Goal: Task Accomplishment & Management: Manage account settings

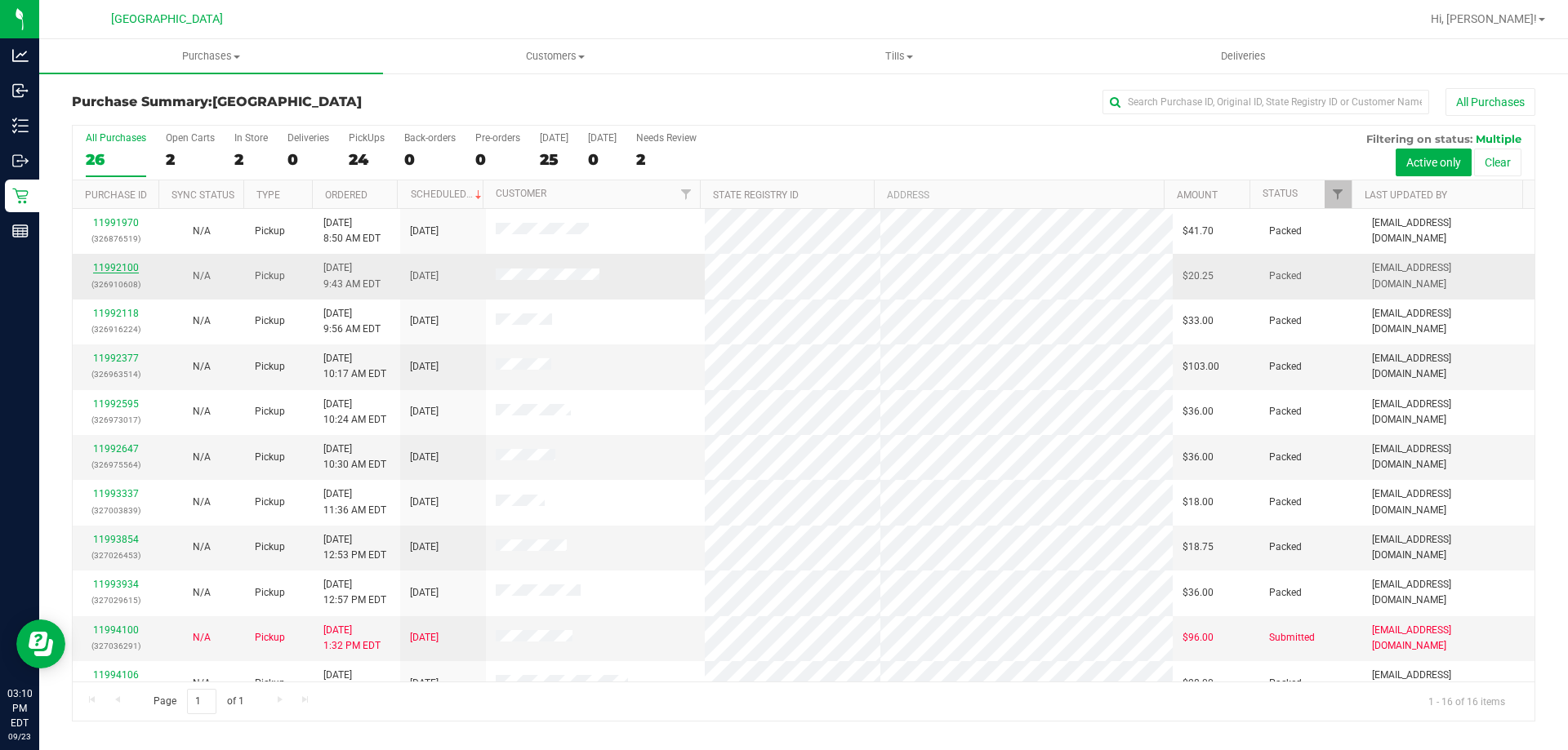
click at [113, 270] on link "11992100" at bounding box center [116, 267] width 45 height 12
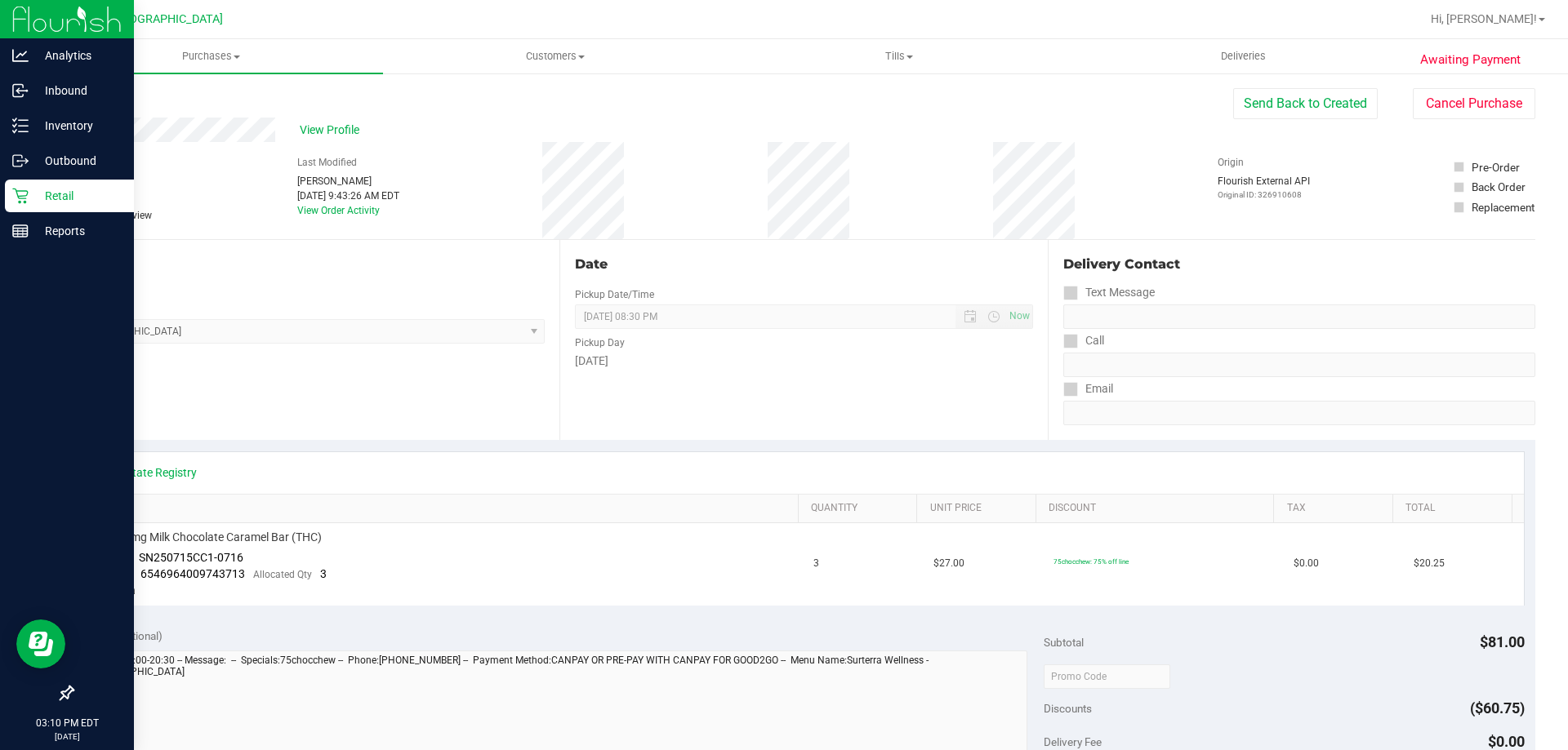
click at [7, 180] on div "Retail" at bounding box center [69, 196] width 129 height 33
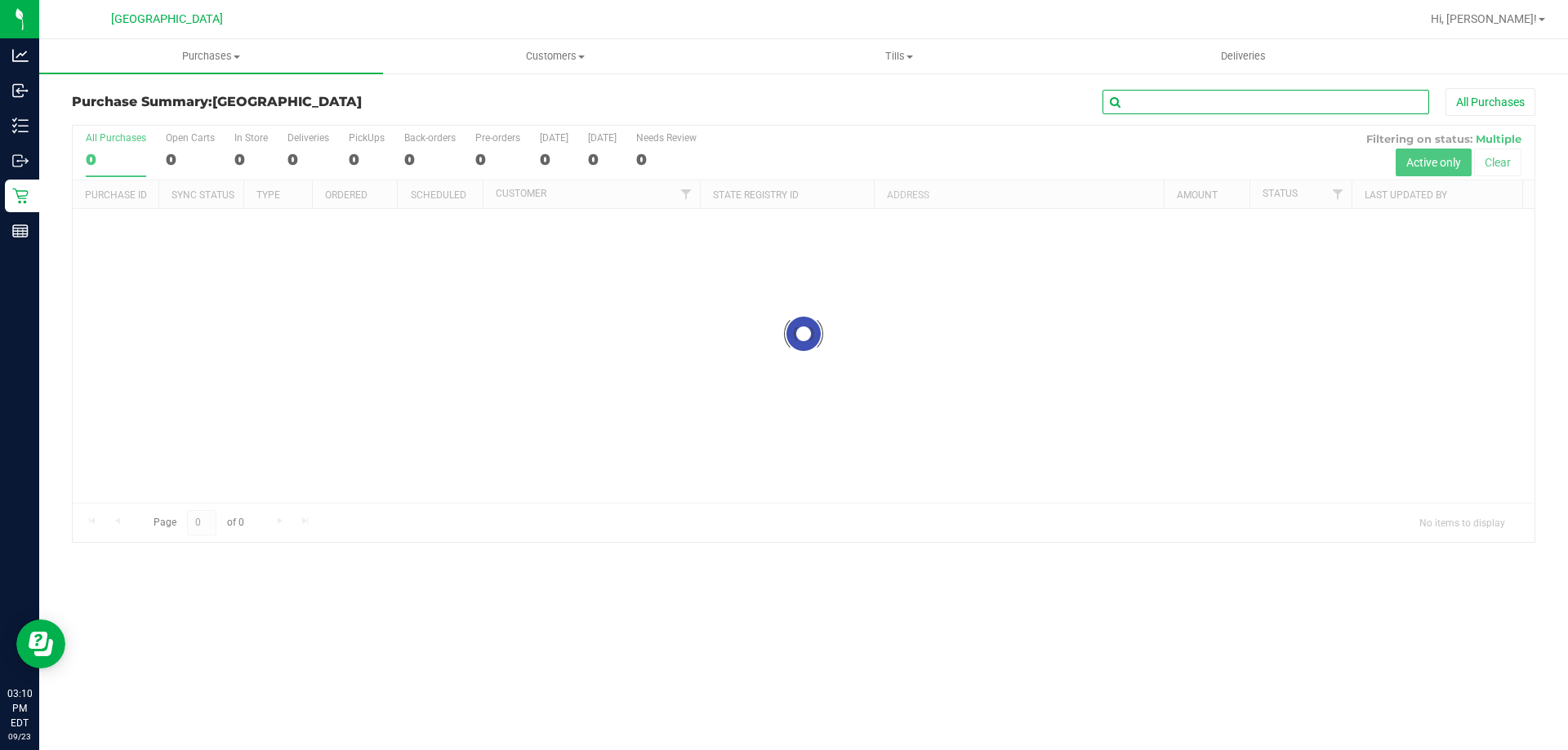
click at [1176, 102] on input "text" at bounding box center [1266, 102] width 327 height 25
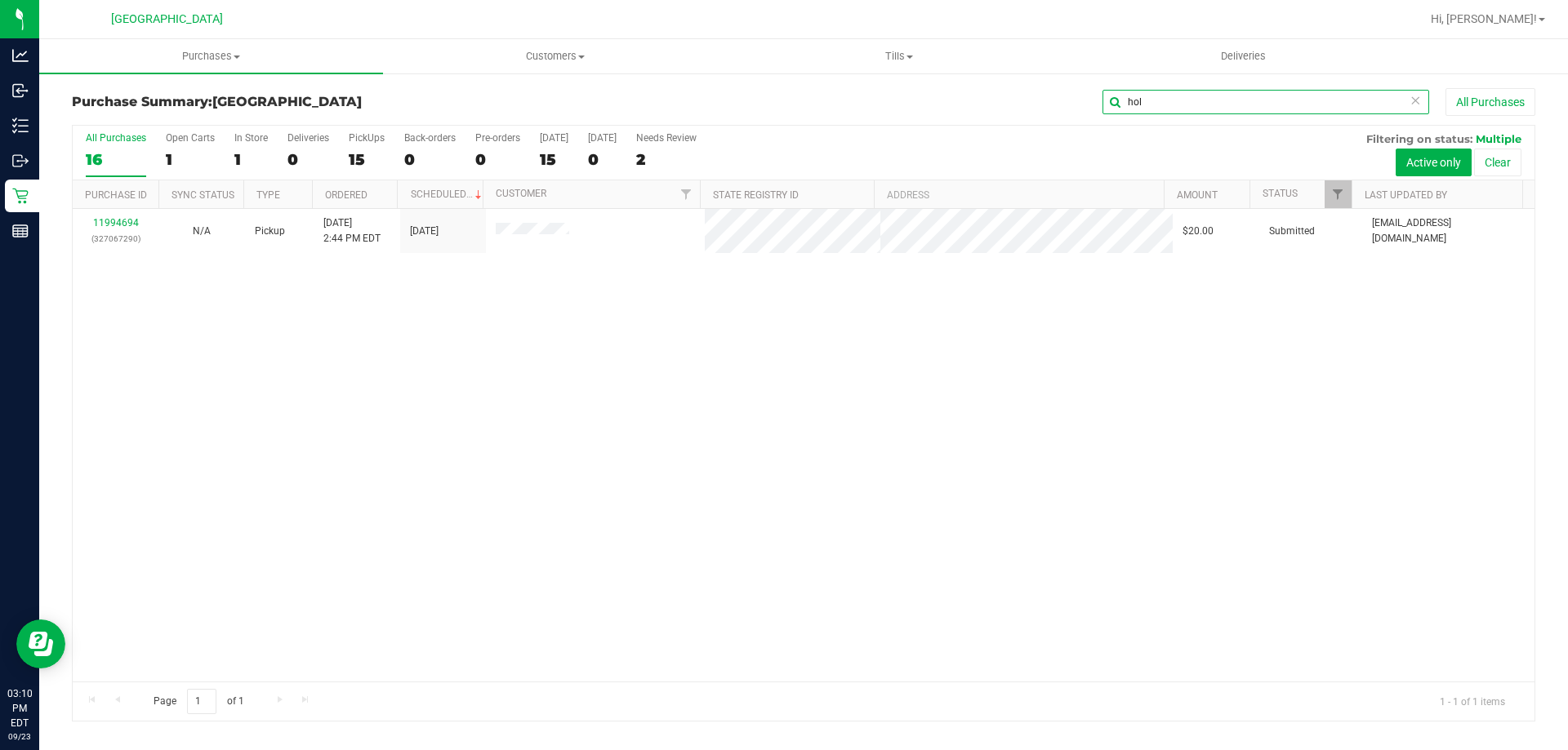
type input "hol"
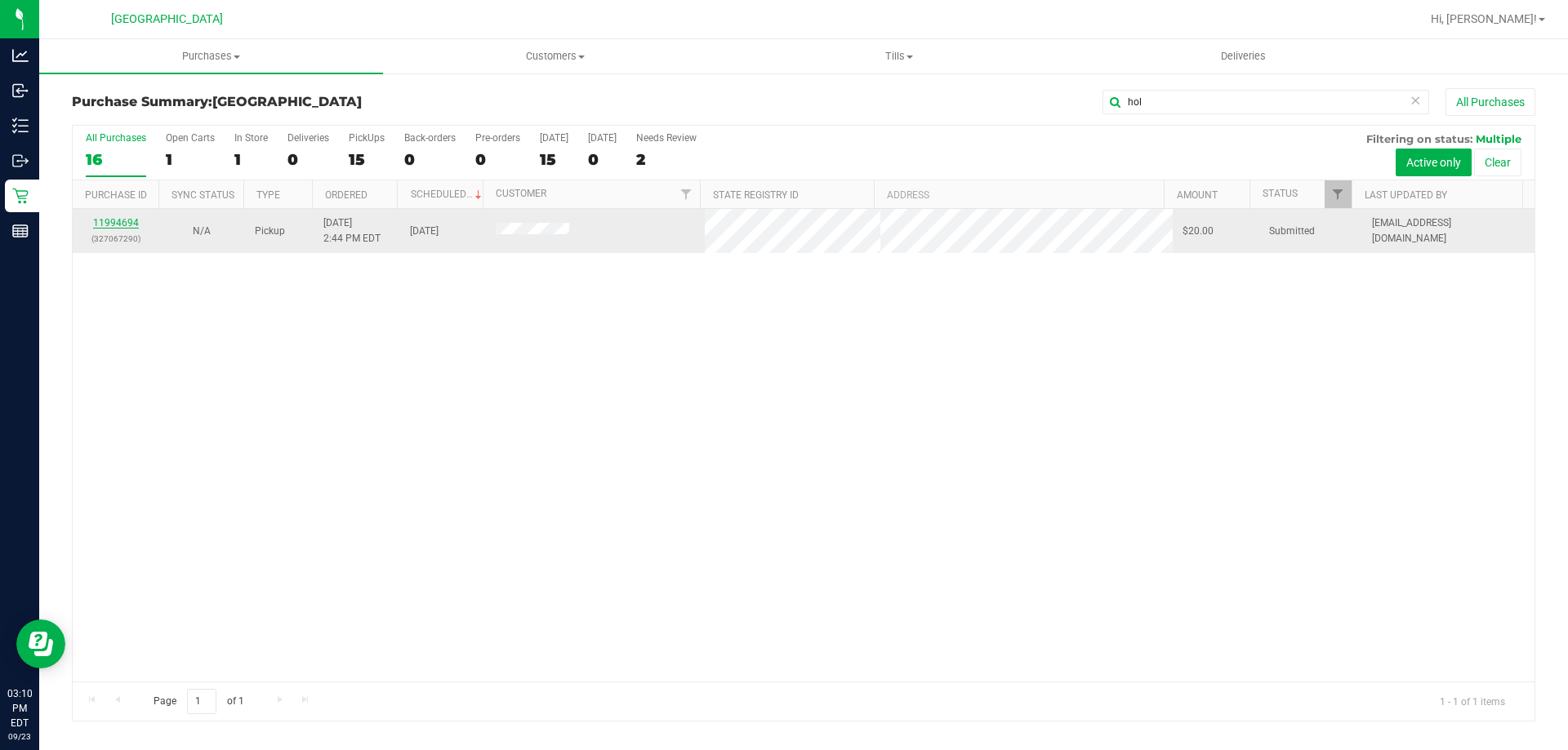
click at [123, 220] on link "11994694" at bounding box center [116, 223] width 45 height 12
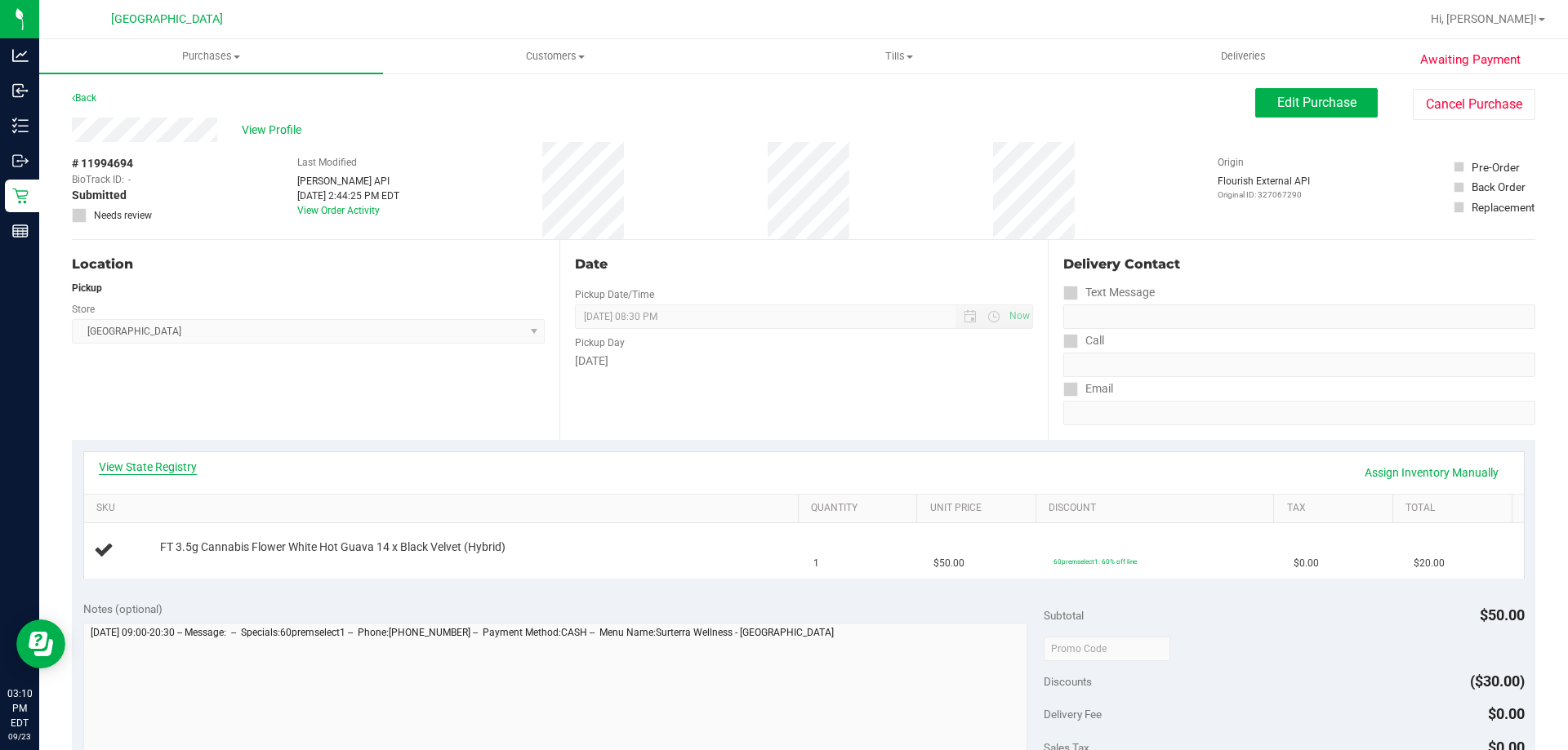
click at [142, 470] on link "View State Registry" at bounding box center [148, 467] width 98 height 16
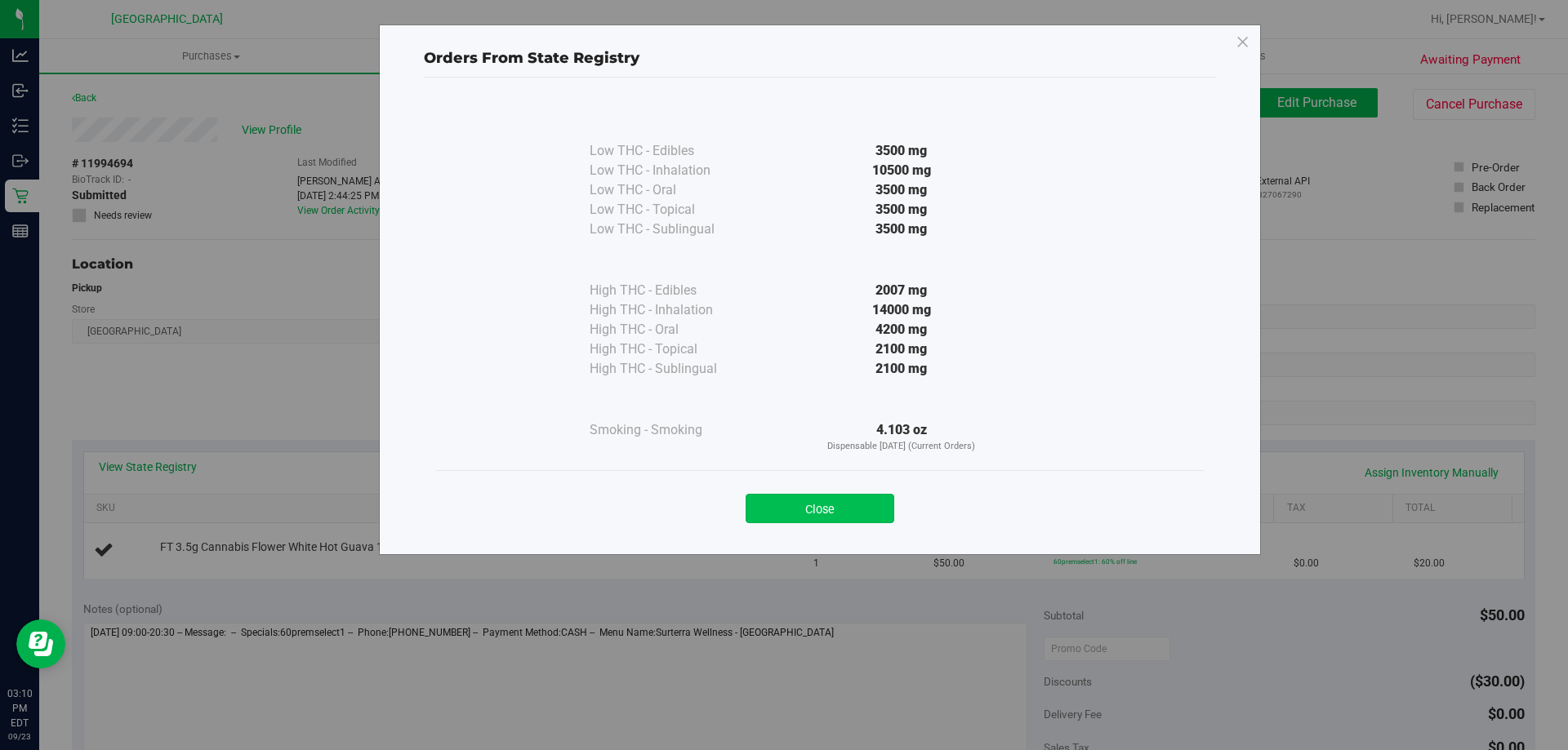
click at [821, 518] on button "Close" at bounding box center [820, 509] width 149 height 29
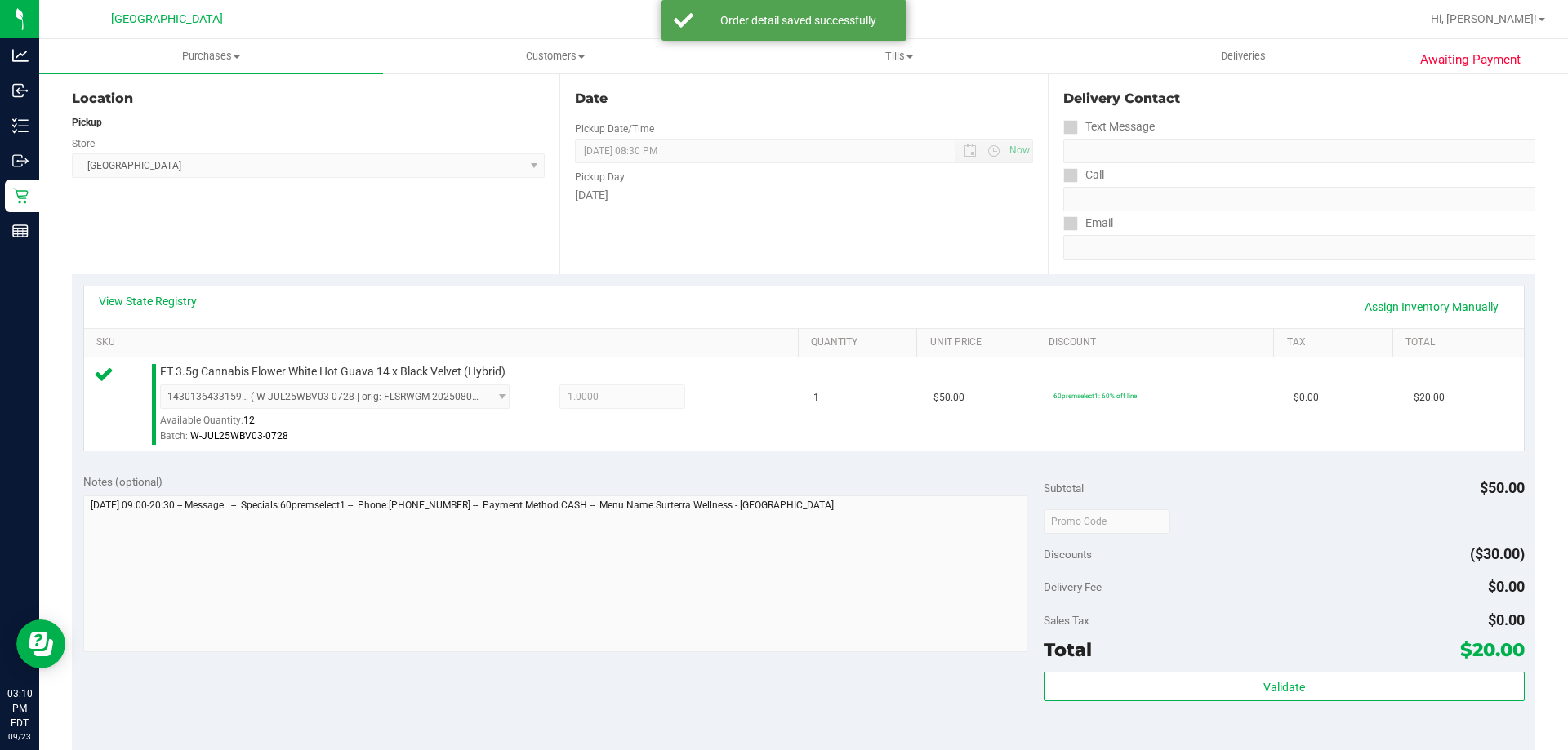
scroll to position [311, 0]
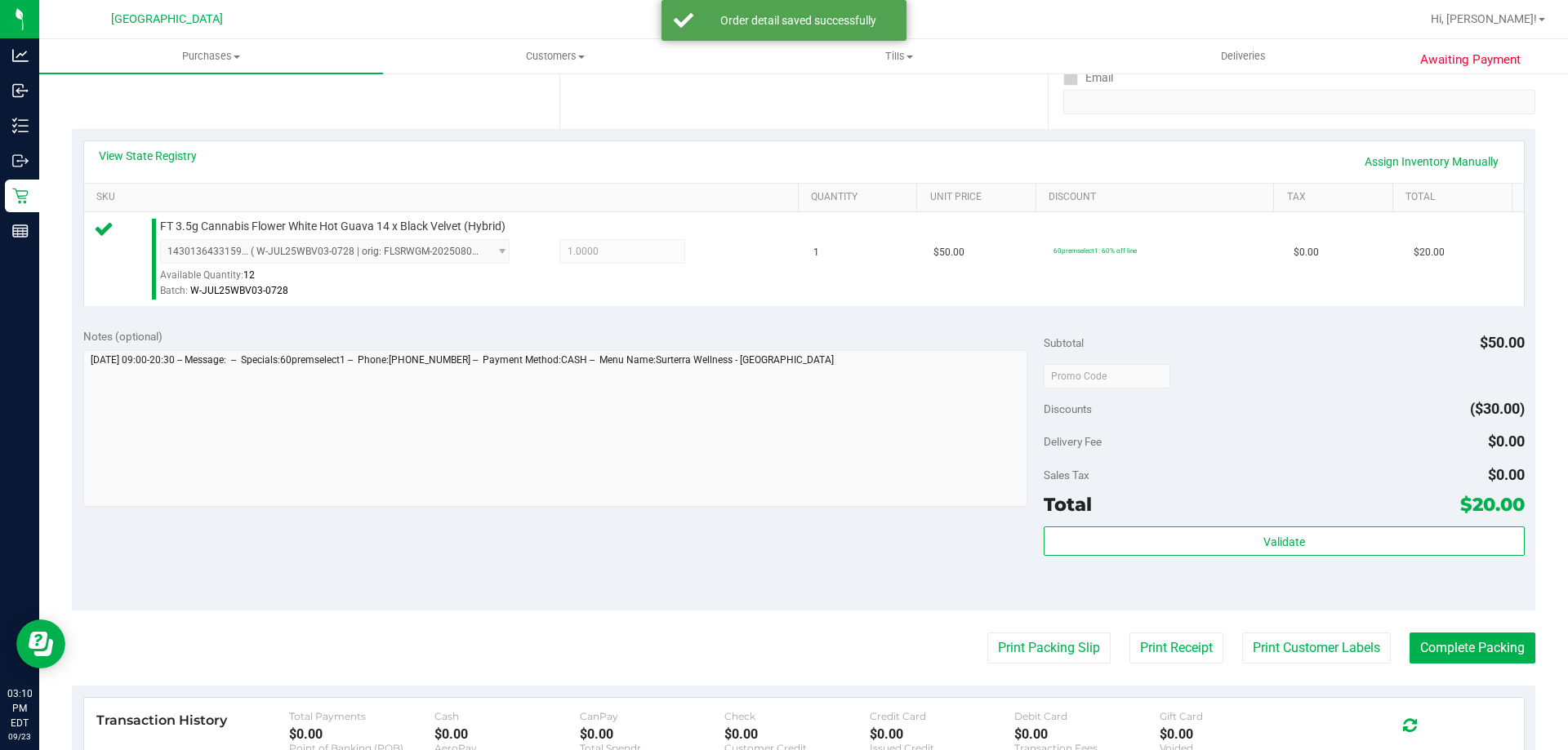
click at [1309, 501] on div "Total $20.00" at bounding box center [1284, 504] width 480 height 29
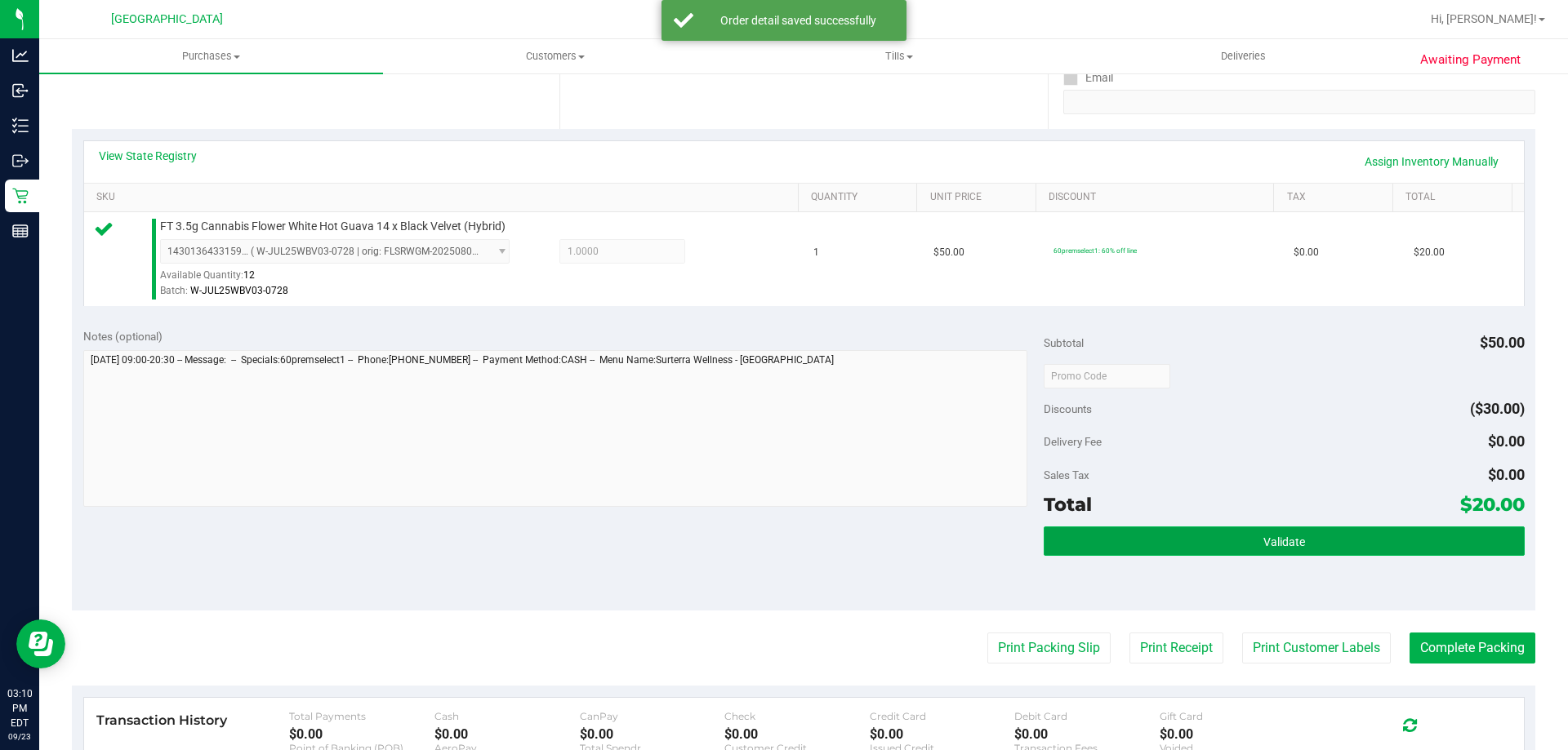
click at [1345, 550] on button "Validate" at bounding box center [1284, 541] width 480 height 29
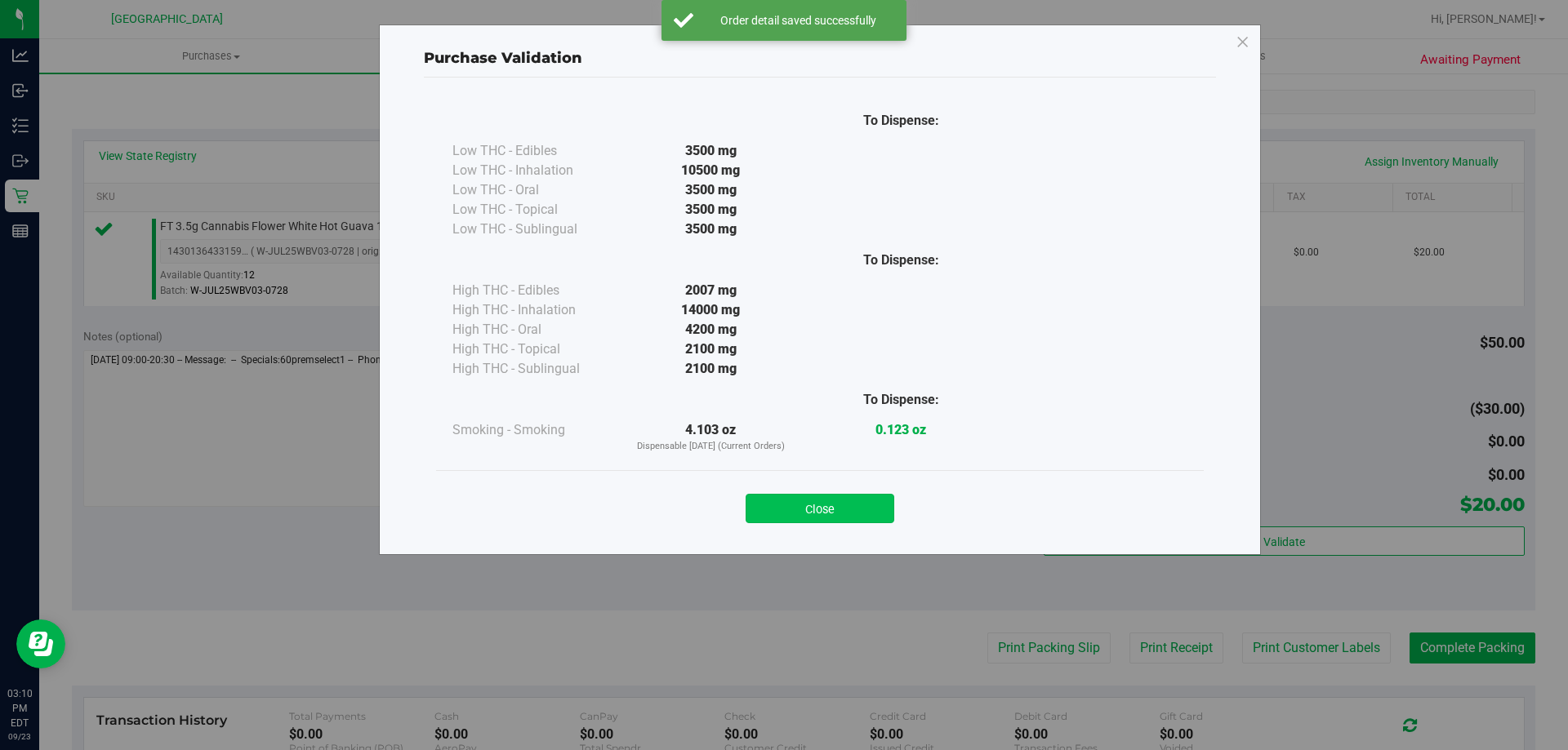
click at [848, 508] on button "Close" at bounding box center [820, 509] width 149 height 29
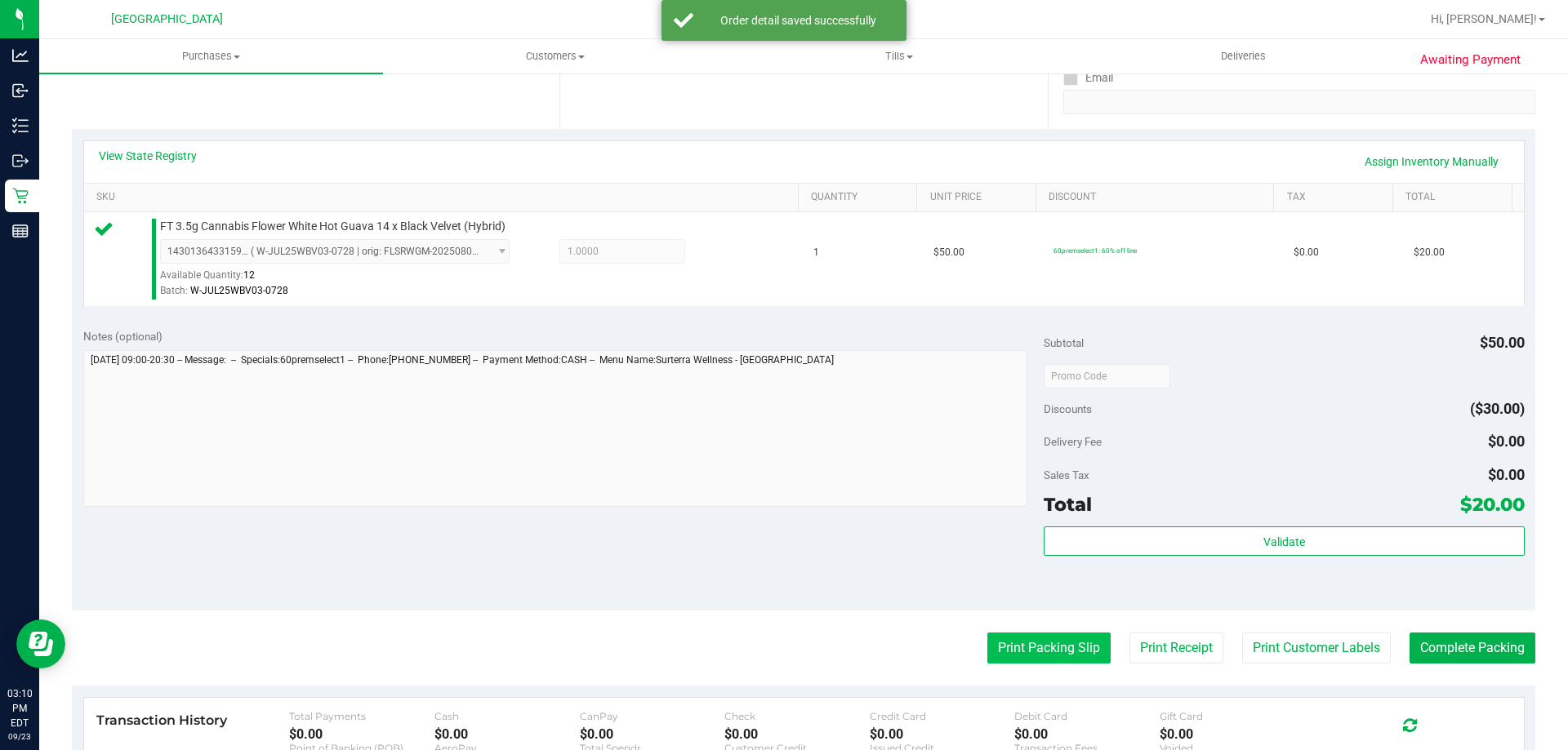
click at [1041, 636] on button "Print Packing Slip" at bounding box center [1049, 648] width 123 height 31
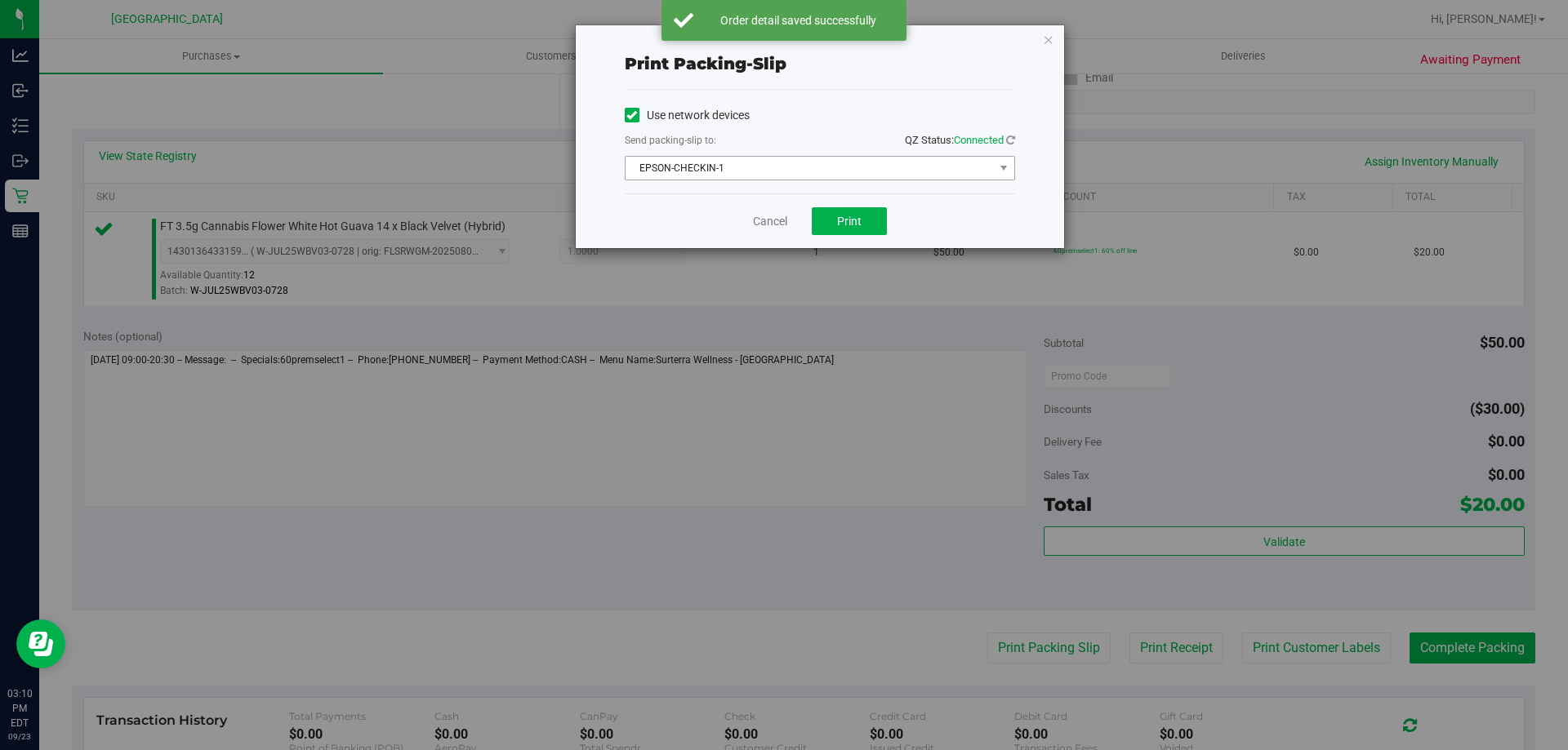
click at [810, 176] on span "EPSON-CHECKIN-1" at bounding box center [809, 168] width 368 height 23
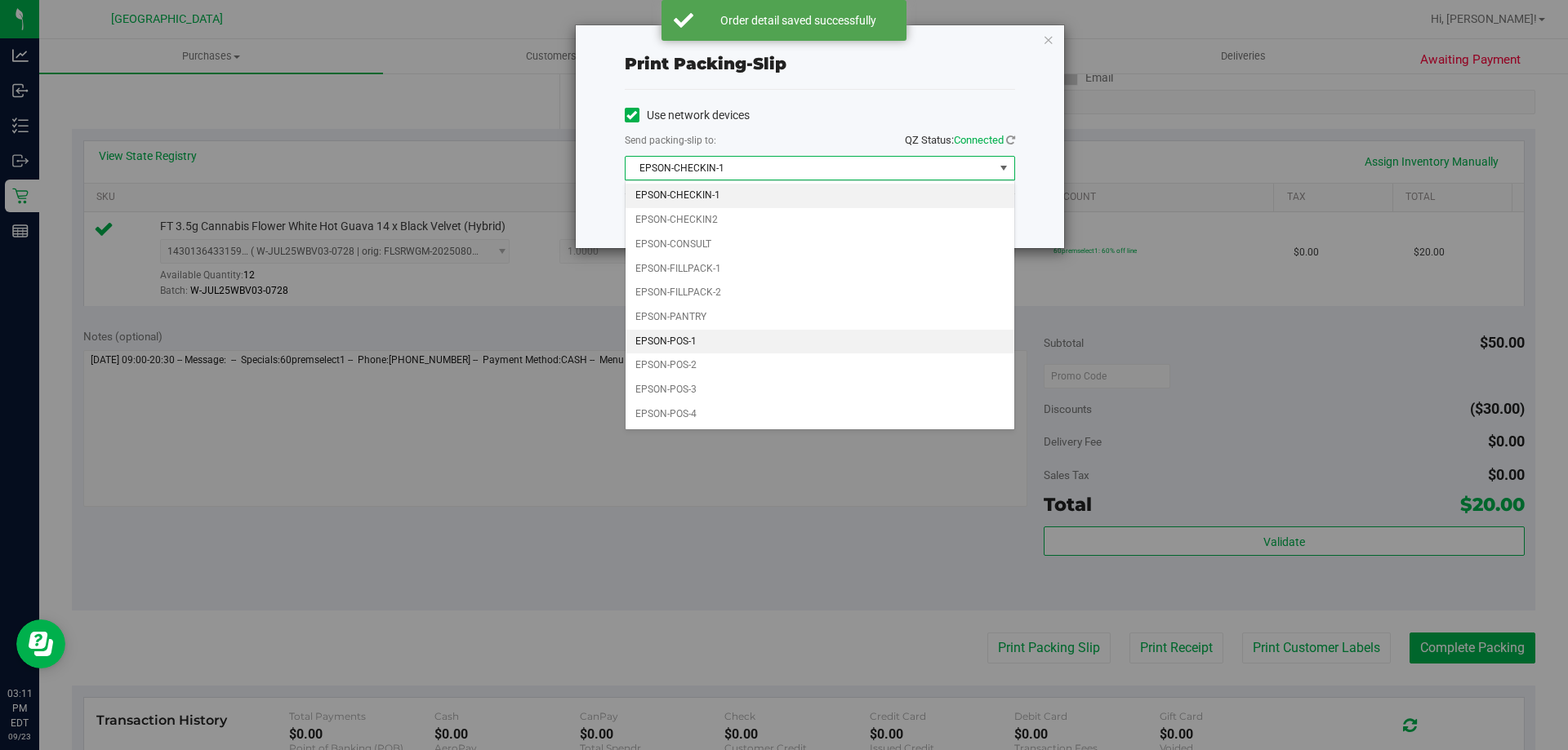
click at [718, 330] on li "EPSON-POS-1" at bounding box center [820, 342] width 388 height 25
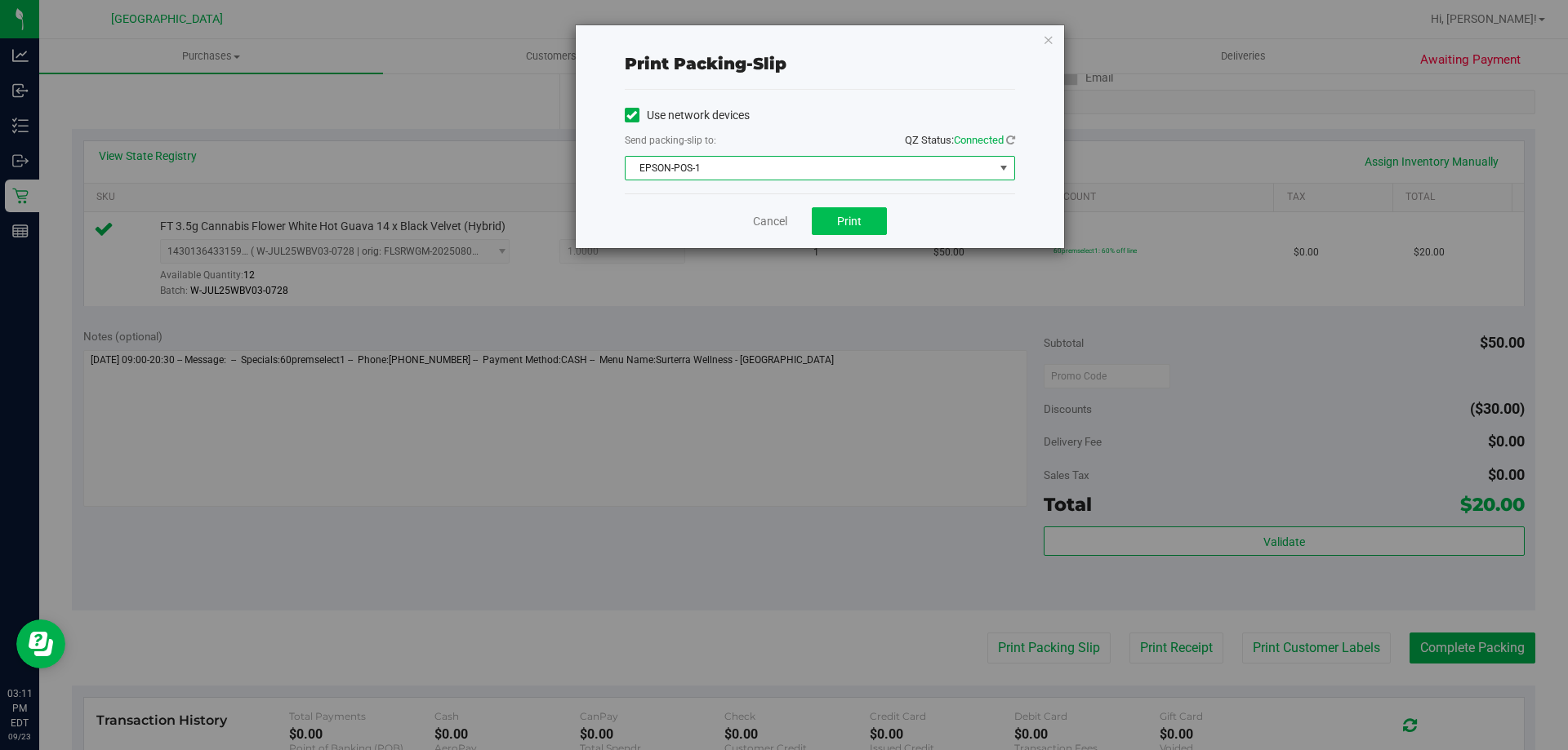
click at [851, 218] on span "Print" at bounding box center [850, 221] width 25 height 13
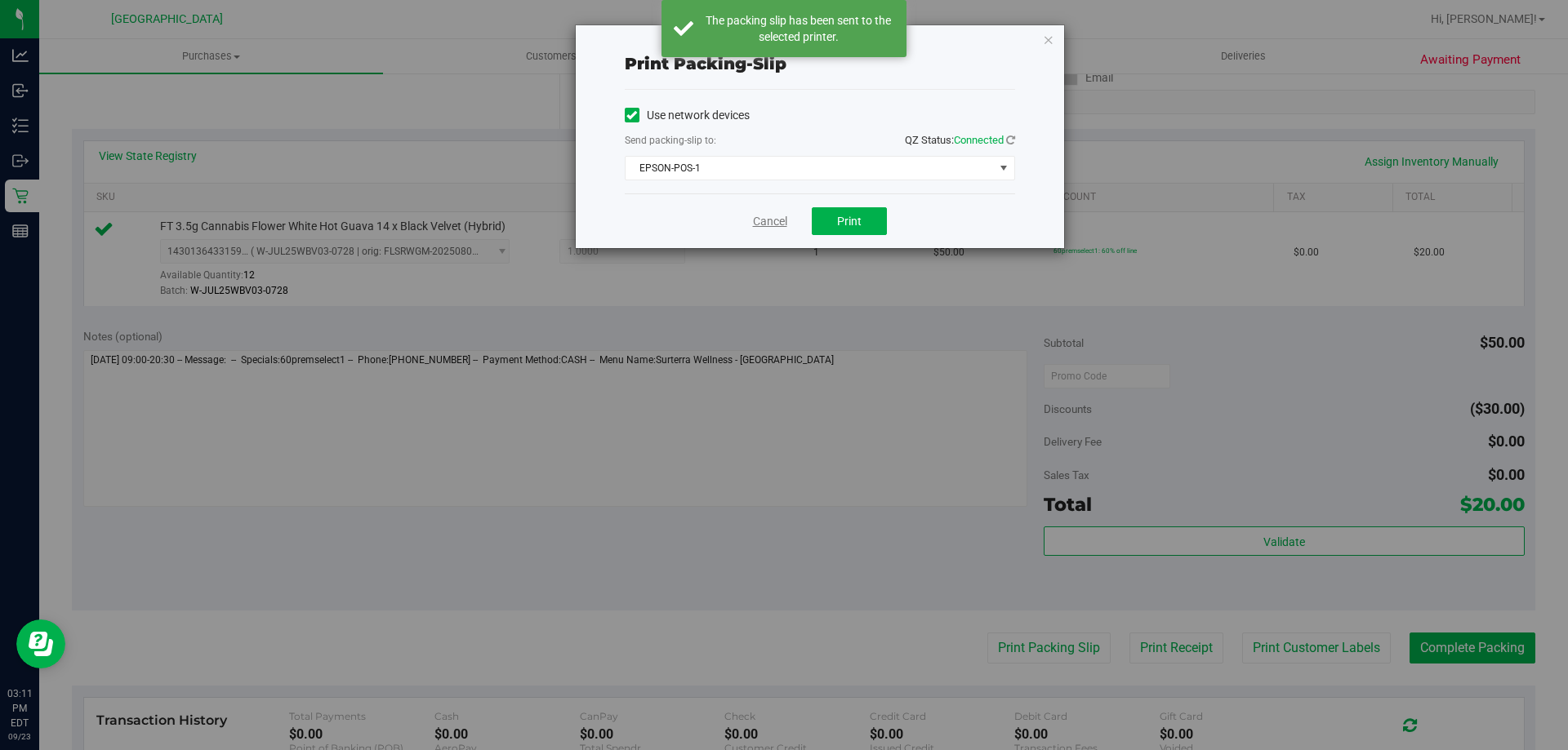
click at [756, 221] on link "Cancel" at bounding box center [770, 221] width 35 height 17
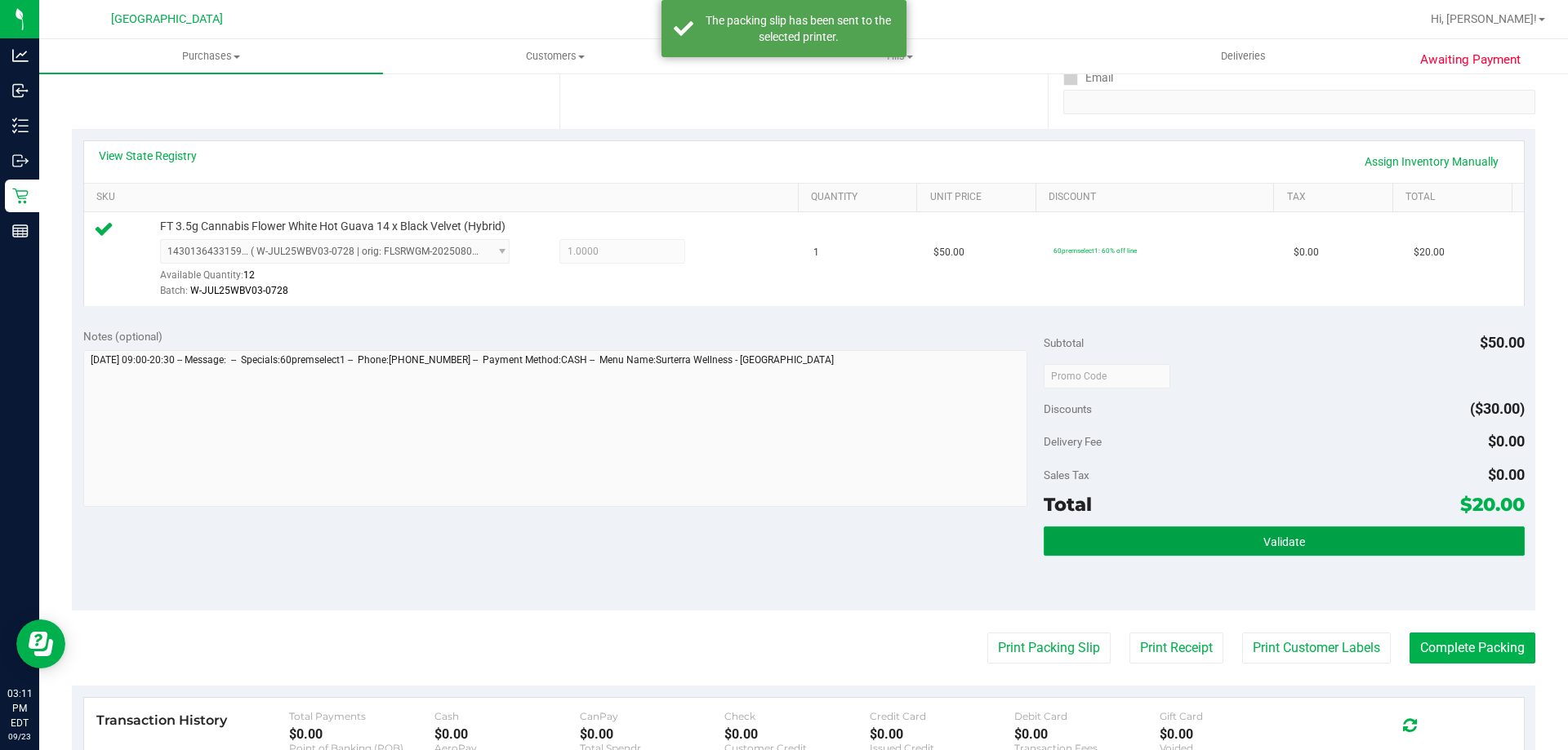
click at [1194, 540] on button "Validate" at bounding box center [1284, 541] width 480 height 29
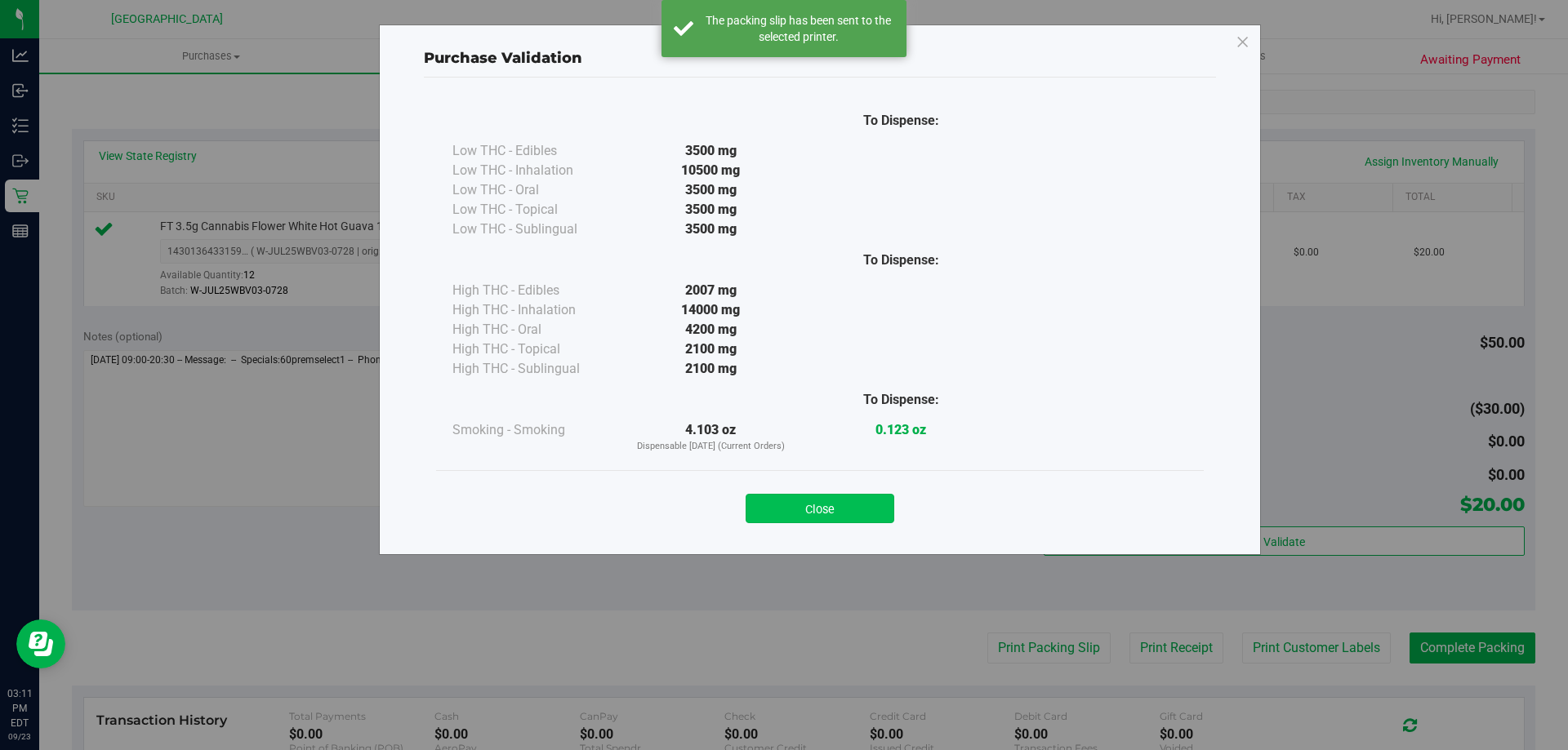
click at [892, 504] on button "Close" at bounding box center [820, 509] width 149 height 29
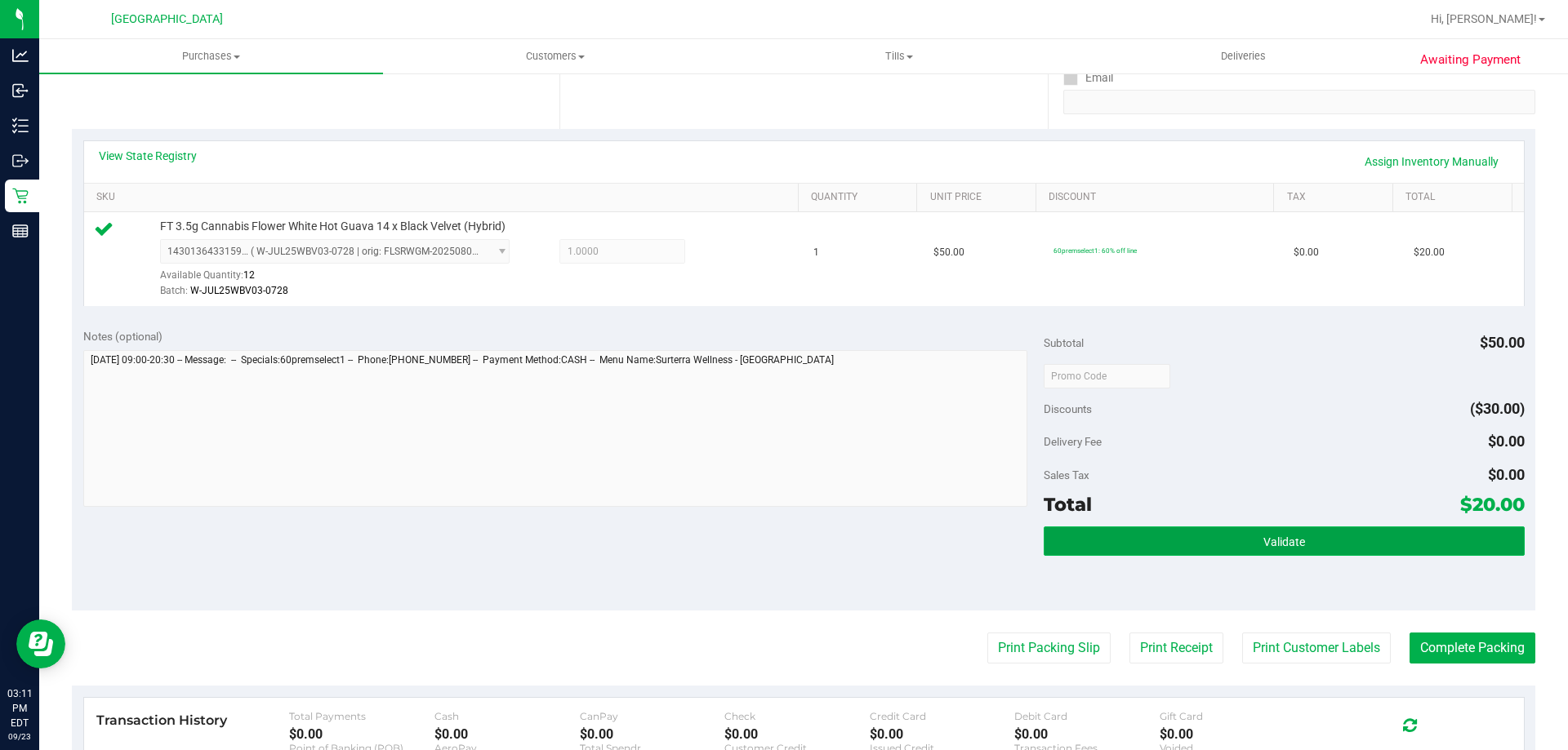
click at [1275, 554] on button "Validate" at bounding box center [1284, 541] width 480 height 29
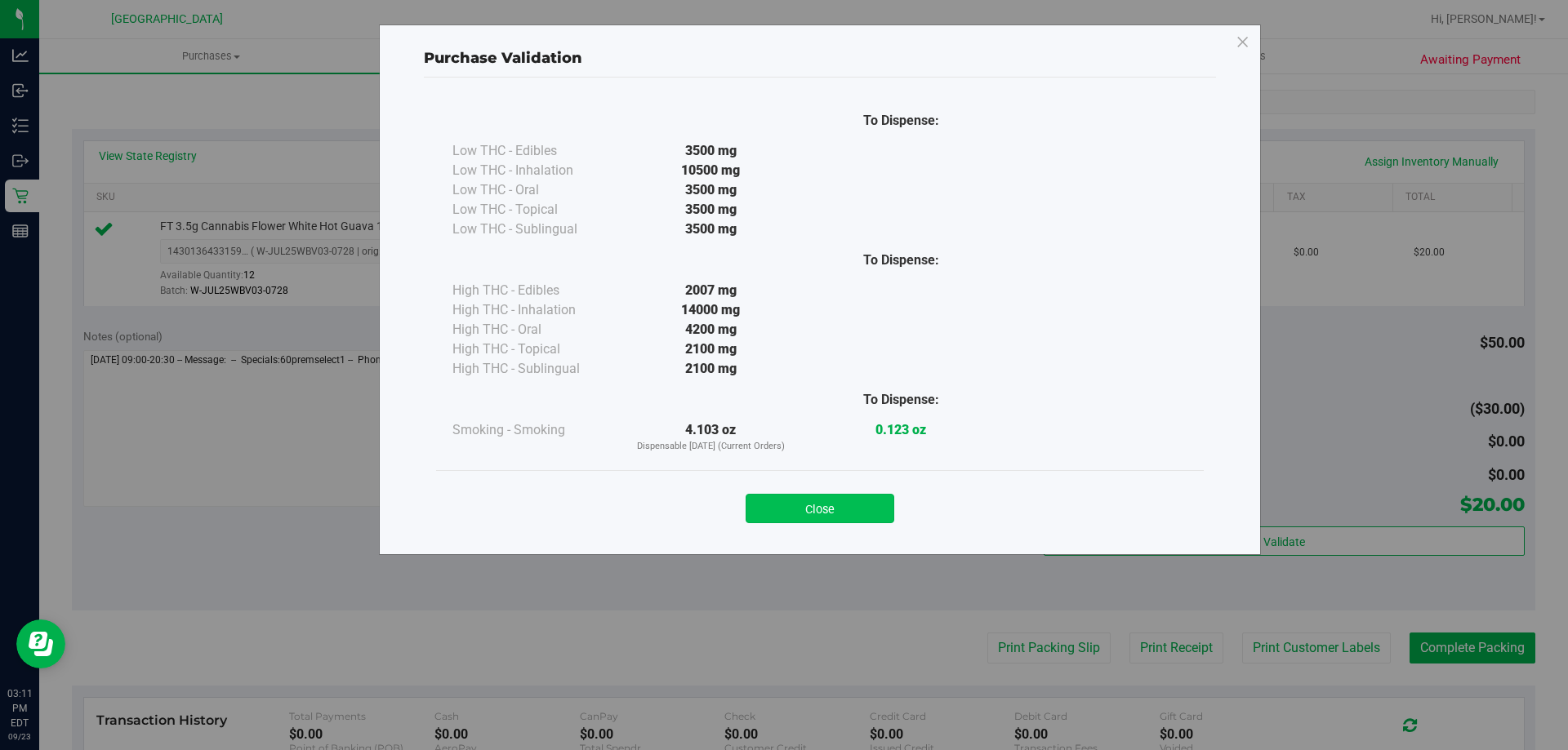
click at [861, 509] on button "Close" at bounding box center [820, 509] width 149 height 29
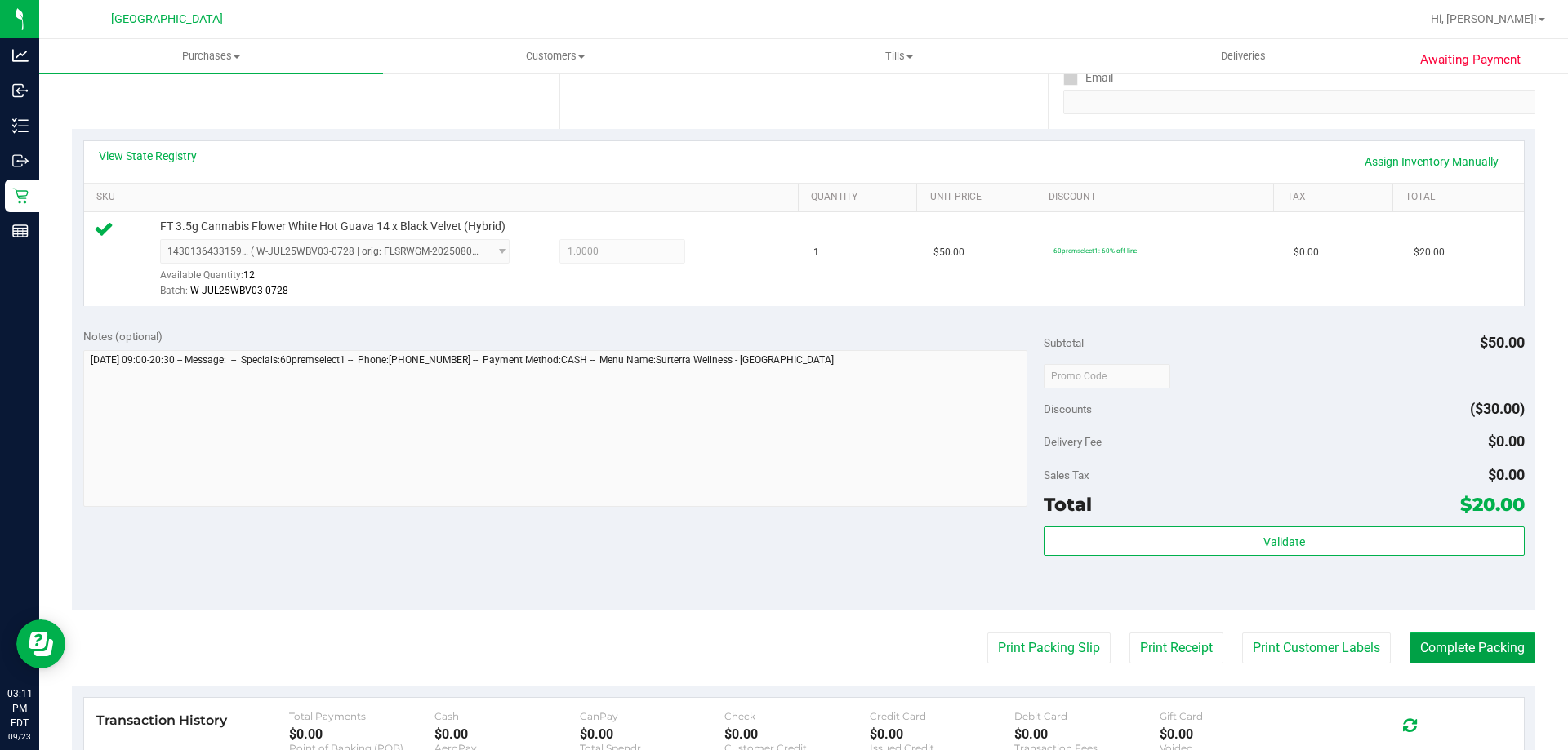
click at [1436, 636] on button "Complete Packing" at bounding box center [1472, 648] width 126 height 31
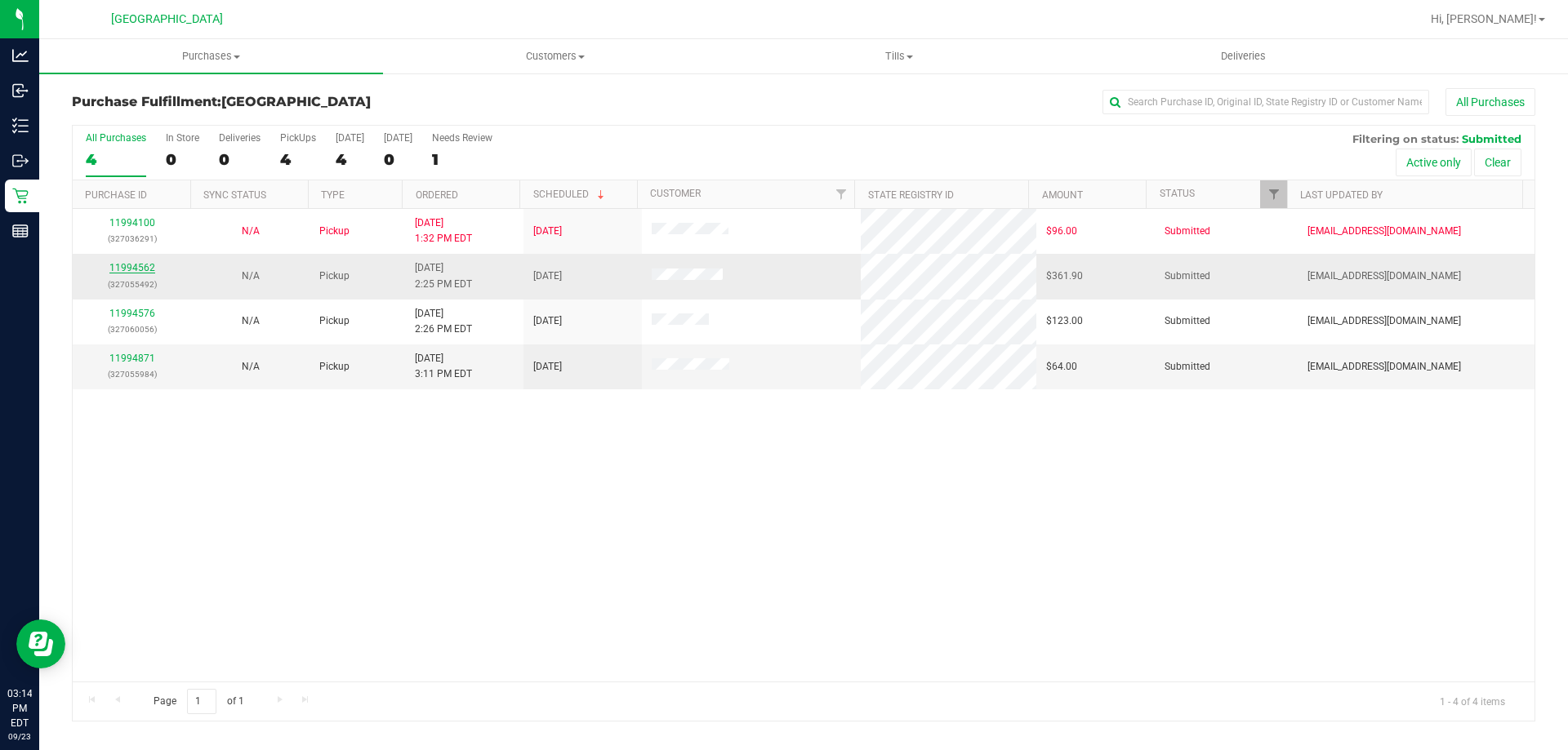
click at [139, 267] on link "11994562" at bounding box center [132, 267] width 45 height 12
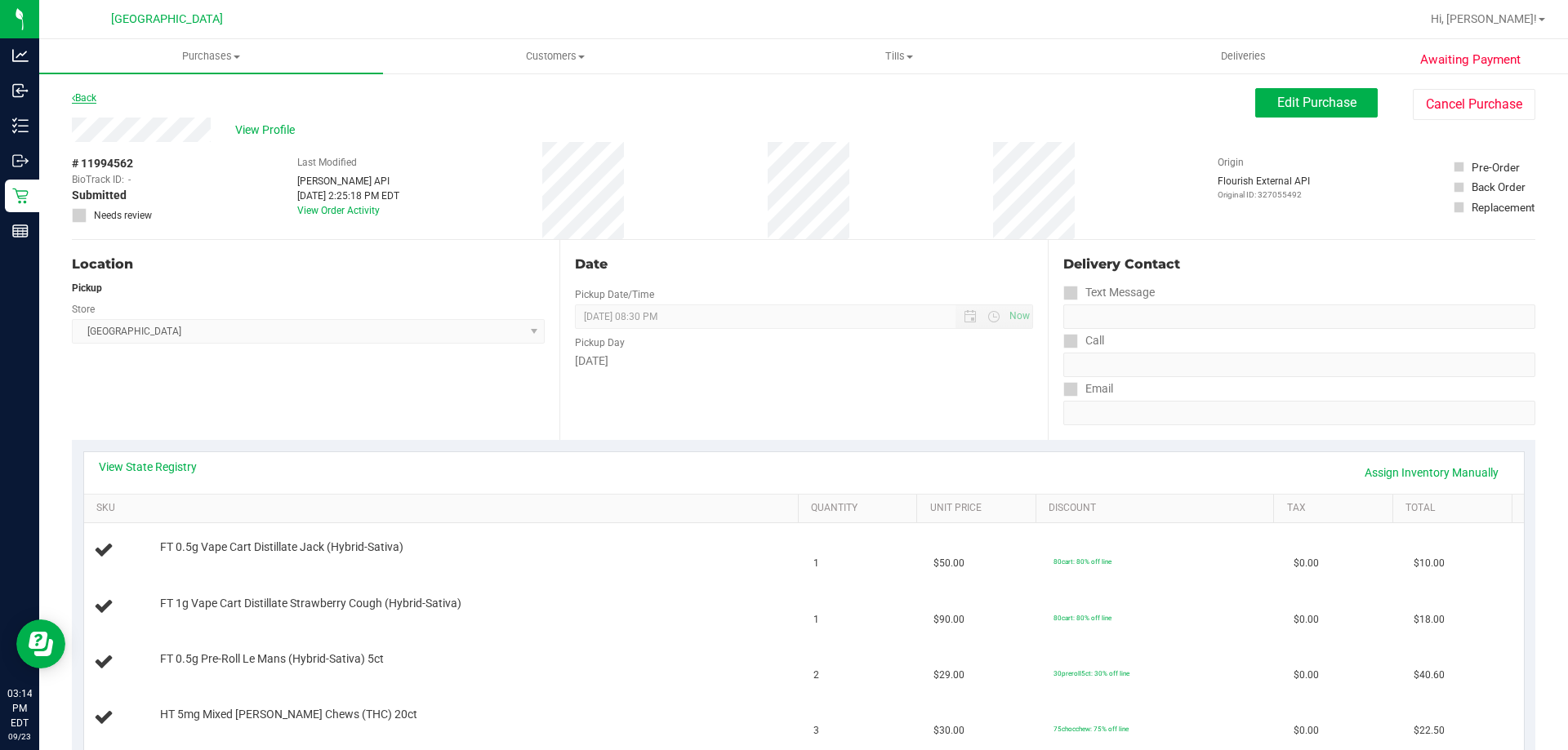
click at [74, 98] on icon at bounding box center [74, 98] width 4 height 10
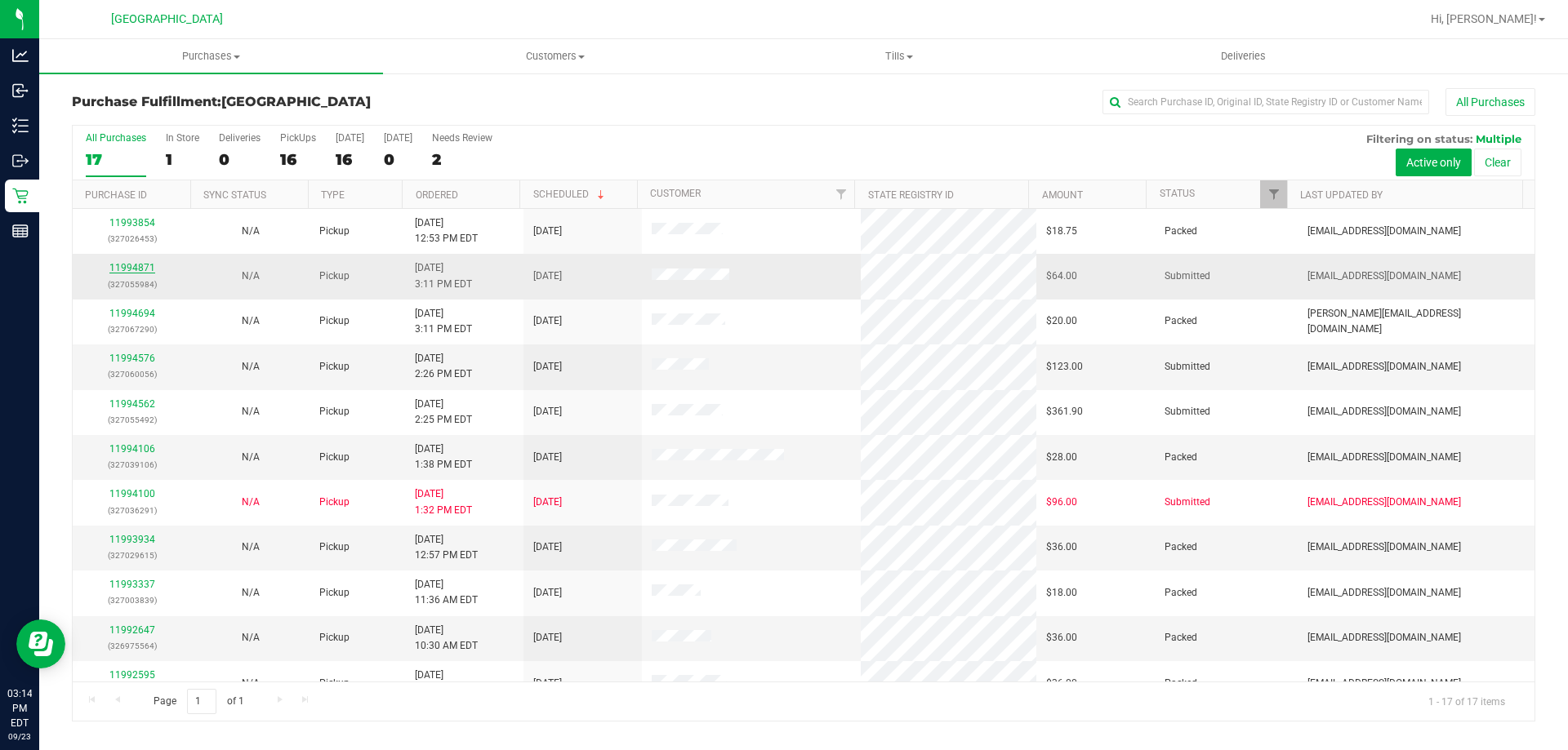
click at [123, 268] on link "11994871" at bounding box center [132, 267] width 45 height 12
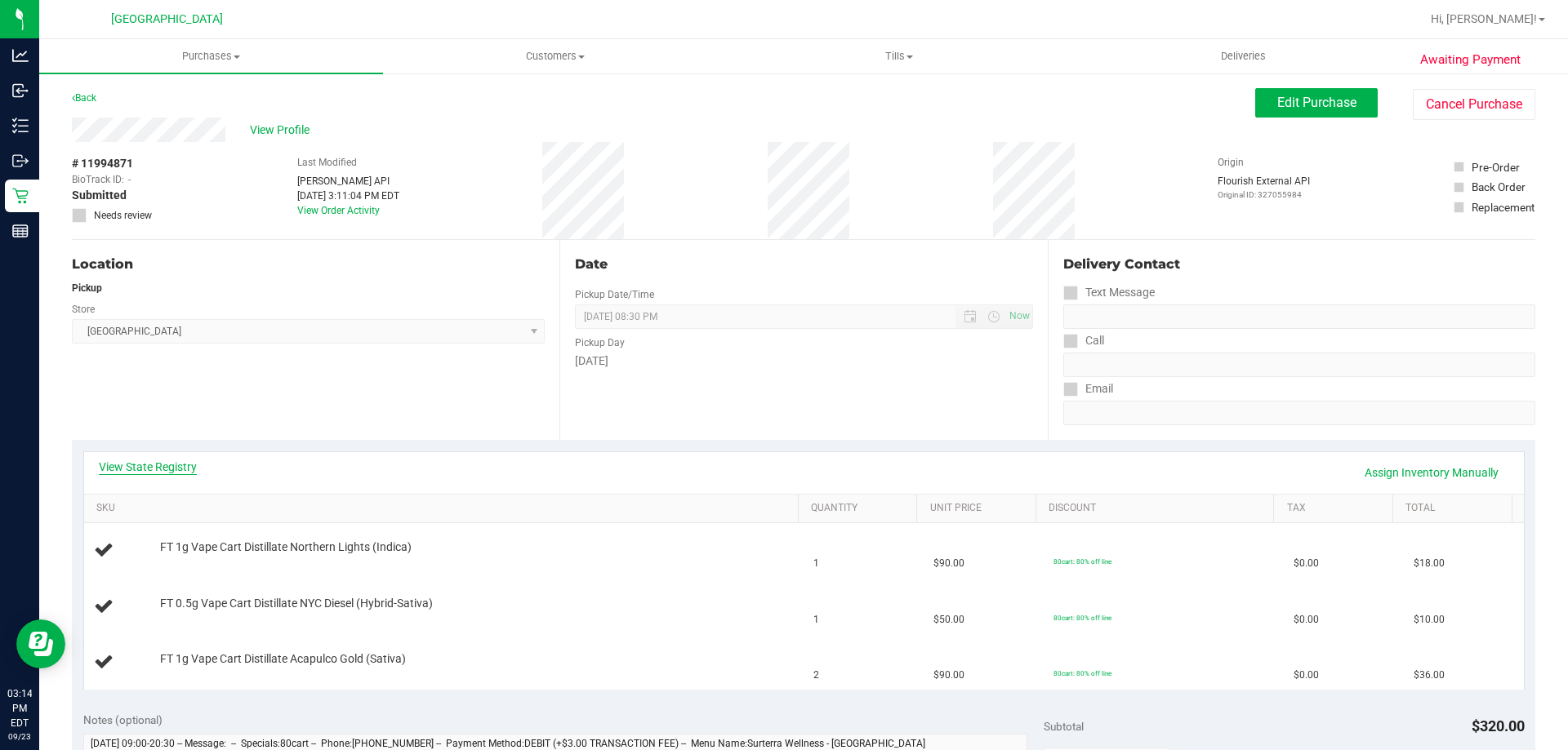
click at [156, 467] on link "View State Registry" at bounding box center [148, 467] width 98 height 16
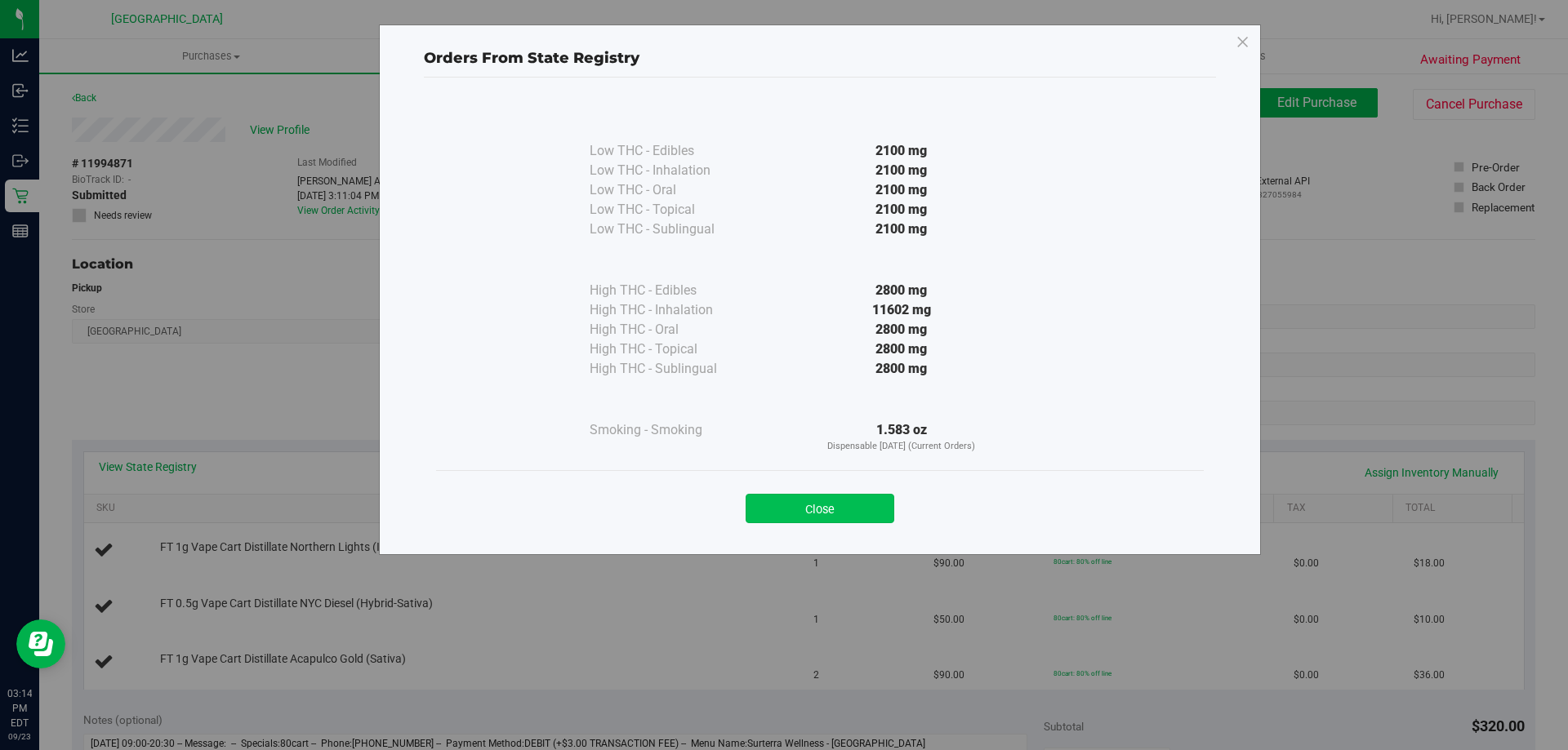
click at [801, 500] on button "Close" at bounding box center [820, 509] width 149 height 29
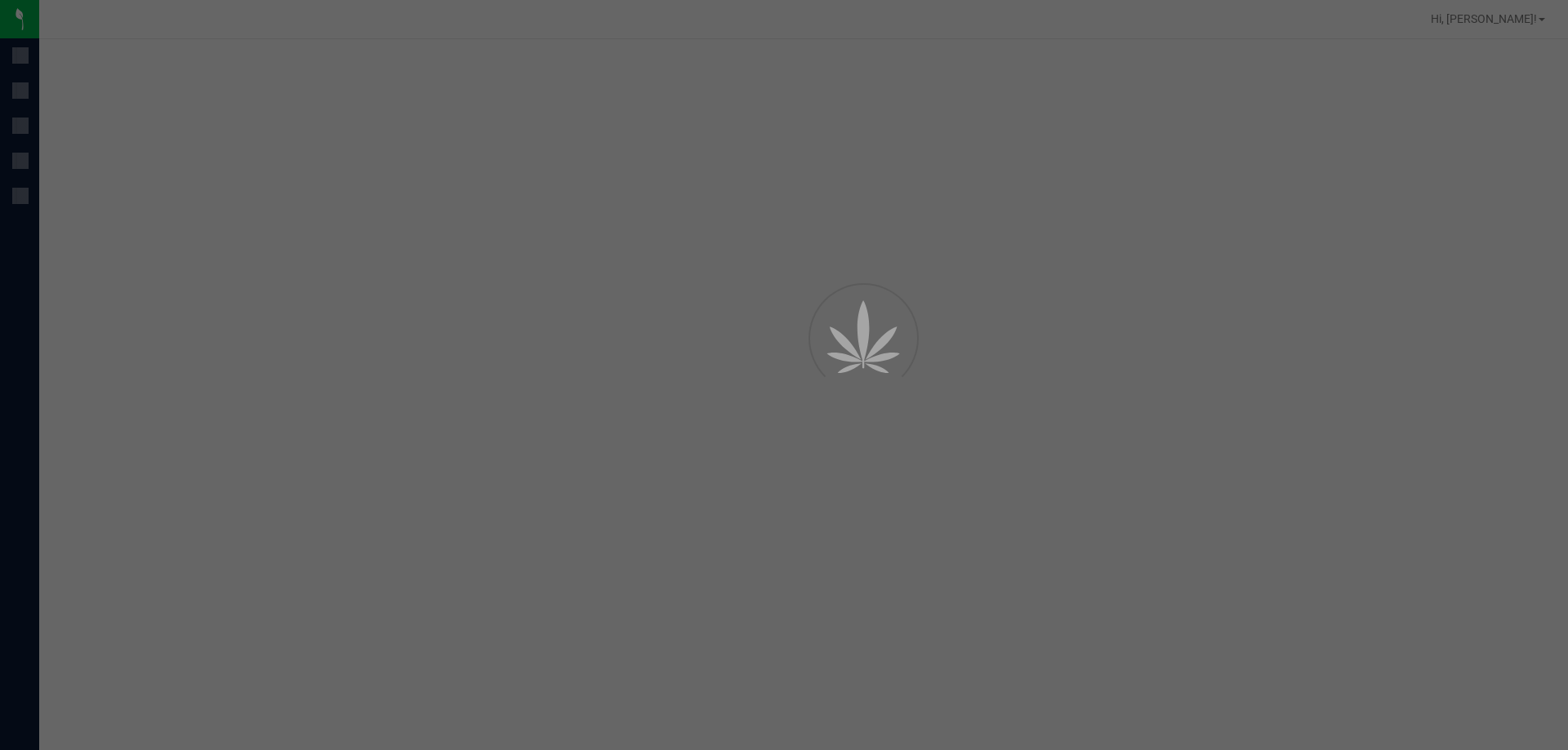
click at [34, 96] on div at bounding box center [784, 375] width 1568 height 750
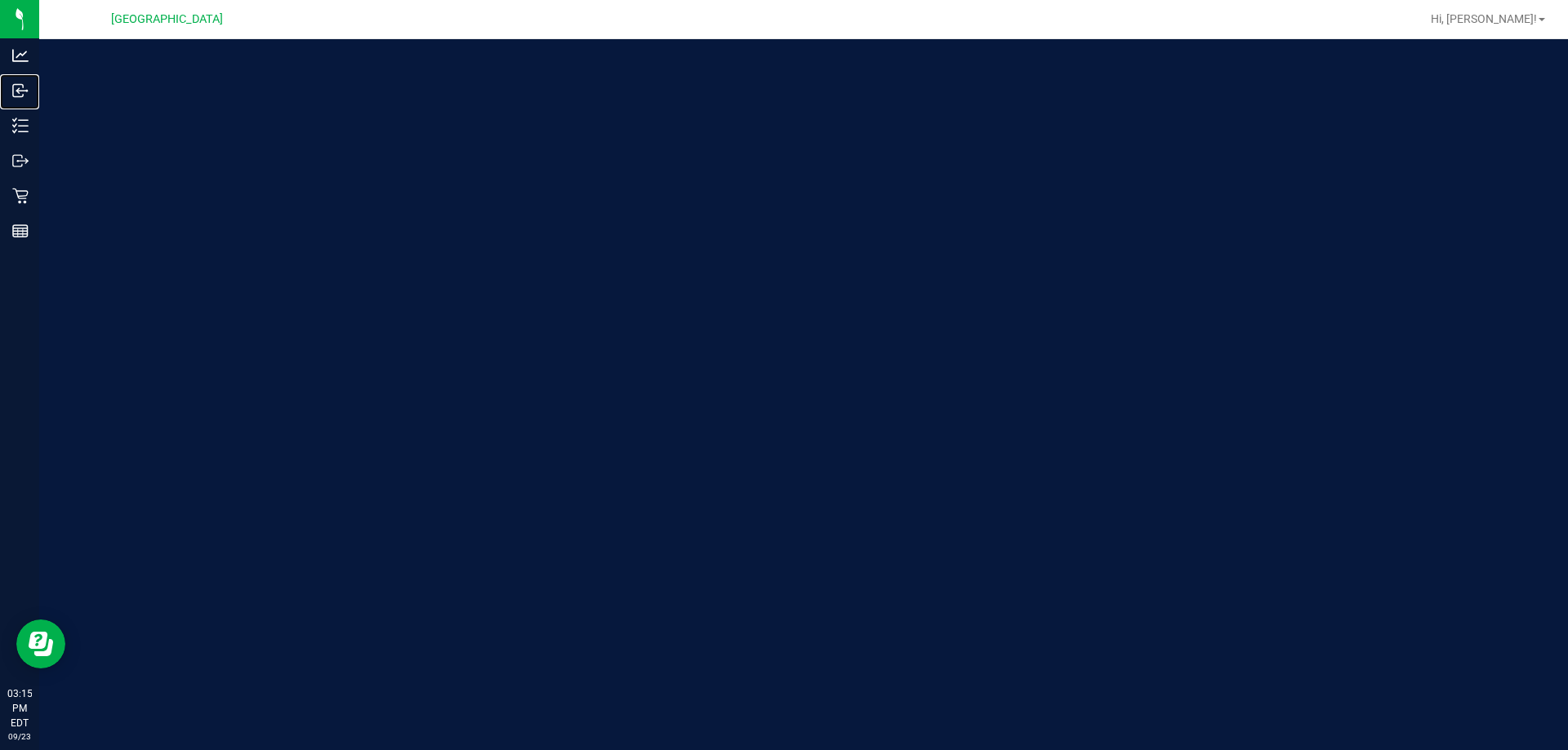
click at [0, 0] on p "Inbound" at bounding box center [0, 0] width 0 height 0
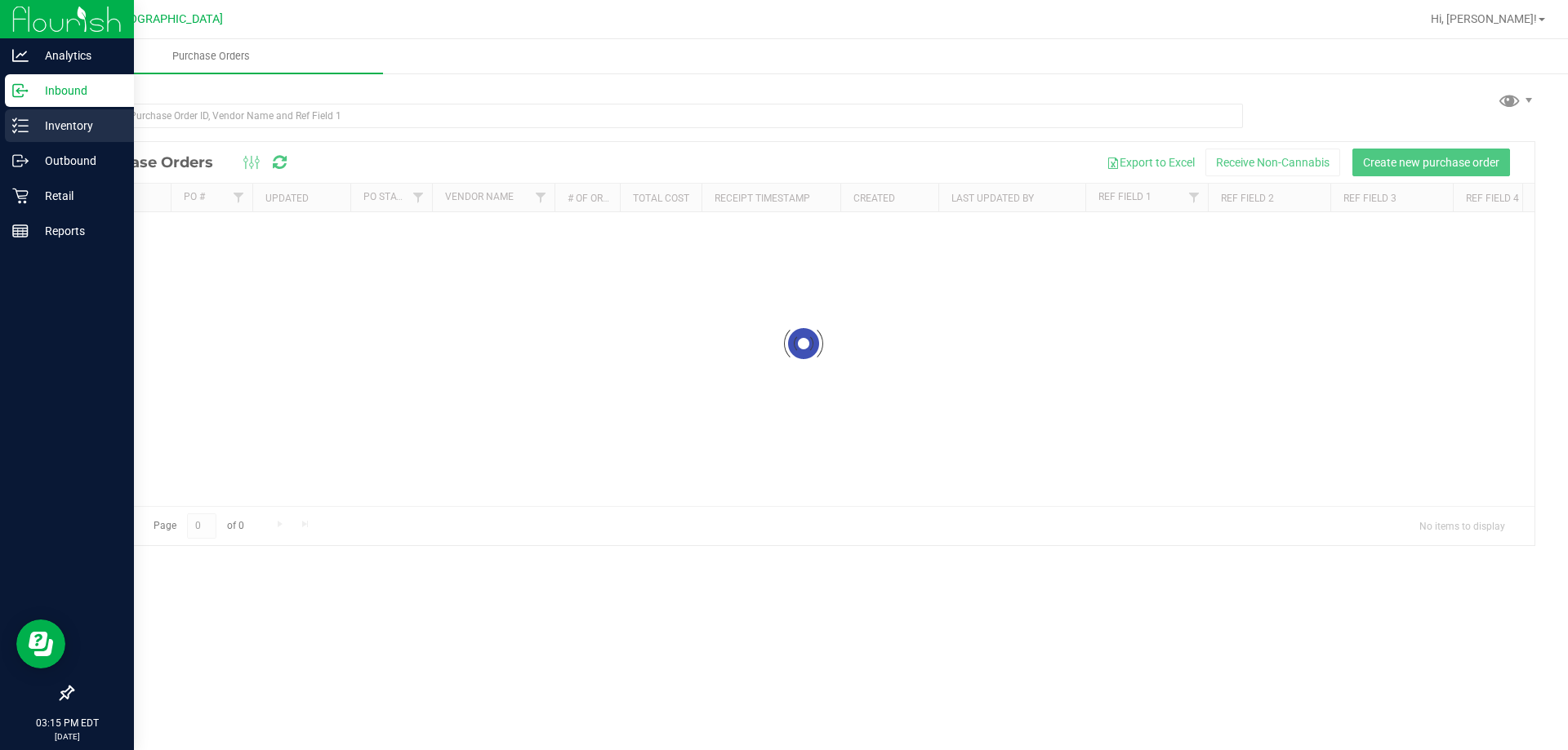
click at [26, 120] on line at bounding box center [23, 120] width 9 height 0
click at [29, 123] on p "Inventory" at bounding box center [78, 126] width 98 height 20
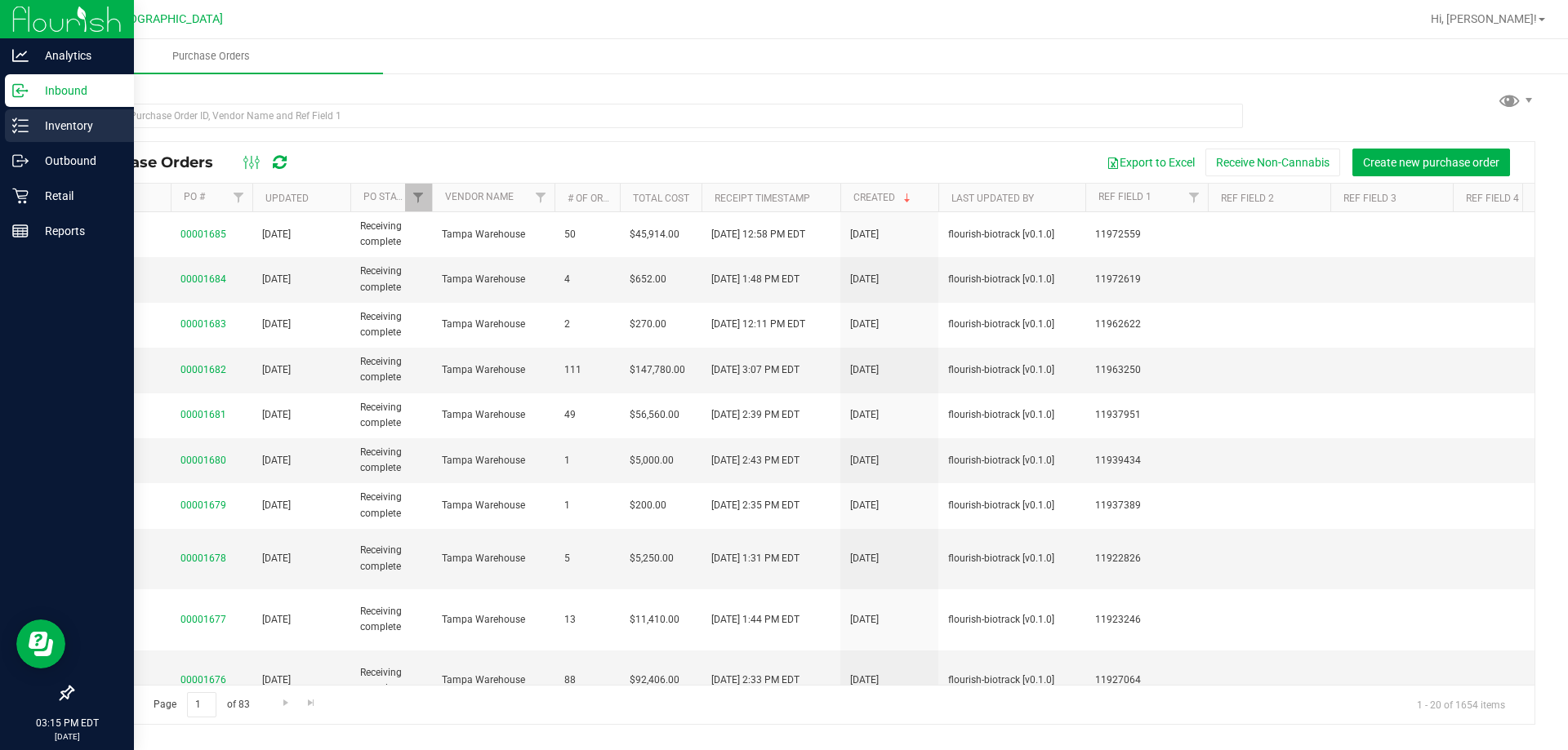
click at [86, 128] on p "Inventory" at bounding box center [78, 126] width 98 height 20
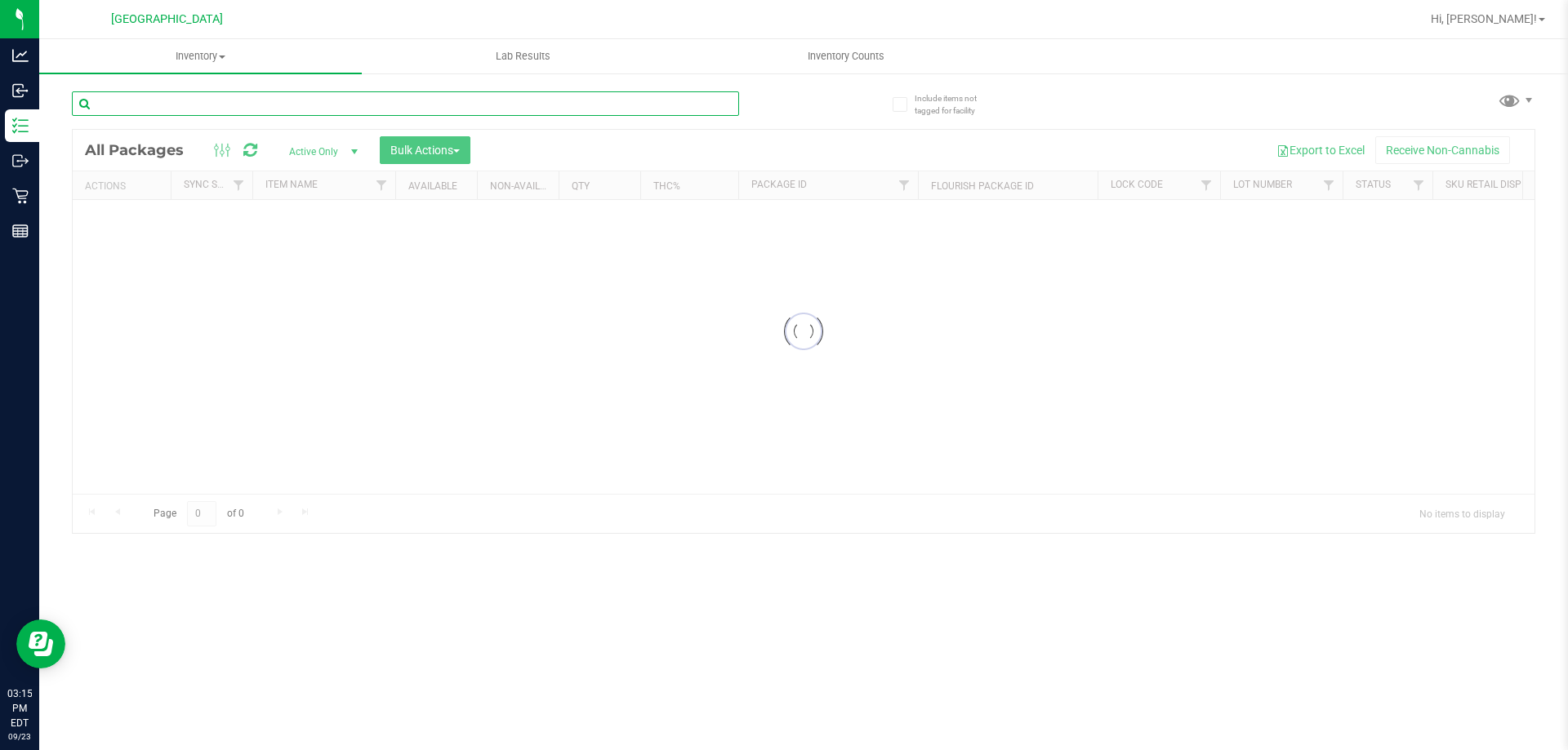
click at [163, 113] on input "text" at bounding box center [405, 104] width 667 height 25
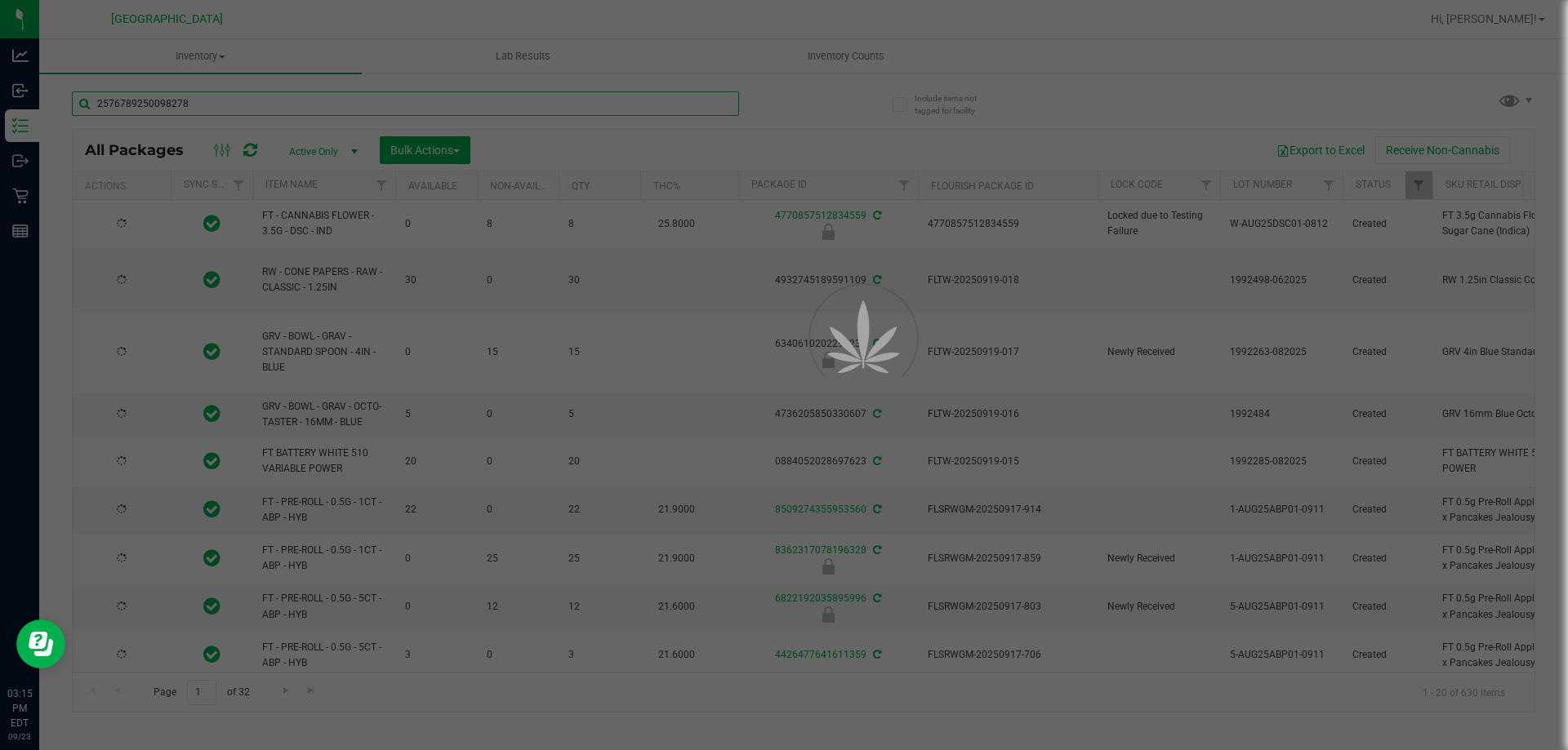
type input "2576789250098278"
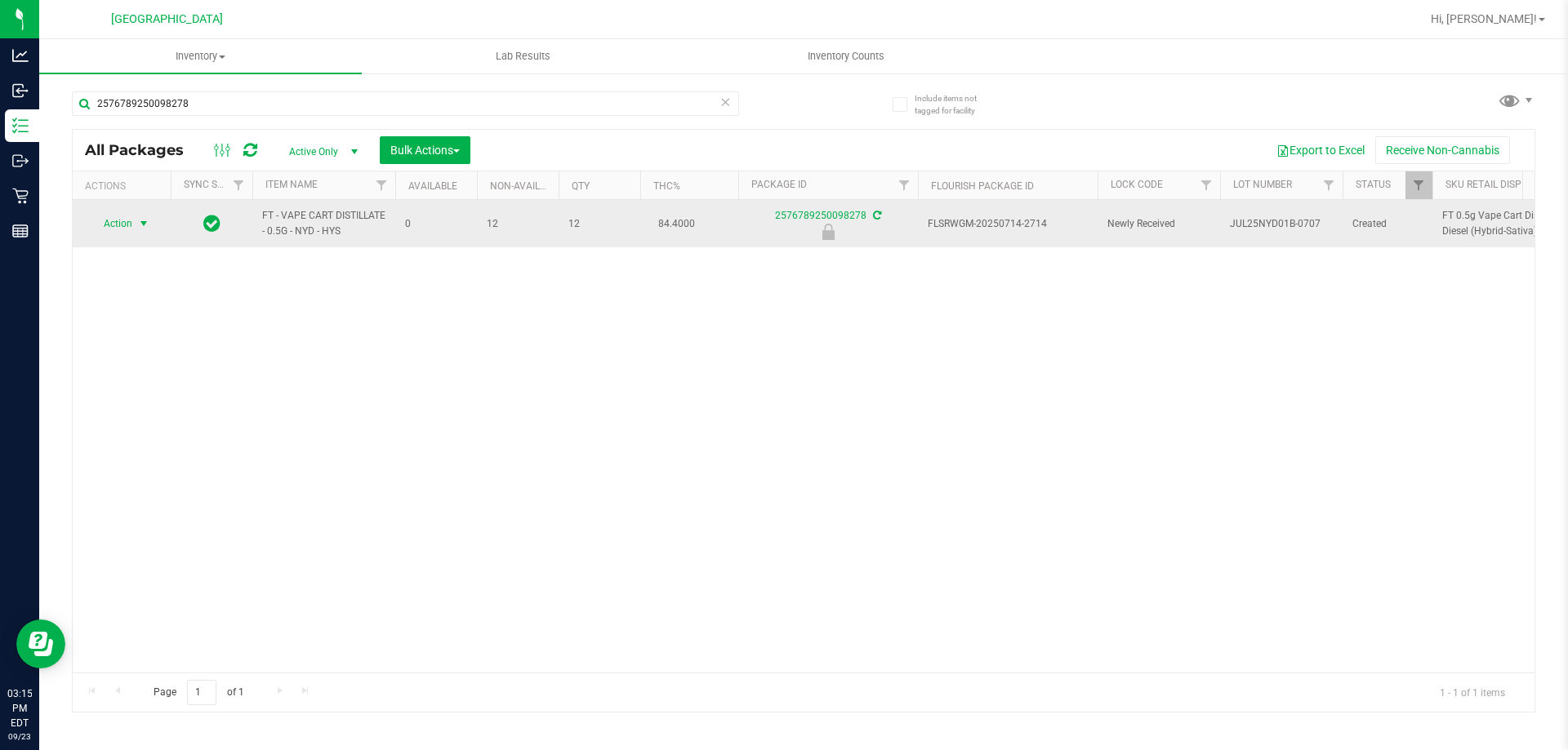
click at [135, 224] on span "select" at bounding box center [143, 224] width 20 height 23
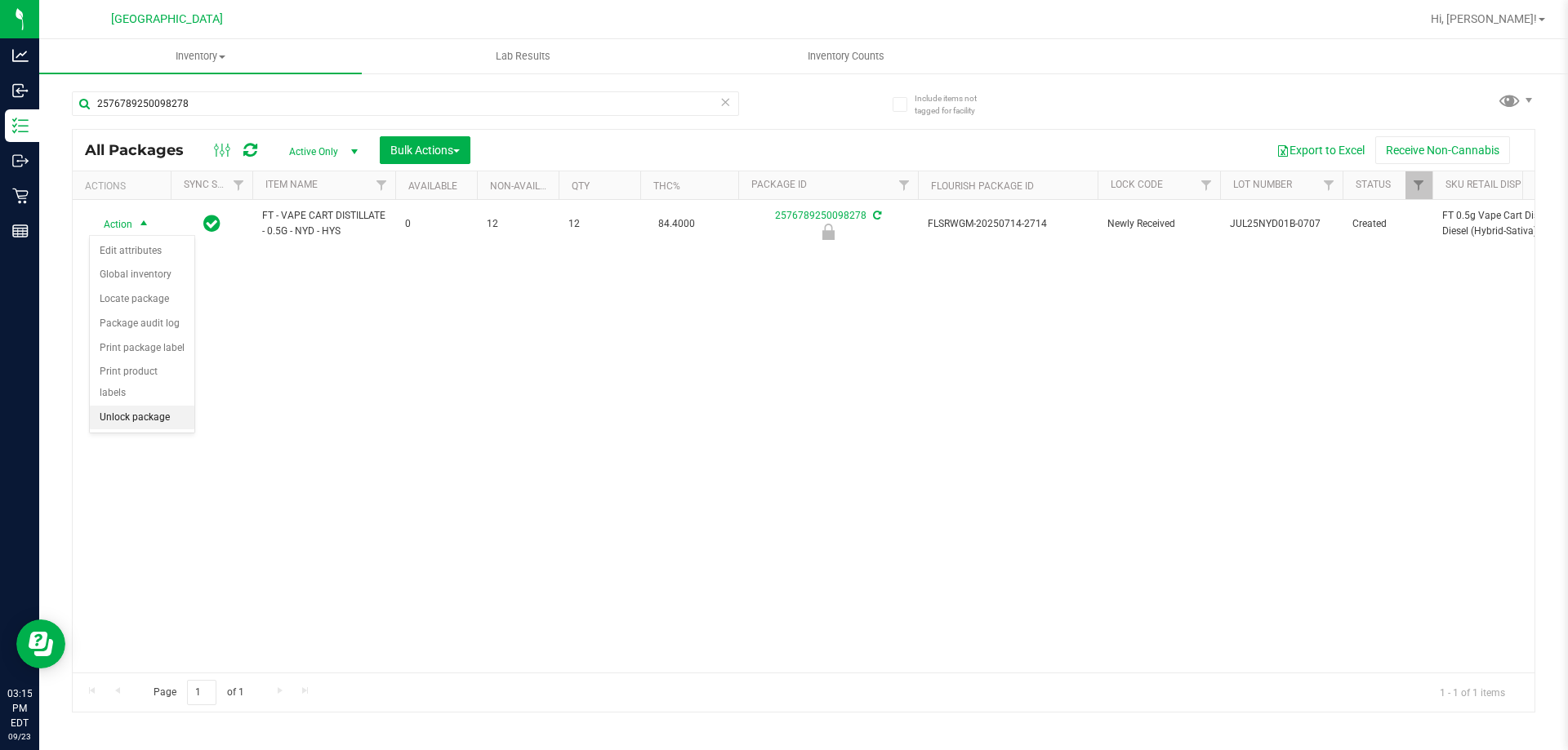
click at [148, 406] on li "Unlock package" at bounding box center [142, 419] width 104 height 25
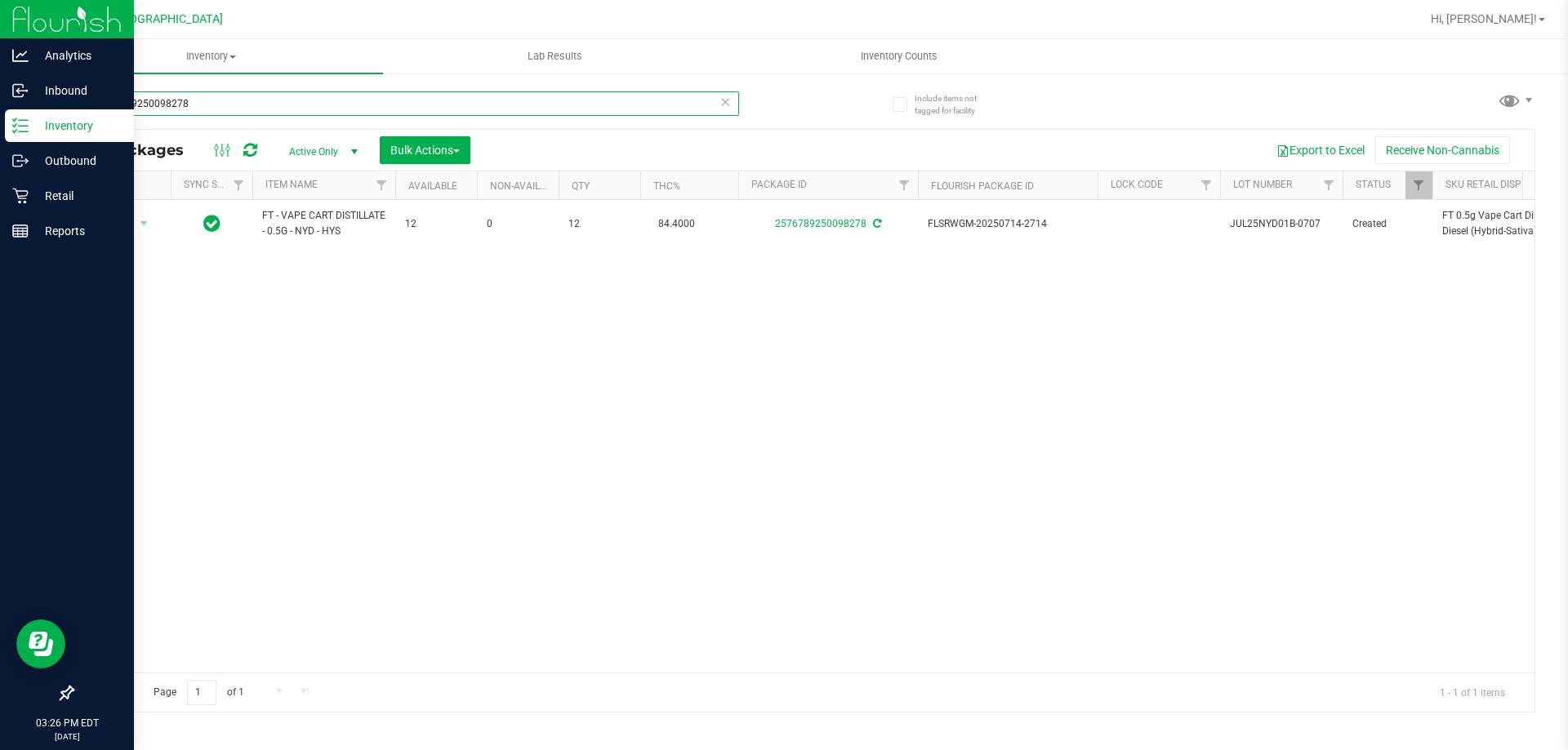
drag, startPoint x: 281, startPoint y: 105, endPoint x: 76, endPoint y: 8, distance: 226.8
click at [0, 102] on div "Analytics Inbound Inventory Outbound Retail Reports 03:26 PM EDT 09/23/2025 09/…" at bounding box center [784, 375] width 1568 height 750
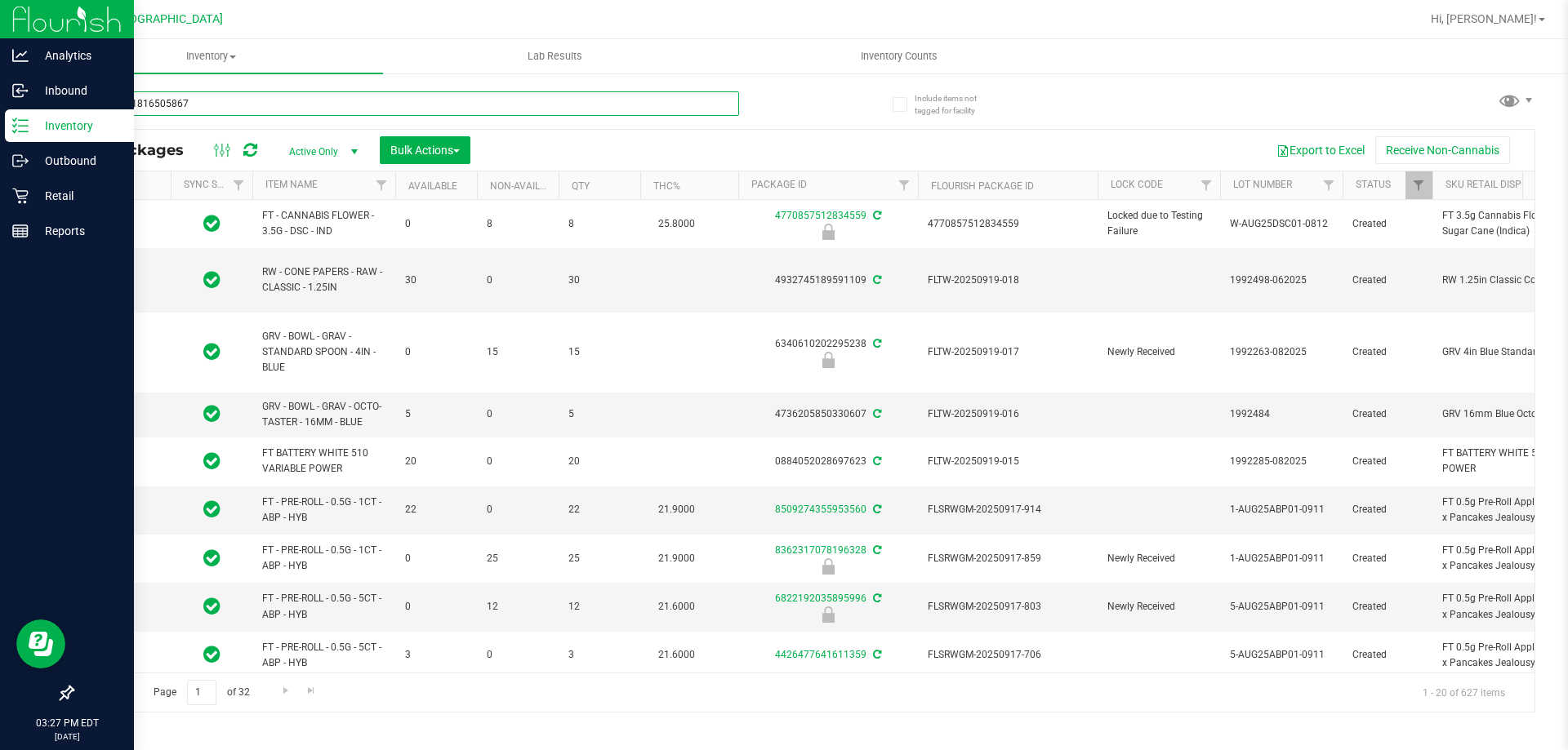
type input "0388511816505867"
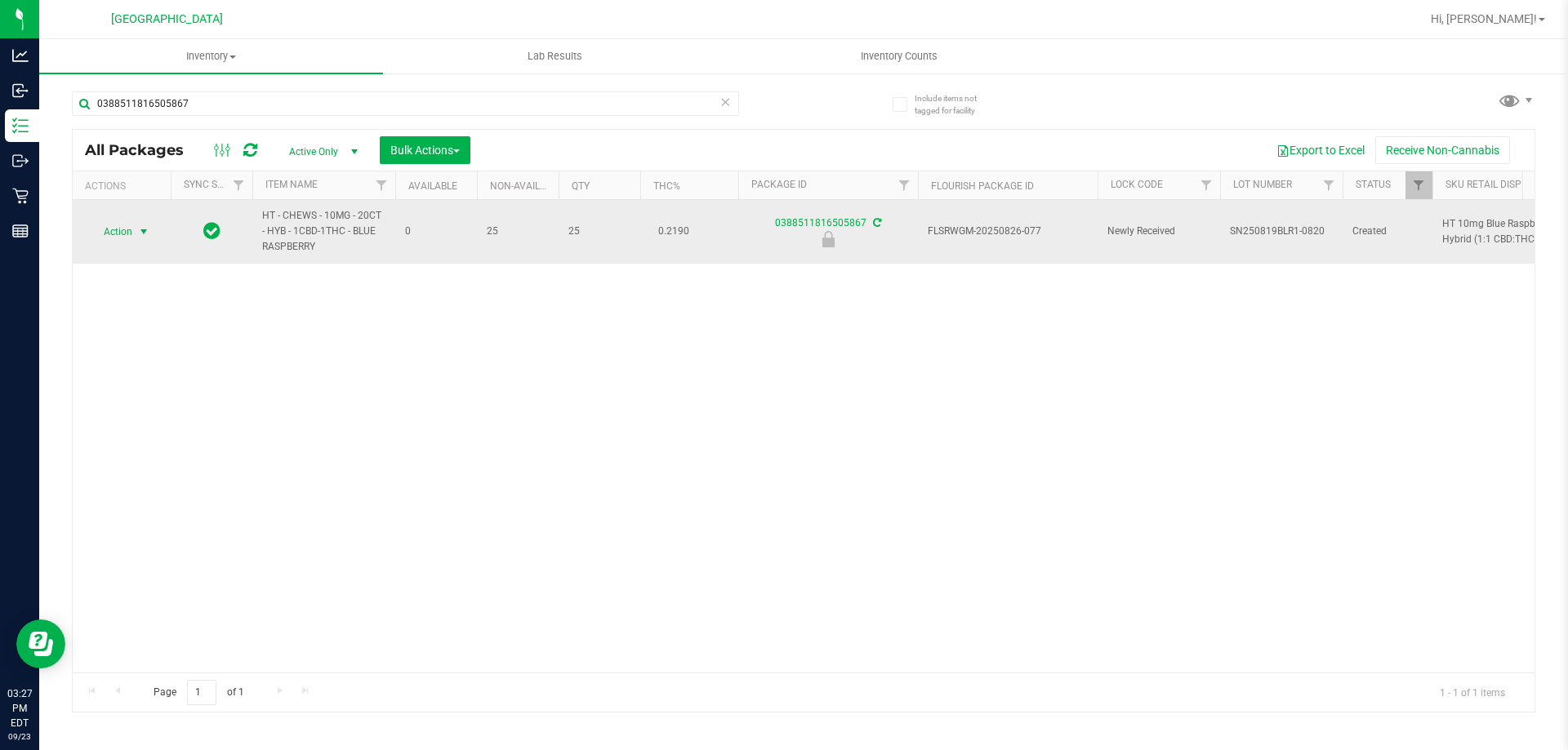
click at [143, 231] on span "select" at bounding box center [143, 232] width 13 height 13
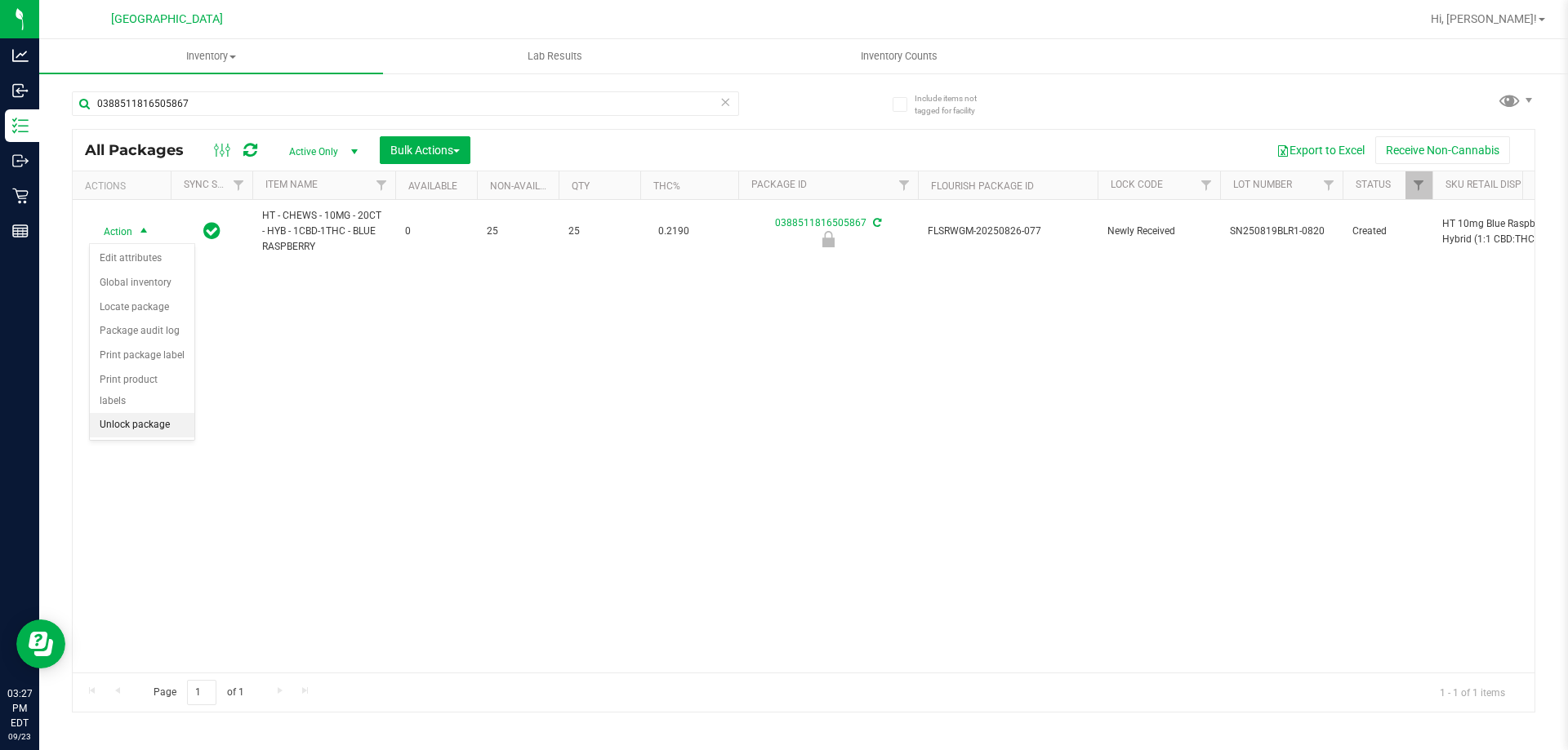
click at [155, 413] on li "Unlock package" at bounding box center [142, 426] width 104 height 25
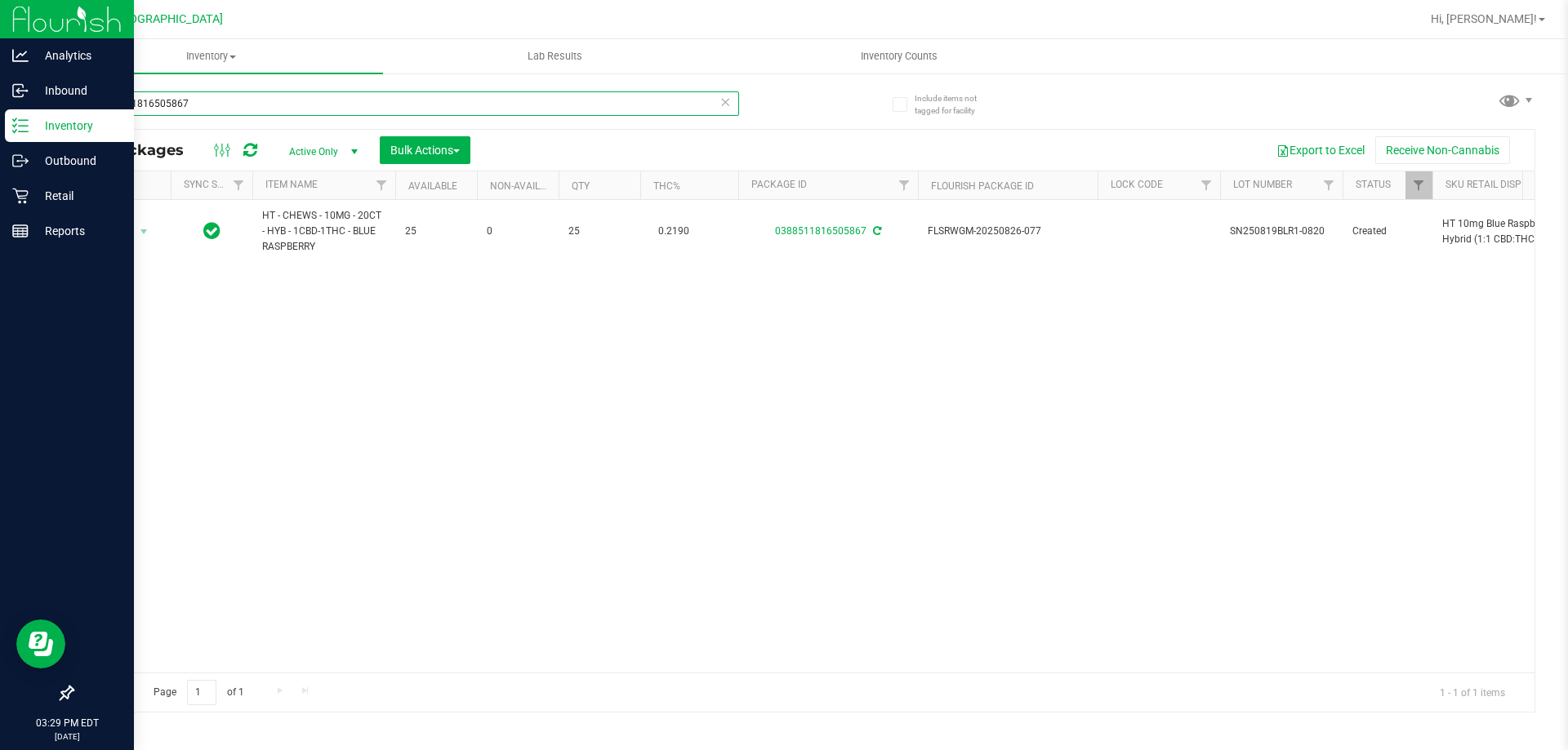
drag, startPoint x: 201, startPoint y: 98, endPoint x: 0, endPoint y: 139, distance: 205.1
click at [0, 139] on div "Analytics Inbound Inventory Outbound Retail Reports 03:29 PM EDT 09/23/2025 09/…" at bounding box center [784, 375] width 1568 height 750
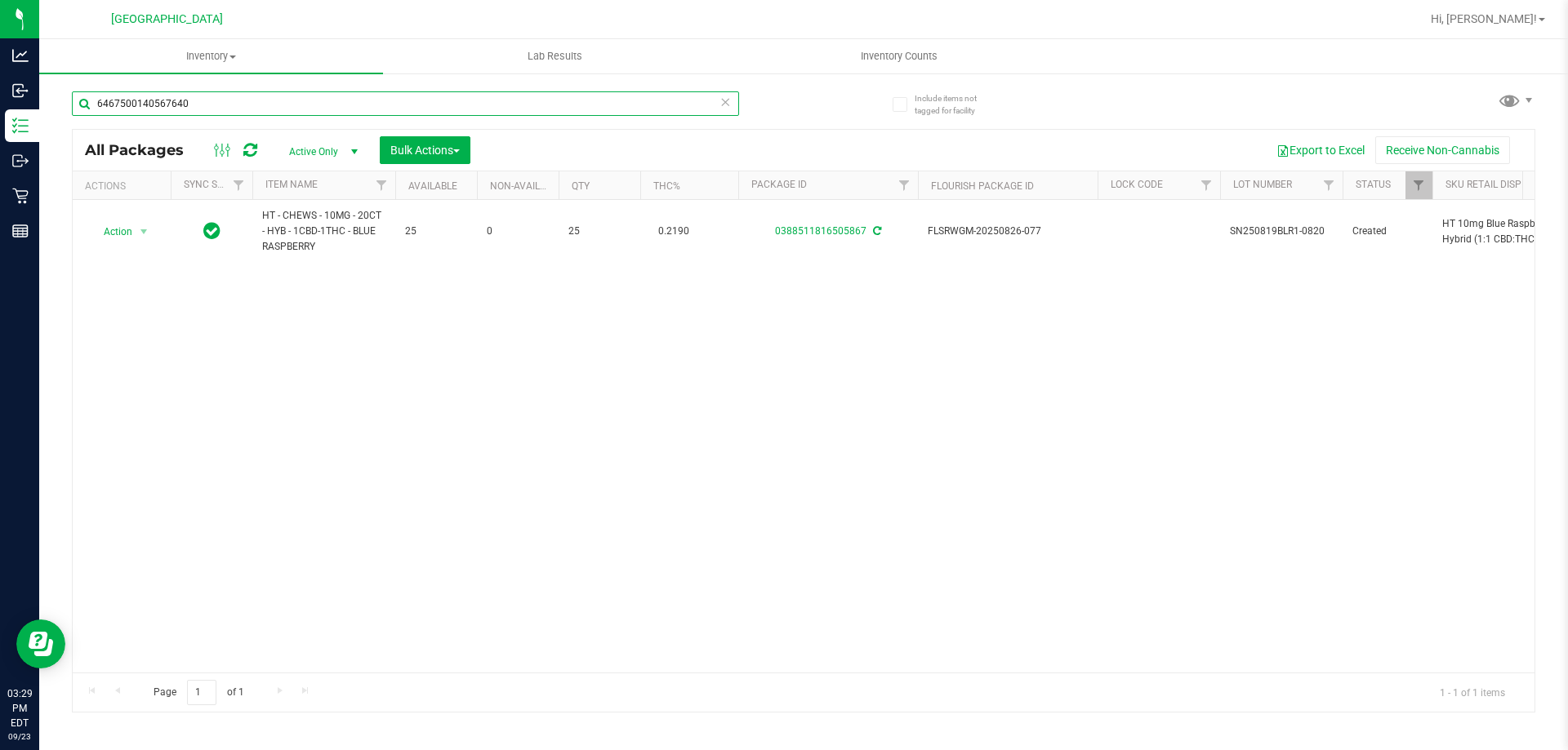
type input "6467500140567640"
click at [351, 461] on div "Action Action Adjust qty Create package Edit attributes Global inventory Locate…" at bounding box center [804, 436] width 1462 height 473
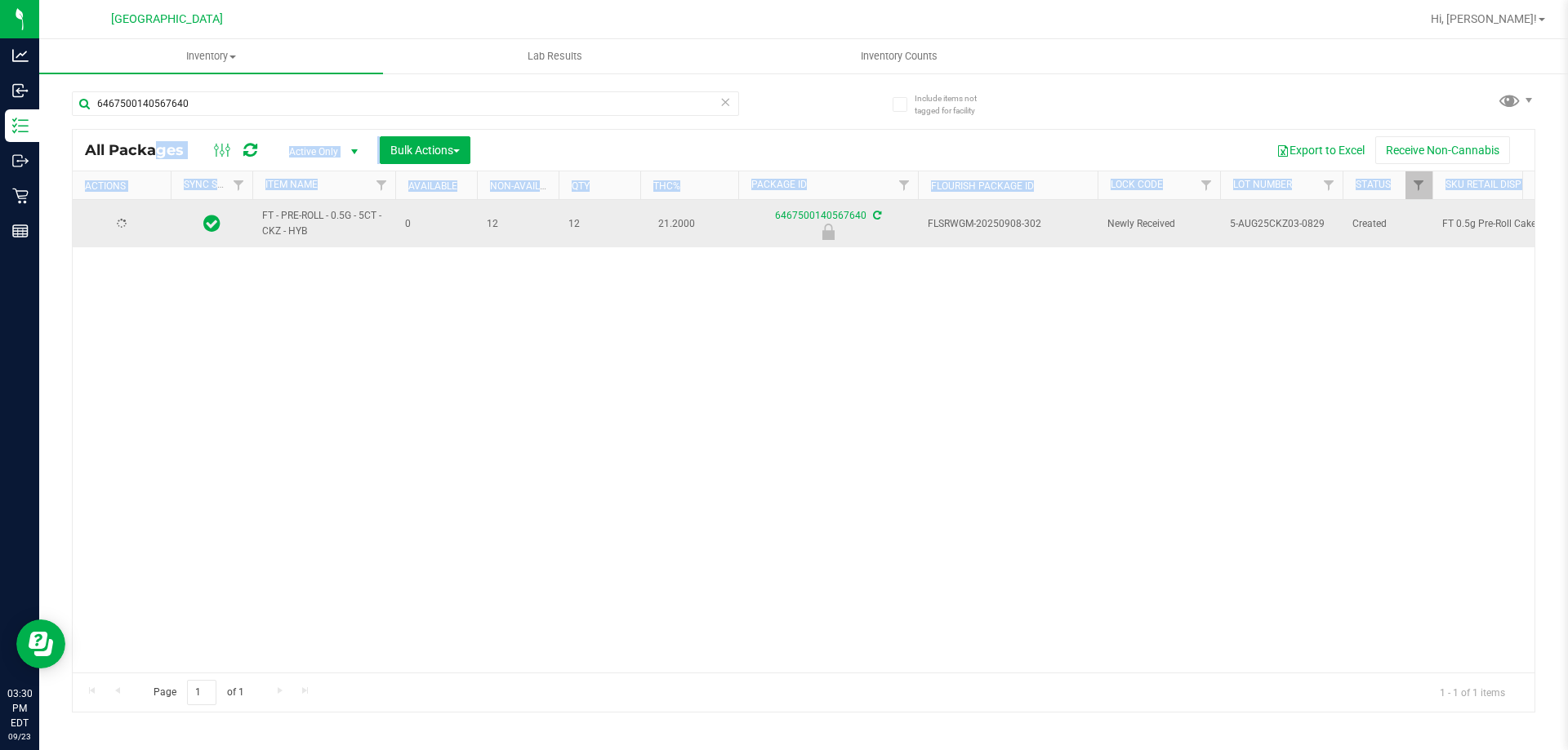
drag, startPoint x: 276, startPoint y: 240, endPoint x: 306, endPoint y: 240, distance: 30.0
click at [353, 243] on td "FT - PRE-ROLL - 0.5G - 5CT - CKZ - HYB" at bounding box center [323, 224] width 143 height 47
drag, startPoint x: 329, startPoint y: 240, endPoint x: 251, endPoint y: 214, distance: 82.2
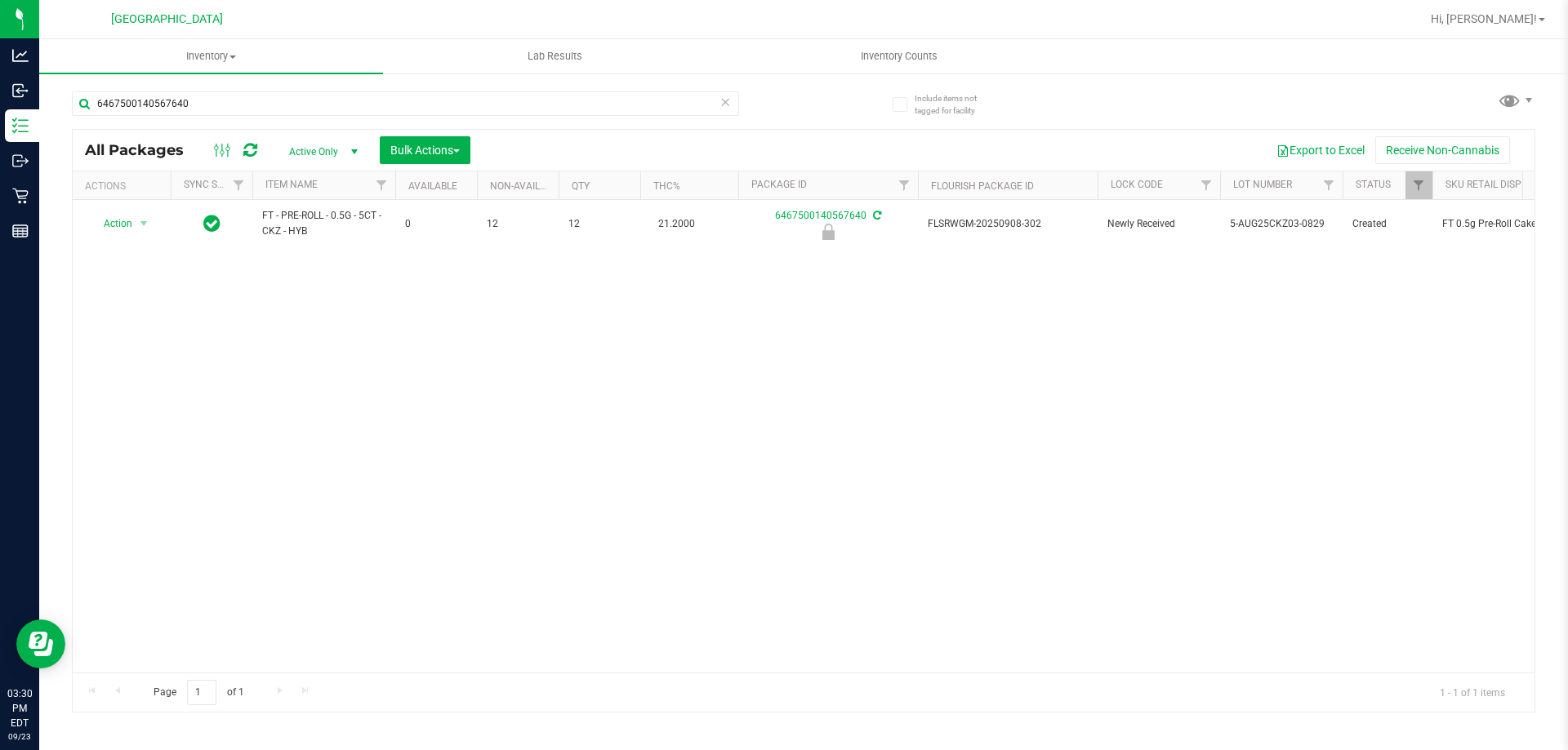
copy tr "FT - PRE-ROLL - 0.5G - 5CT - CKZ - HYB"
drag, startPoint x: 198, startPoint y: 91, endPoint x: 203, endPoint y: 98, distance: 8.6
click at [183, 97] on div "6467500140567640" at bounding box center [437, 102] width 731 height 53
click at [210, 101] on input "6467500140567640" at bounding box center [405, 104] width 667 height 25
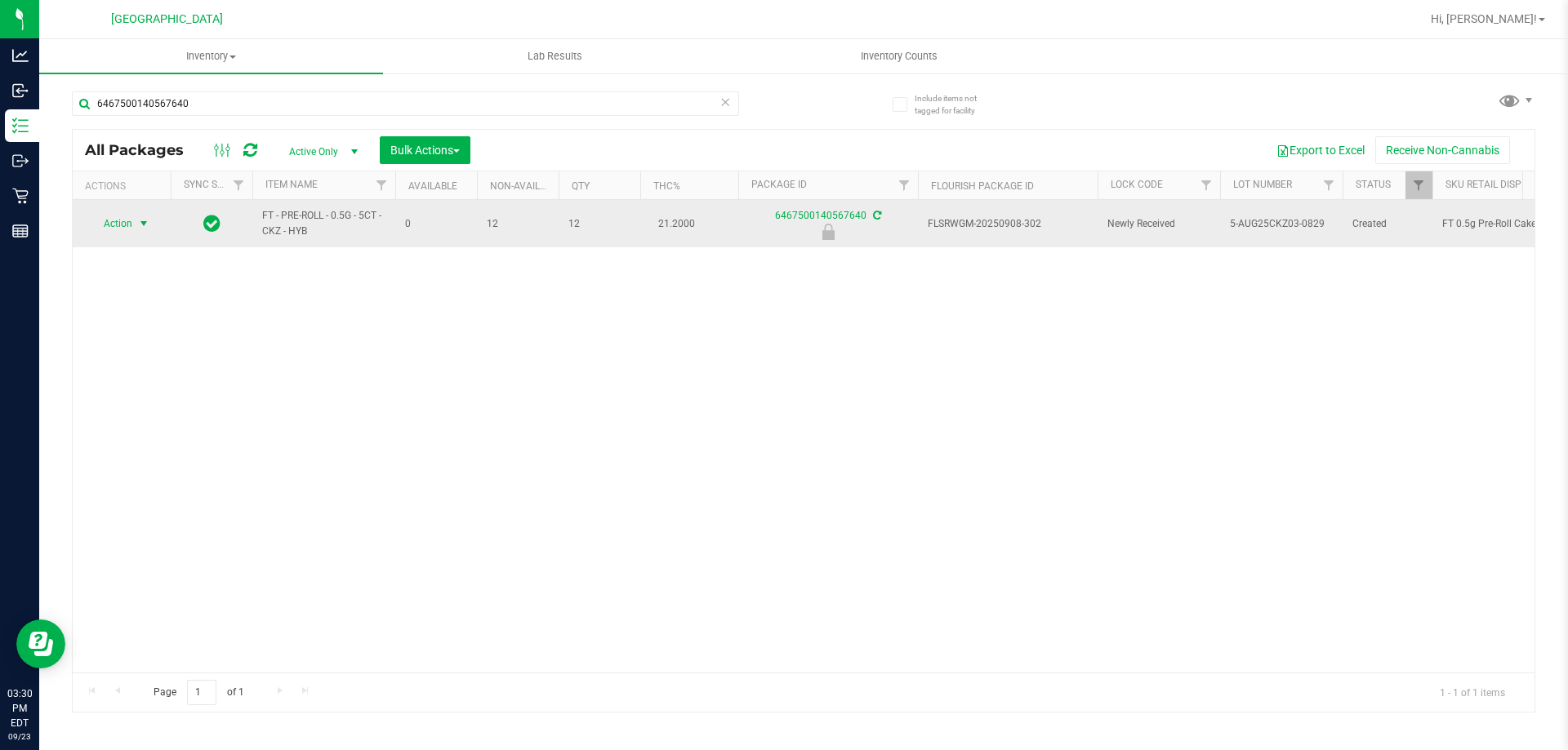
click at [107, 231] on span "Action" at bounding box center [111, 224] width 45 height 23
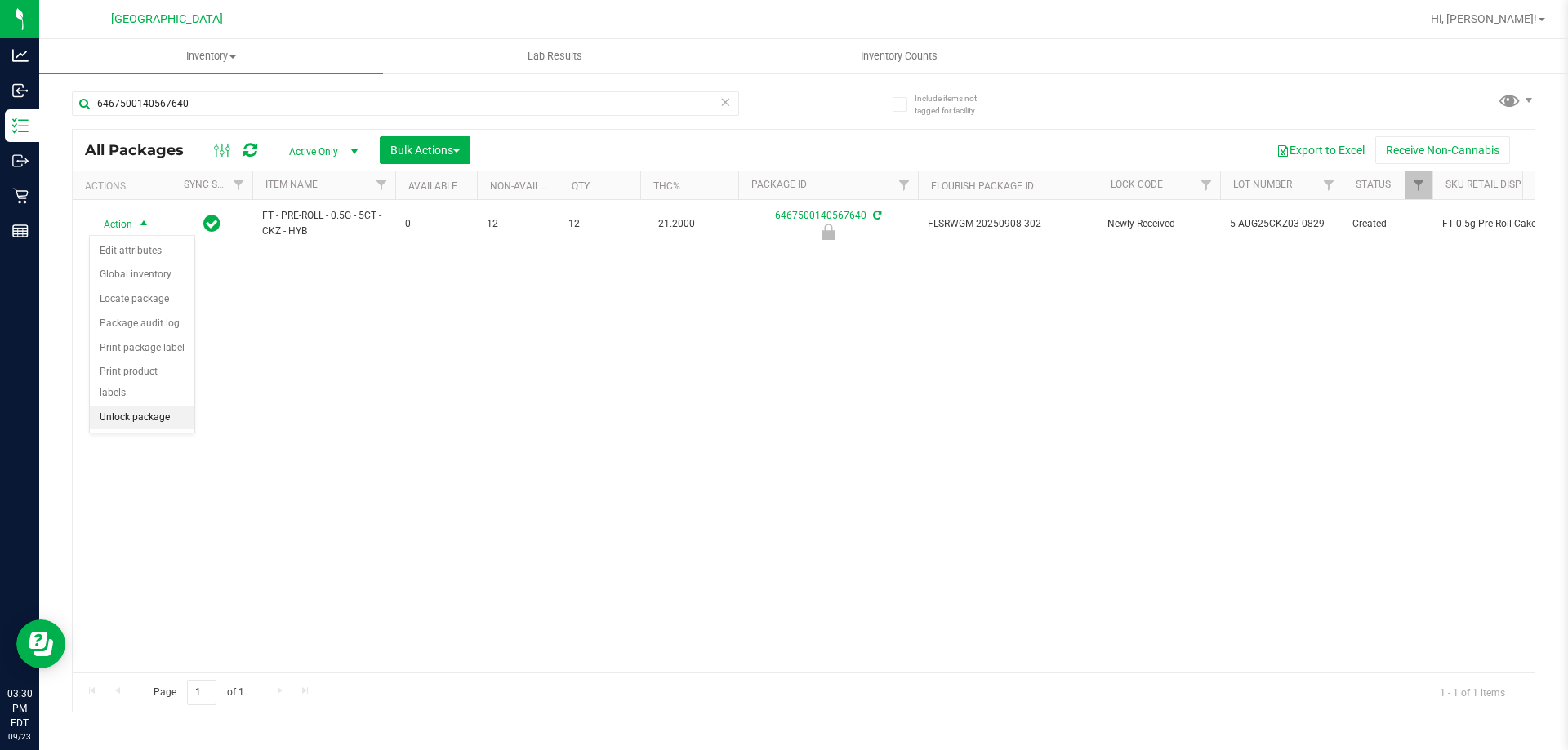
click at [143, 406] on li "Unlock package" at bounding box center [142, 419] width 104 height 25
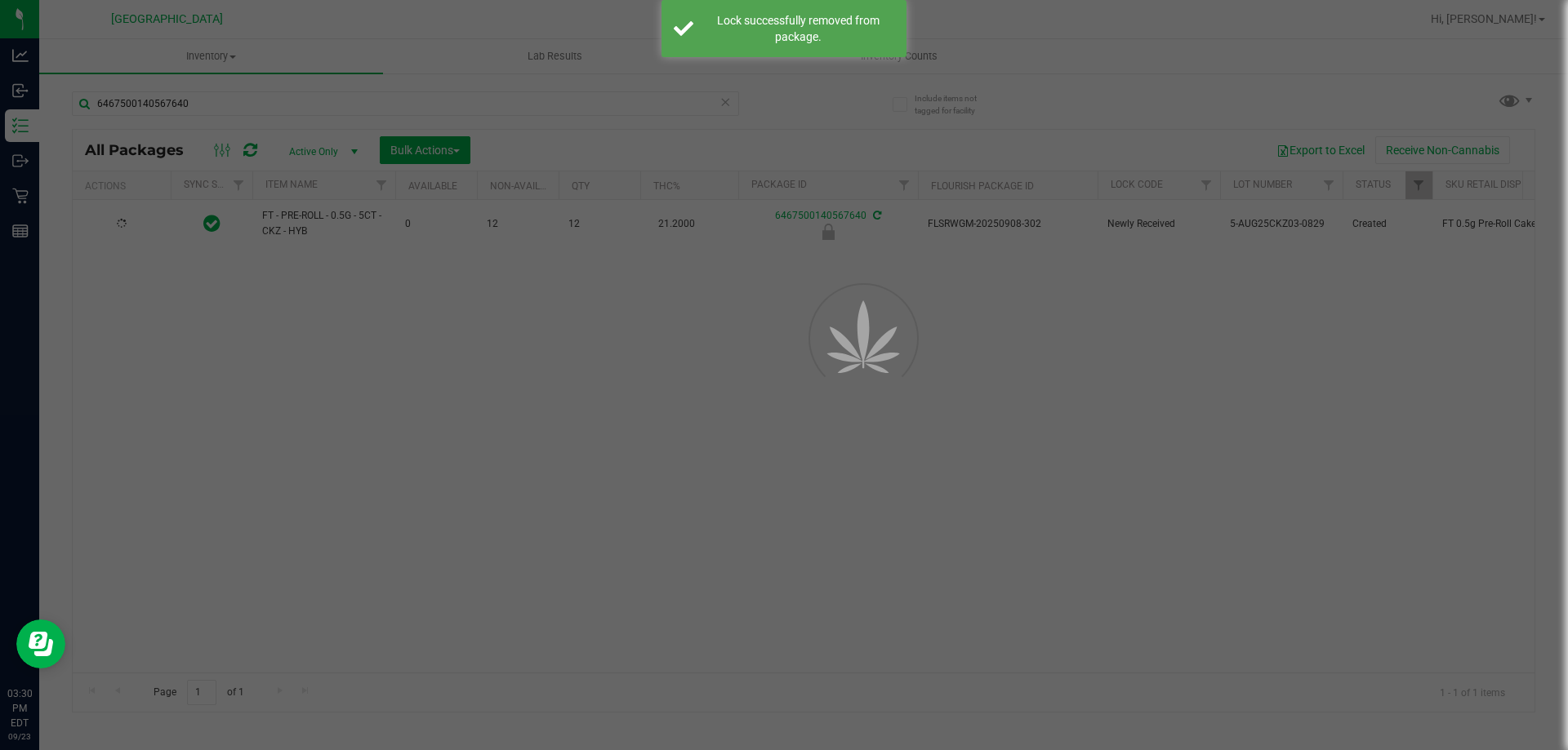
click at [230, 104] on div at bounding box center [784, 375] width 1568 height 750
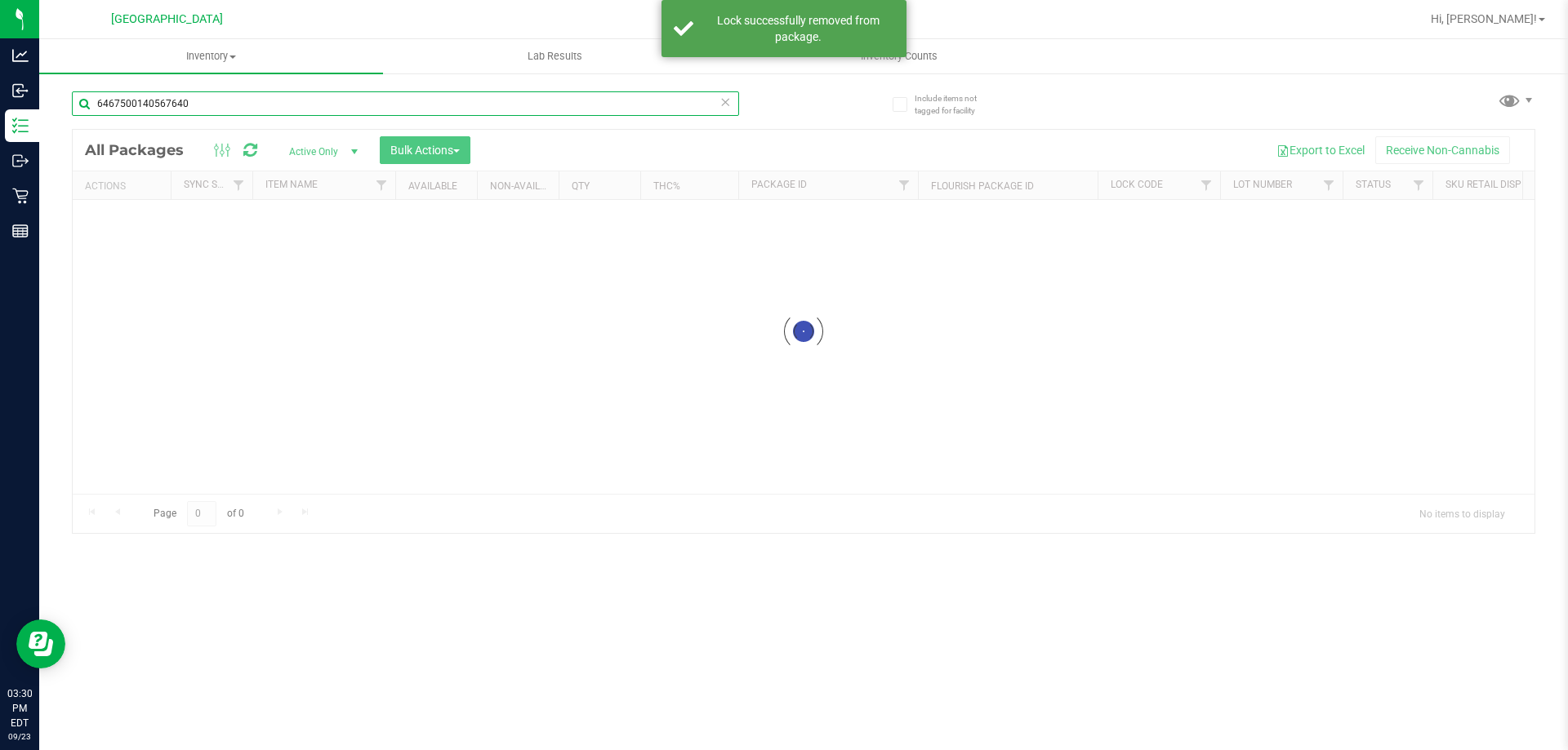
click at [230, 102] on input "6467500140567640" at bounding box center [405, 104] width 667 height 25
drag, startPoint x: 230, startPoint y: 102, endPoint x: 83, endPoint y: 90, distance: 147.5
click at [78, 89] on div "6467500140567640" at bounding box center [437, 102] width 731 height 53
type input "FT - PRE-ROLL - 0.5G - 5CT - CKZ - HYB"
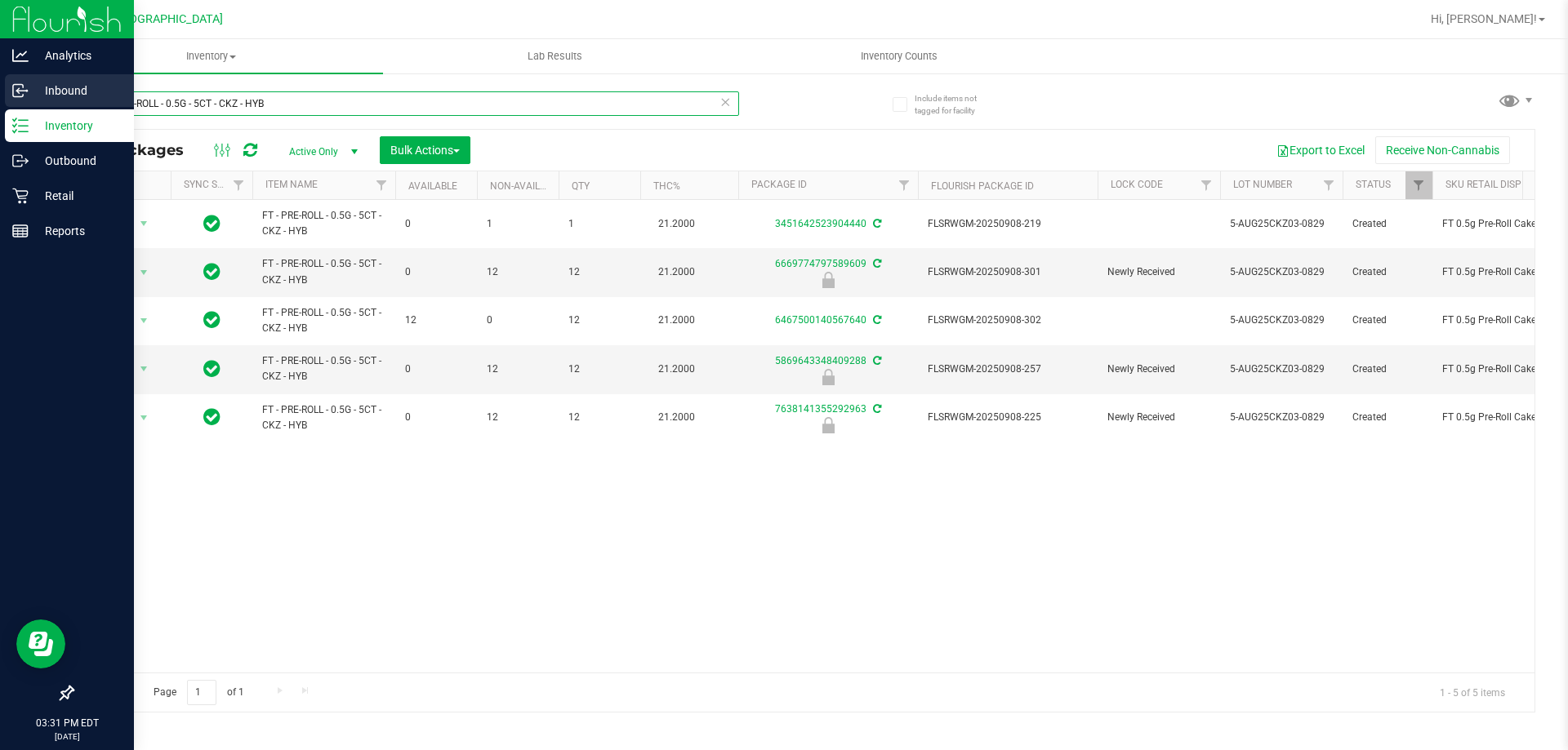
drag, startPoint x: 299, startPoint y: 98, endPoint x: 0, endPoint y: 92, distance: 299.1
click at [0, 94] on div "Analytics Inbound Inventory Outbound Retail Reports 03:31 PM EDT 09/23/2025 09/…" at bounding box center [784, 375] width 1568 height 750
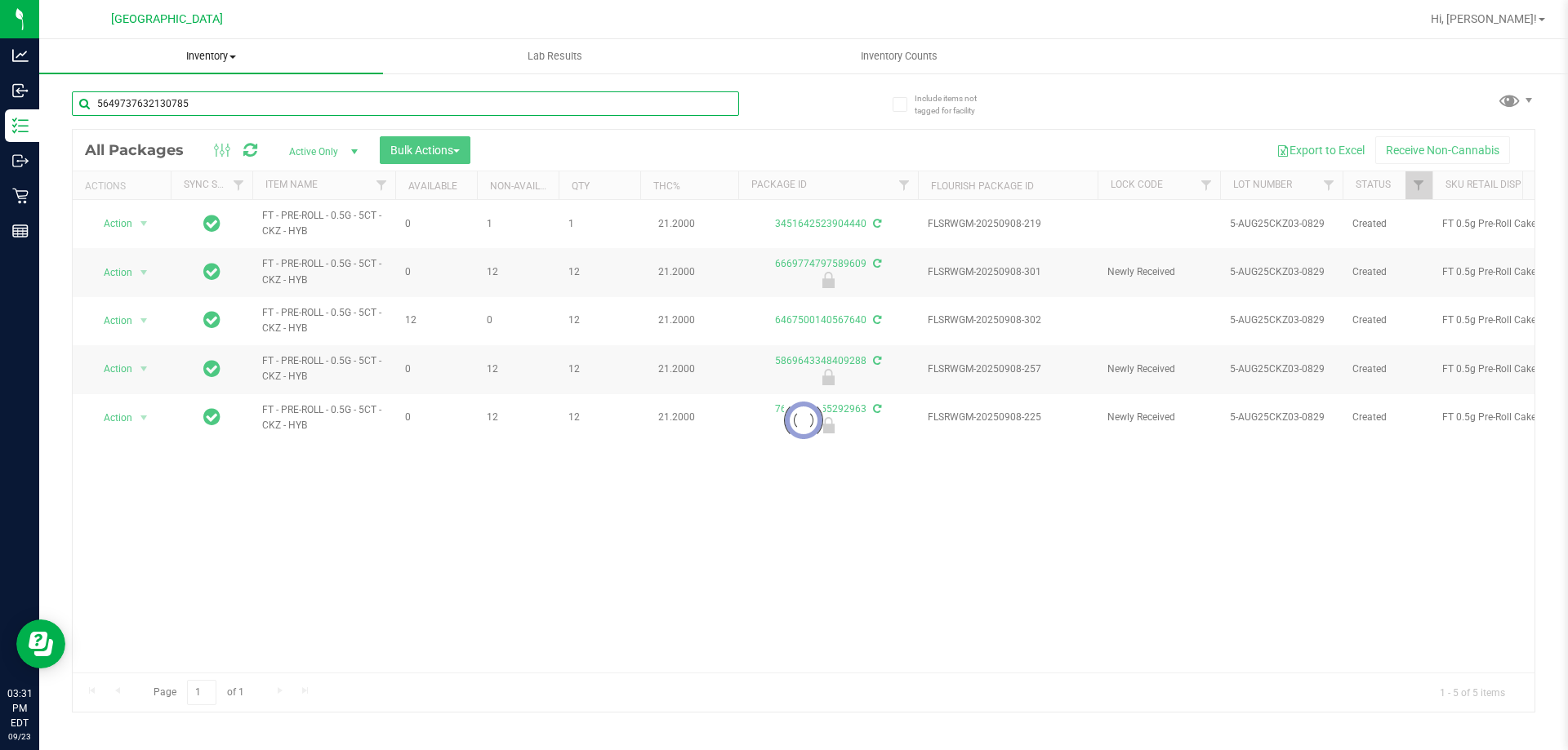
type input "5649737632130785"
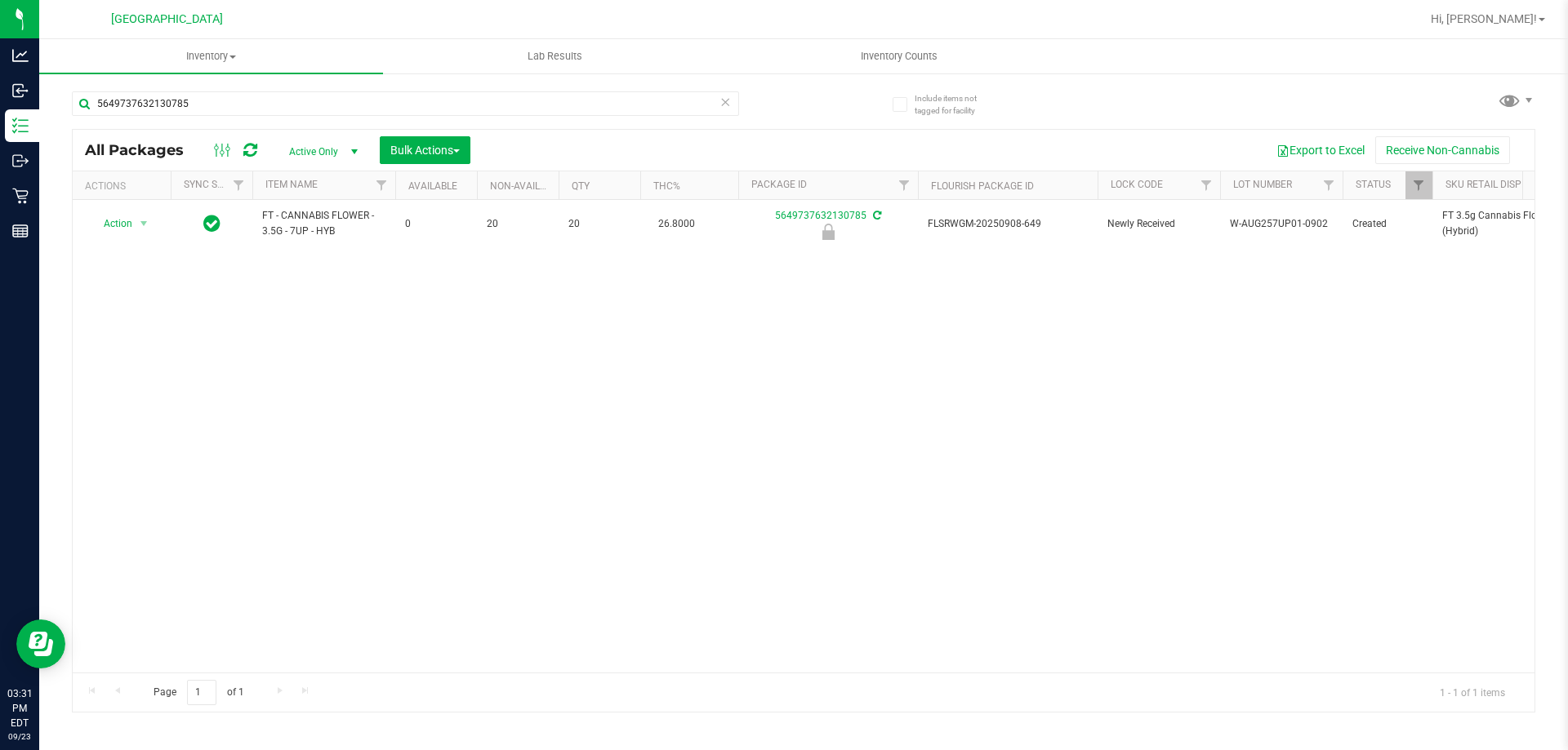
click at [710, 554] on div "Action Action Edit attributes Global inventory Locate package Package audit log…" at bounding box center [804, 436] width 1462 height 473
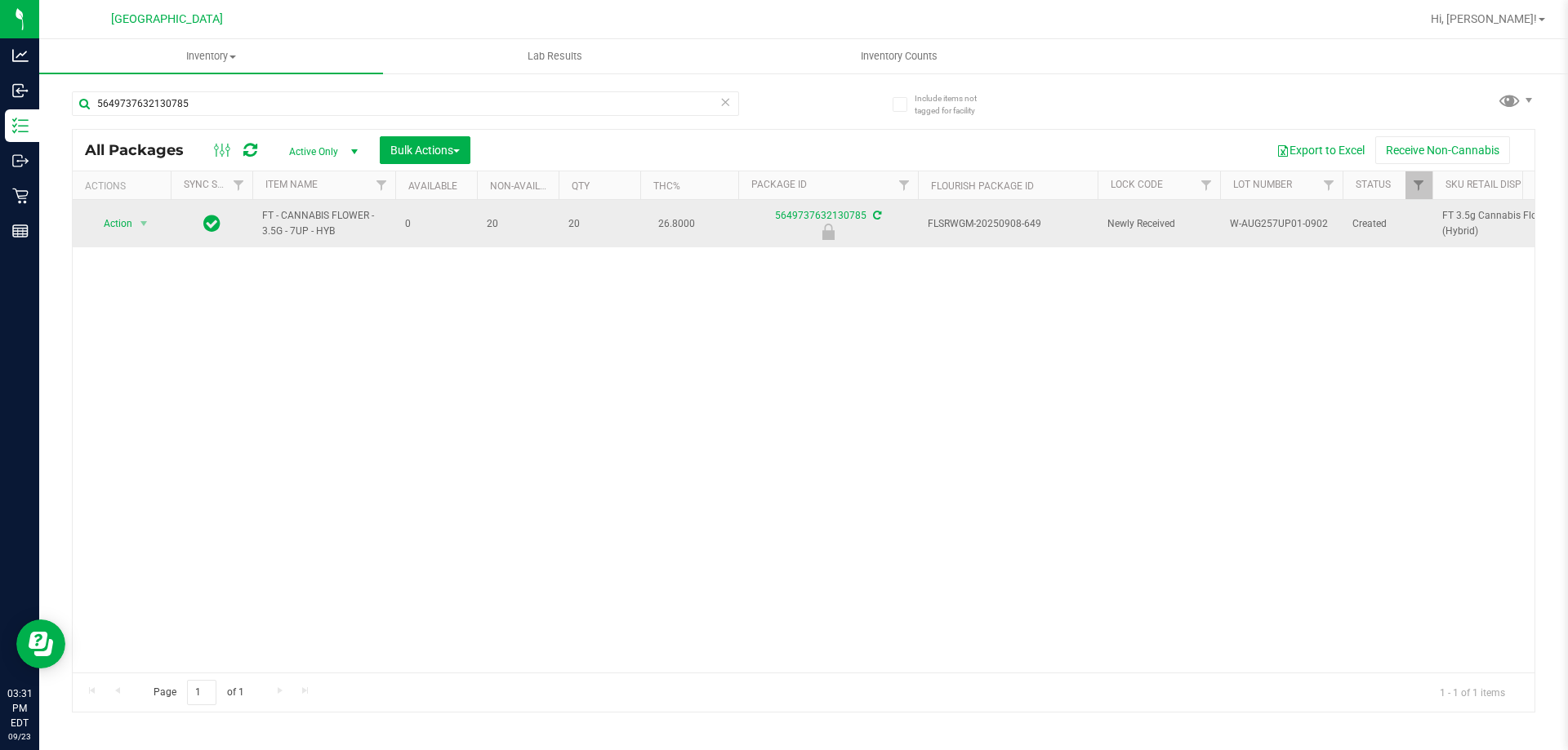
click at [123, 232] on span "Action" at bounding box center [111, 224] width 45 height 23
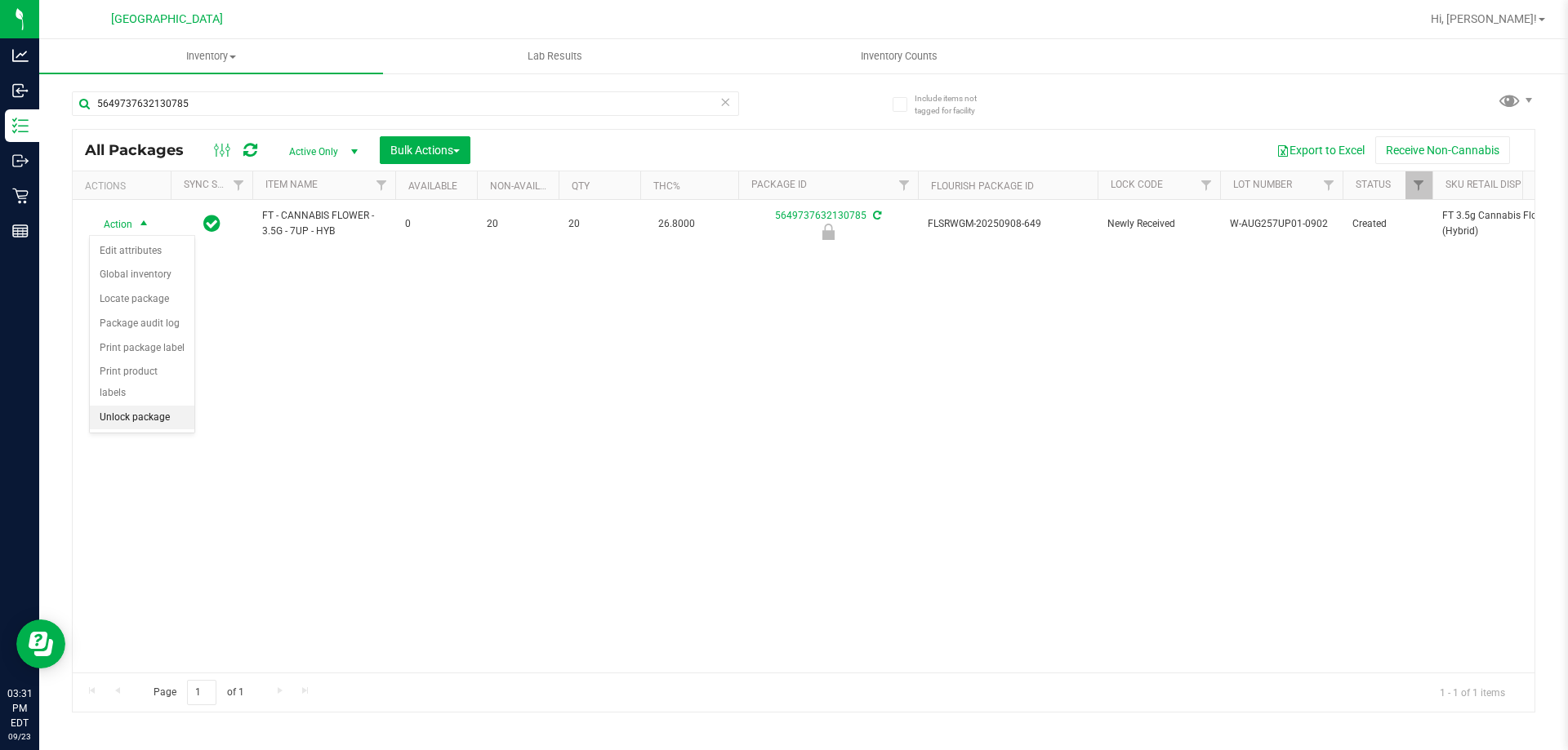
click at [143, 406] on li "Unlock package" at bounding box center [142, 419] width 104 height 25
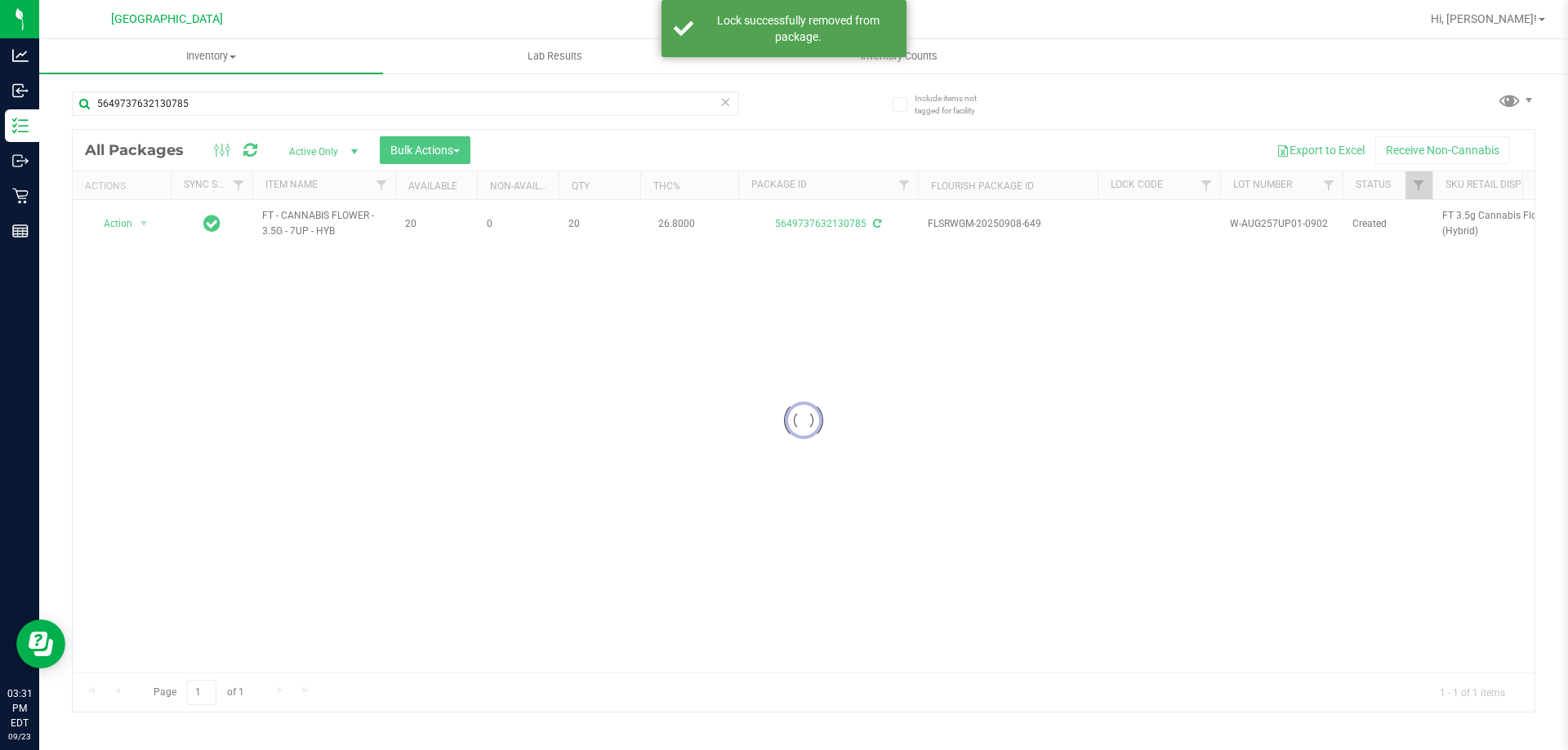
click at [363, 226] on div at bounding box center [804, 421] width 1462 height 583
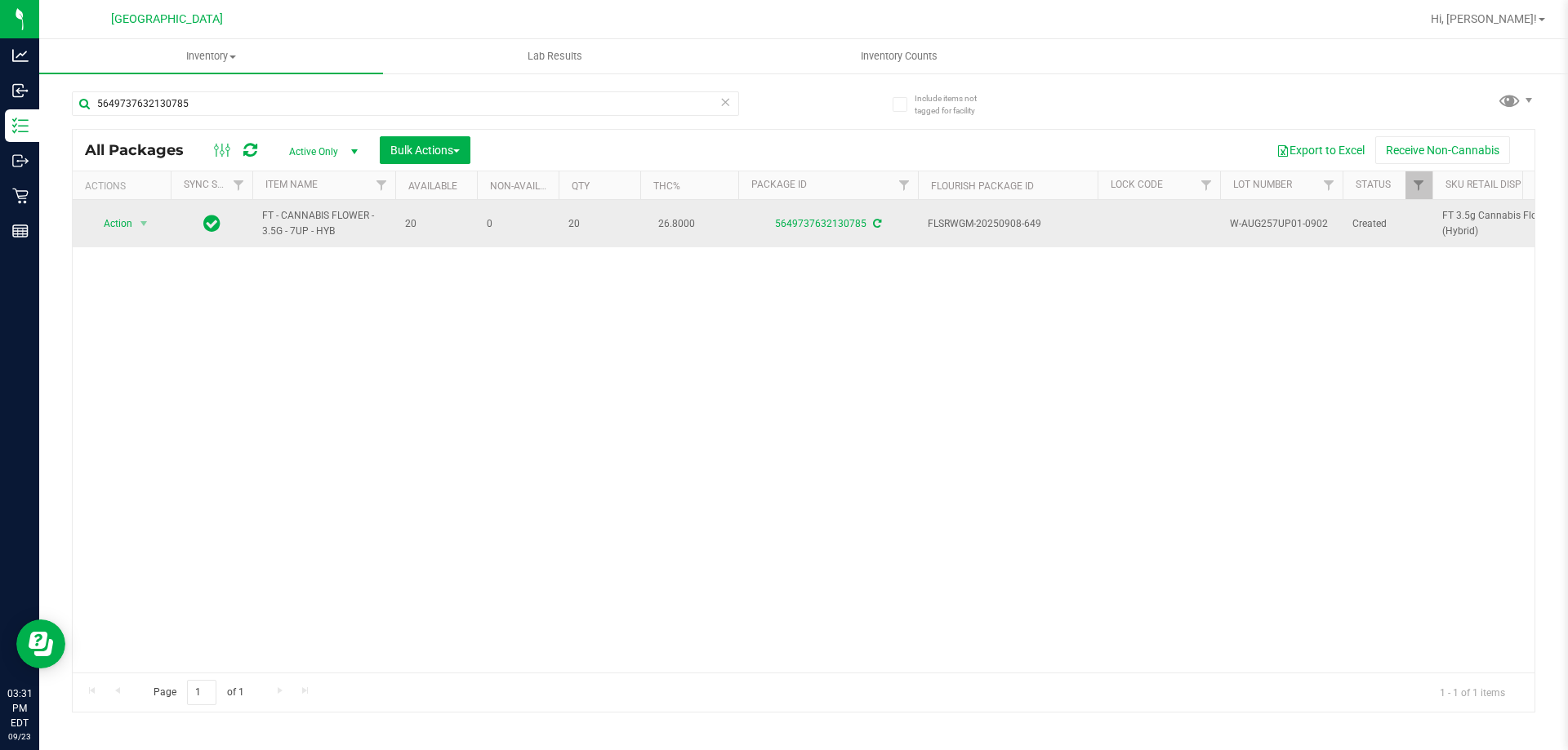
drag, startPoint x: 351, startPoint y: 234, endPoint x: 256, endPoint y: 207, distance: 98.8
click at [256, 207] on td "FT - CANNABIS FLOWER - 3.5G - 7UP - HYB" at bounding box center [323, 224] width 143 height 47
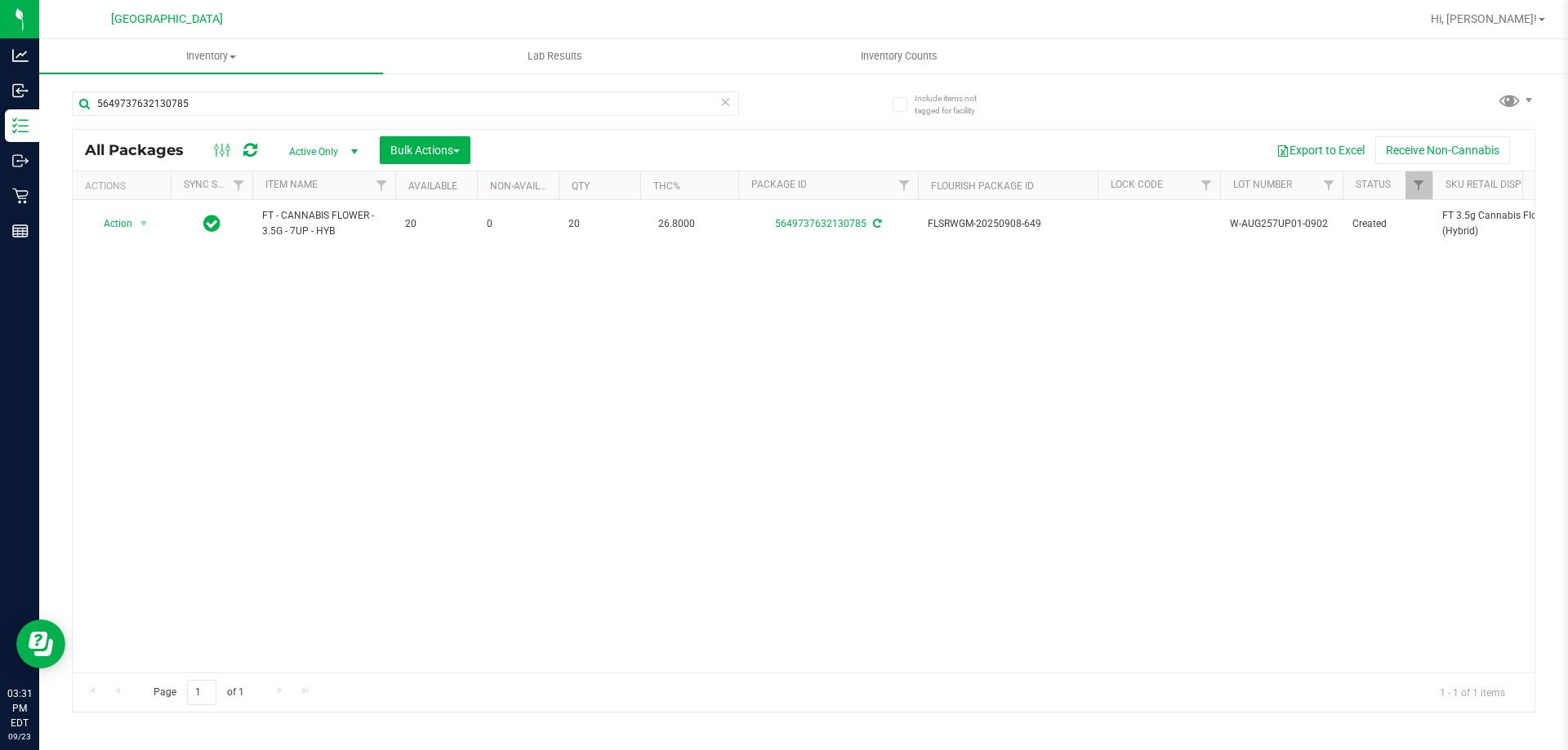
copy span "FT - CANNABIS FLOWER - 3.5G - 7UP - HYB"
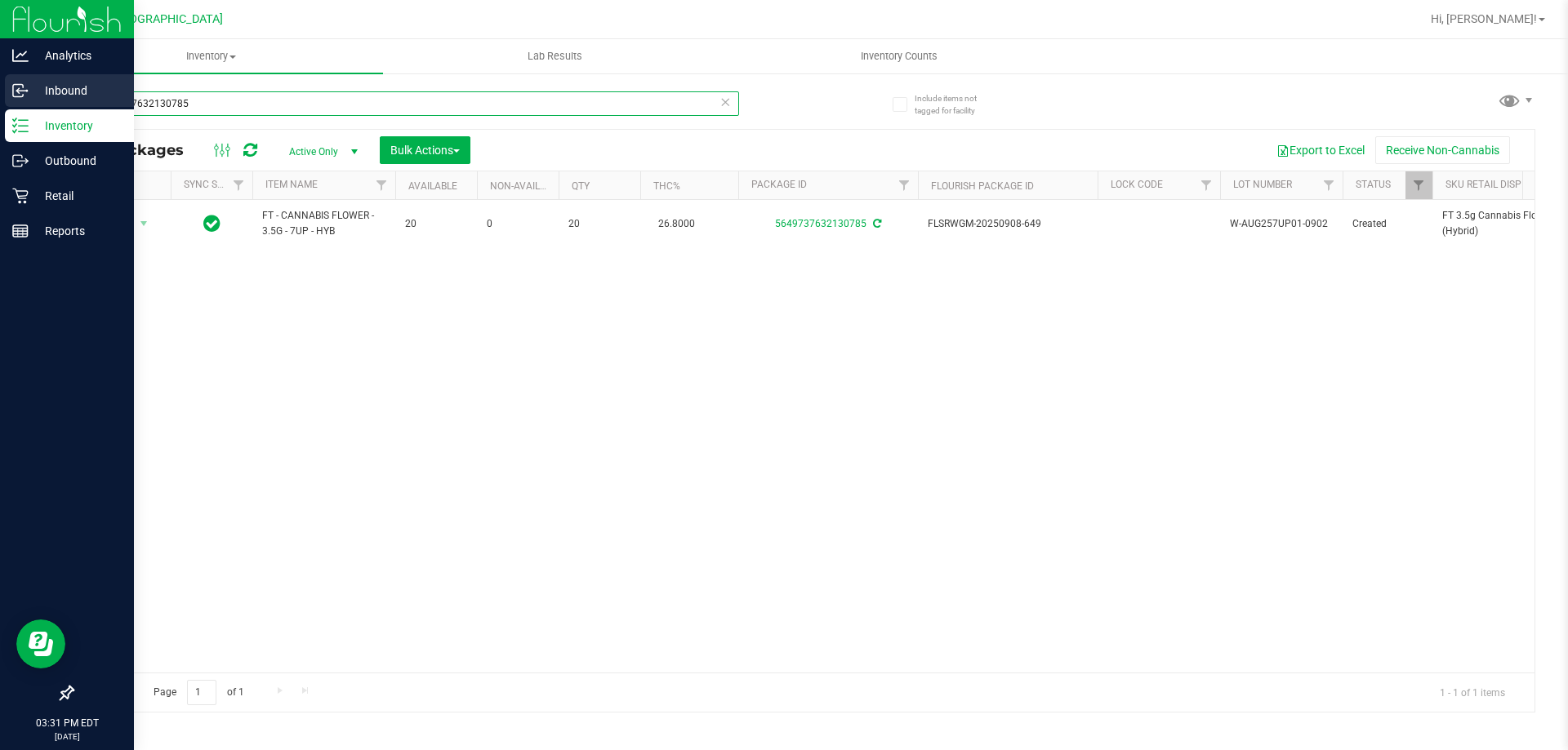
drag, startPoint x: 200, startPoint y: 99, endPoint x: 16, endPoint y: 99, distance: 184.0
click at [0, 97] on div "Analytics Inbound Inventory Outbound Retail Reports 03:31 PM EDT 09/23/2025 09/…" at bounding box center [784, 375] width 1568 height 750
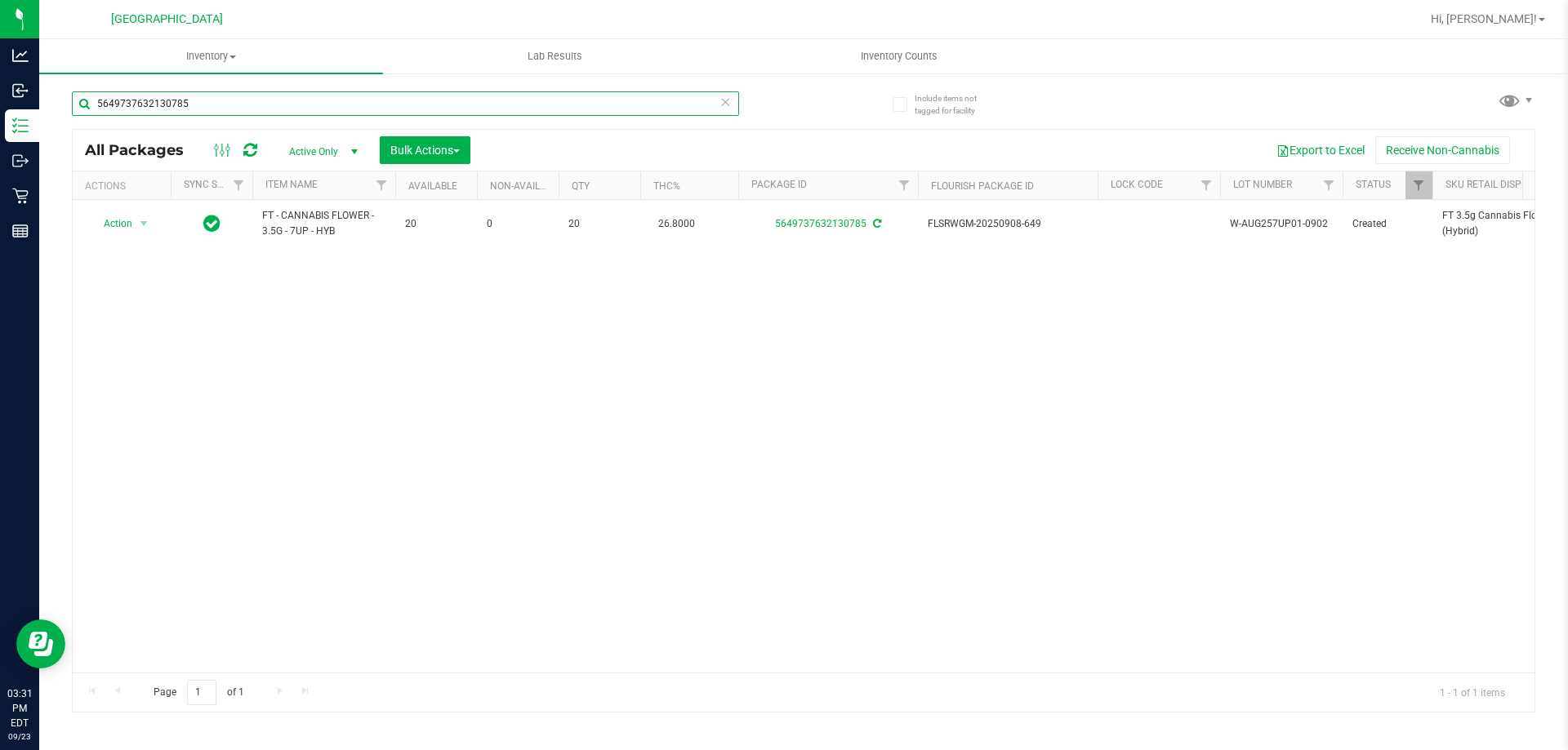
paste input "FT - CANNABIS FLOWER - 3.5G - 7UP - HYB"
click at [1087, 516] on div "Action Action Adjust qty Create package Edit attributes Global inventory Locate…" at bounding box center [804, 436] width 1462 height 473
click at [613, 581] on div "Action Action Adjust qty Create package Edit attributes Global inventory Locate…" at bounding box center [804, 436] width 1462 height 473
click at [280, 103] on input "FT - CANNABIS FLOWER - 3.5G - 7UP - HYB" at bounding box center [405, 104] width 667 height 25
type input "F"
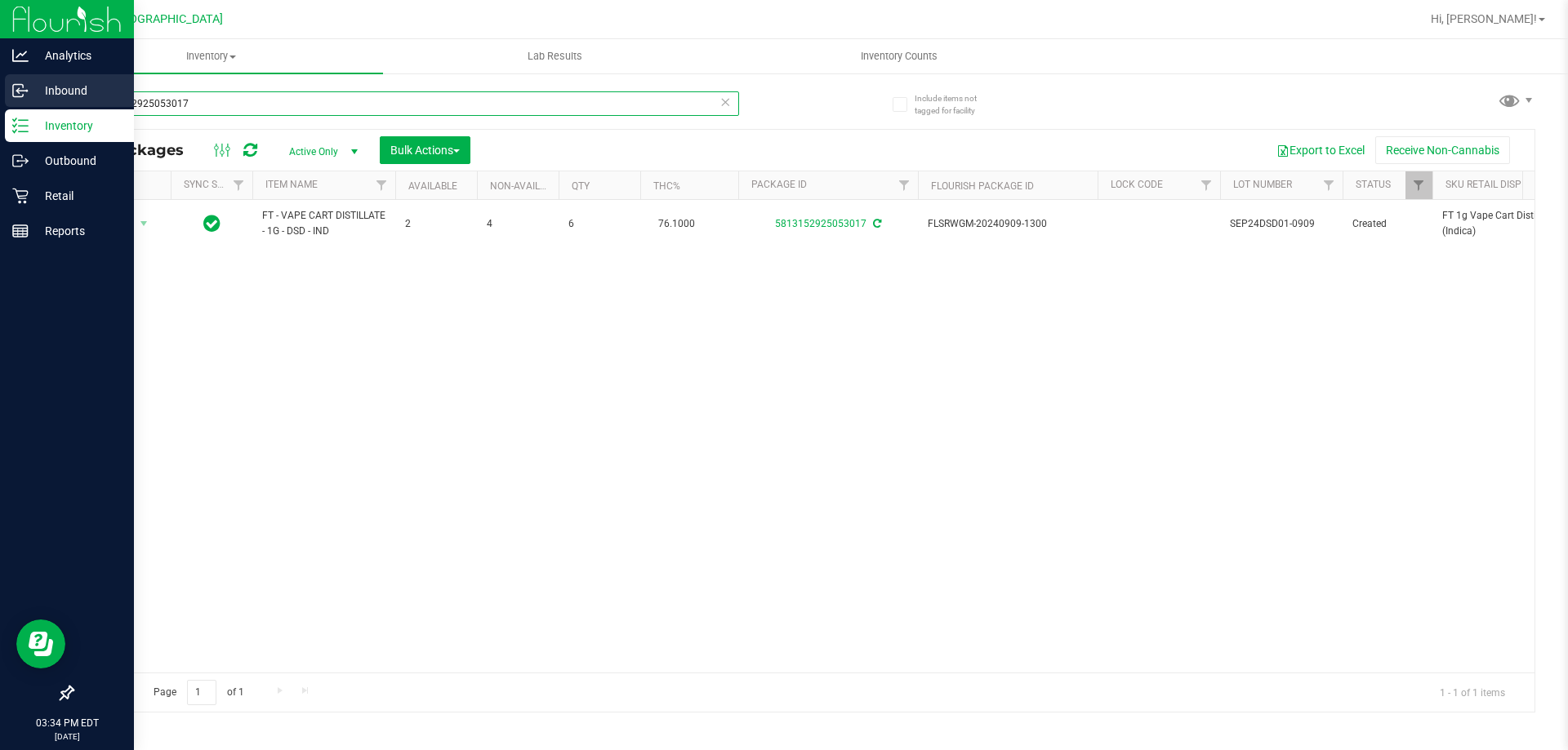
drag, startPoint x: 250, startPoint y: 103, endPoint x: 0, endPoint y: 102, distance: 250.0
click at [0, 102] on div "Analytics Inbound Inventory Outbound Retail Reports 03:34 PM EDT 09/23/2025 09/…" at bounding box center [784, 375] width 1568 height 750
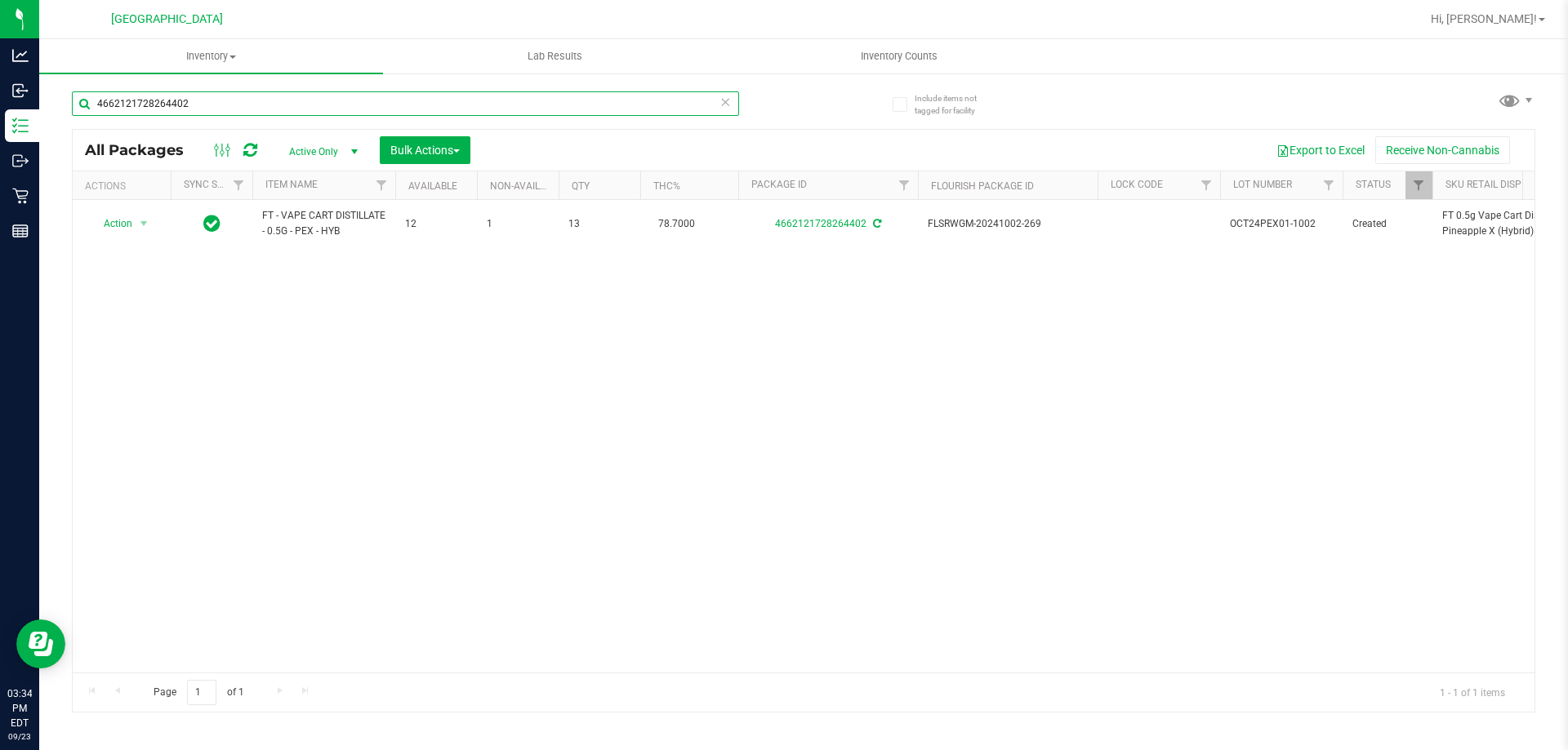
drag, startPoint x: 271, startPoint y: 111, endPoint x: 404, endPoint y: 31, distance: 155.2
click at [0, 53] on div "Analytics Inbound Inventory Outbound Retail Reports 03:34 PM EDT 09/23/2025 09/…" at bounding box center [784, 375] width 1568 height 750
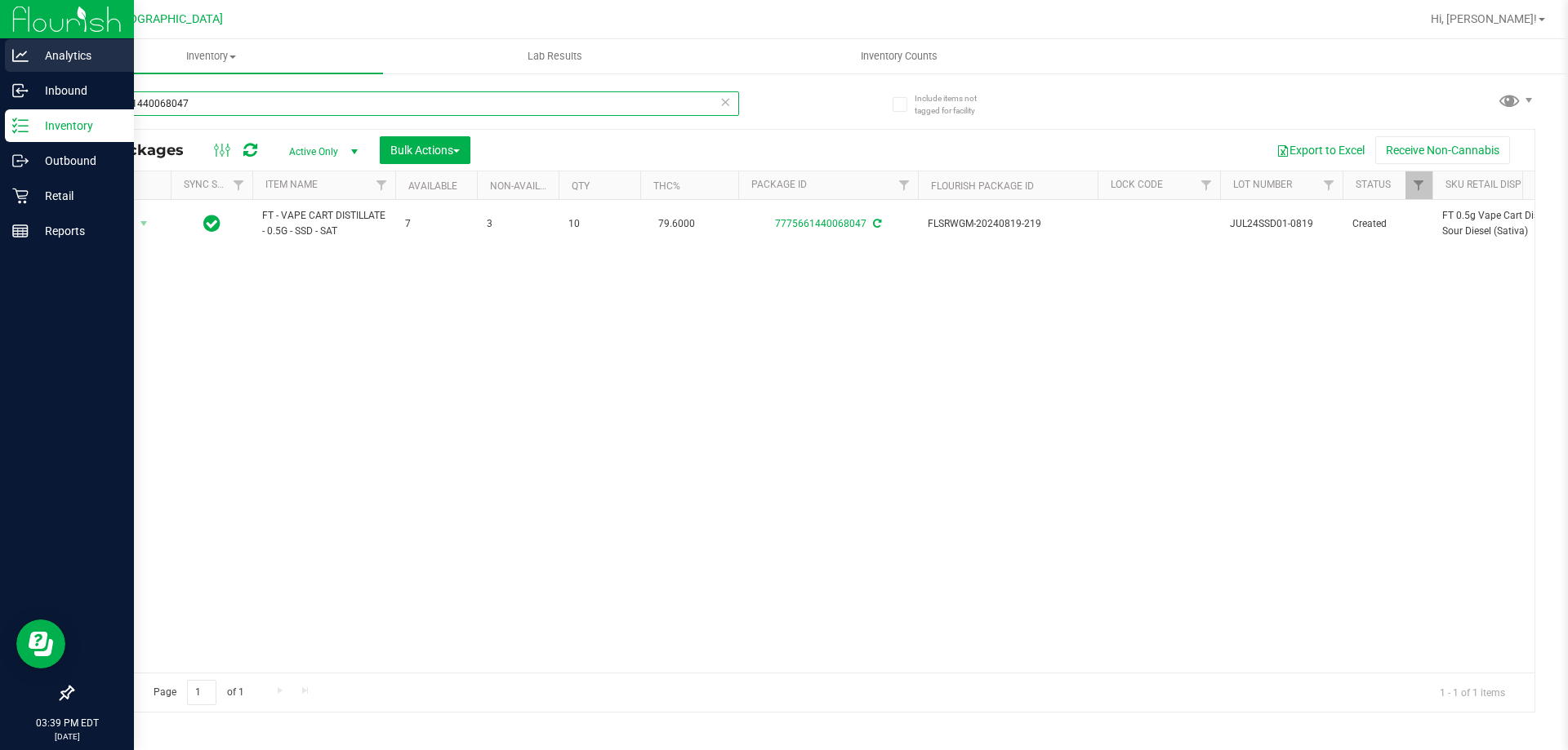
drag, startPoint x: 319, startPoint y: 107, endPoint x: 0, endPoint y: 62, distance: 322.2
click at [0, 64] on div "Analytics Inbound Inventory Outbound Retail Reports 03:39 PM EDT 09/23/2025 09/…" at bounding box center [784, 375] width 1568 height 750
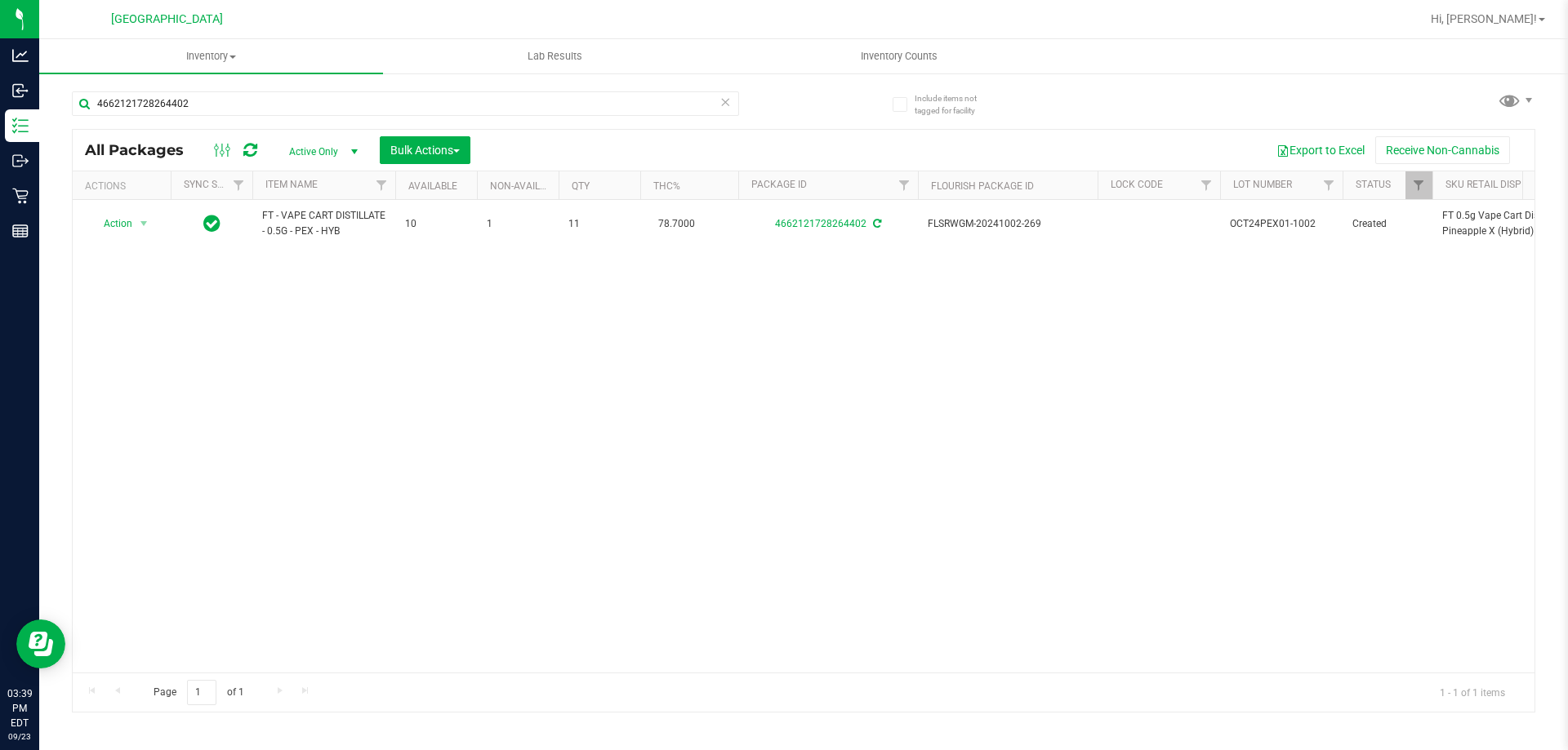
click at [1231, 514] on div "Action Action Adjust qty Create package Edit attributes Global inventory Locate…" at bounding box center [804, 436] width 1462 height 473
click at [628, 601] on div "Action Action Adjust qty Create package Edit attributes Global inventory Locate…" at bounding box center [804, 436] width 1462 height 473
click at [274, 103] on input "4662121728264402" at bounding box center [405, 104] width 667 height 25
type input "4"
type input "6918594145699070"
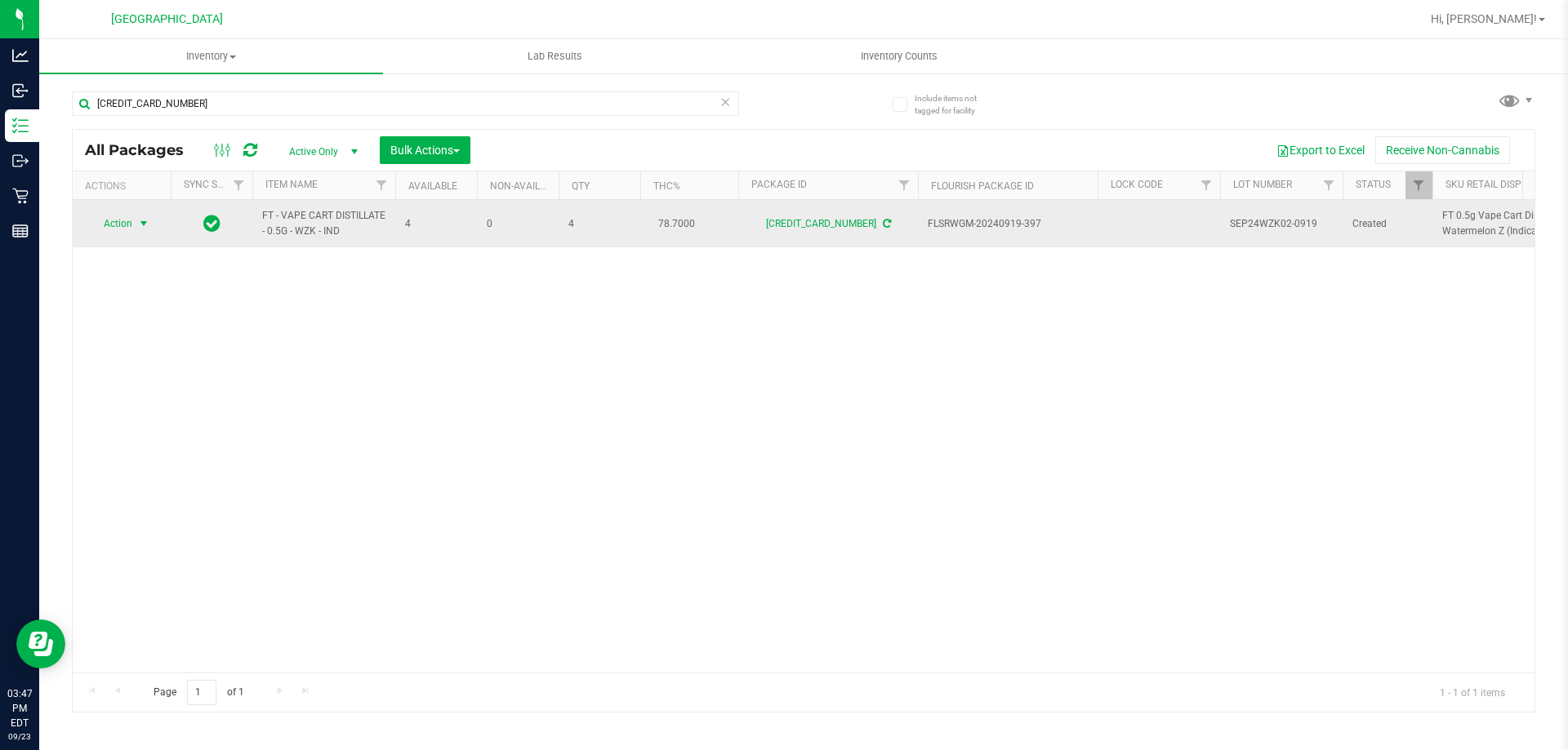
click at [119, 221] on span "Action" at bounding box center [111, 224] width 45 height 23
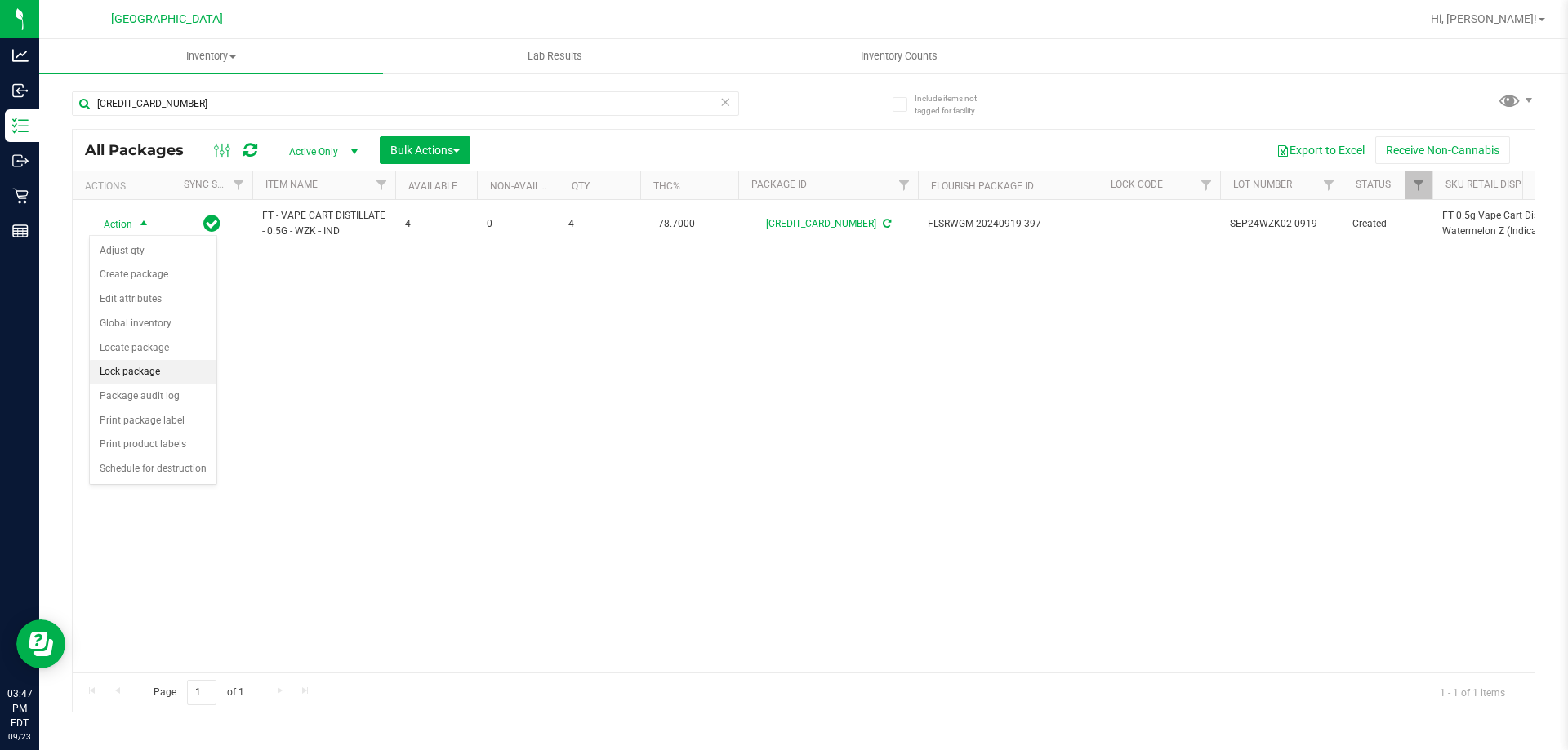
click at [133, 379] on li "Lock package" at bounding box center [153, 372] width 127 height 25
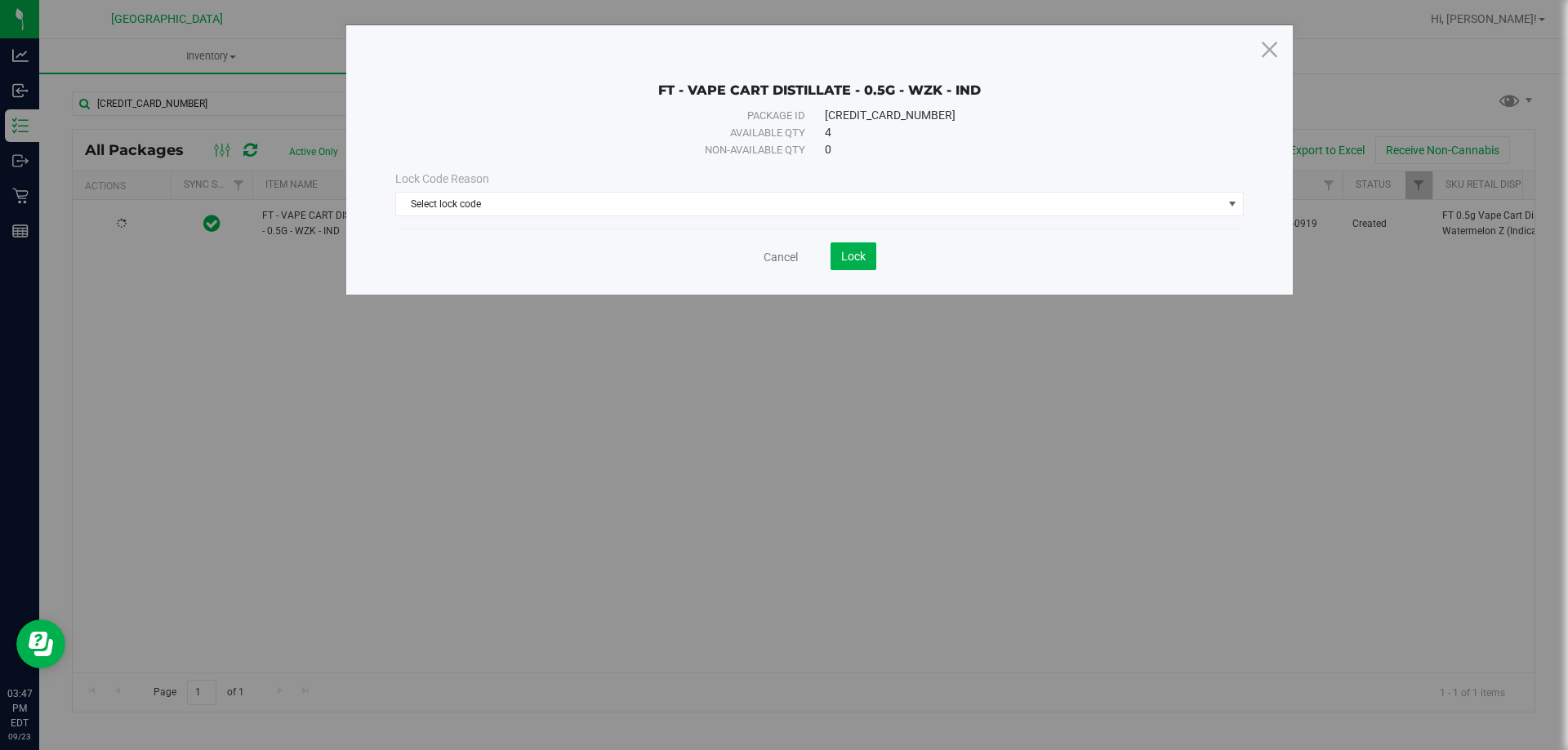
click at [445, 224] on div "Lock Code Reason Select lock code Select lock code Newly Received Administrativ…" at bounding box center [820, 193] width 873 height 70
click at [447, 216] on span "Select lock code" at bounding box center [820, 204] width 848 height 25
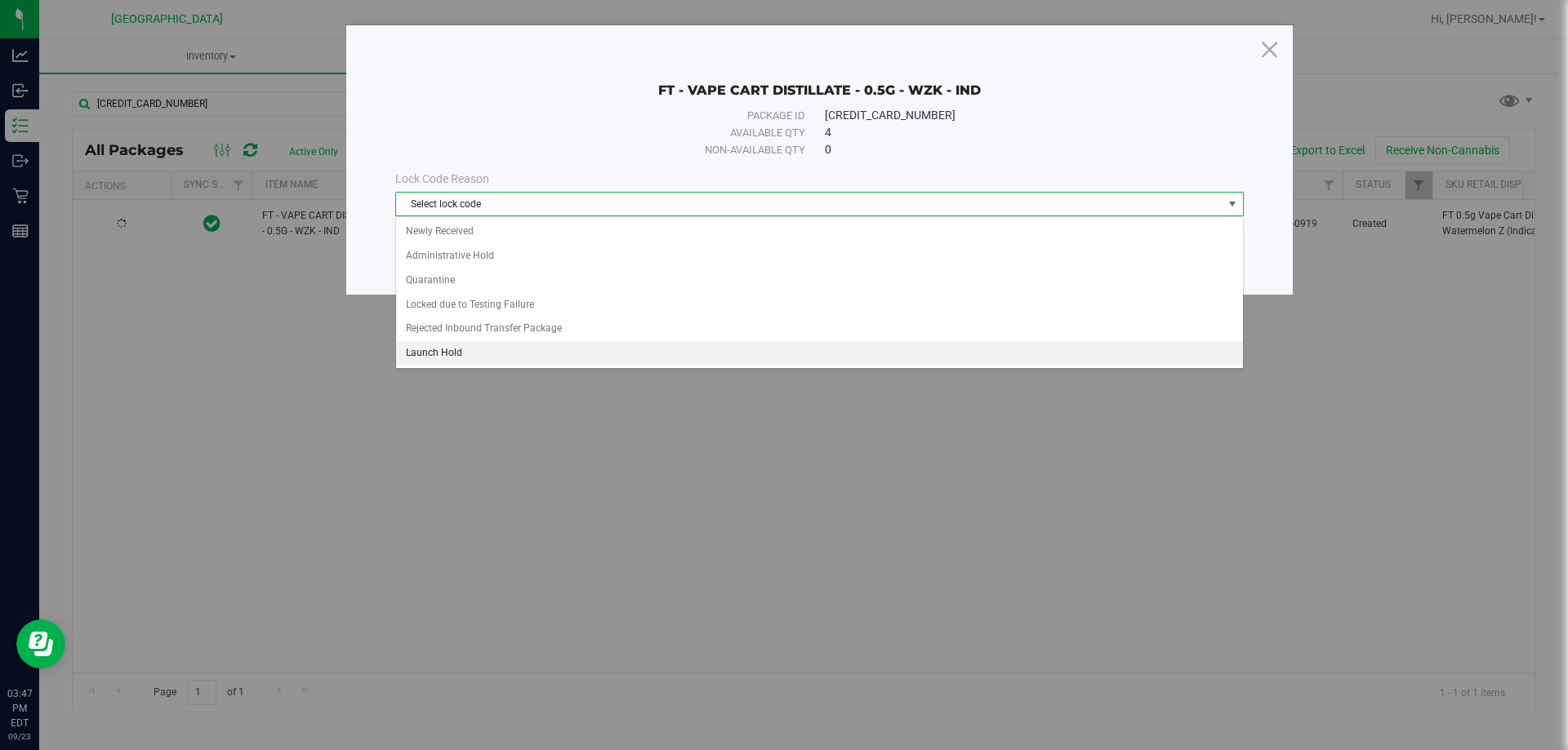
click at [448, 345] on li "Launch Hold" at bounding box center [820, 354] width 847 height 25
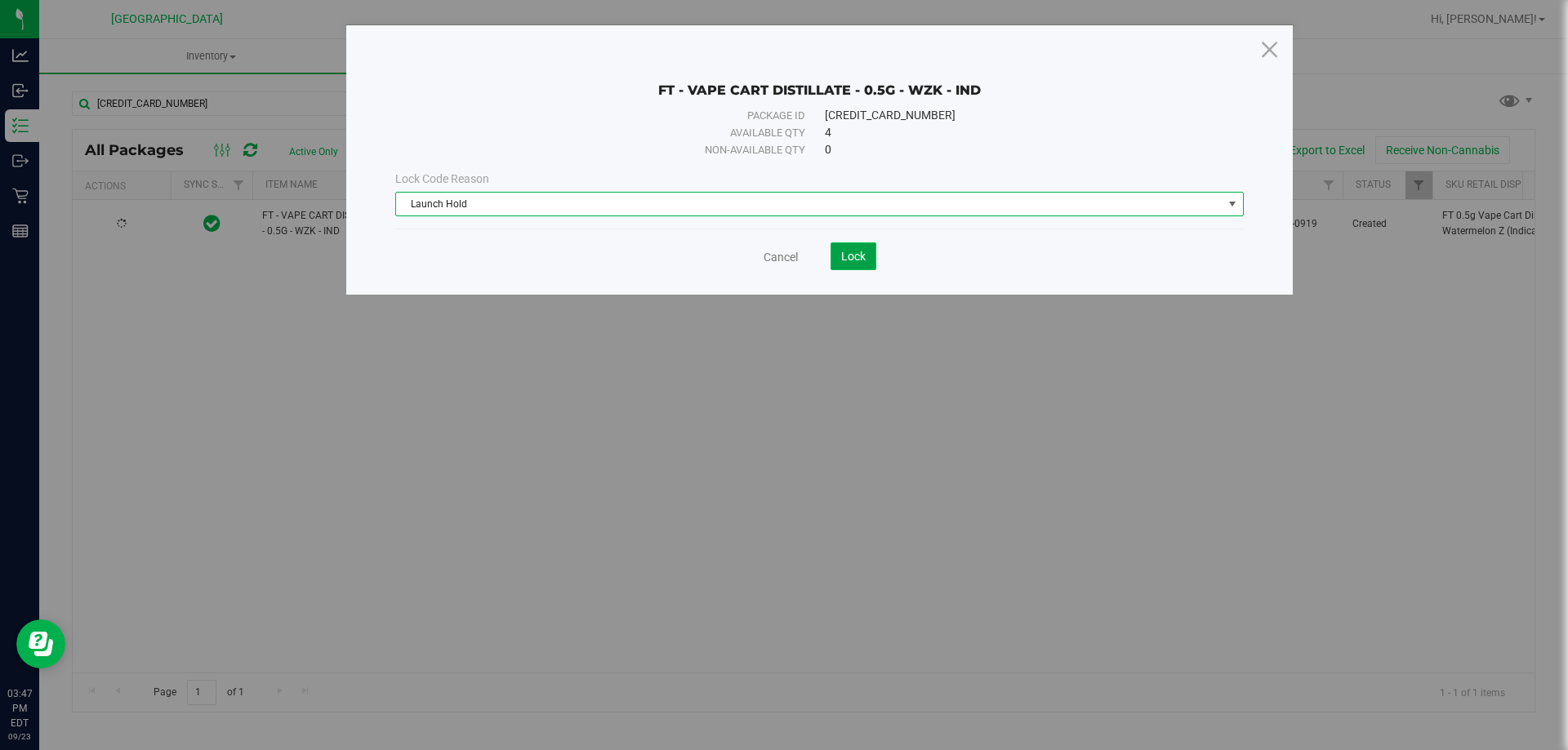
click at [851, 256] on span "Lock" at bounding box center [853, 257] width 25 height 13
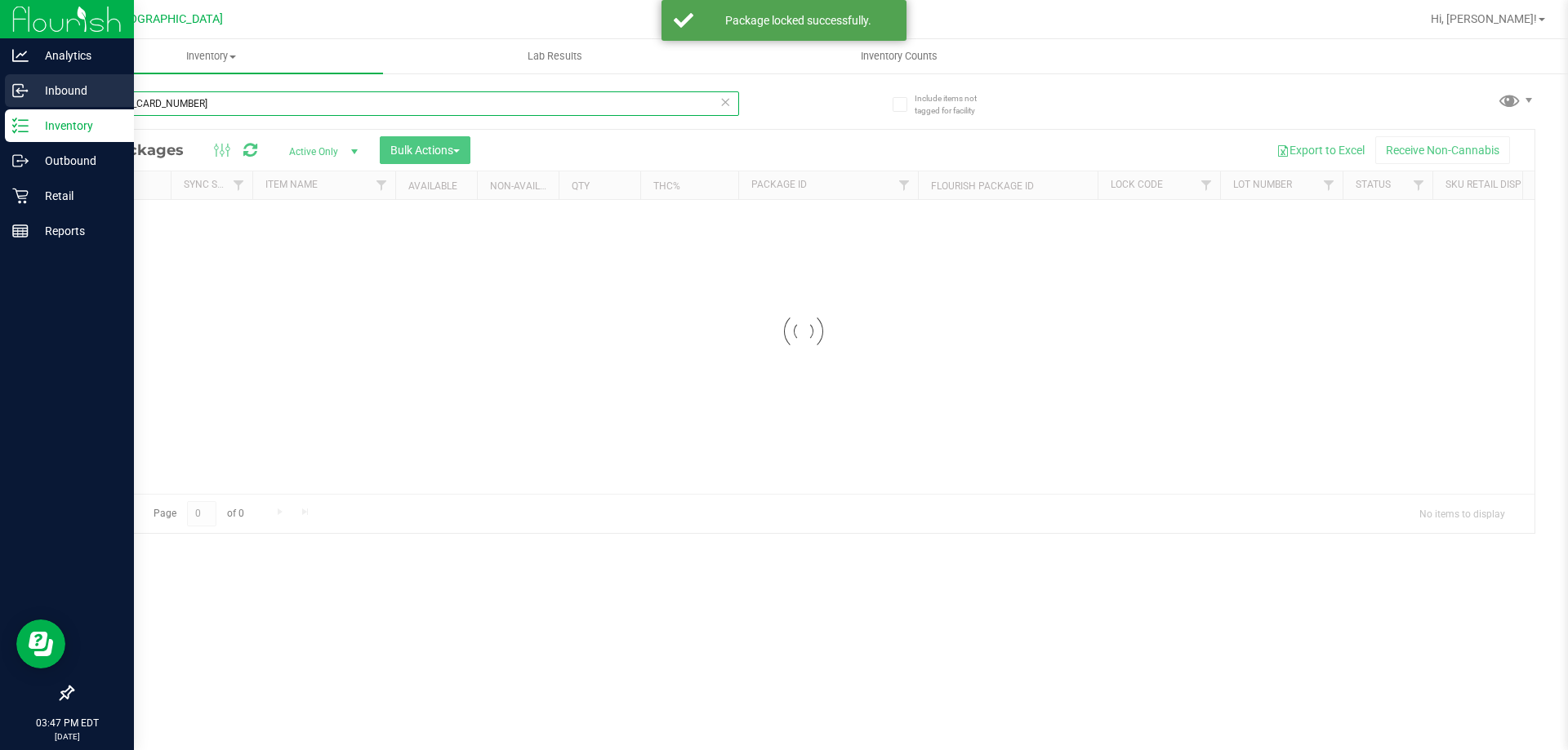
drag, startPoint x: 233, startPoint y: 130, endPoint x: 0, endPoint y: 94, distance: 235.8
click at [0, 94] on div "Analytics Inbound Inventory Outbound Retail Reports 03:47 PM EDT 09/23/2025 09/…" at bounding box center [784, 375] width 1568 height 750
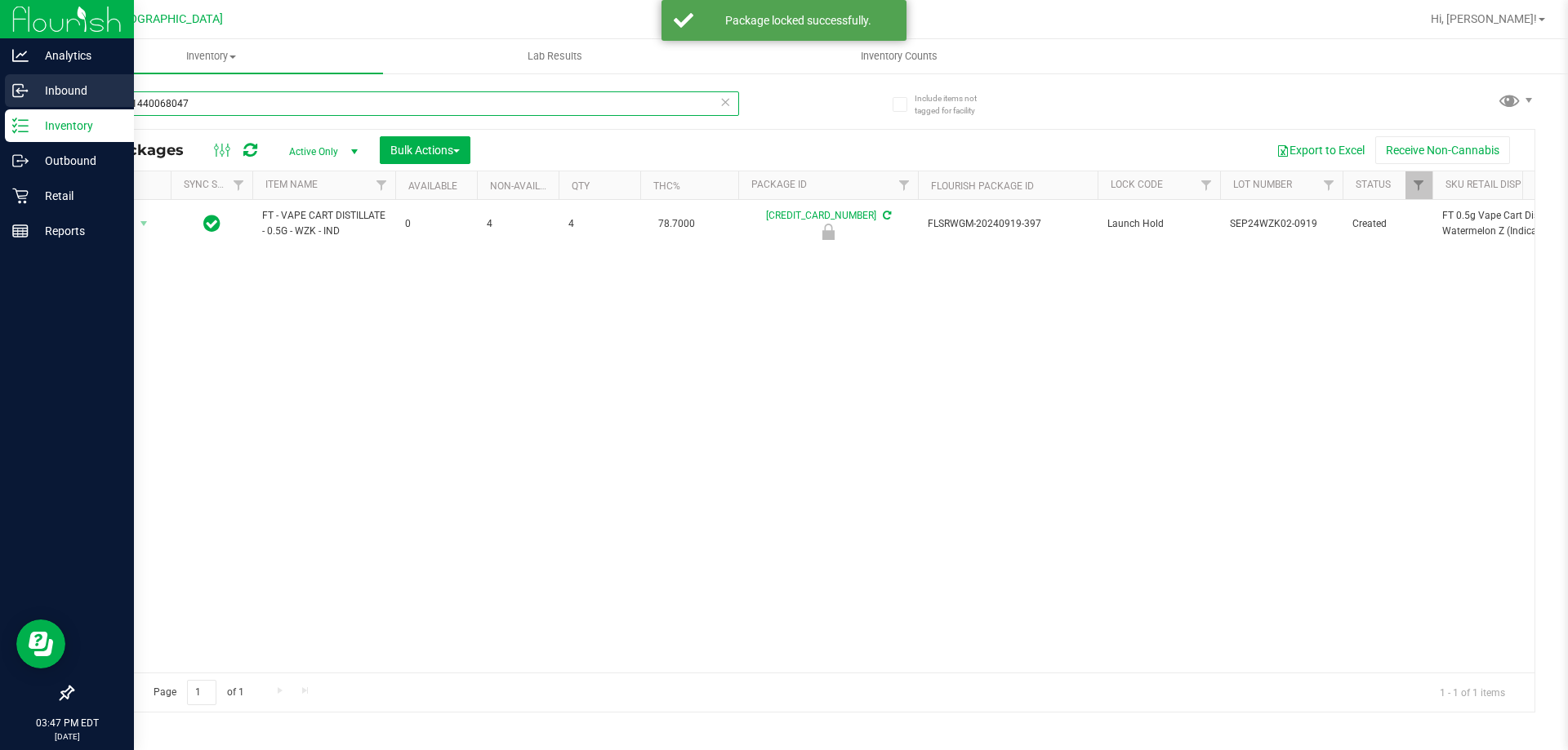
type input "7775661440068047"
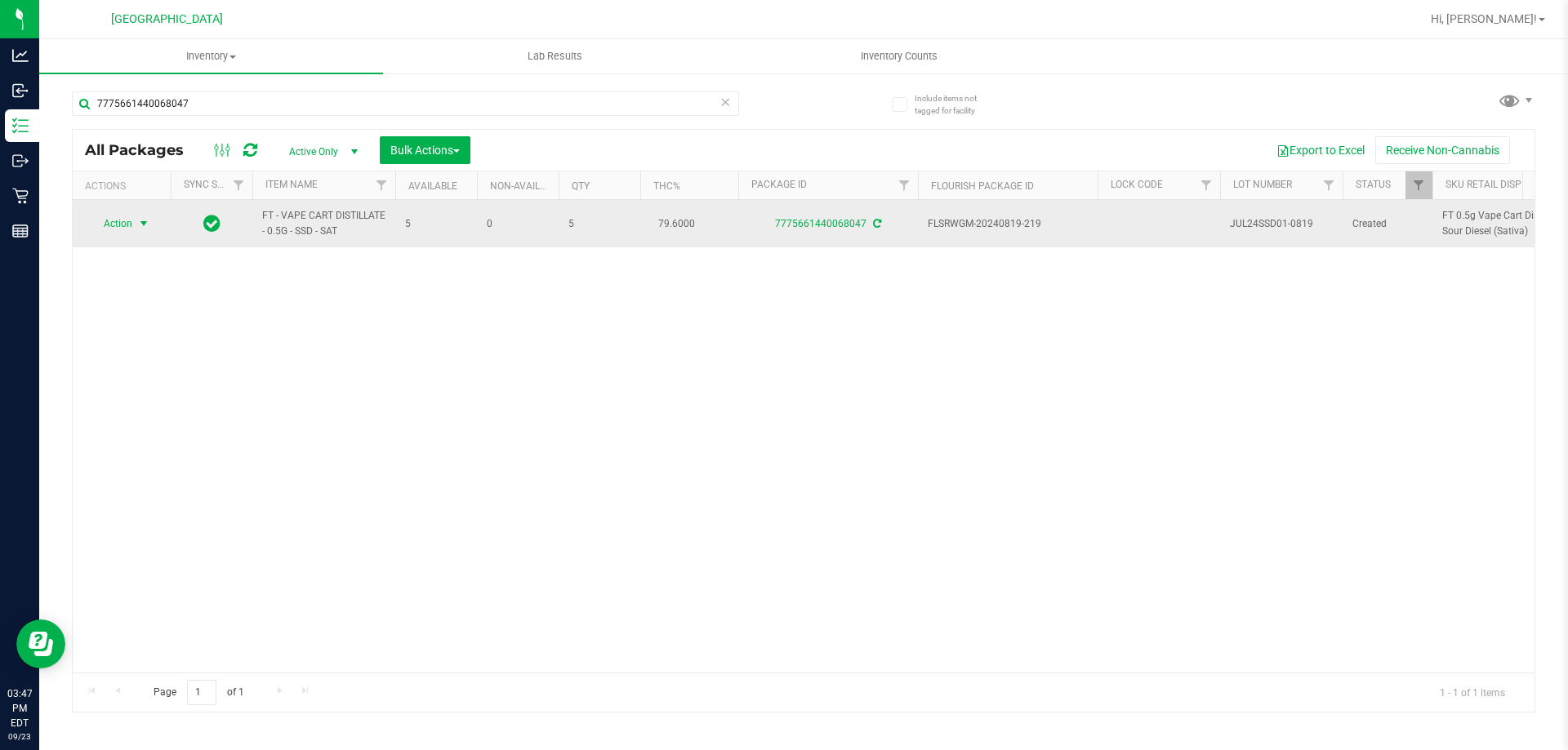
click at [130, 220] on span "Action" at bounding box center [111, 224] width 45 height 23
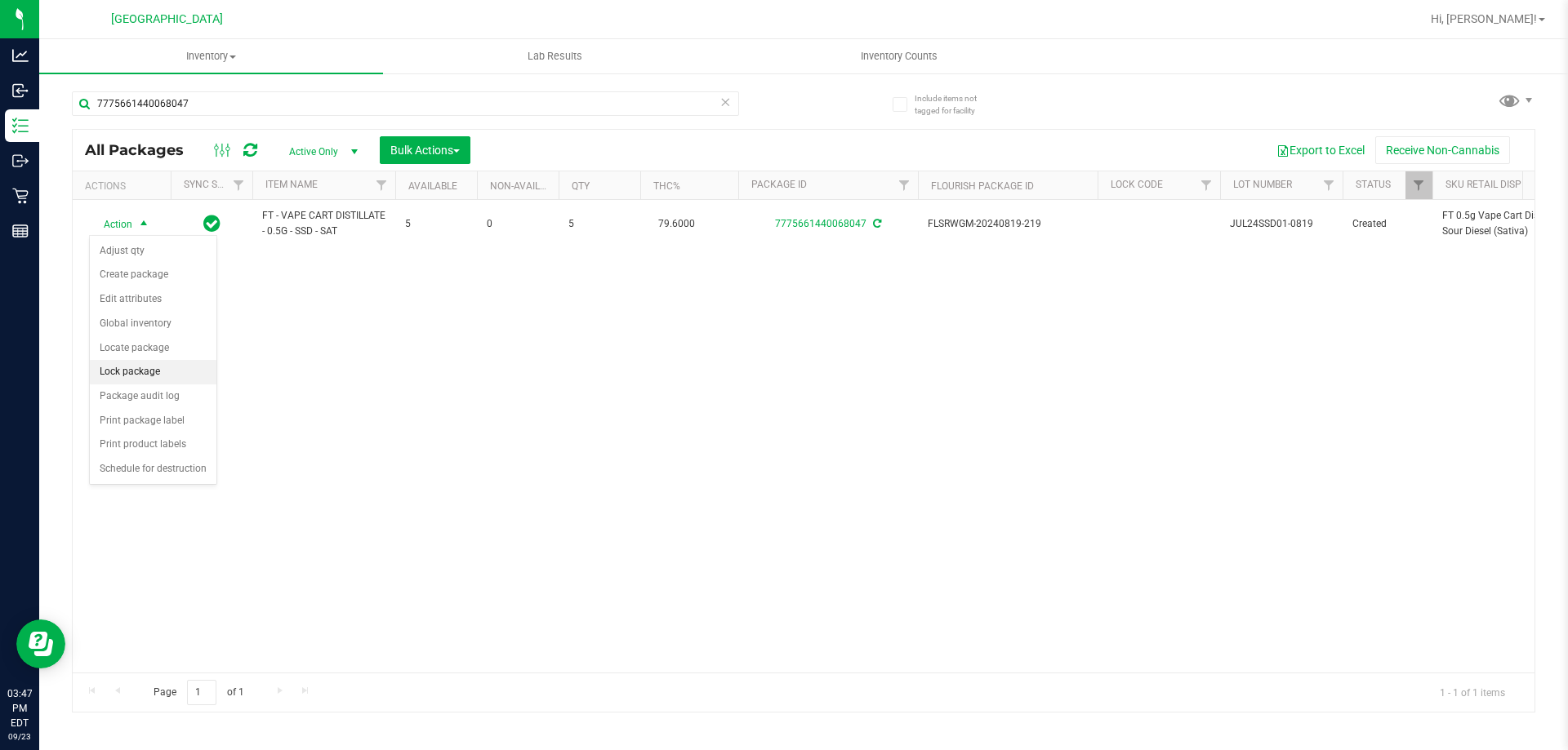
click at [136, 377] on li "Lock package" at bounding box center [153, 372] width 127 height 25
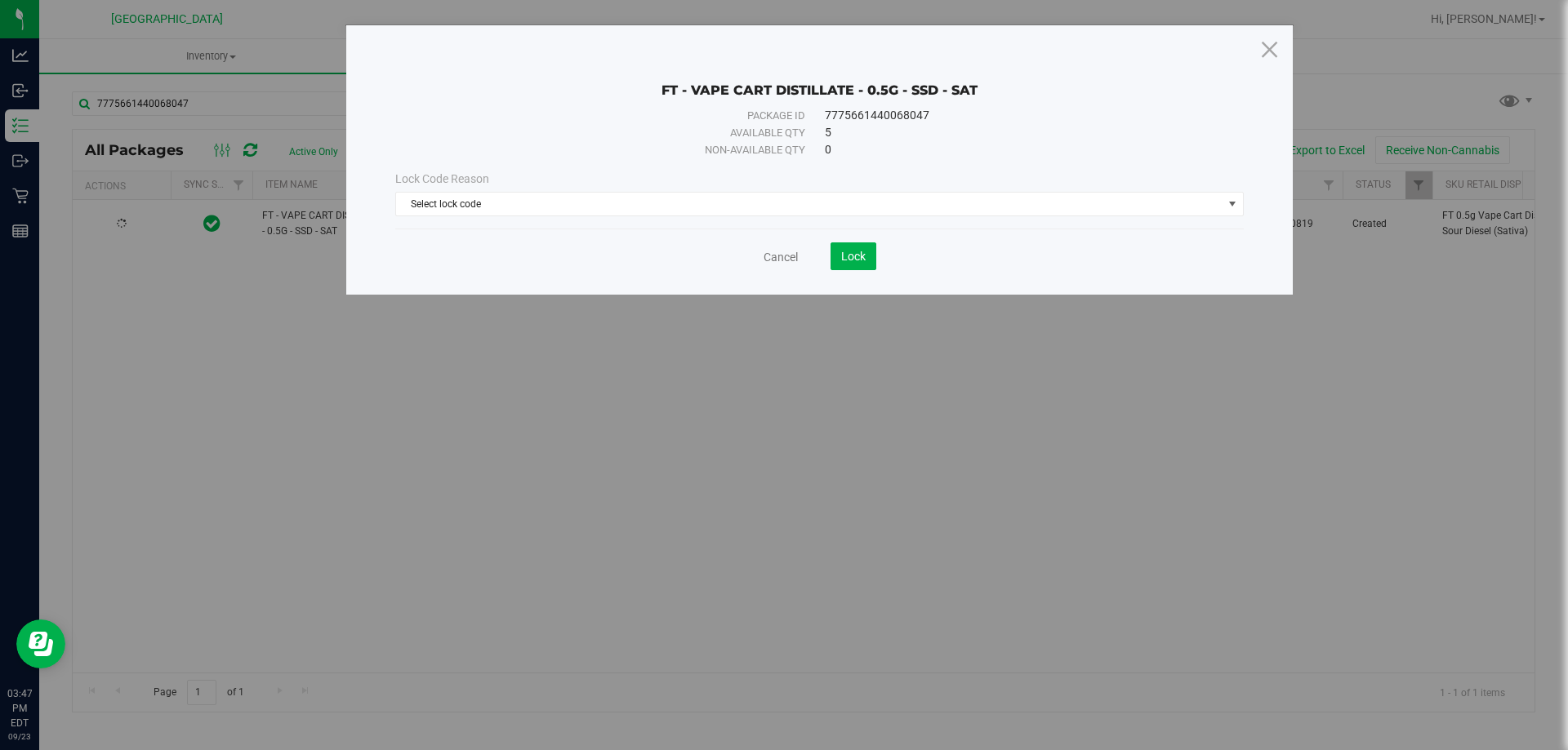
click at [597, 190] on div "Lock Code Reason Select lock code Select lock code Newly Received Administrativ…" at bounding box center [820, 193] width 873 height 45
click at [586, 197] on span "Select lock code" at bounding box center [810, 204] width 827 height 23
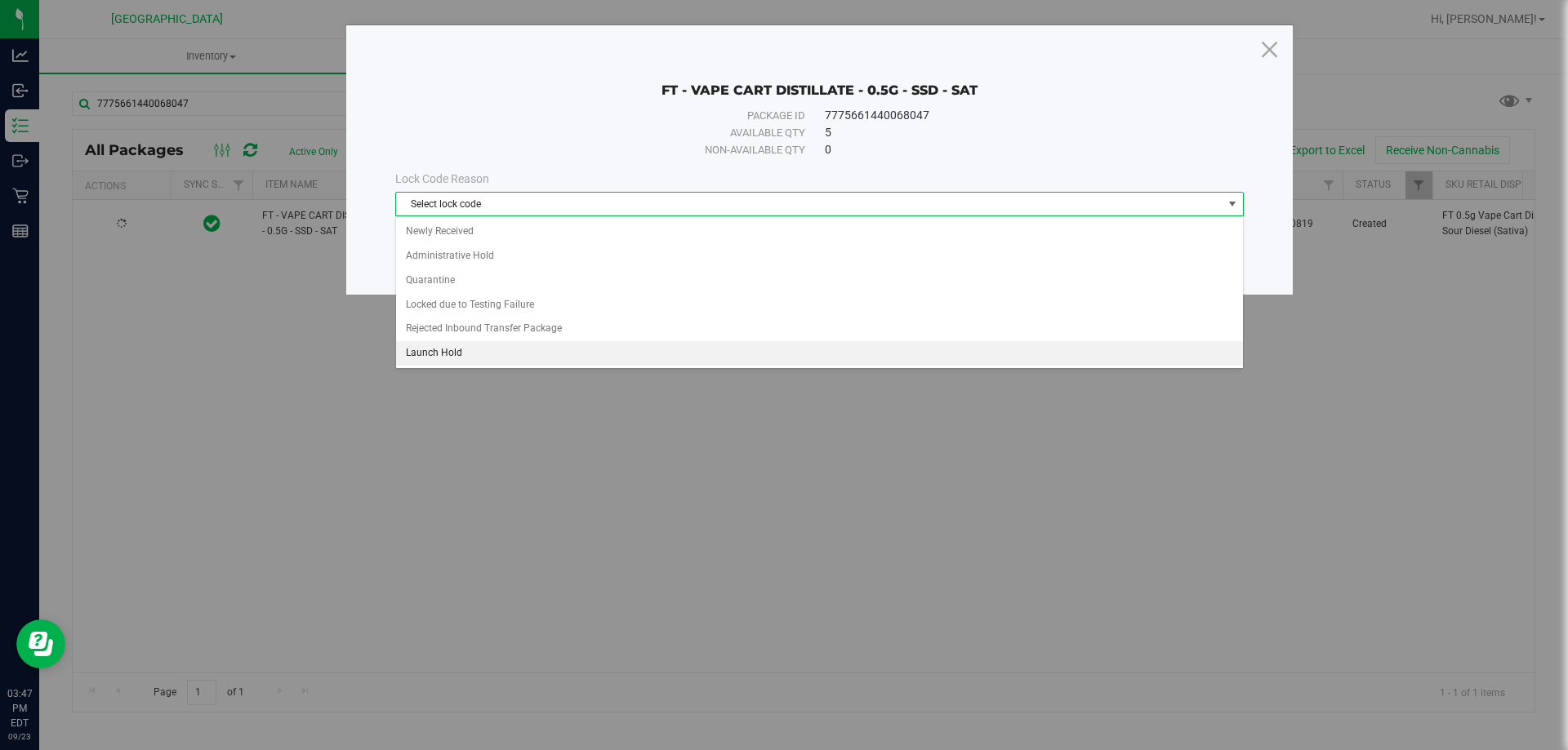
click at [439, 348] on li "Launch Hold" at bounding box center [820, 354] width 847 height 25
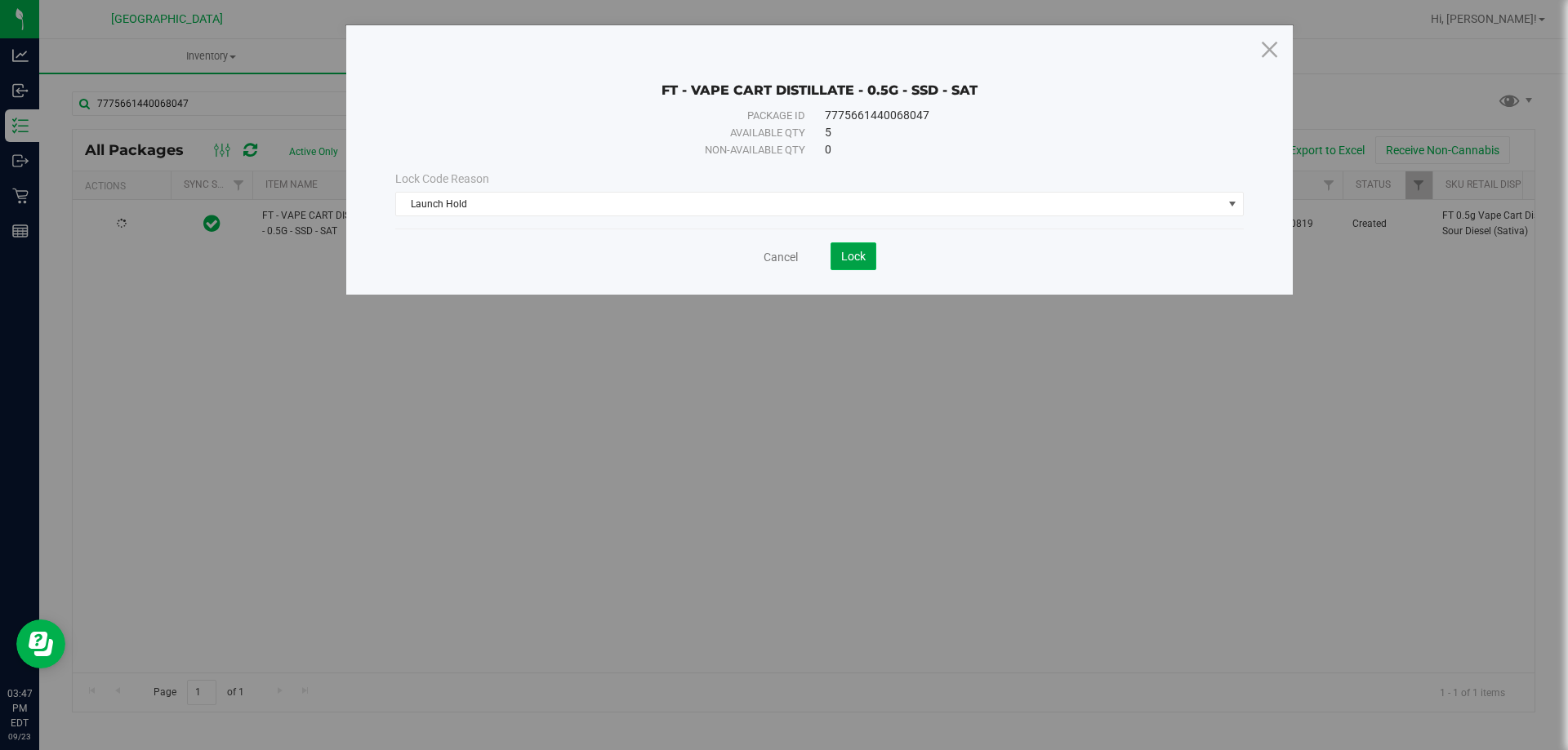
click at [862, 250] on span "Lock" at bounding box center [853, 257] width 25 height 13
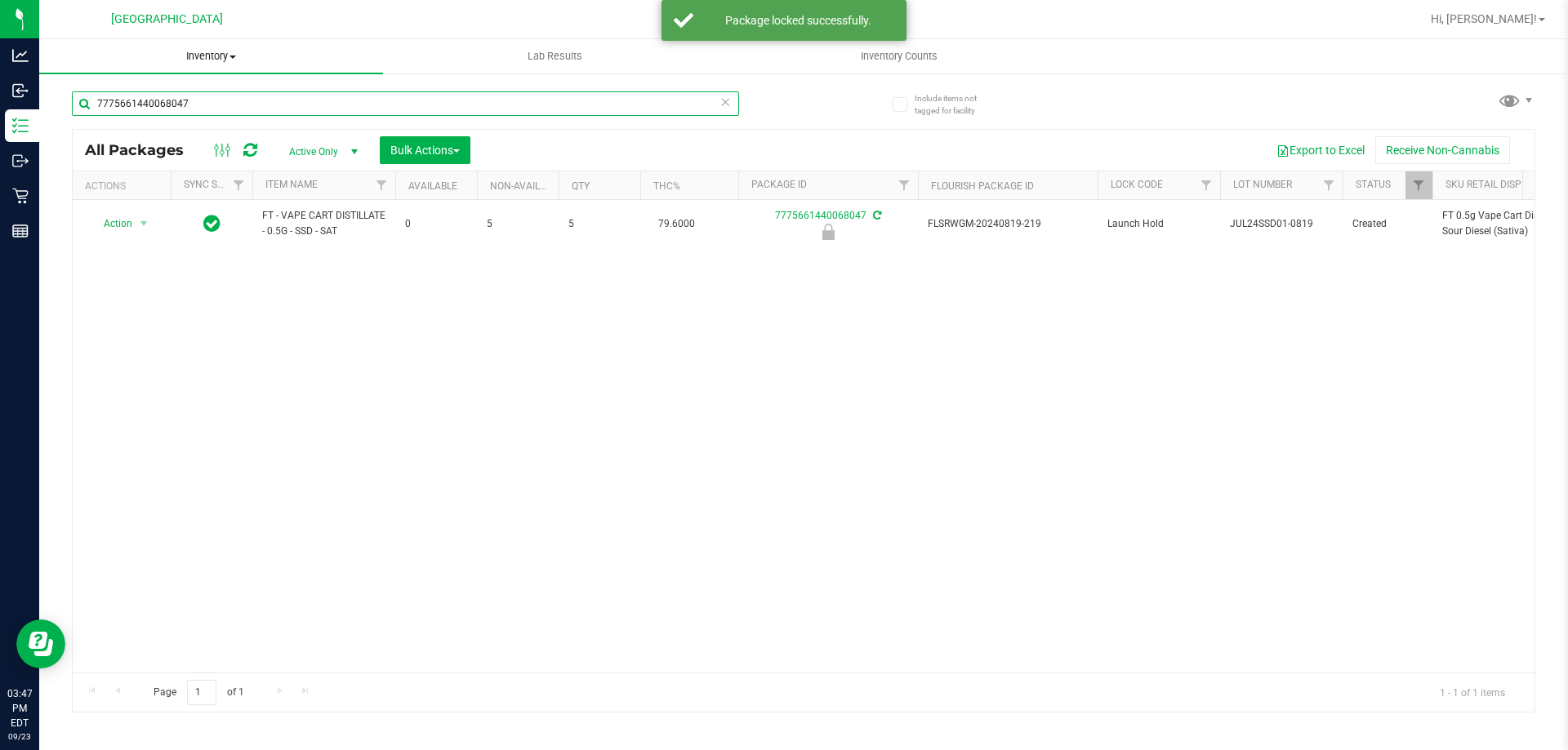
drag, startPoint x: 241, startPoint y: 97, endPoint x: 44, endPoint y: 69, distance: 199.0
click at [44, 69] on inventory "Inventory All packages All inventory Waste log Create inventory Lab Results Inv…" at bounding box center [804, 305] width 1529 height 531
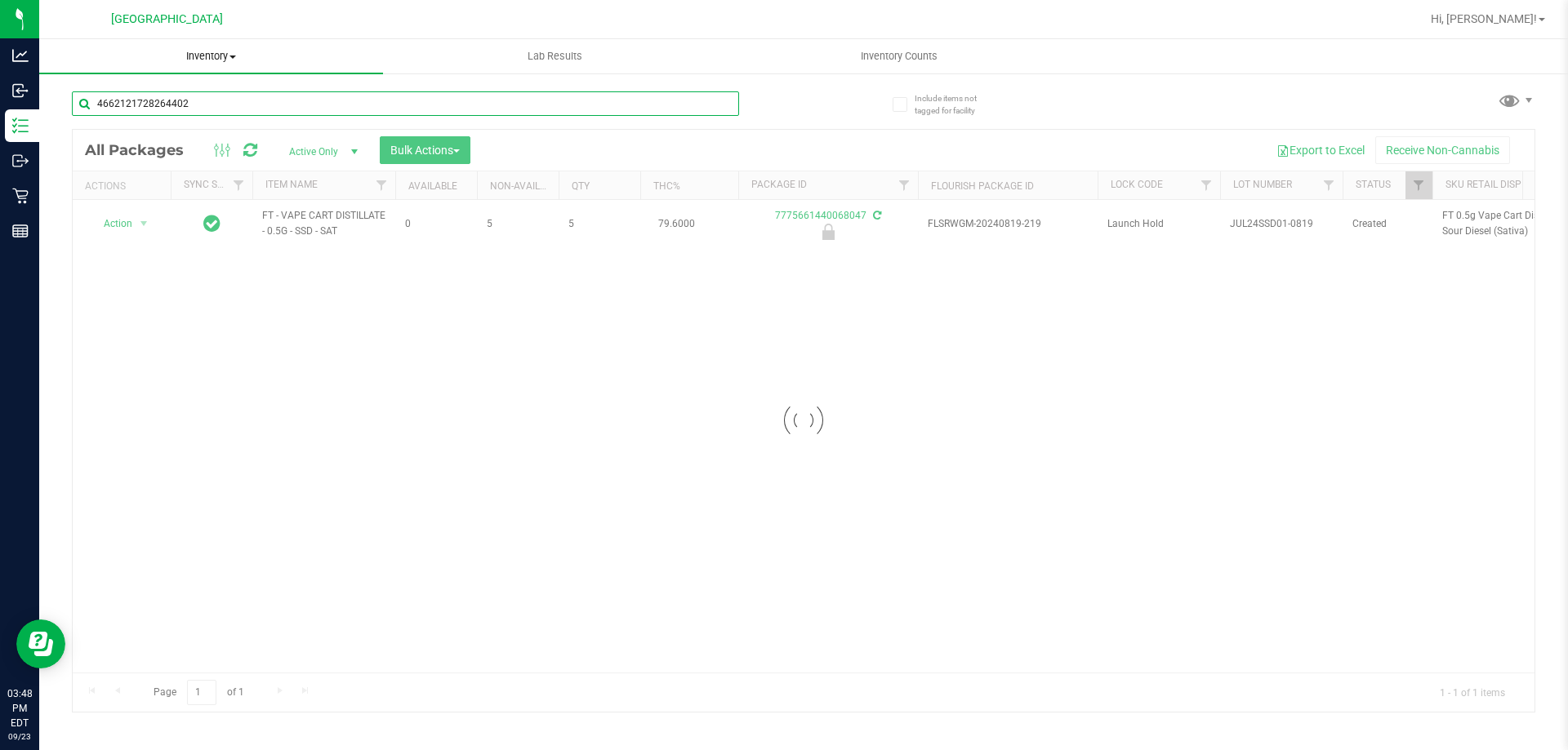
type input "4662121728264402"
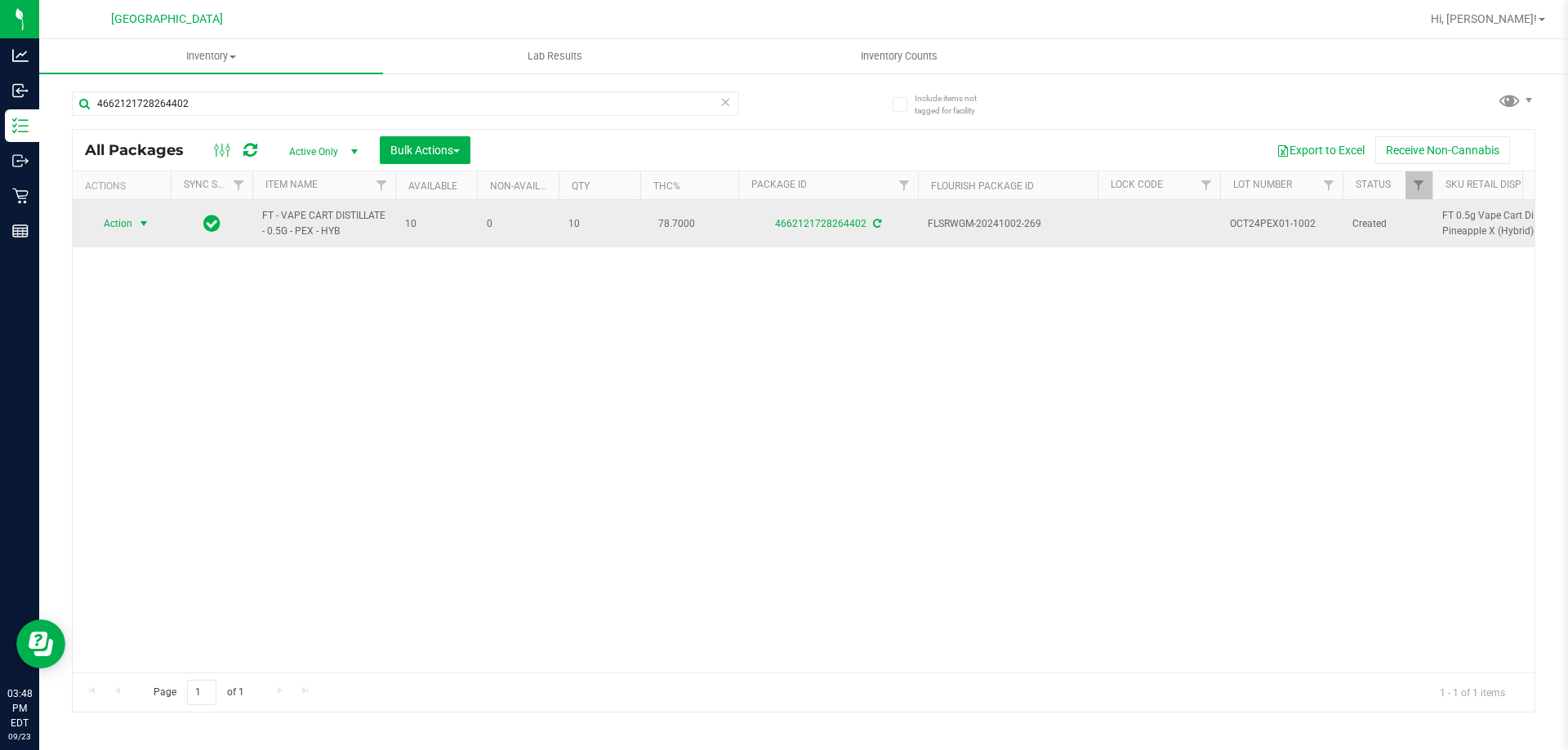
click at [104, 227] on span "Action" at bounding box center [111, 224] width 45 height 23
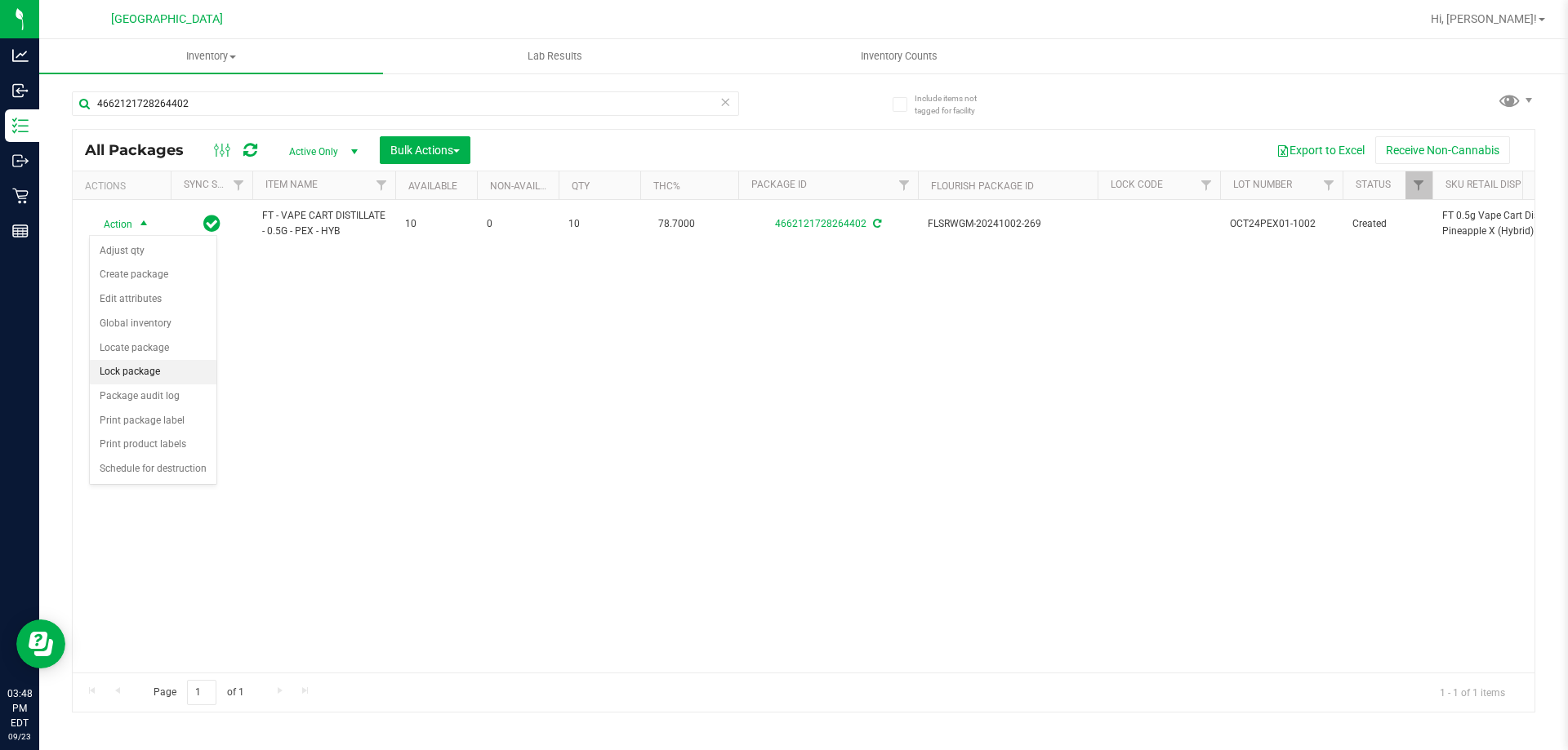
click at [127, 368] on li "Lock package" at bounding box center [153, 372] width 127 height 25
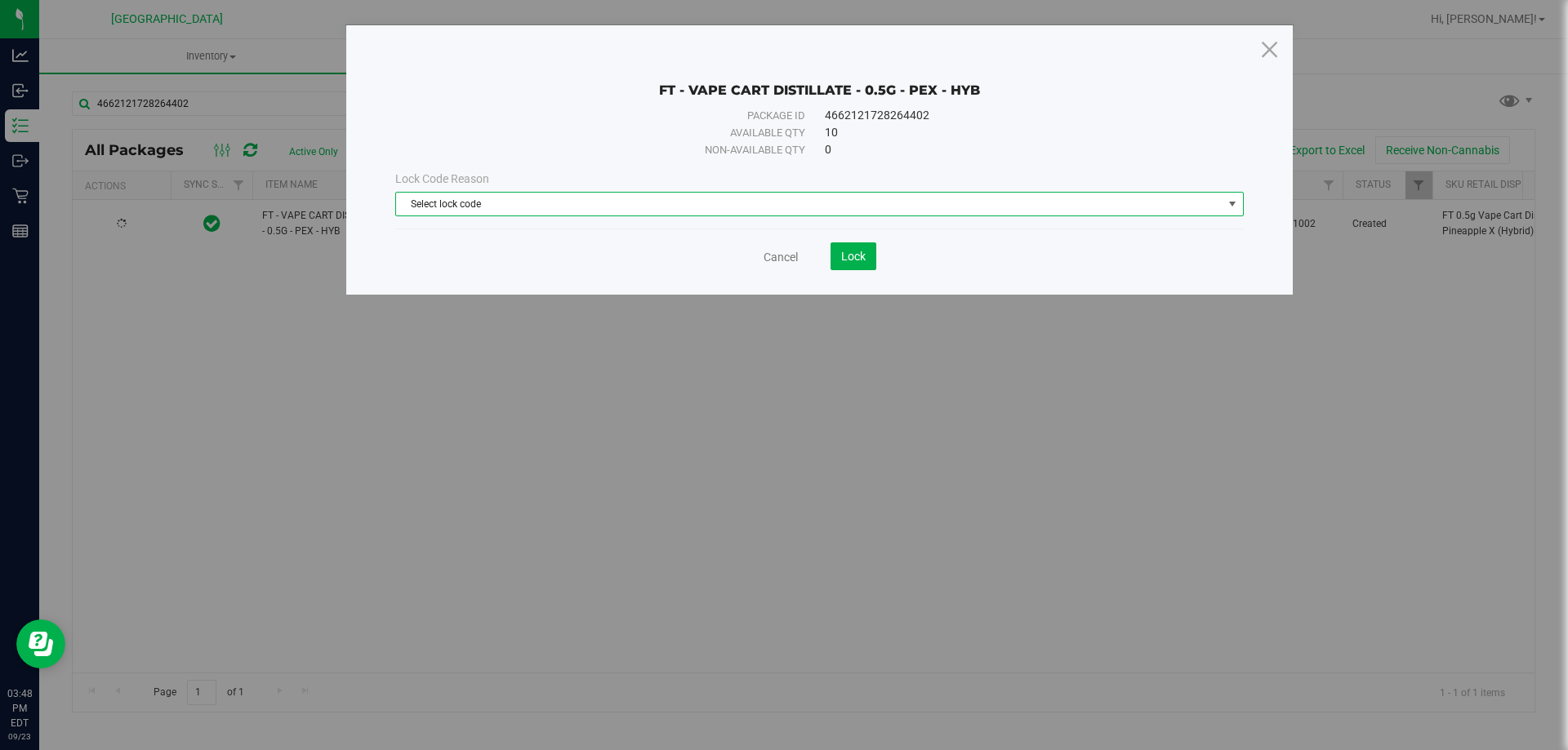
click at [719, 192] on span "Select lock code" at bounding box center [810, 204] width 827 height 23
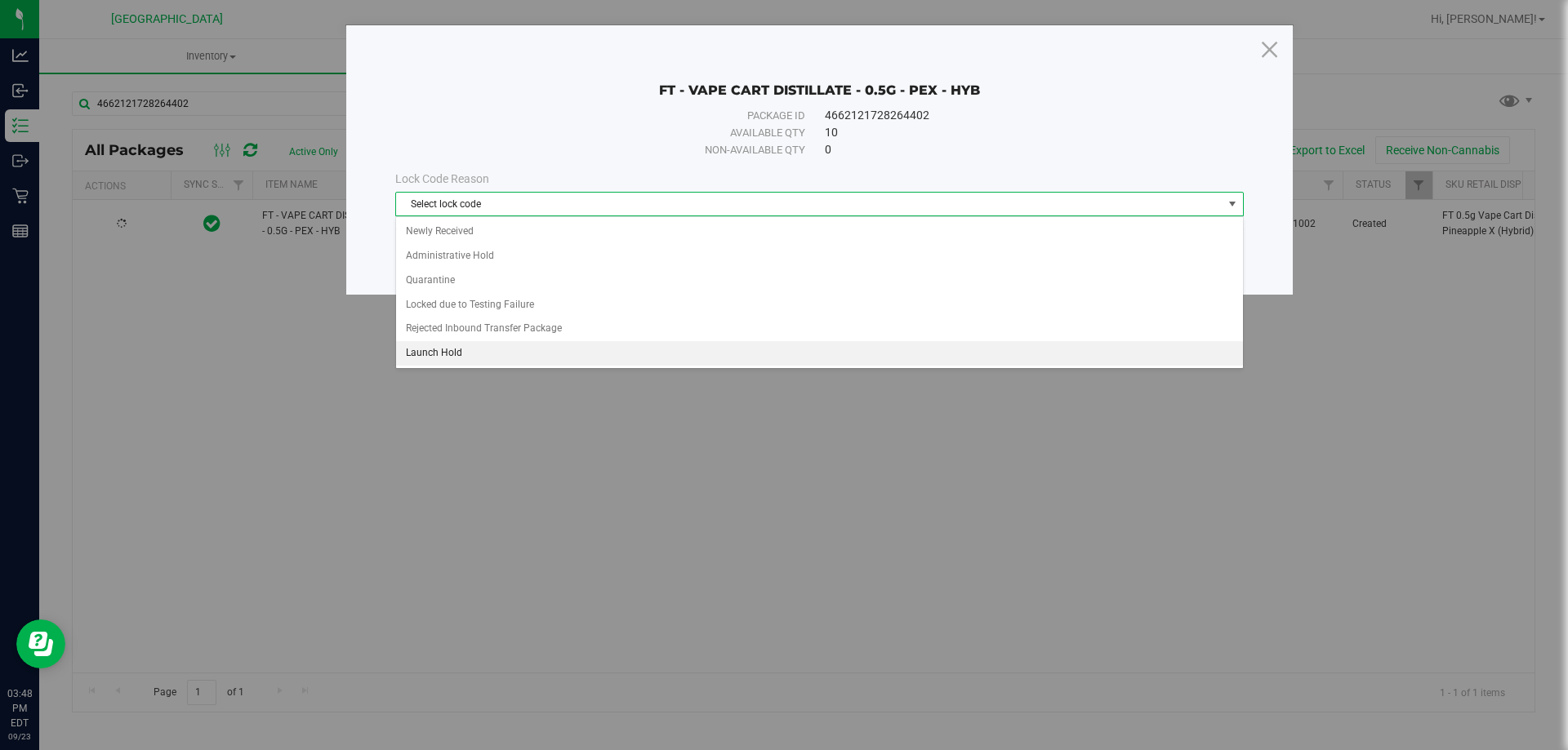
click at [439, 355] on li "Launch Hold" at bounding box center [820, 354] width 847 height 25
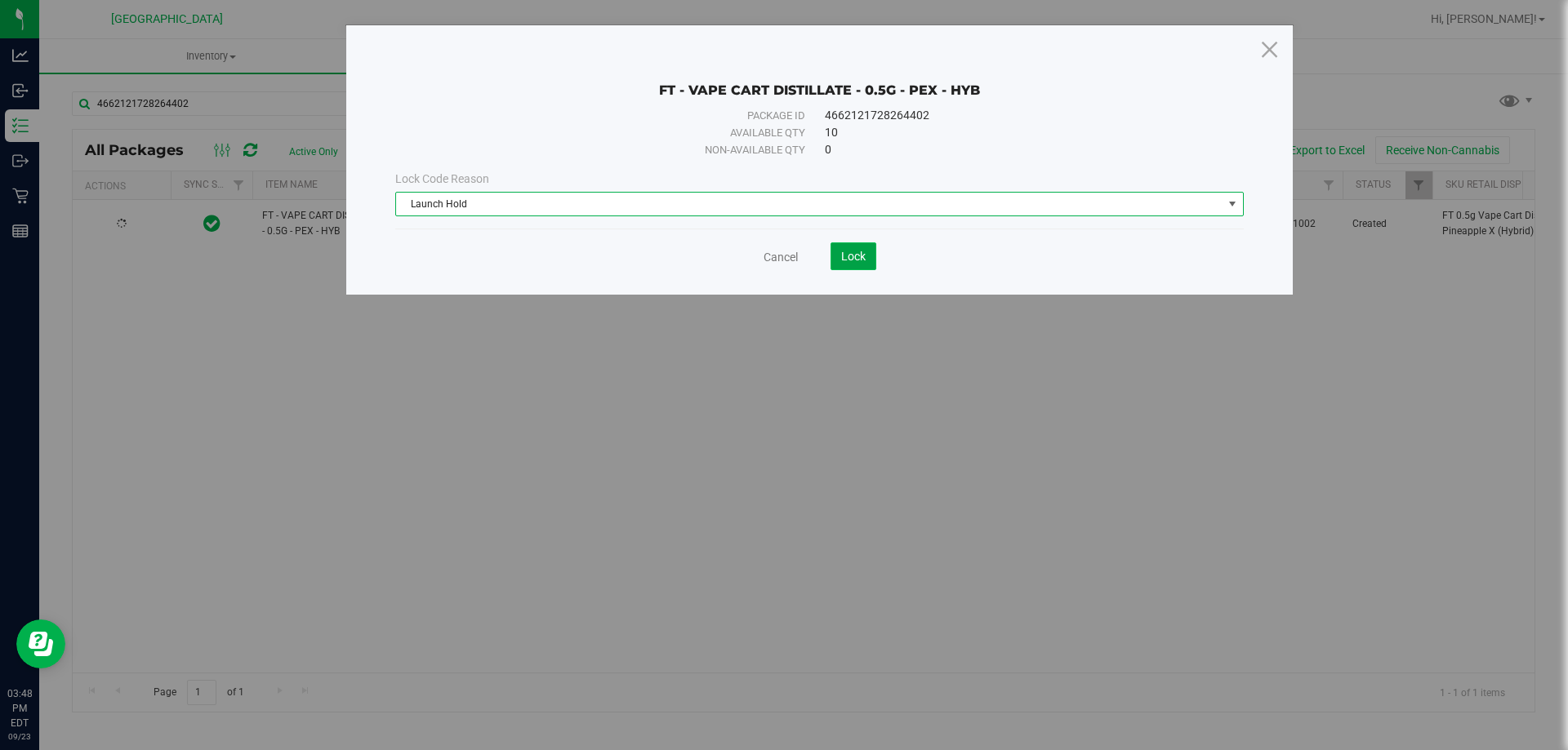
click at [869, 261] on button "Lock" at bounding box center [853, 256] width 45 height 28
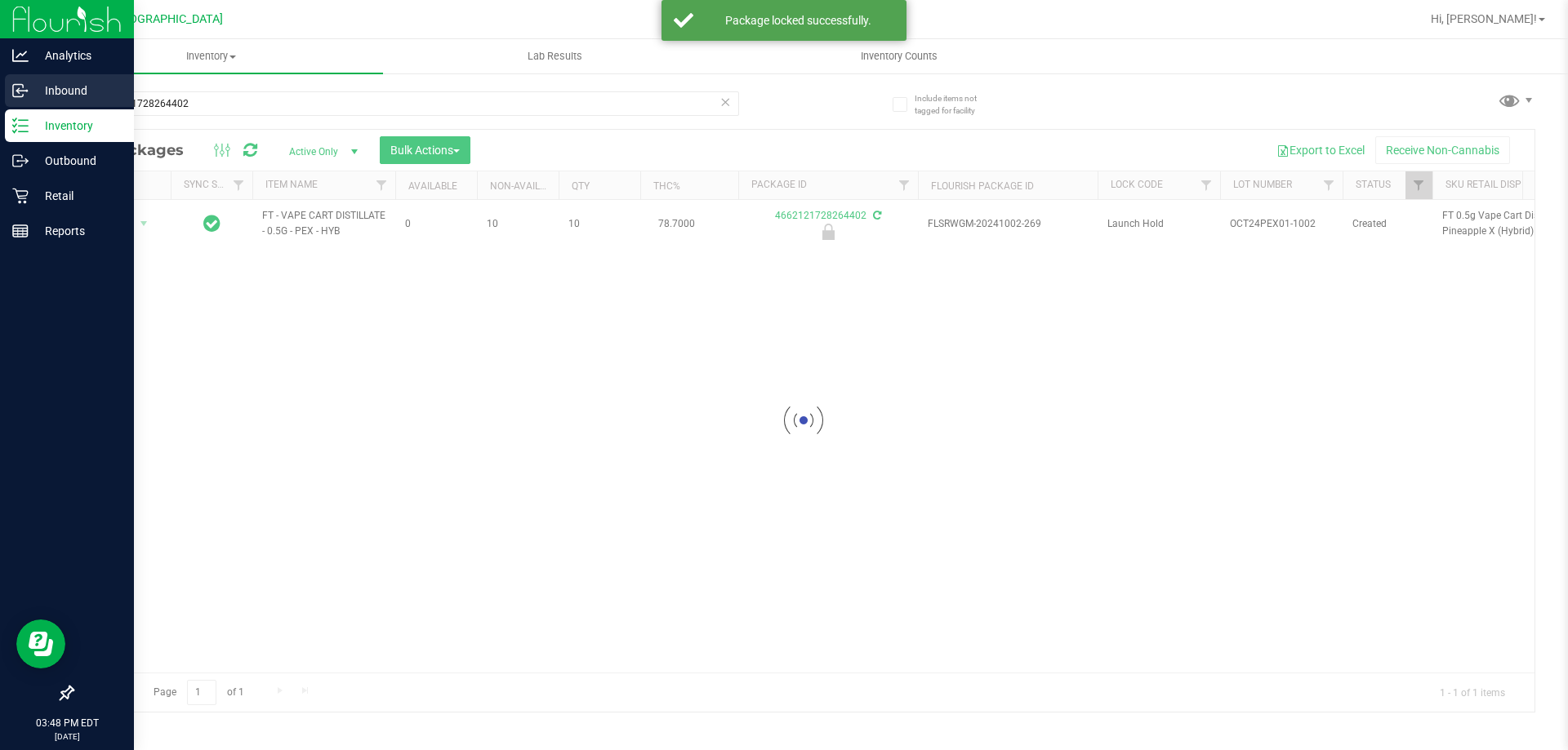
drag, startPoint x: 199, startPoint y: 102, endPoint x: 0, endPoint y: 97, distance: 199.1
click at [0, 97] on div "Analytics Inbound Inventory Outbound Retail Reports 03:48 PM EDT 09/23/2025 09/…" at bounding box center [784, 375] width 1568 height 750
type input "9678600577612116"
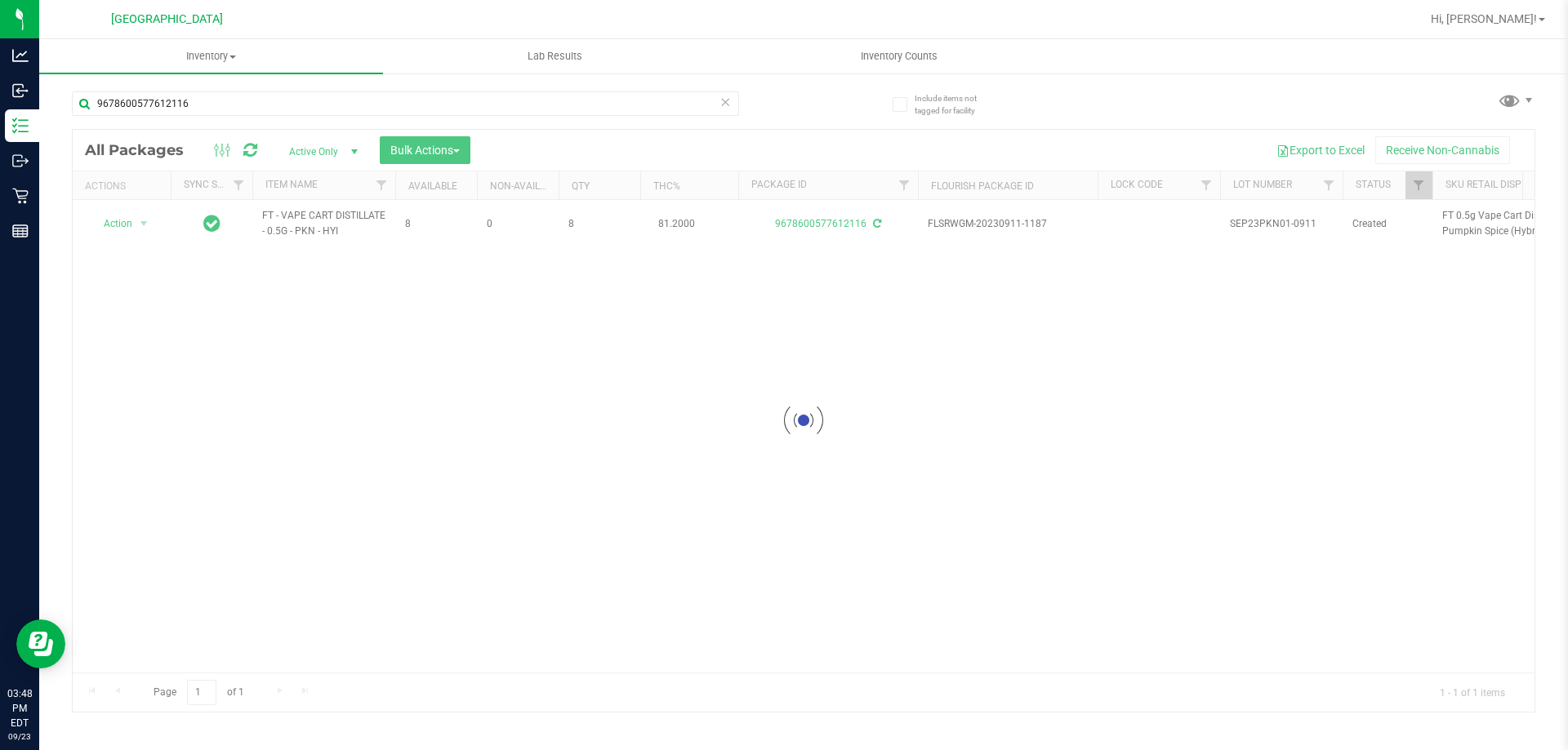
click at [123, 221] on div at bounding box center [804, 421] width 1462 height 583
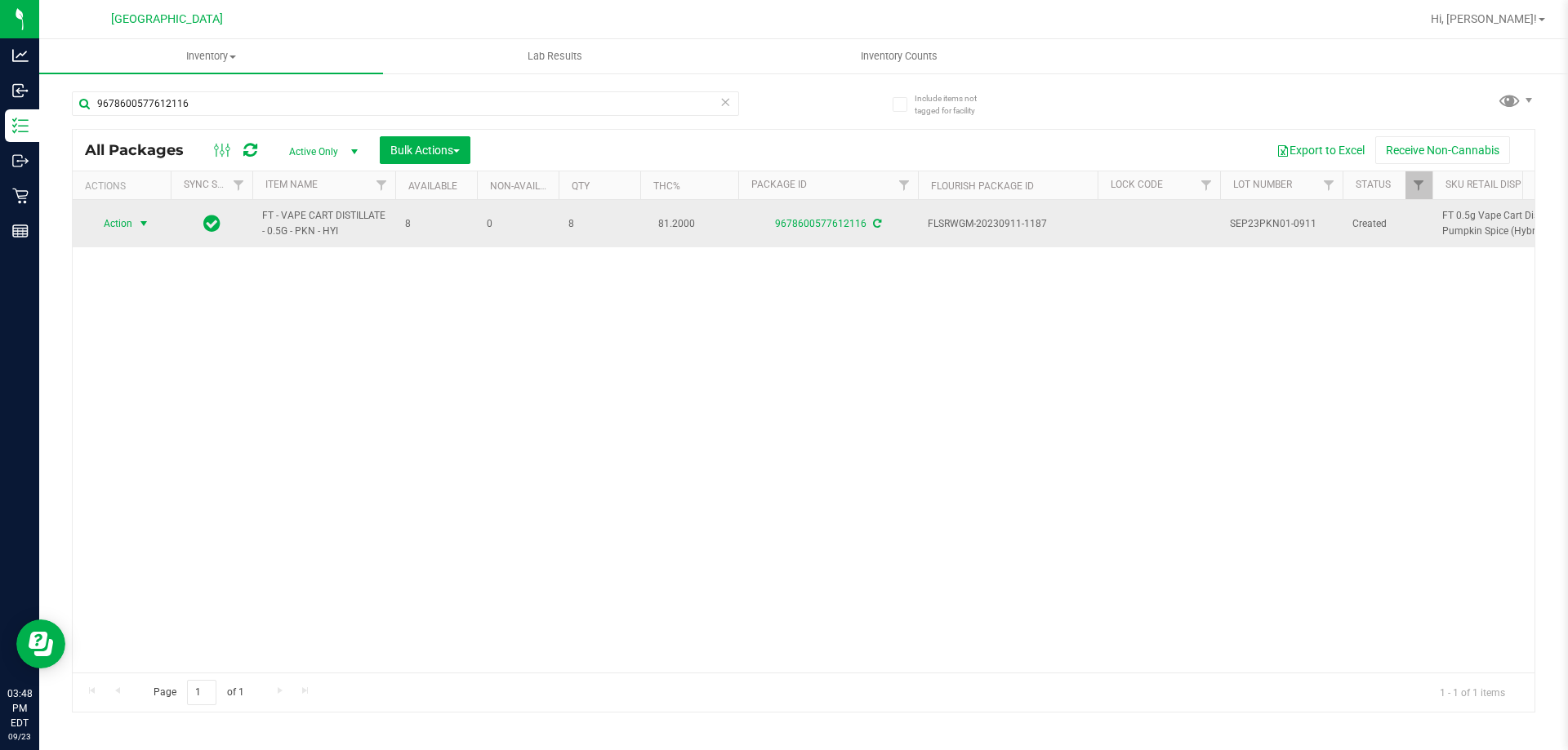
click at [124, 229] on span "Action" at bounding box center [111, 224] width 45 height 23
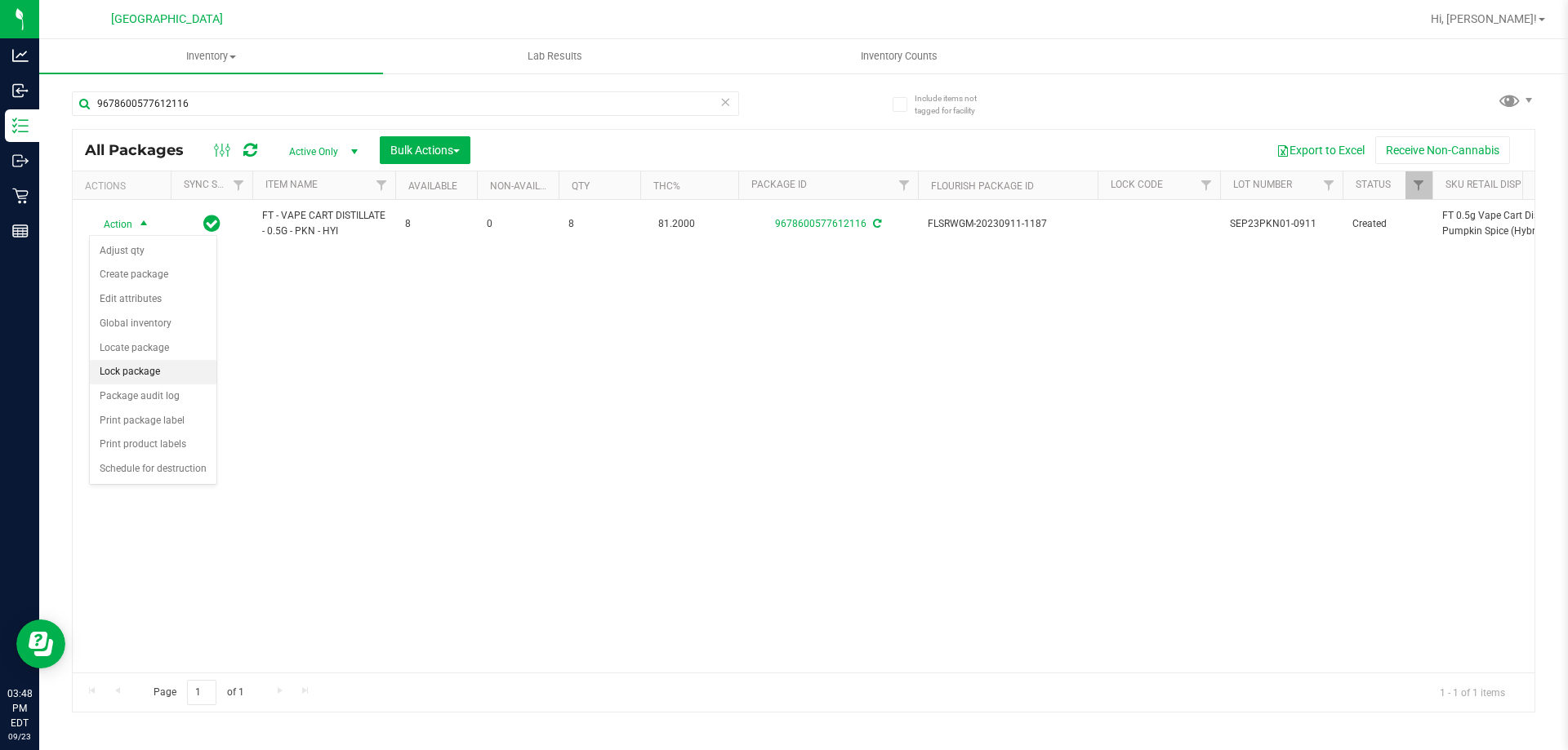
click at [144, 374] on li "Lock package" at bounding box center [153, 372] width 127 height 25
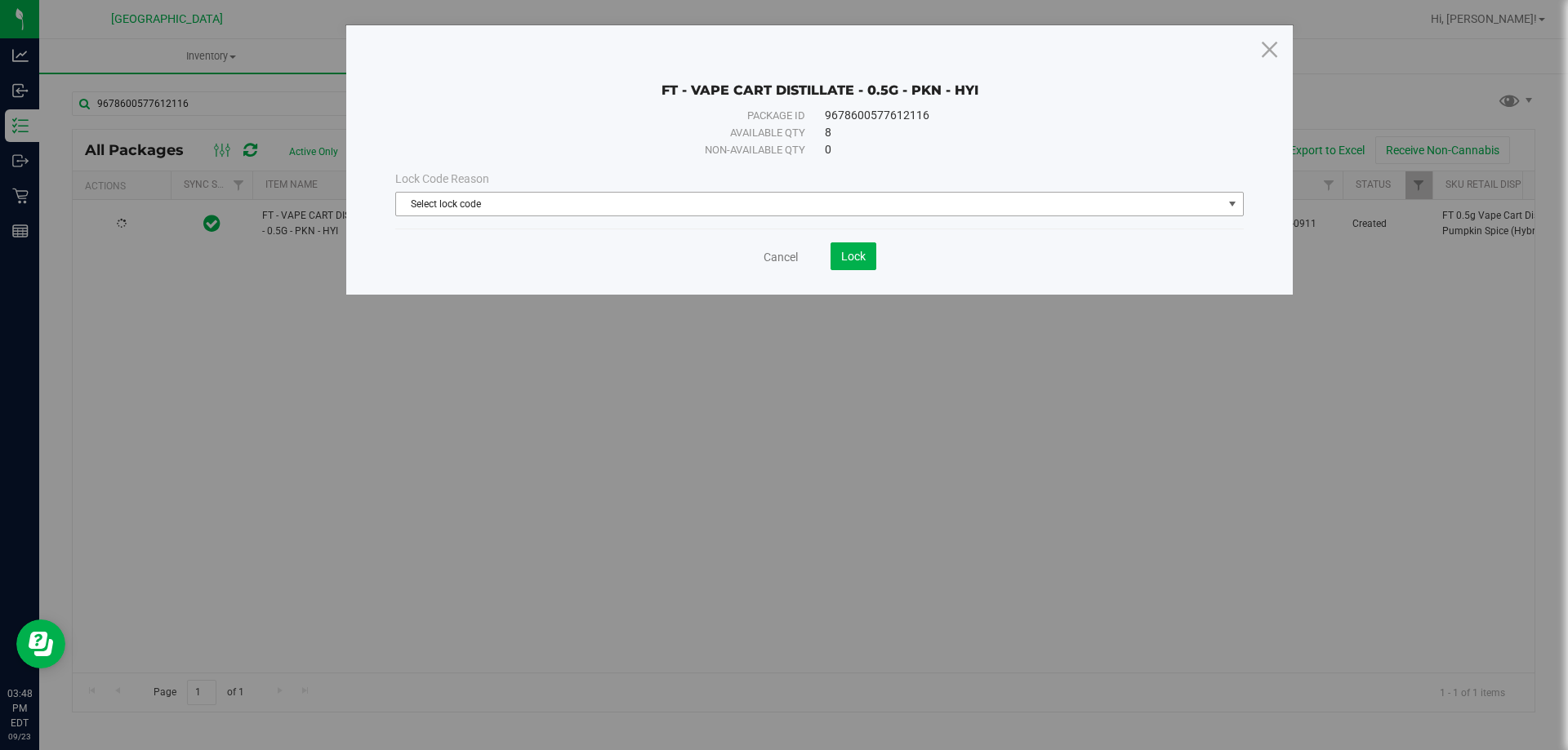
click at [741, 201] on span "Select lock code" at bounding box center [810, 204] width 827 height 23
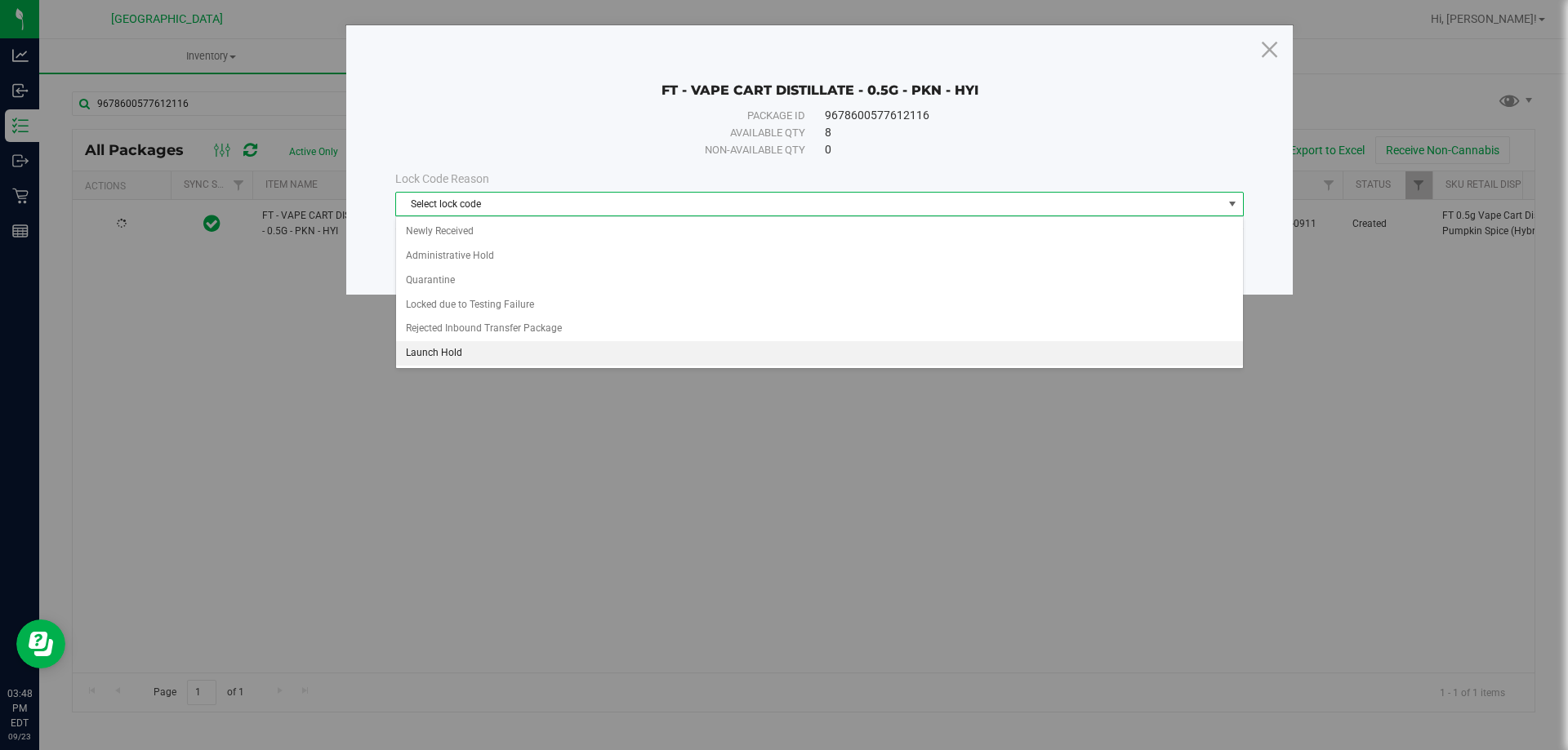
click at [468, 344] on li "Launch Hold" at bounding box center [820, 354] width 847 height 25
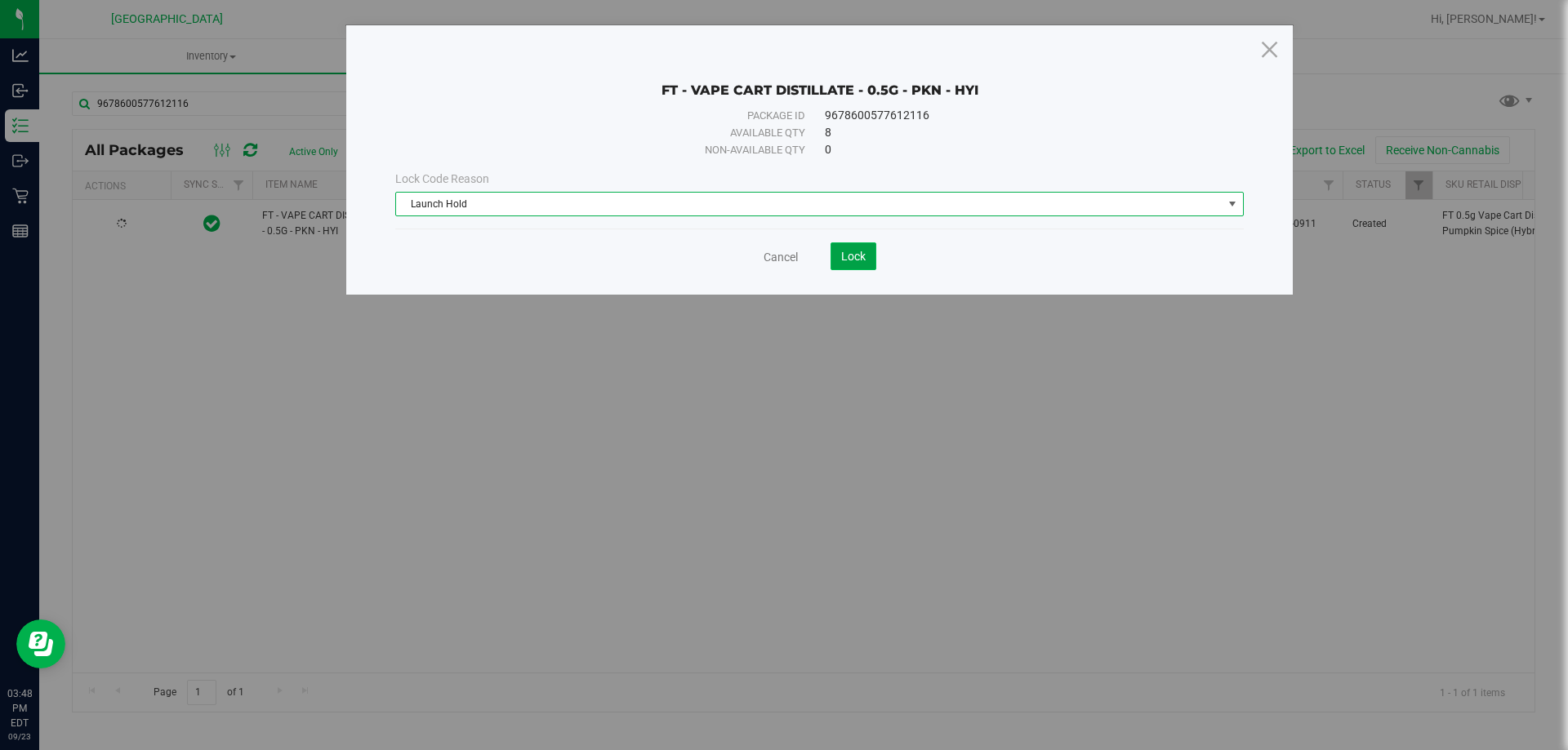
click at [855, 250] on span "Lock" at bounding box center [853, 257] width 25 height 13
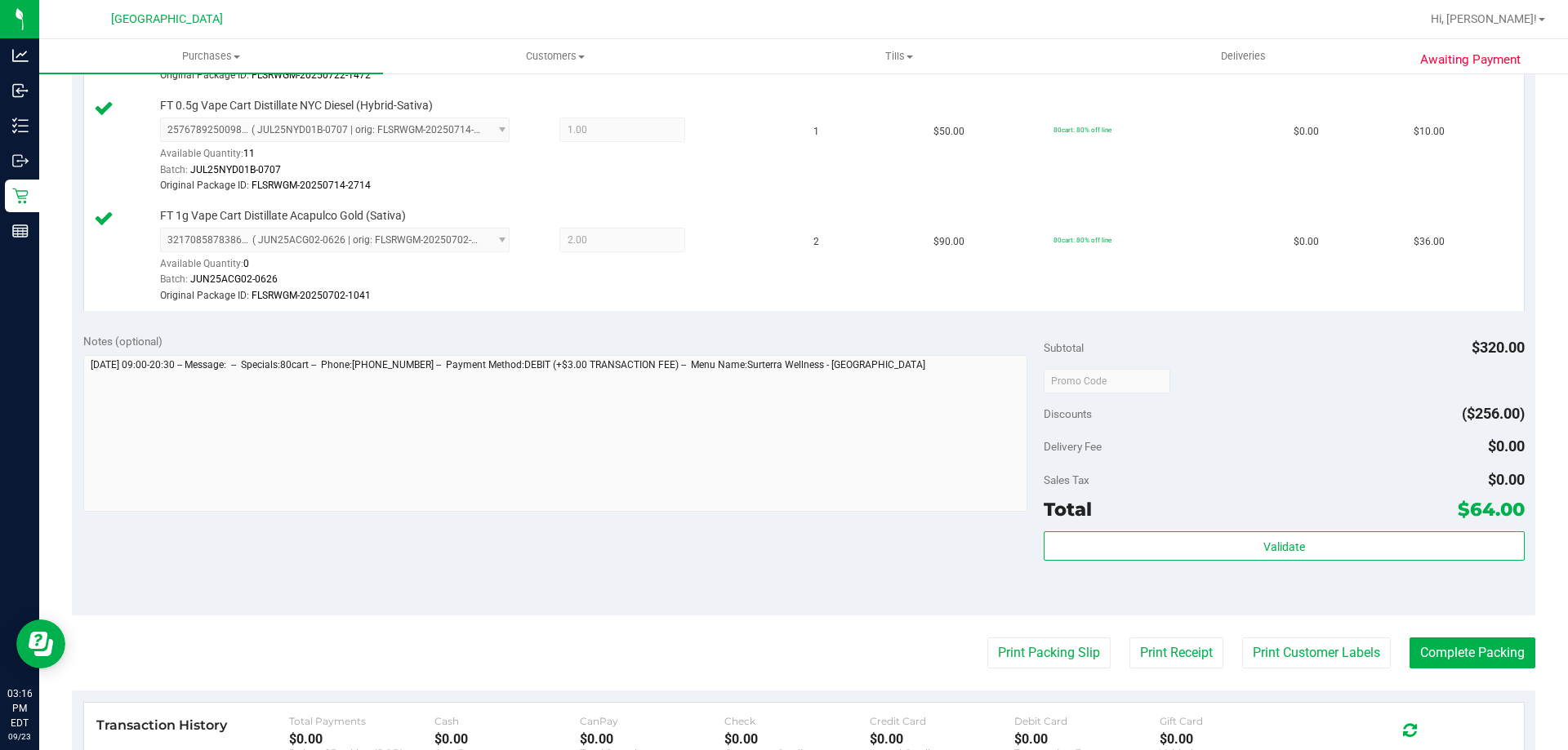
scroll to position [572, 0]
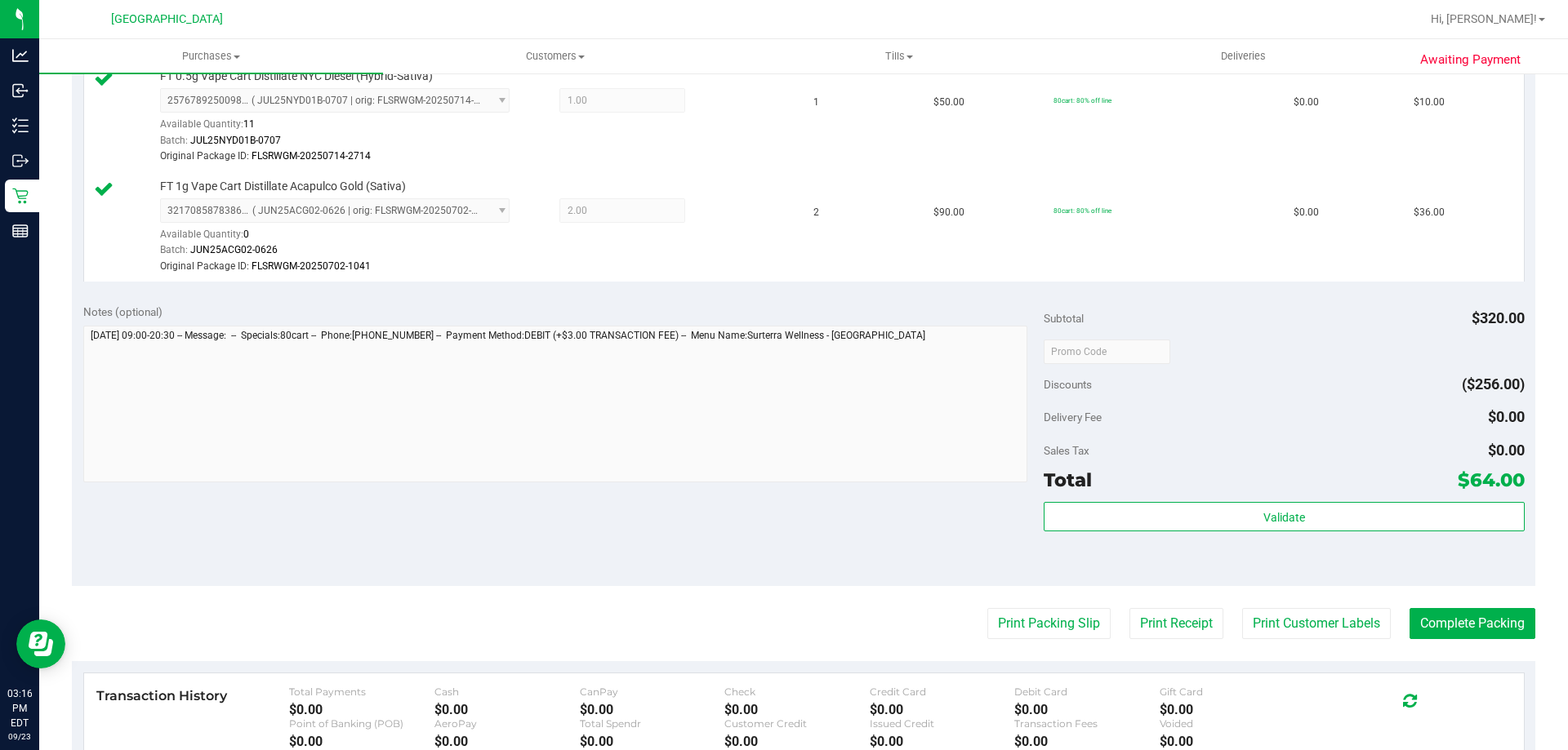
click at [1374, 532] on div "Validate" at bounding box center [1284, 518] width 480 height 31
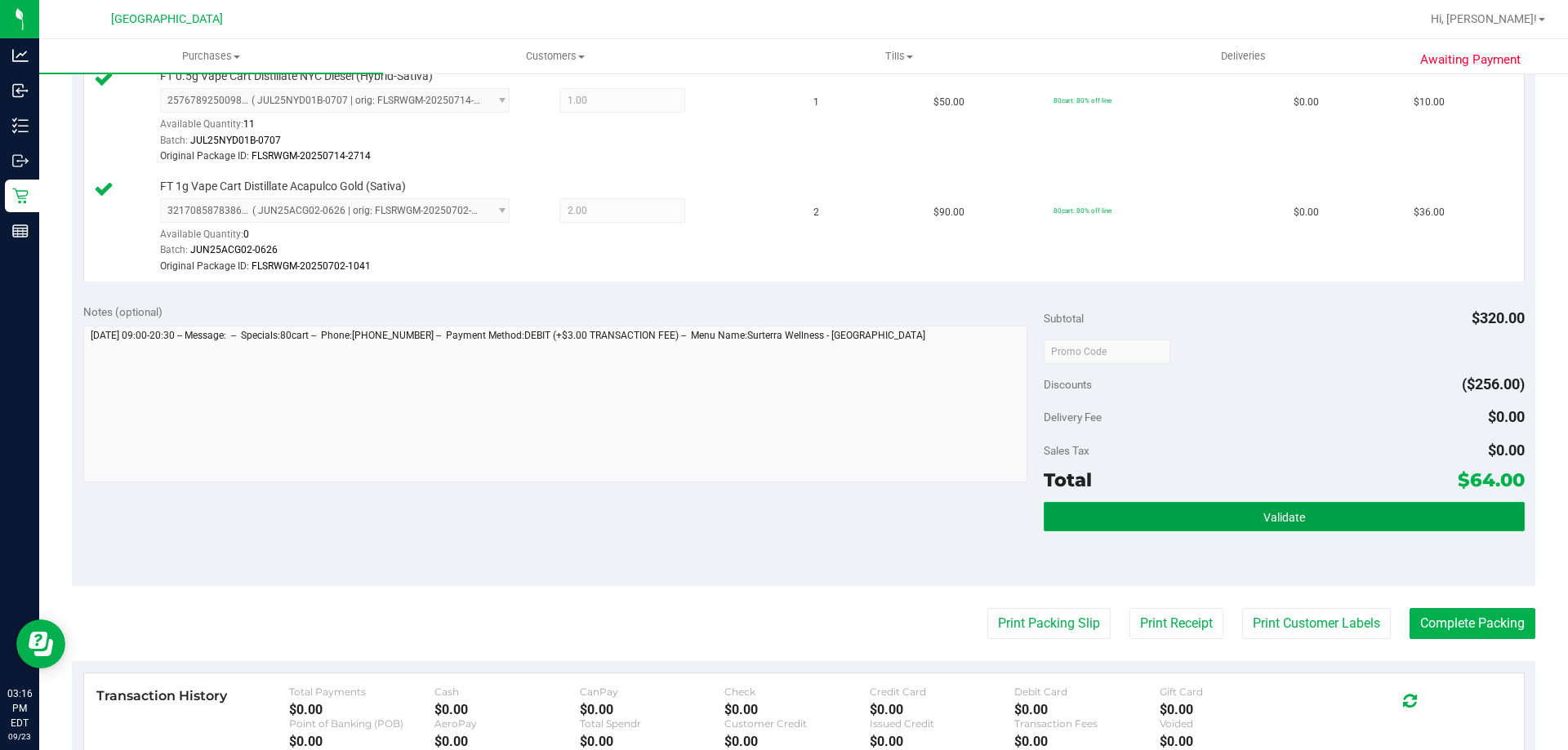
click at [1368, 527] on button "Validate" at bounding box center [1284, 517] width 480 height 29
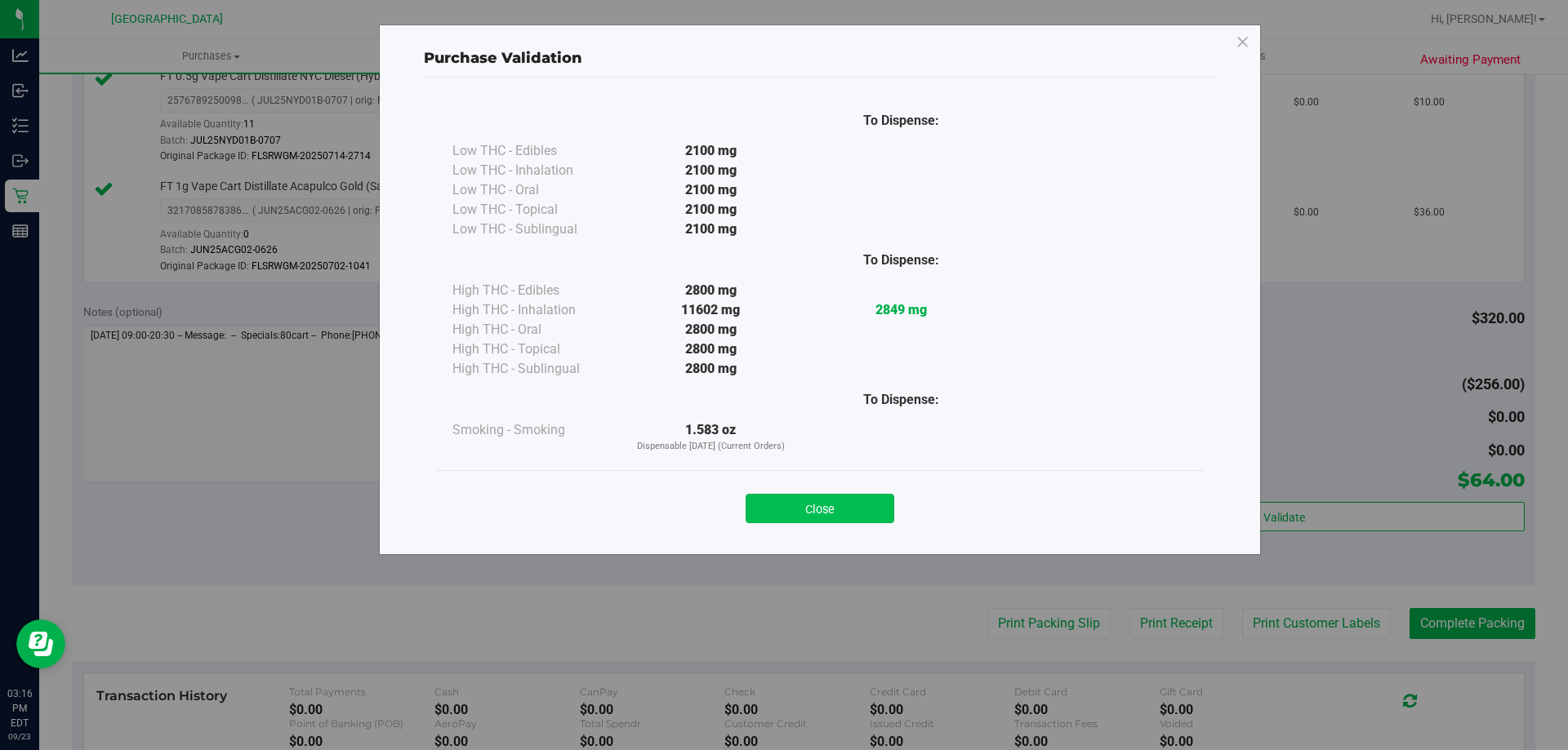
click at [825, 509] on button "Close" at bounding box center [820, 509] width 149 height 29
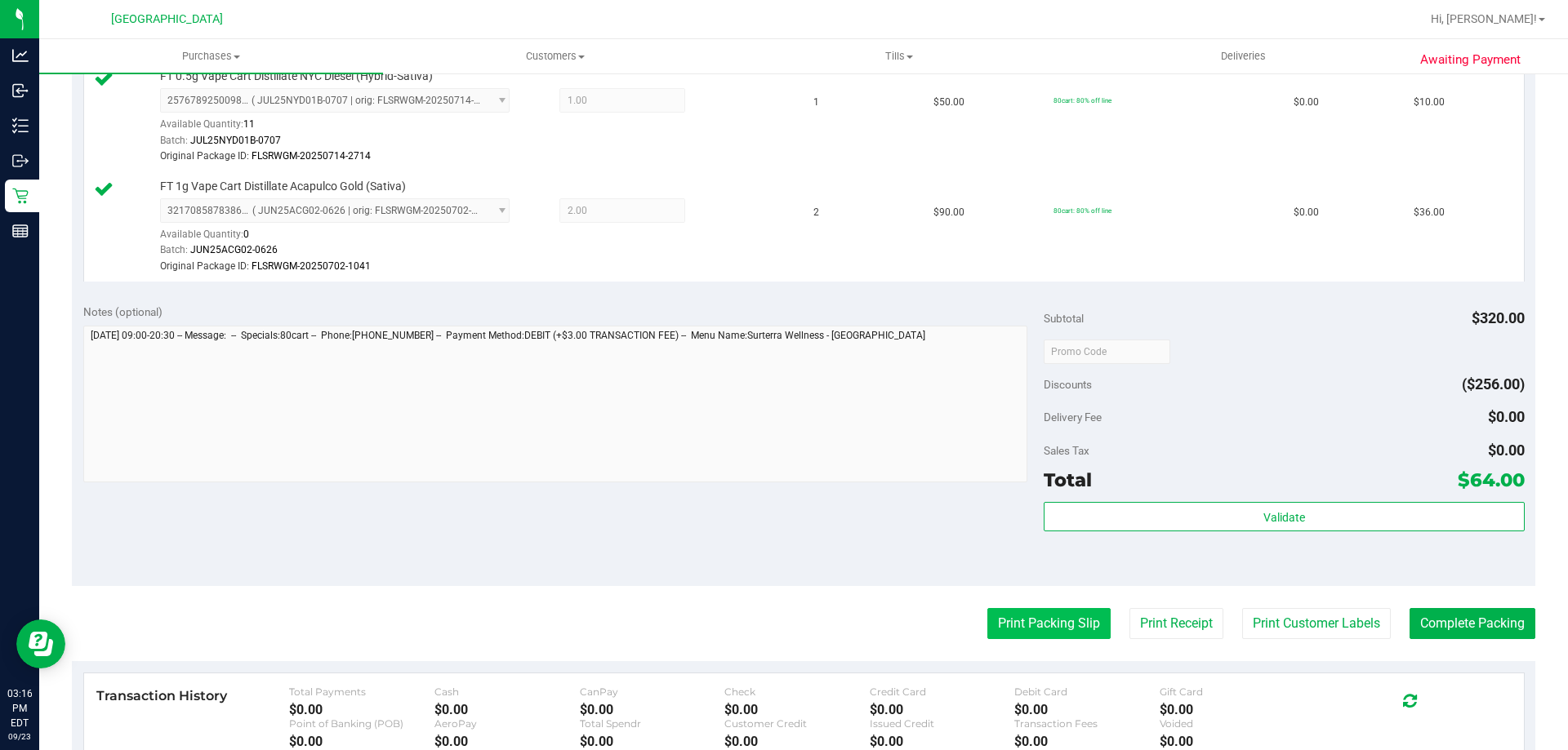
click at [987, 624] on button "Print Packing Slip" at bounding box center [1049, 624] width 123 height 31
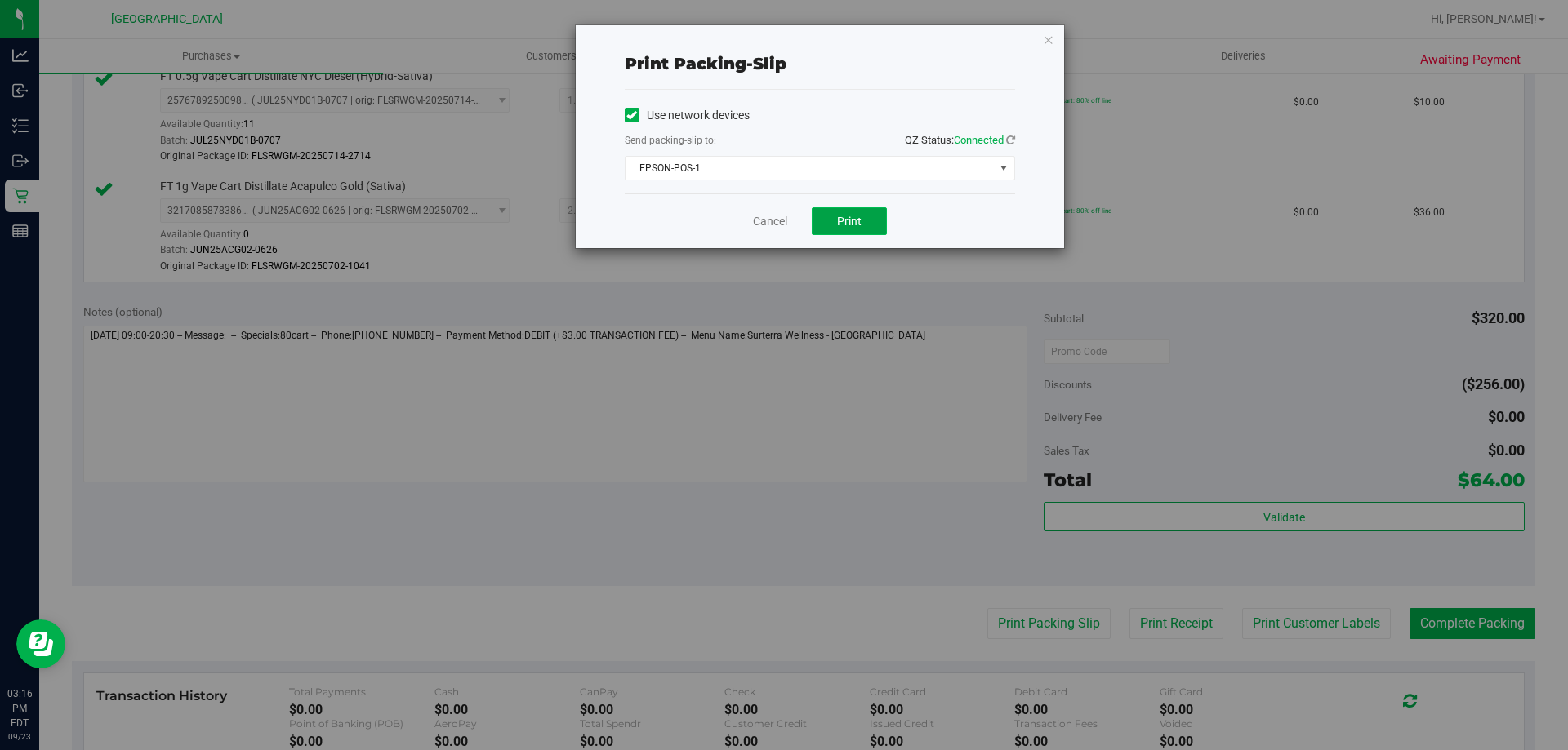
click at [846, 223] on span "Print" at bounding box center [850, 221] width 25 height 13
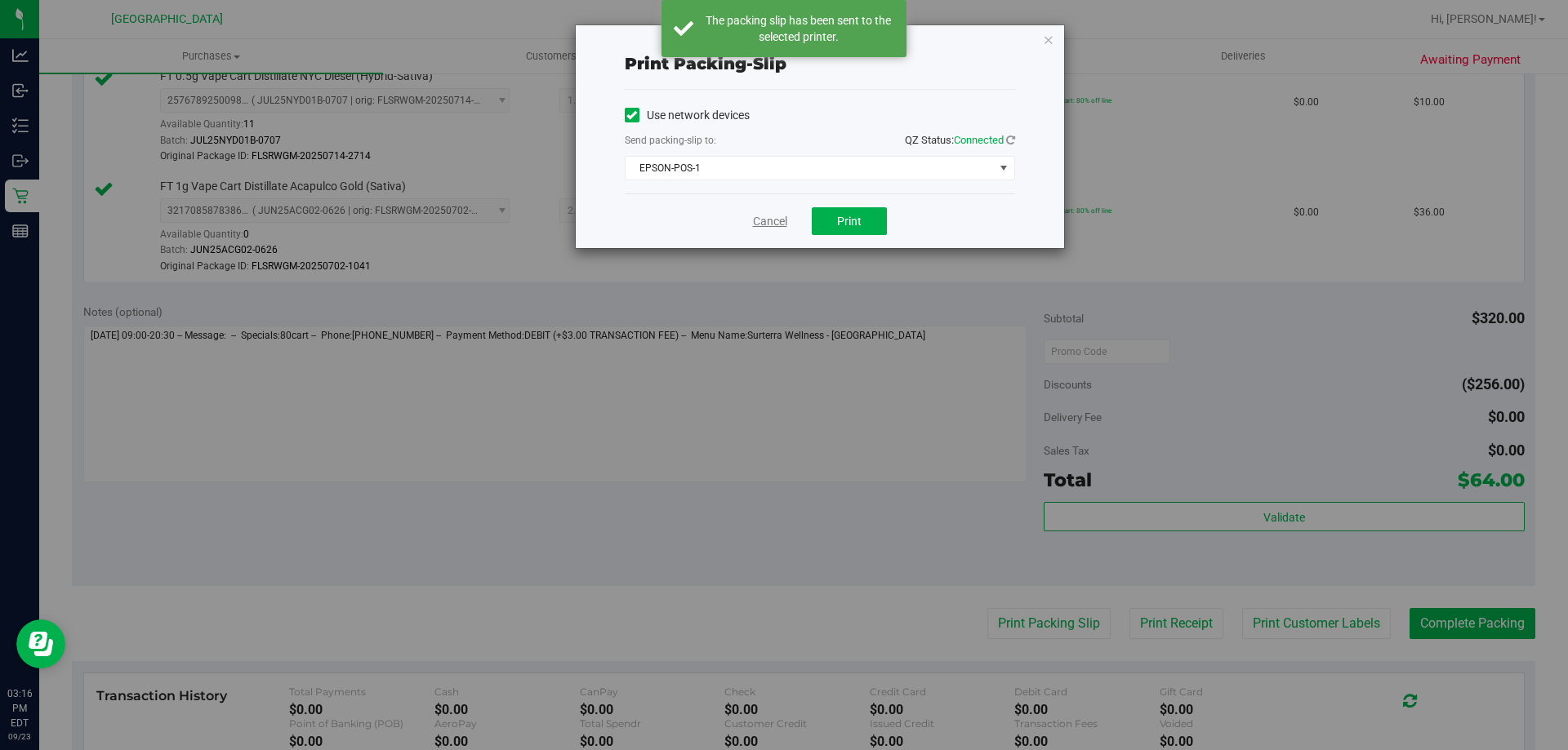
click at [772, 224] on link "Cancel" at bounding box center [770, 221] width 35 height 17
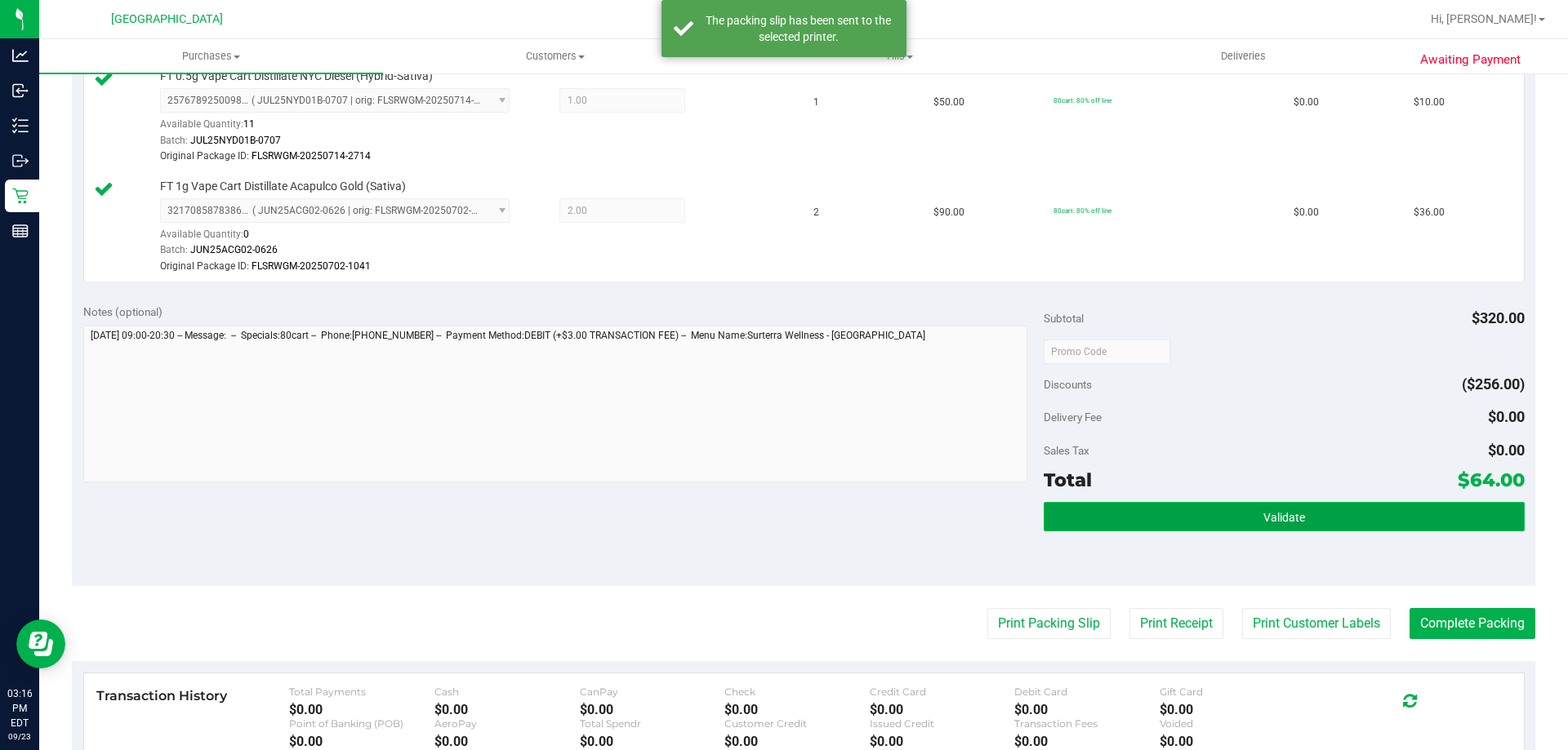
click at [1278, 511] on span "Validate" at bounding box center [1284, 518] width 42 height 13
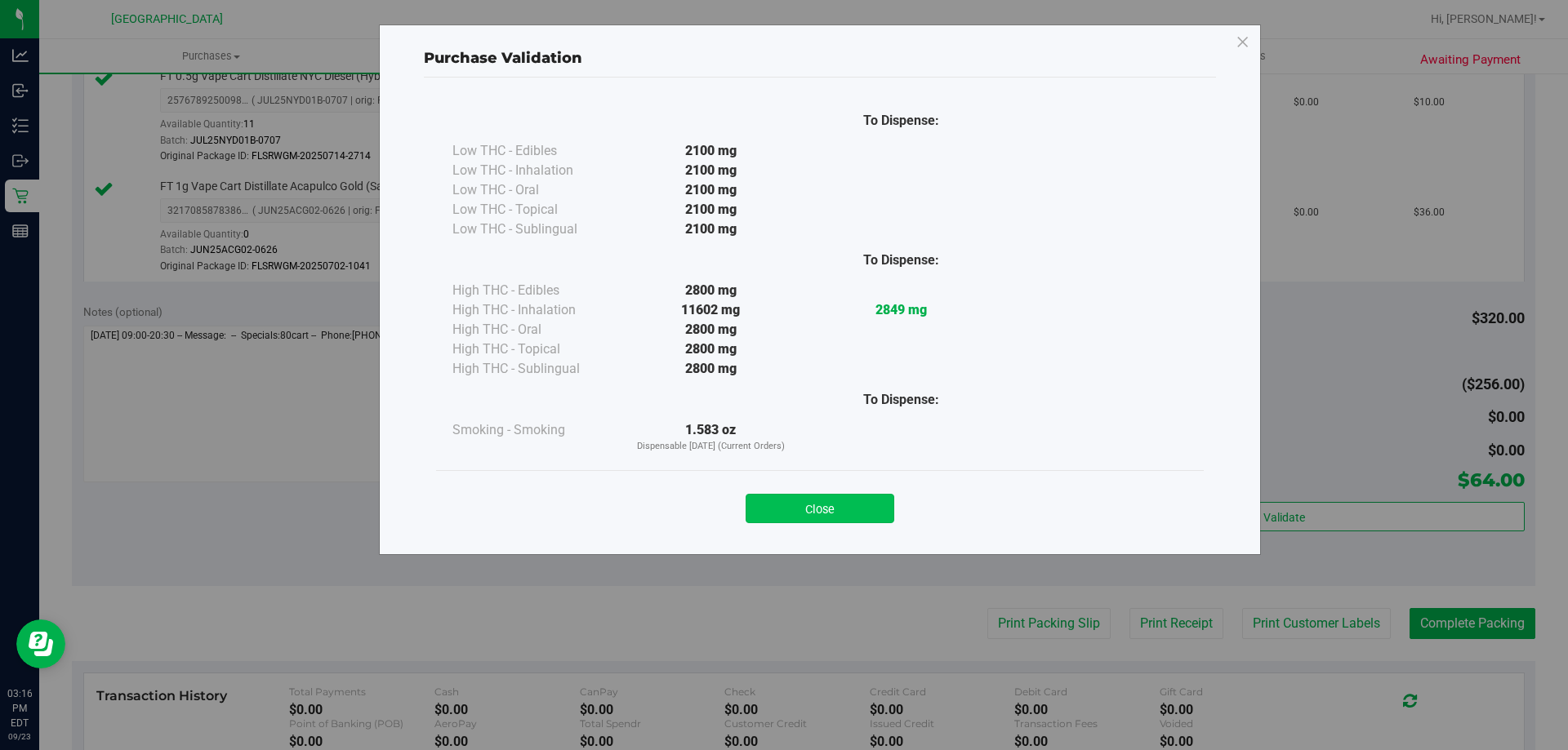
click at [819, 504] on button "Close" at bounding box center [820, 509] width 149 height 29
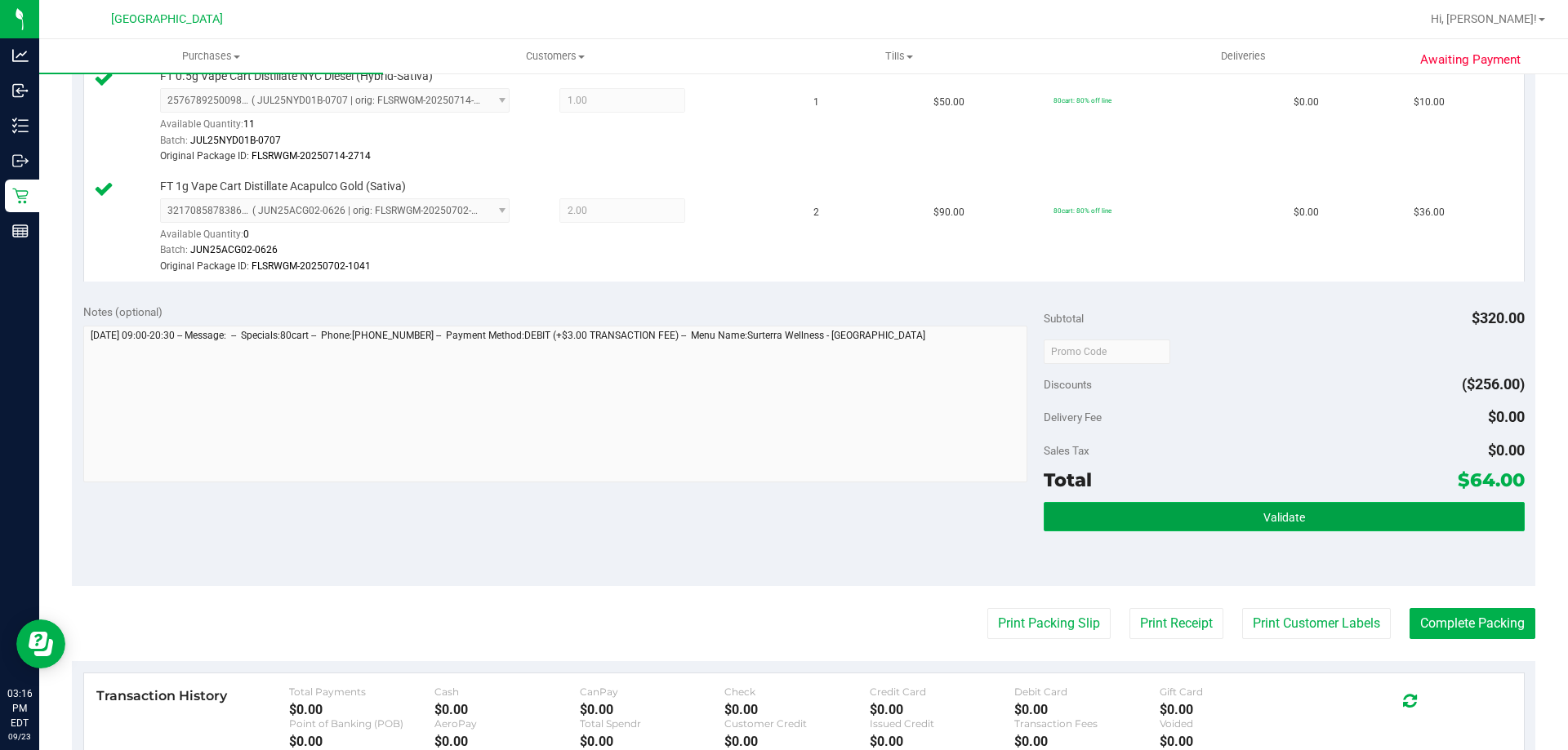
click at [1238, 520] on button "Validate" at bounding box center [1284, 517] width 480 height 29
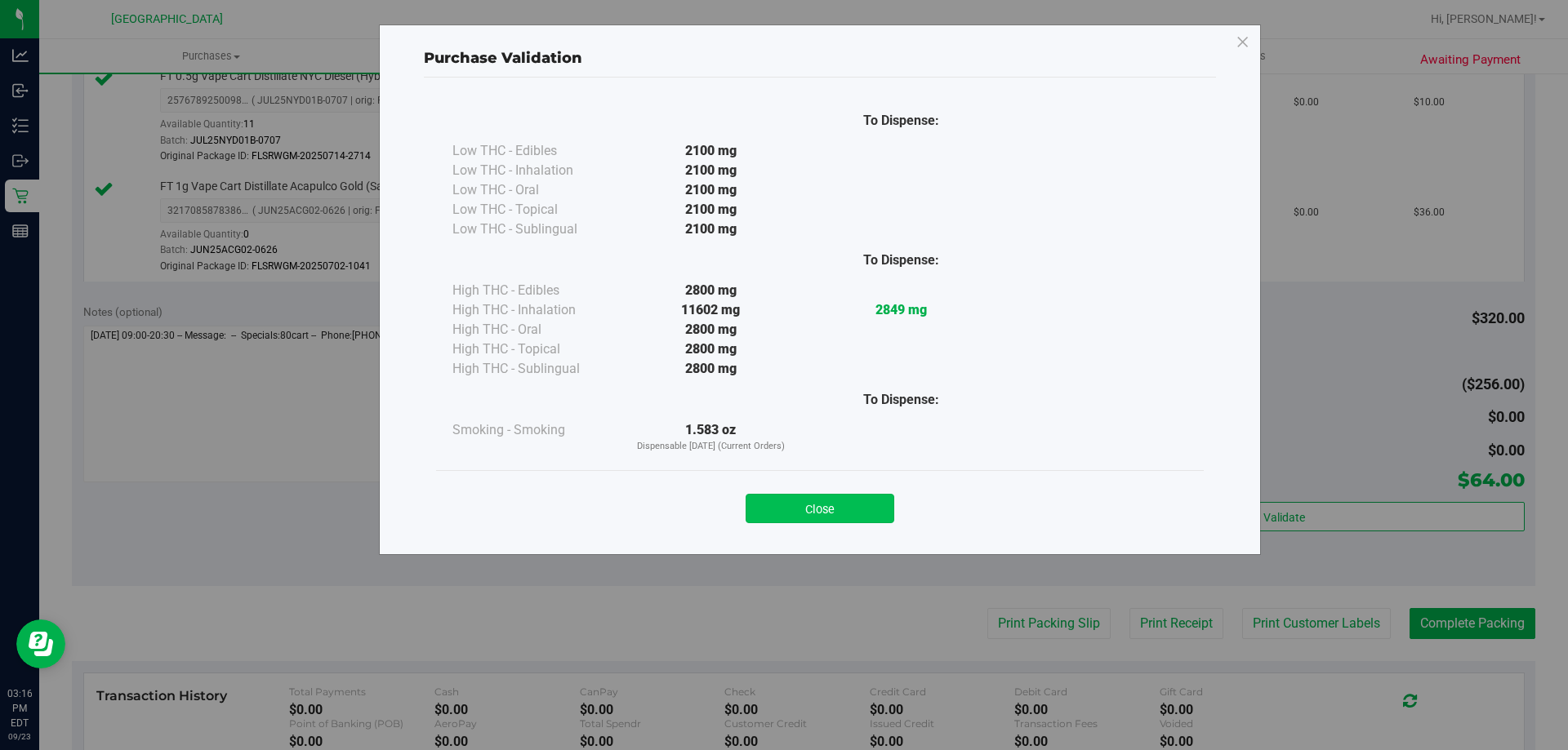
click at [826, 510] on button "Close" at bounding box center [820, 509] width 149 height 29
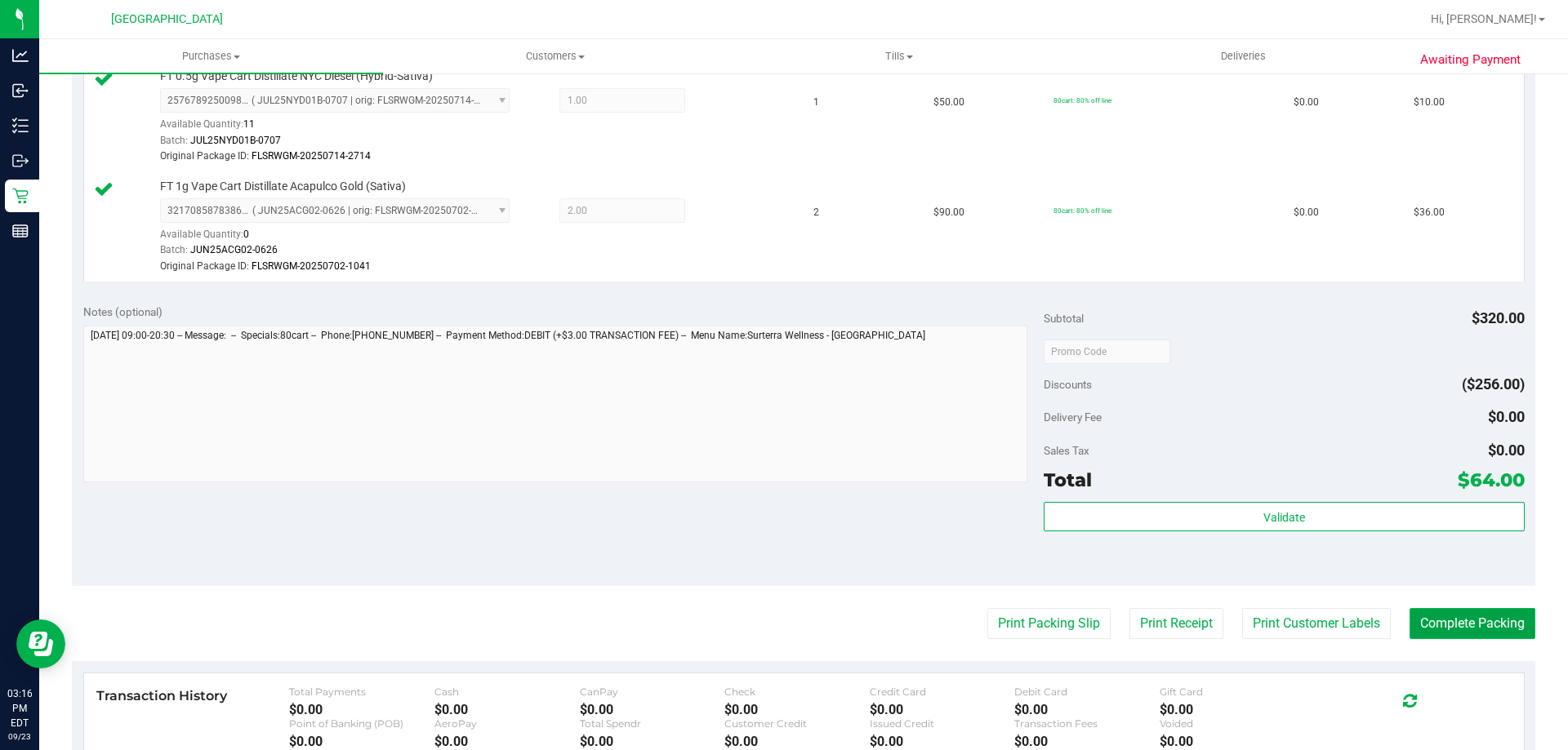
click at [1443, 628] on button "Complete Packing" at bounding box center [1472, 624] width 126 height 31
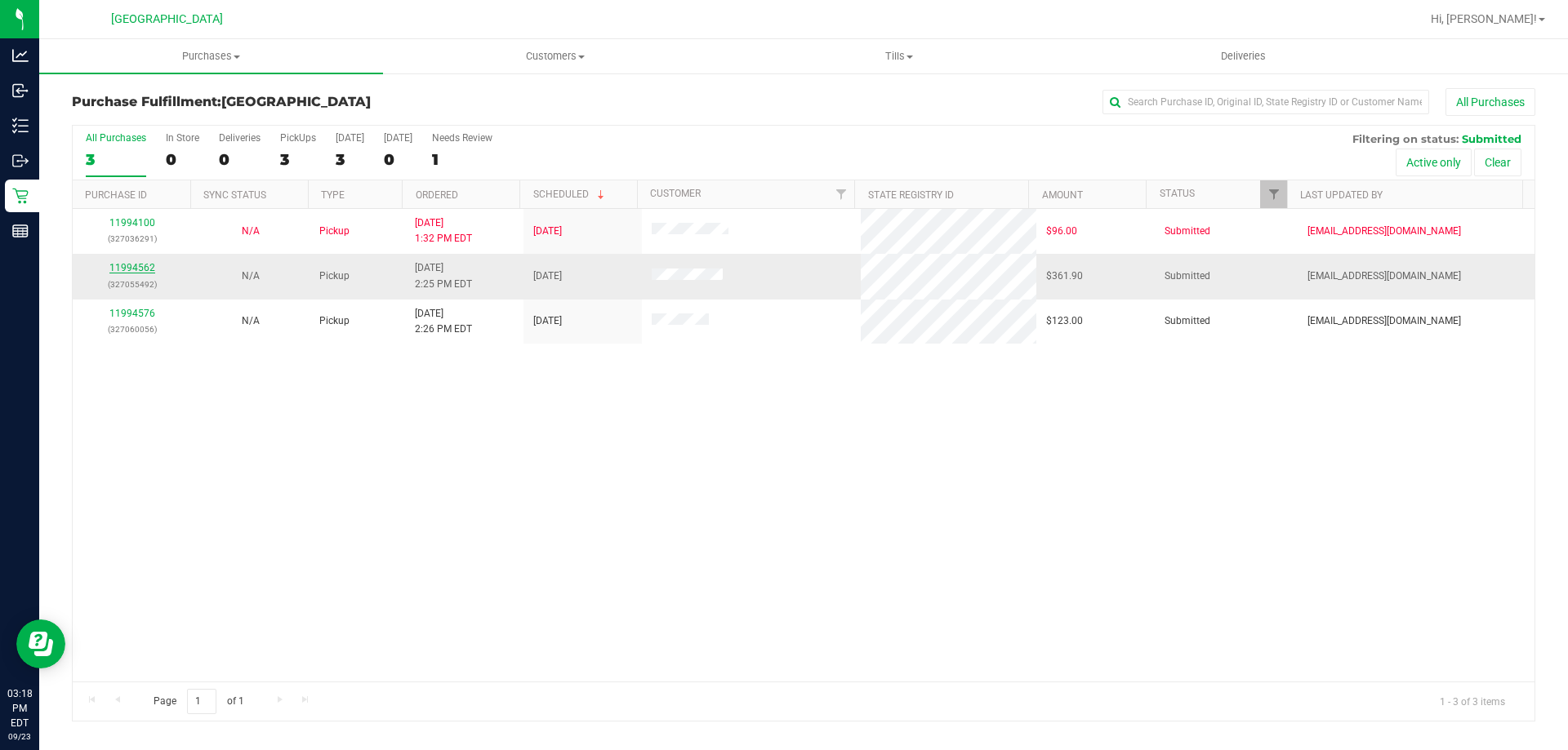
click at [132, 268] on link "11994562" at bounding box center [132, 267] width 45 height 12
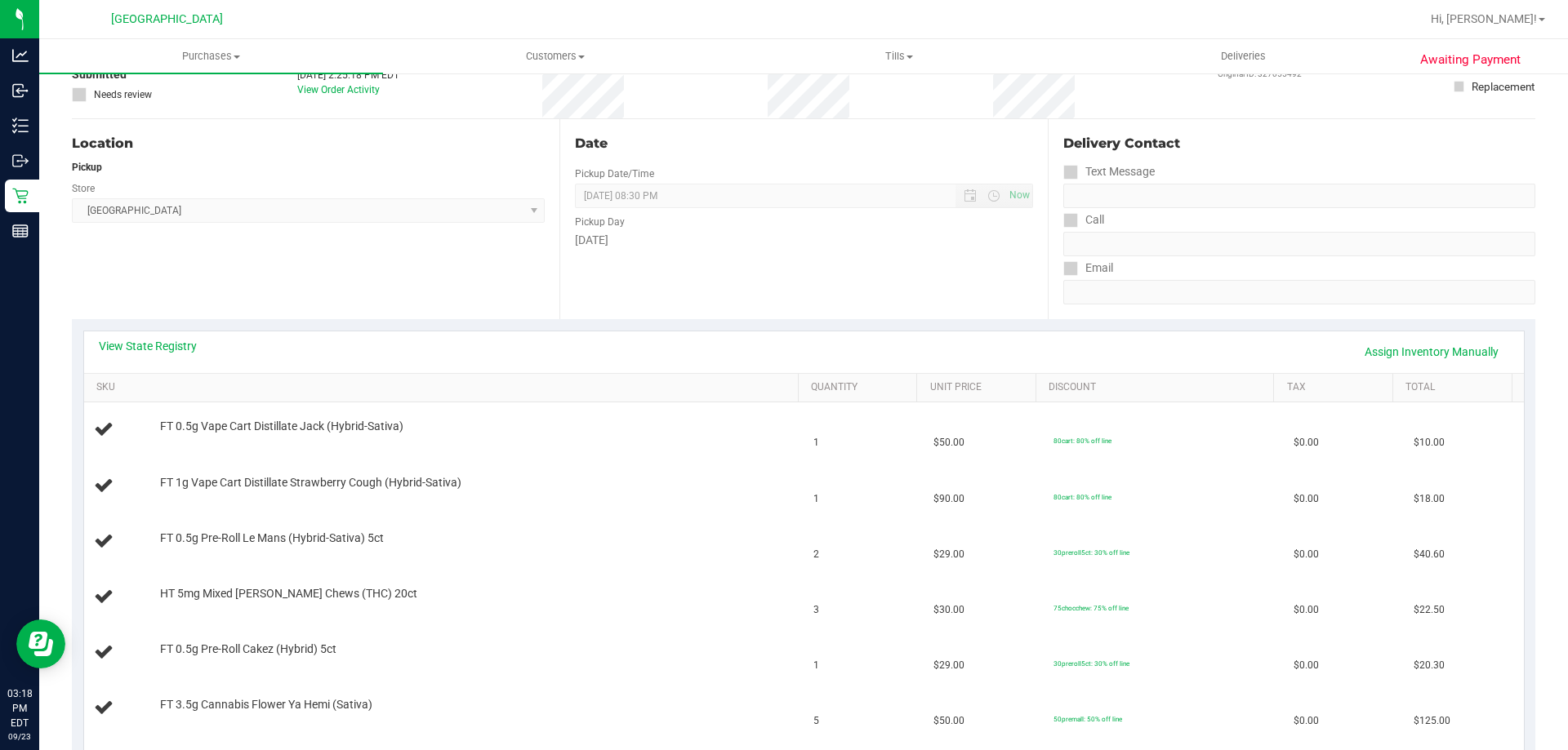
scroll to position [194, 0]
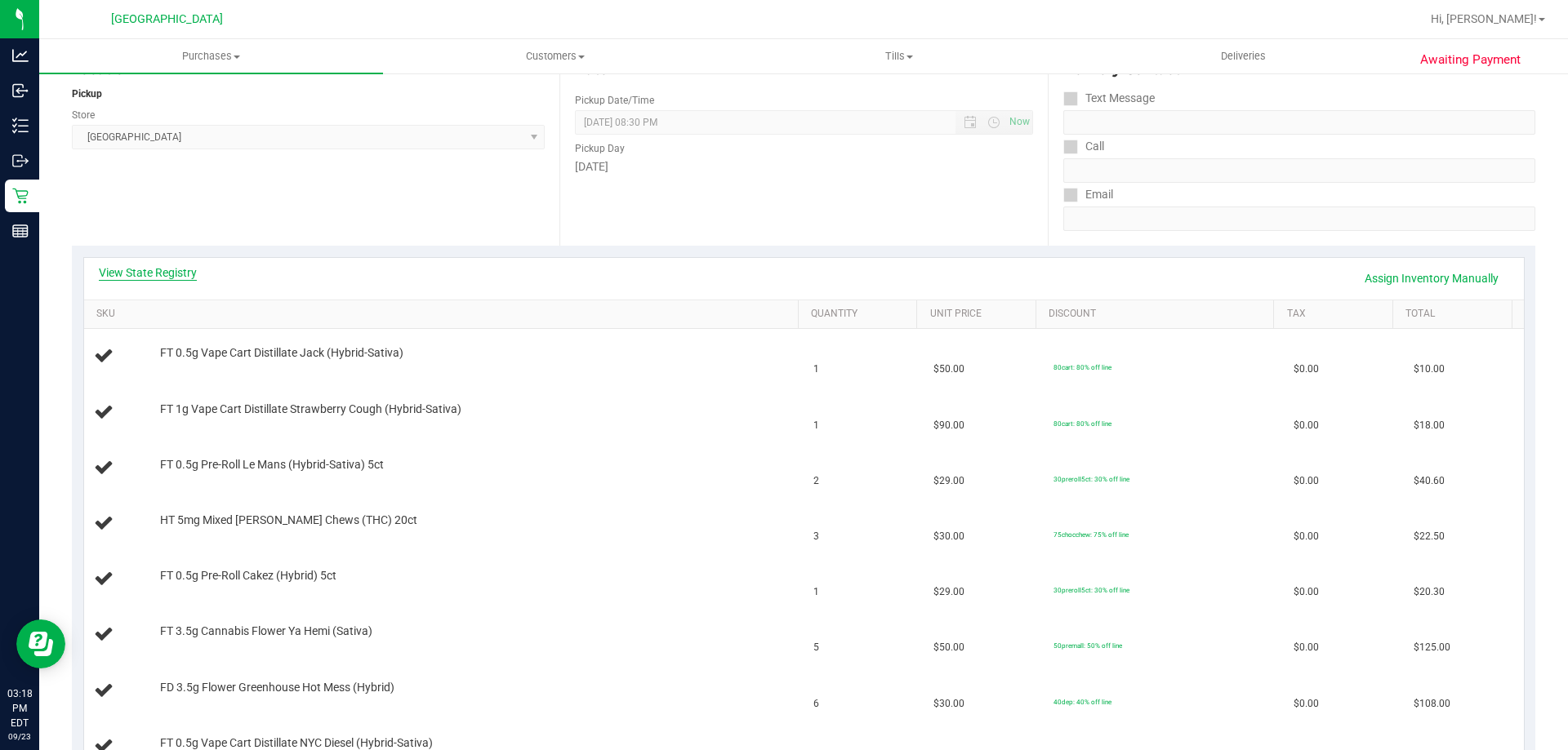
click at [170, 270] on link "View State Registry" at bounding box center [148, 273] width 98 height 16
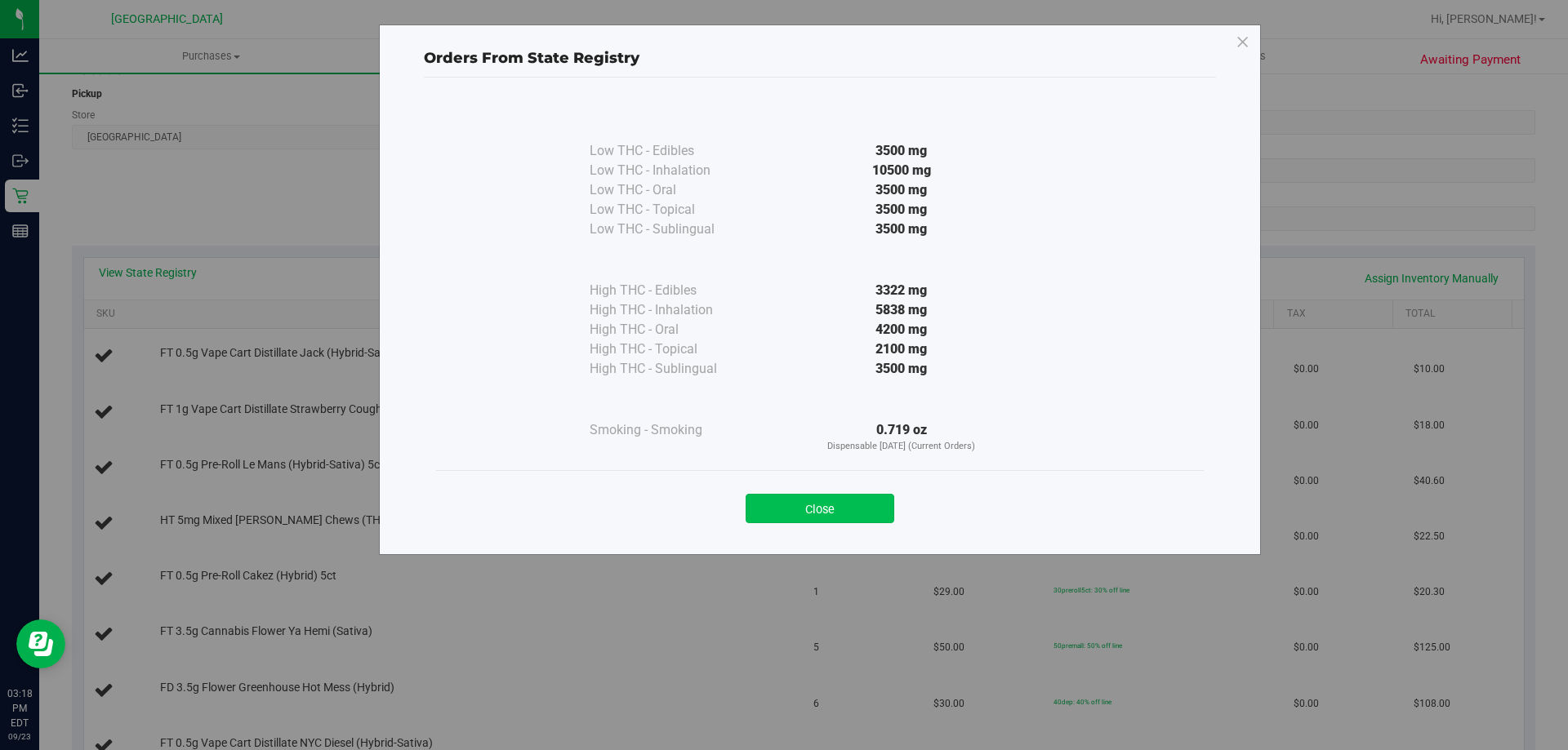
click at [829, 515] on button "Close" at bounding box center [820, 509] width 149 height 29
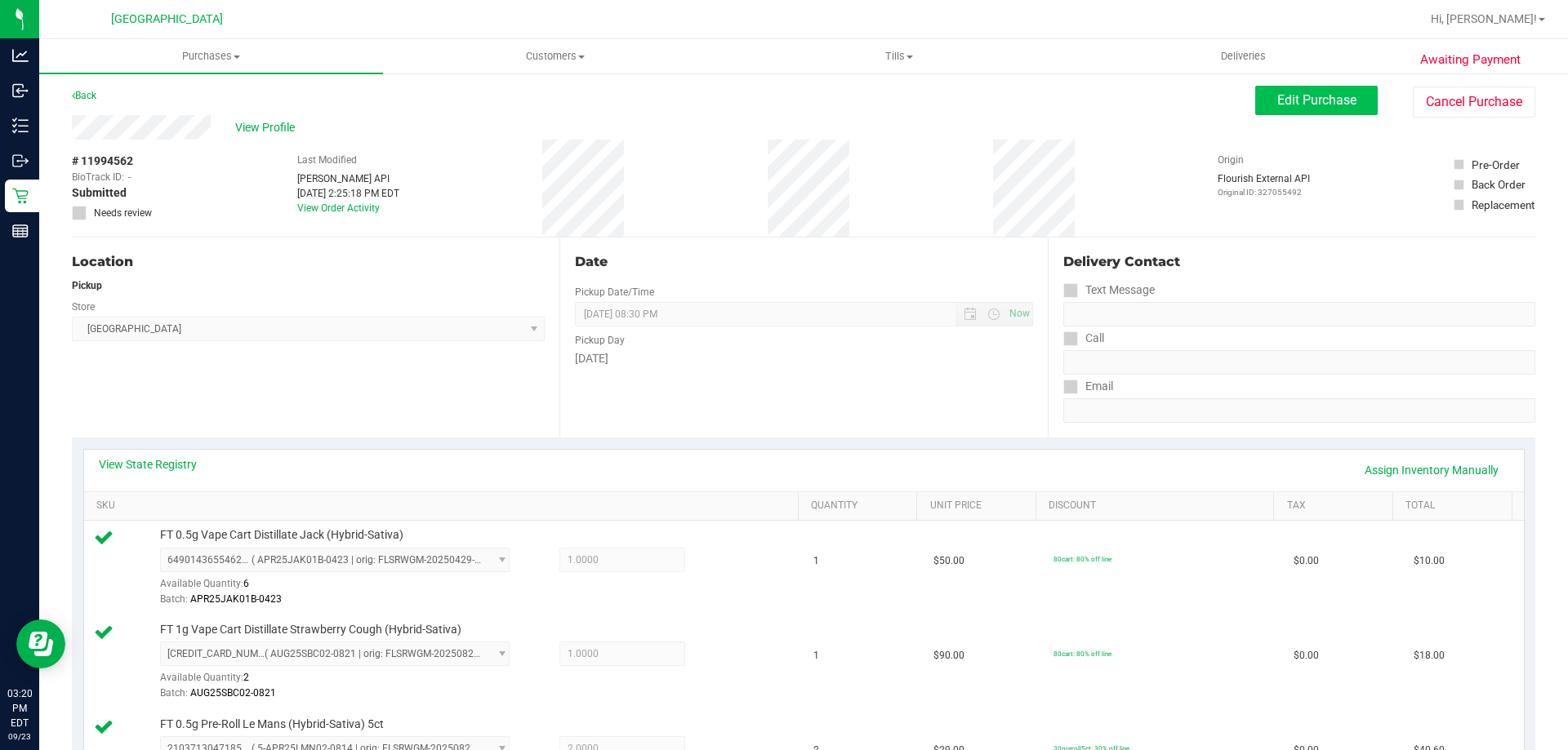
scroll to position [0, 0]
click at [1302, 98] on span "Edit Purchase" at bounding box center [1317, 102] width 79 height 15
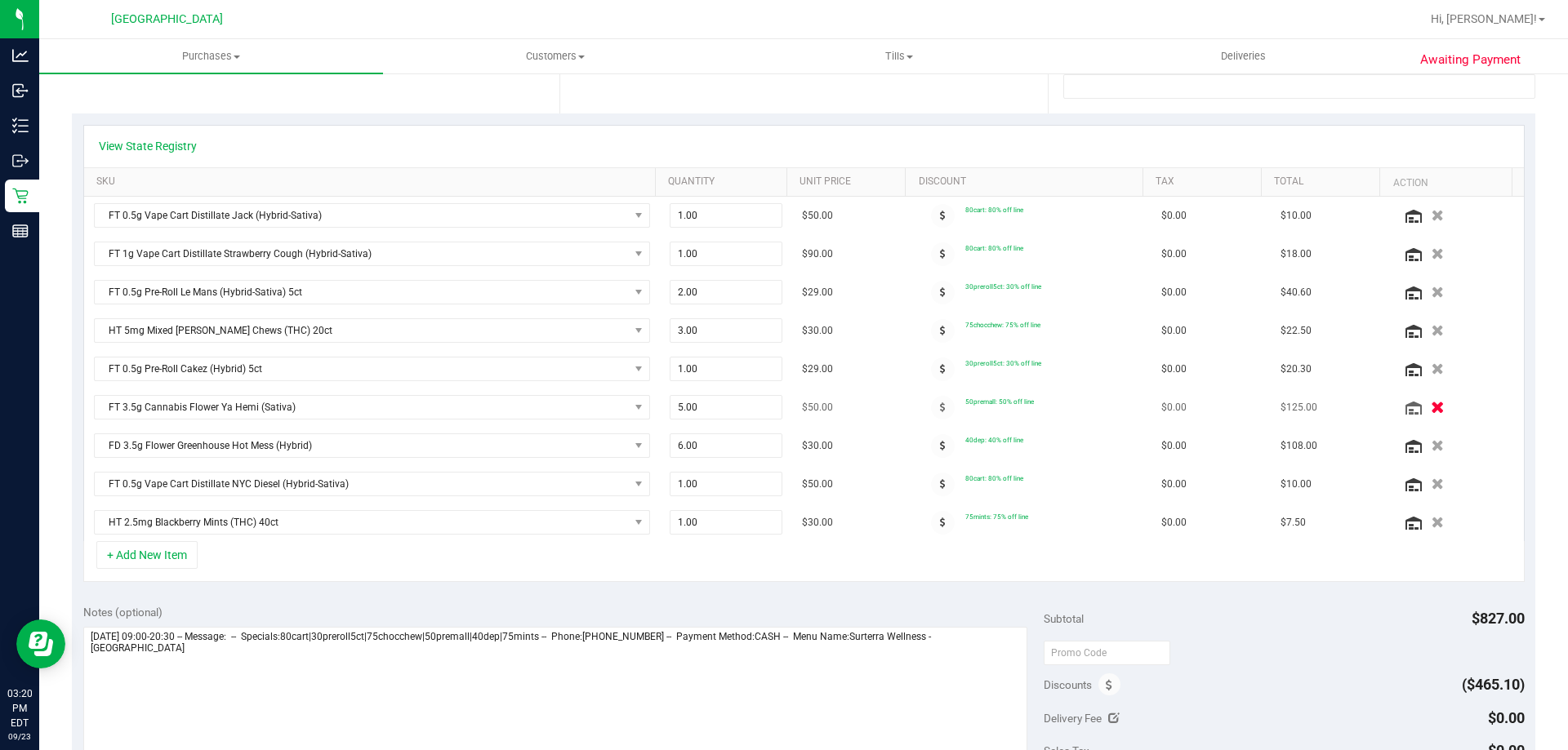
click at [1431, 412] on icon "button" at bounding box center [1438, 408] width 14 height 12
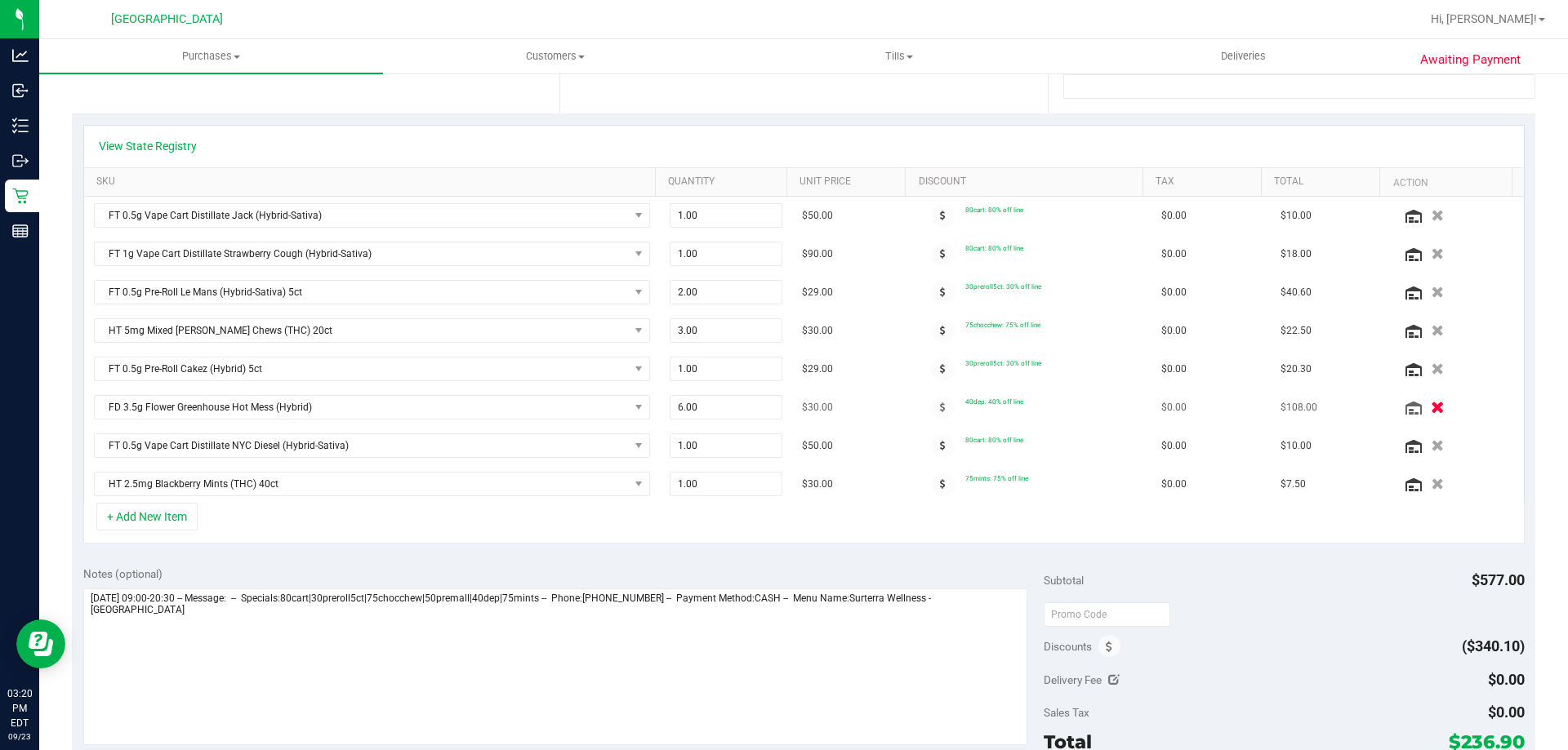
click at [1424, 402] on button "button" at bounding box center [1437, 406] width 28 height 17
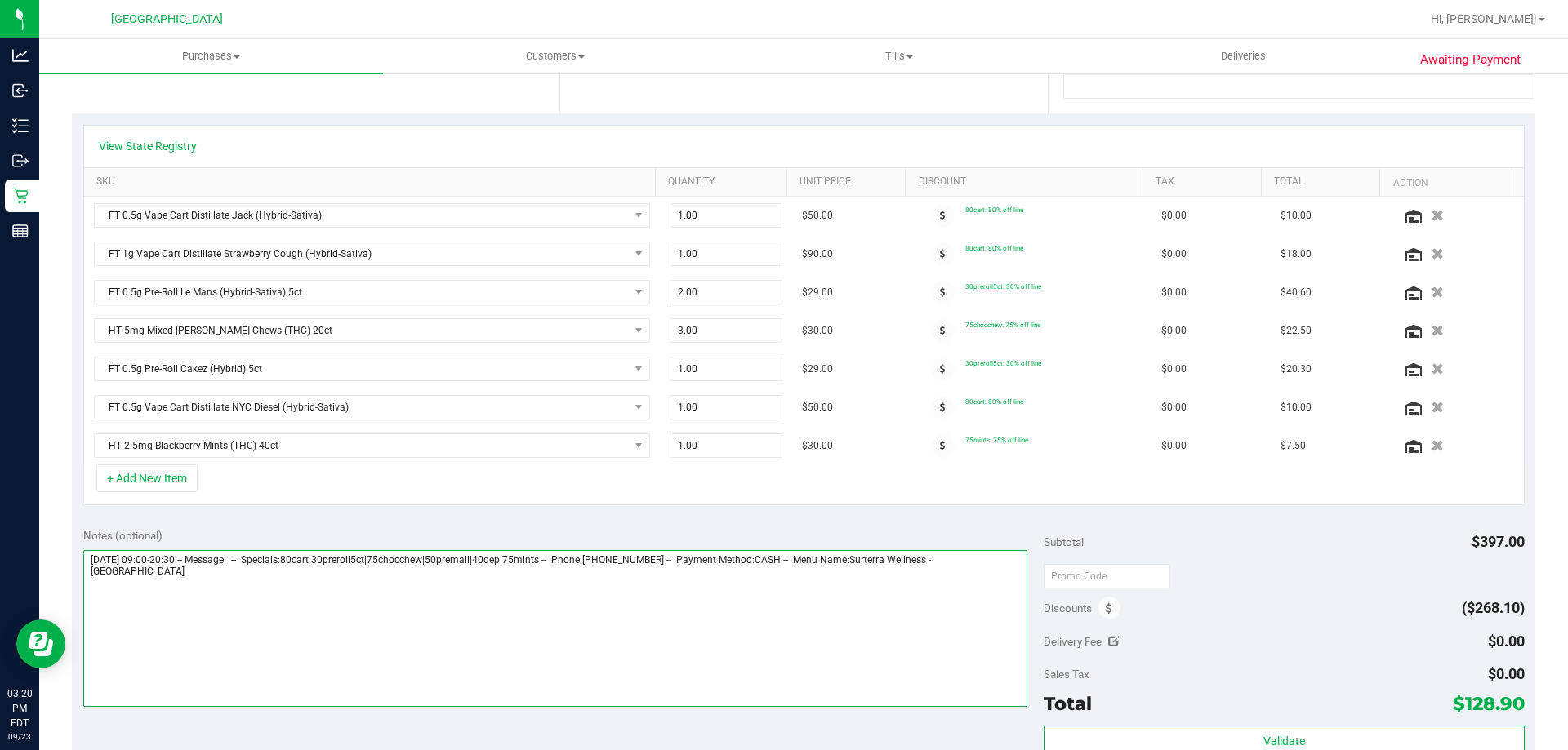
click at [413, 663] on textarea at bounding box center [556, 629] width 945 height 157
click at [1006, 568] on textarea at bounding box center [556, 629] width 945 height 157
drag, startPoint x: 114, startPoint y: 607, endPoint x: 74, endPoint y: 595, distance: 41.8
click at [70, 595] on div "Awaiting Payment Back Save Purchase View Profile Replace Customer # 11994562 Bi…" at bounding box center [804, 485] width 1529 height 1479
click at [90, 593] on textarea at bounding box center [556, 629] width 945 height 157
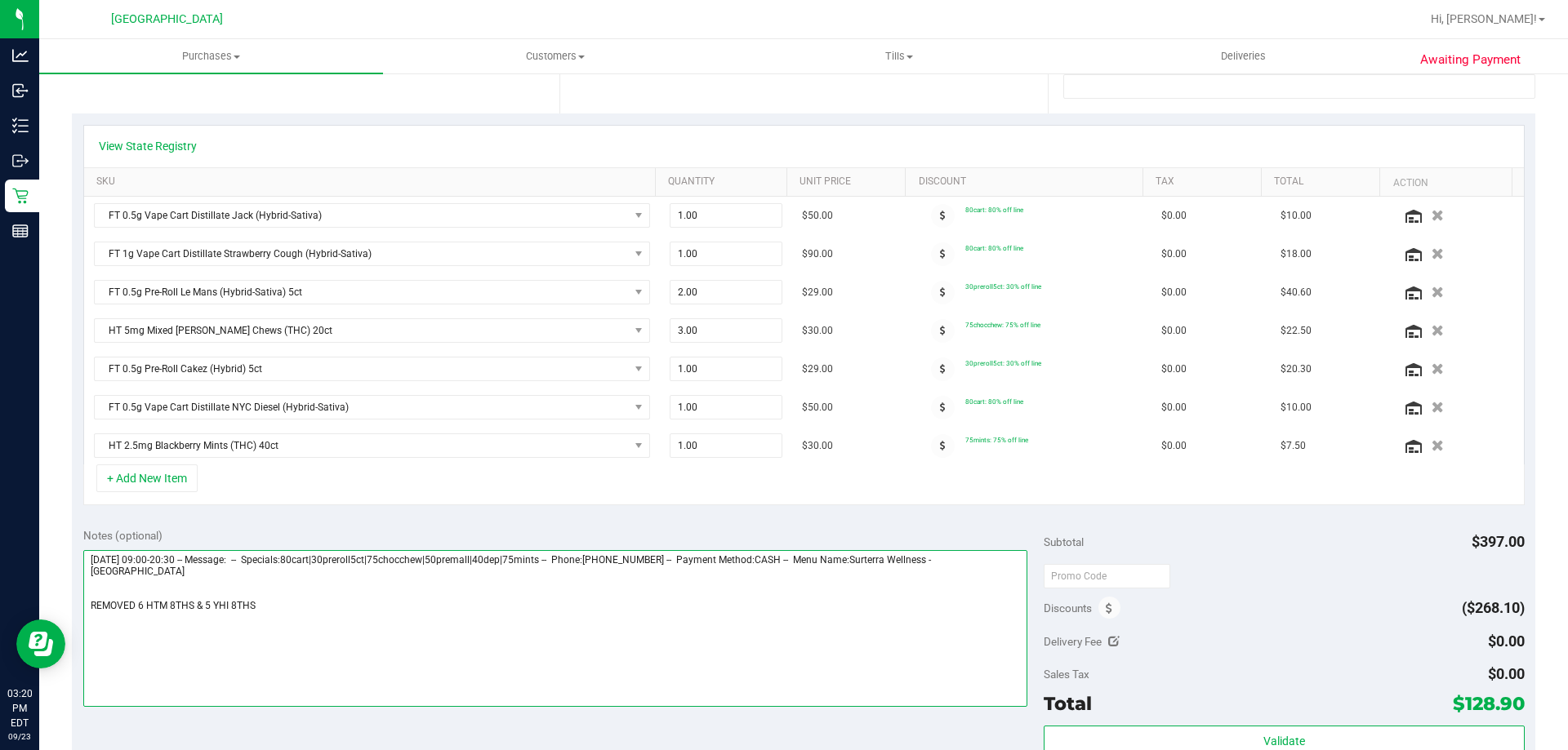
click at [270, 585] on textarea at bounding box center [556, 629] width 945 height 157
click at [271, 599] on textarea at bounding box center [556, 629] width 945 height 157
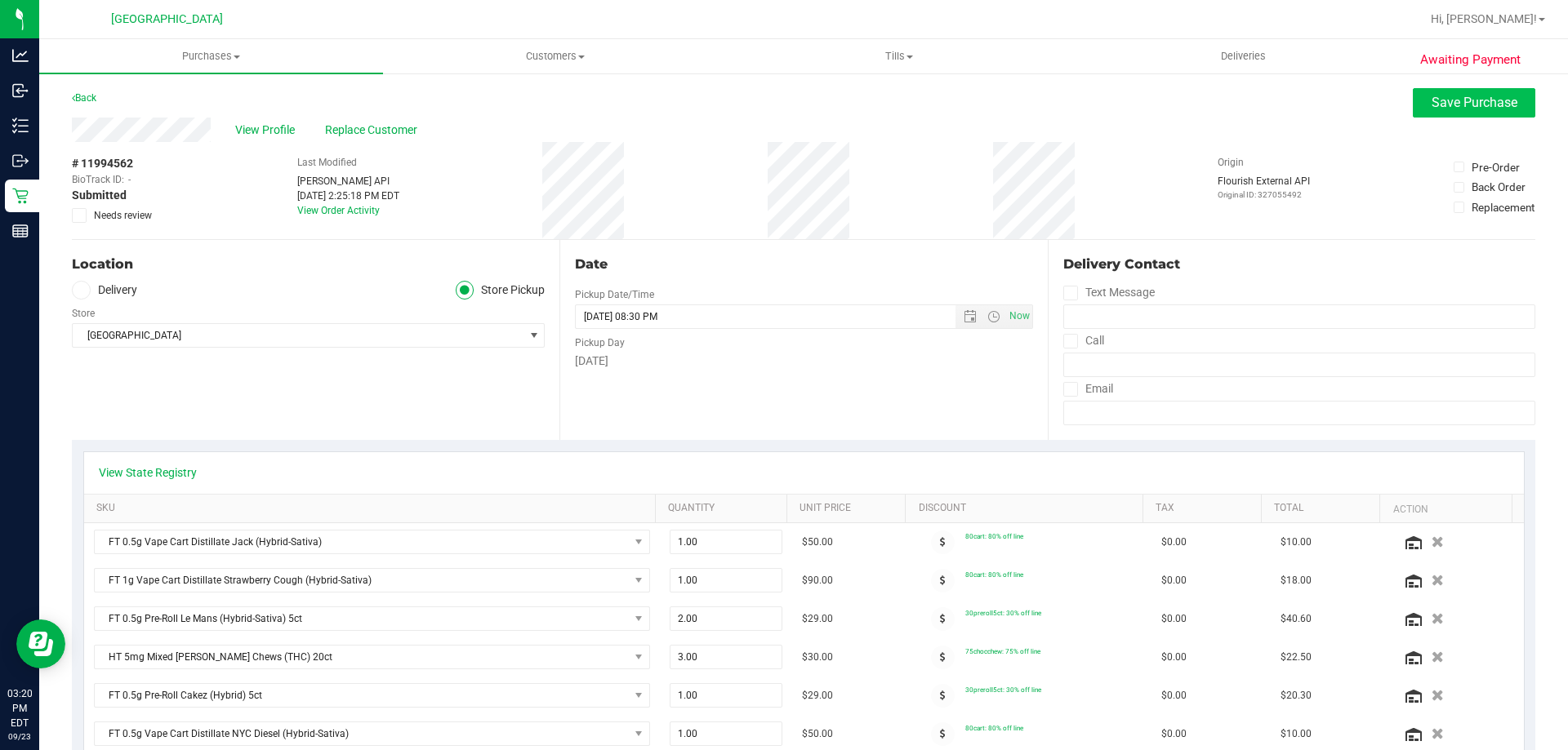
type textarea "[DATE] 09:00-20:30 -- Message: -- Specials:80cart|30preroll5ct|75chocchew|50pre…"
click at [1474, 111] on button "Save Purchase" at bounding box center [1474, 102] width 123 height 29
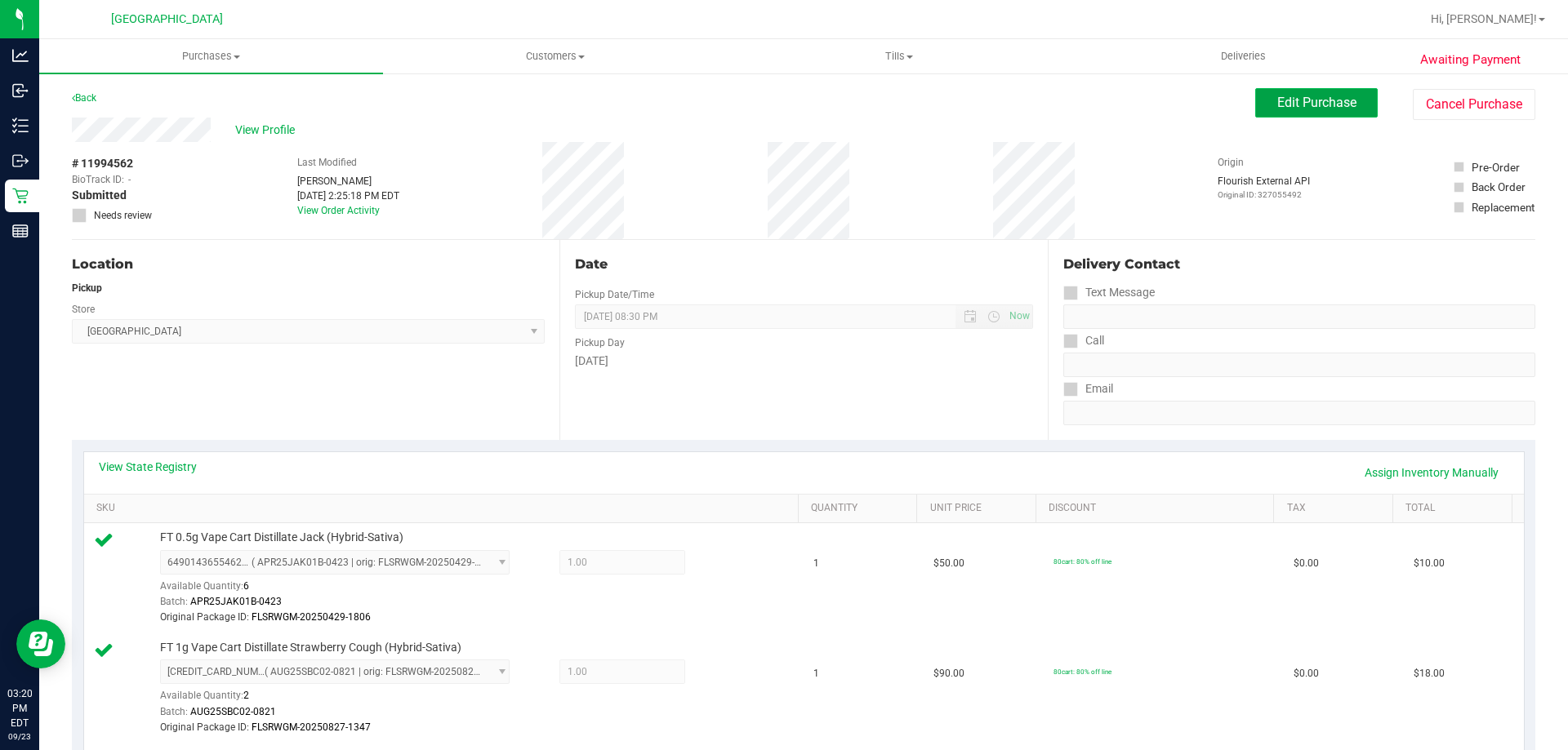
click at [1357, 110] on button "Edit Purchase" at bounding box center [1317, 102] width 123 height 29
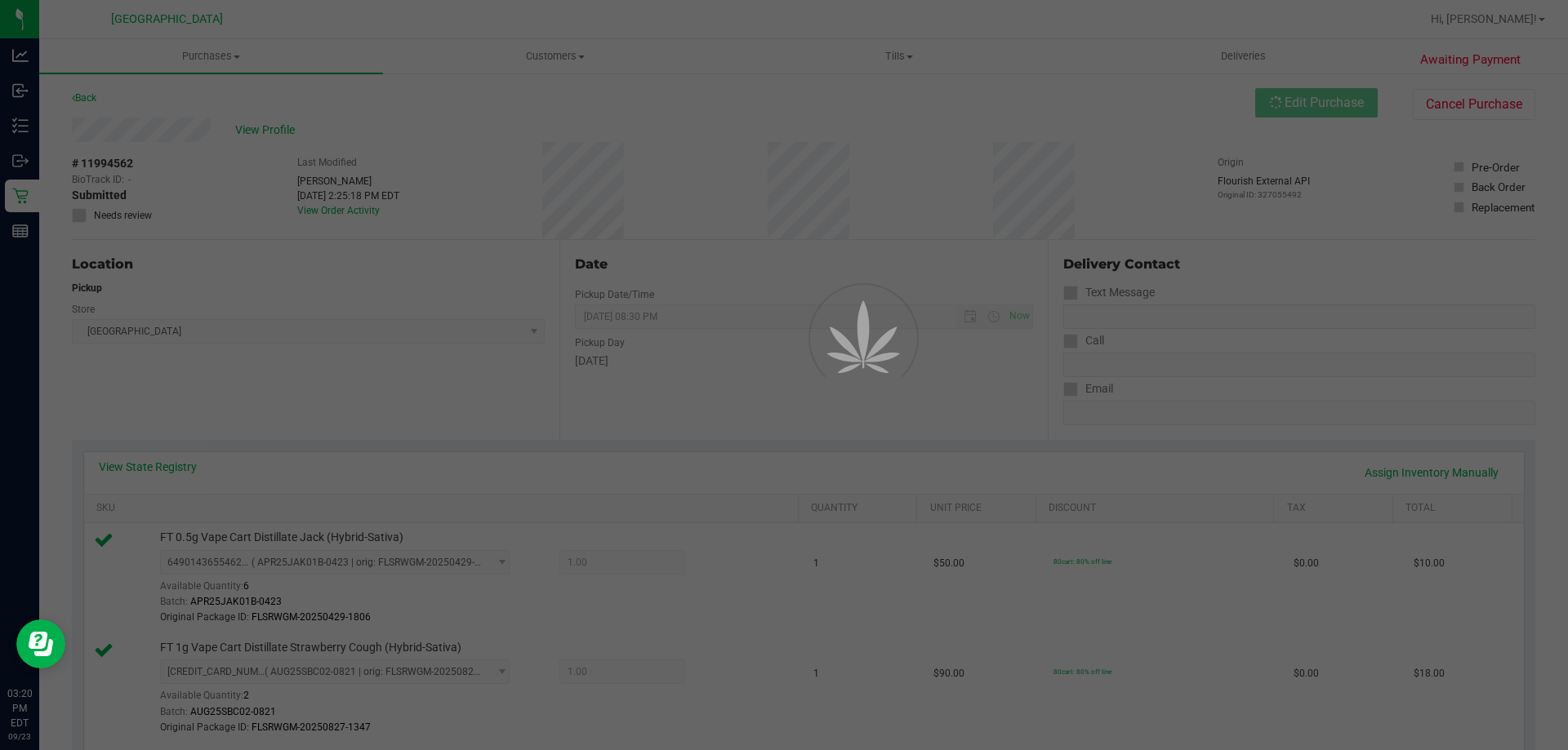
click at [81, 211] on div at bounding box center [784, 375] width 1568 height 750
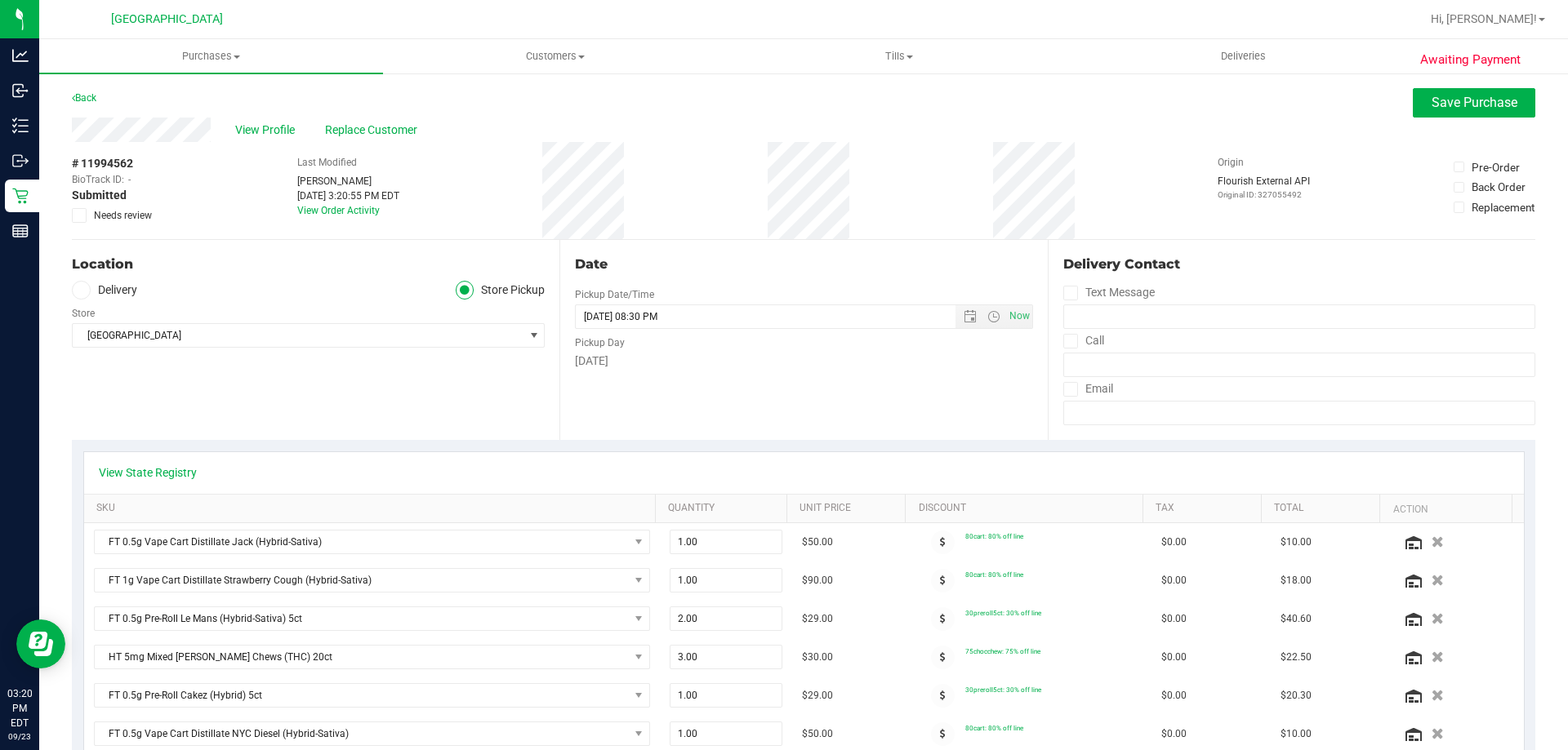
click at [85, 212] on span at bounding box center [79, 216] width 15 height 15
click at [0, 0] on input "Needs review" at bounding box center [0, 0] width 0 height 0
click at [1461, 102] on span "Save Purchase" at bounding box center [1474, 102] width 86 height 15
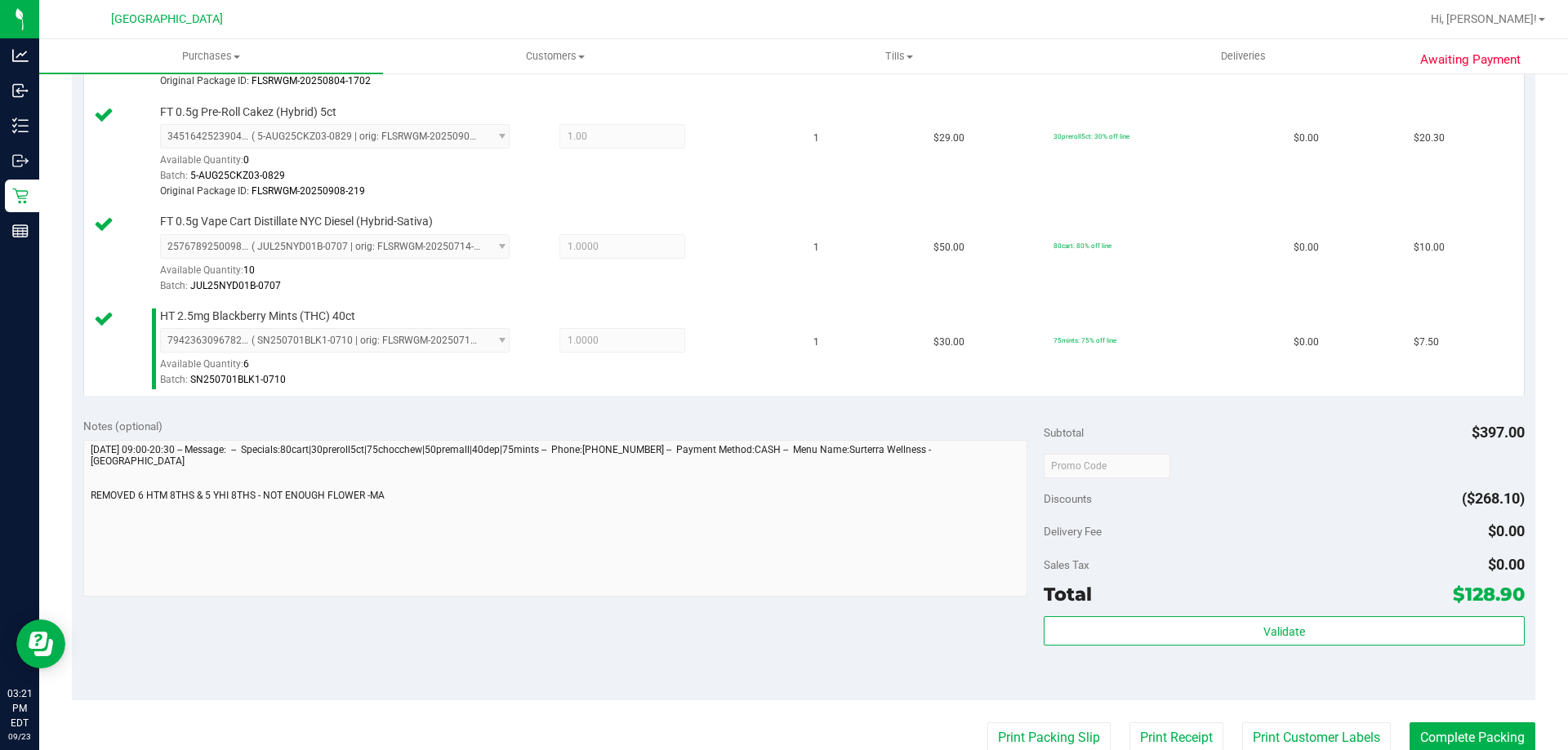
scroll to position [993, 0]
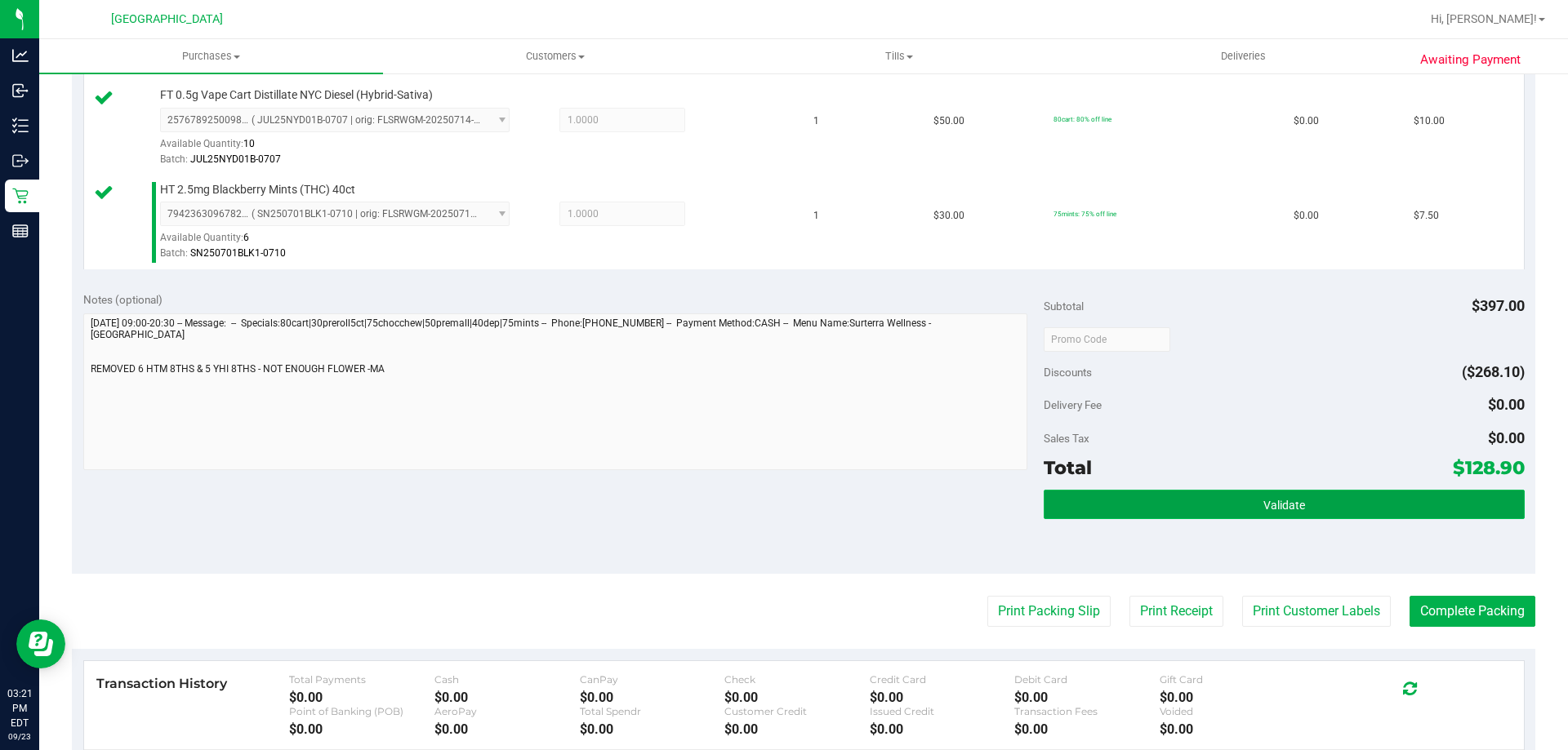
click at [1294, 499] on span "Validate" at bounding box center [1284, 505] width 42 height 13
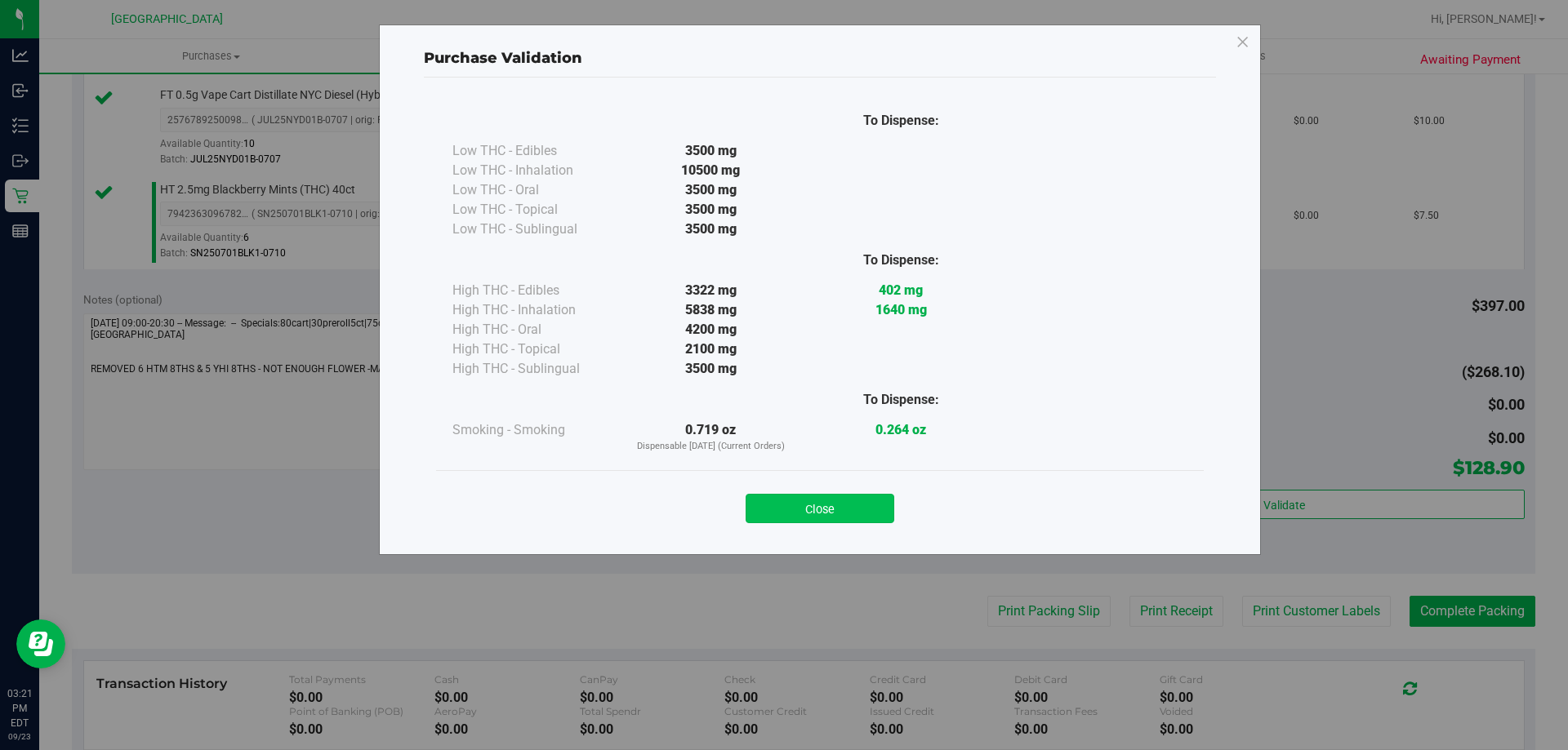
click at [822, 505] on button "Close" at bounding box center [820, 509] width 149 height 29
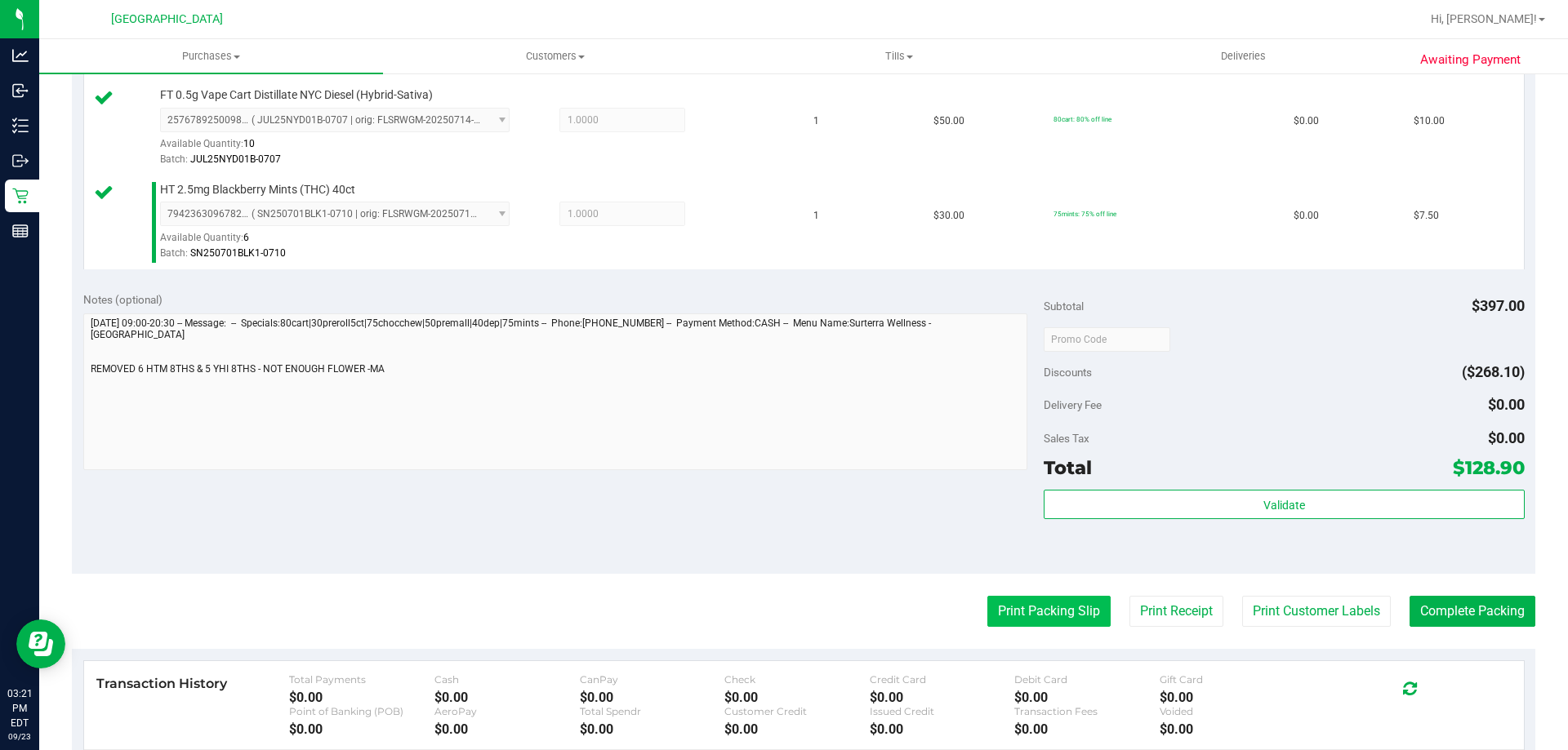
click at [1049, 617] on button "Print Packing Slip" at bounding box center [1049, 611] width 123 height 31
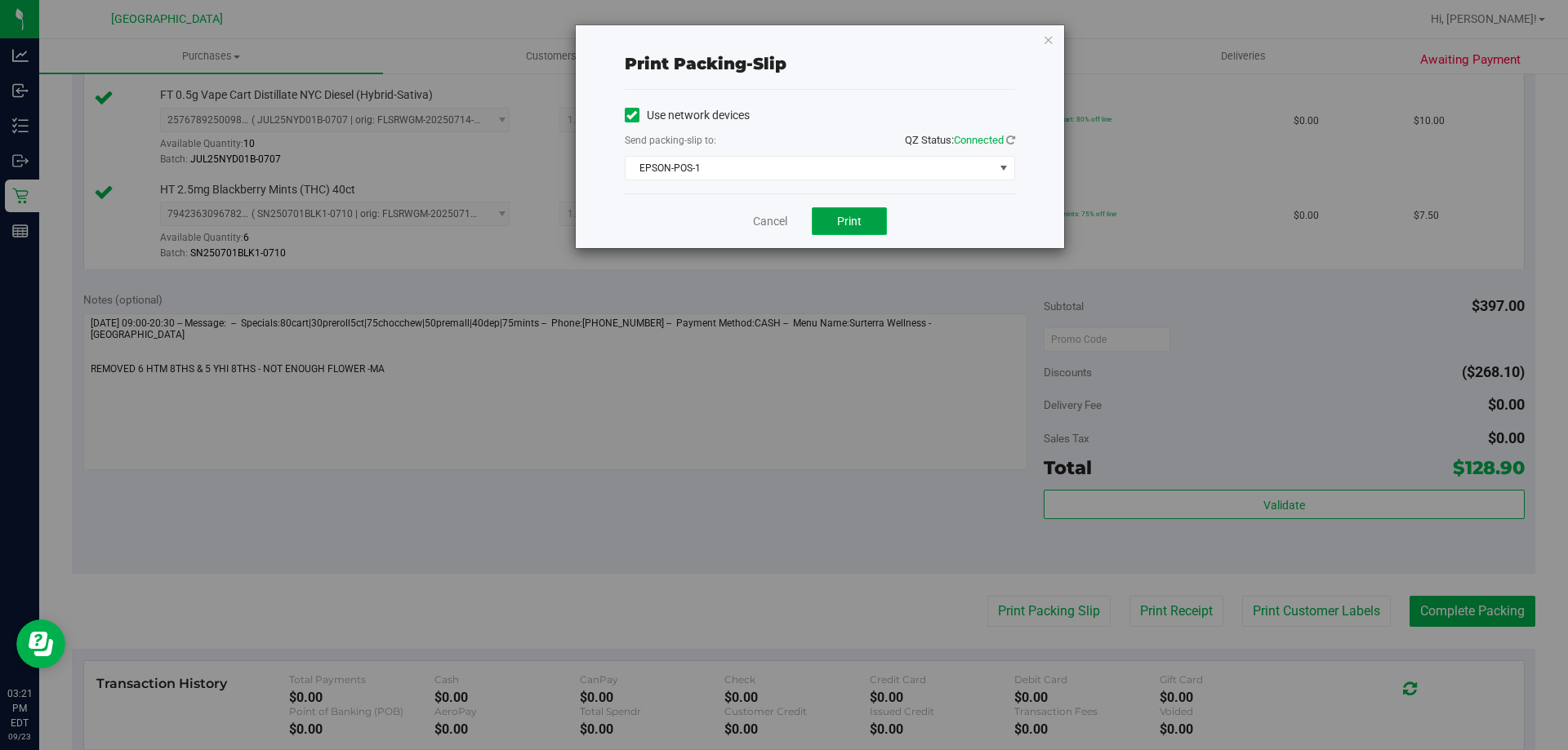
click at [853, 225] on span "Print" at bounding box center [850, 221] width 25 height 13
click at [760, 223] on link "Cancel" at bounding box center [770, 221] width 35 height 17
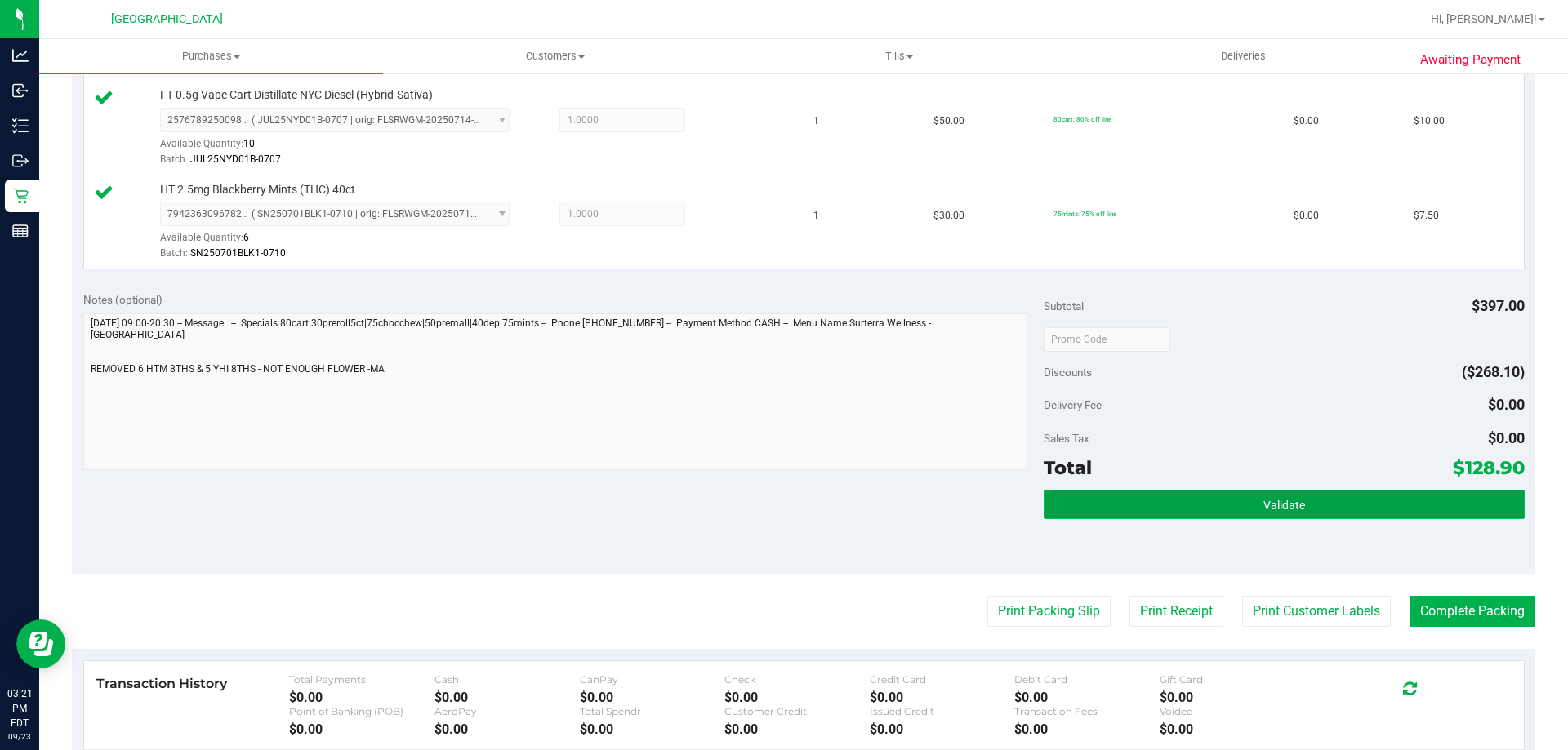
click at [1213, 490] on button "Validate" at bounding box center [1284, 504] width 480 height 29
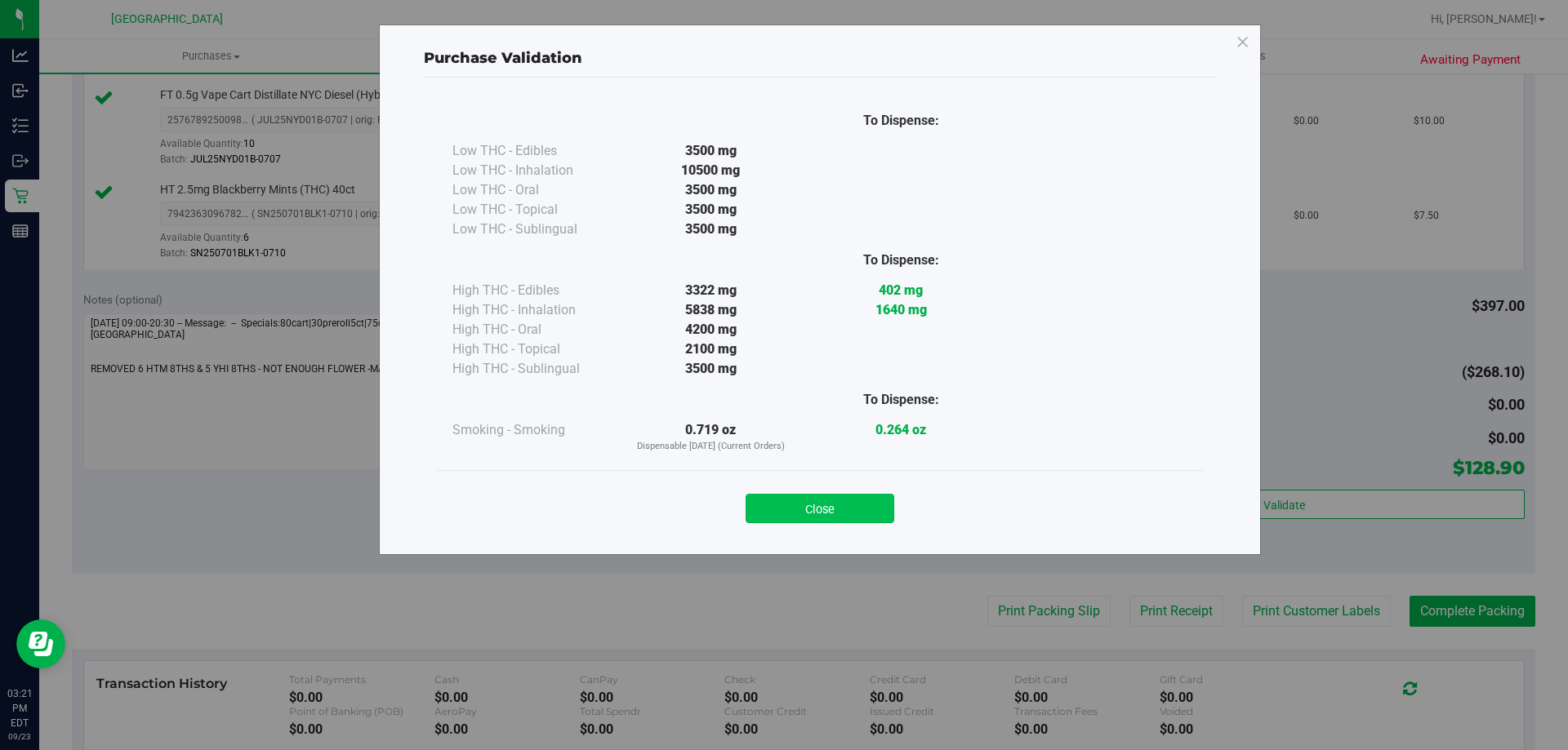
click at [825, 497] on button "Close" at bounding box center [820, 509] width 149 height 29
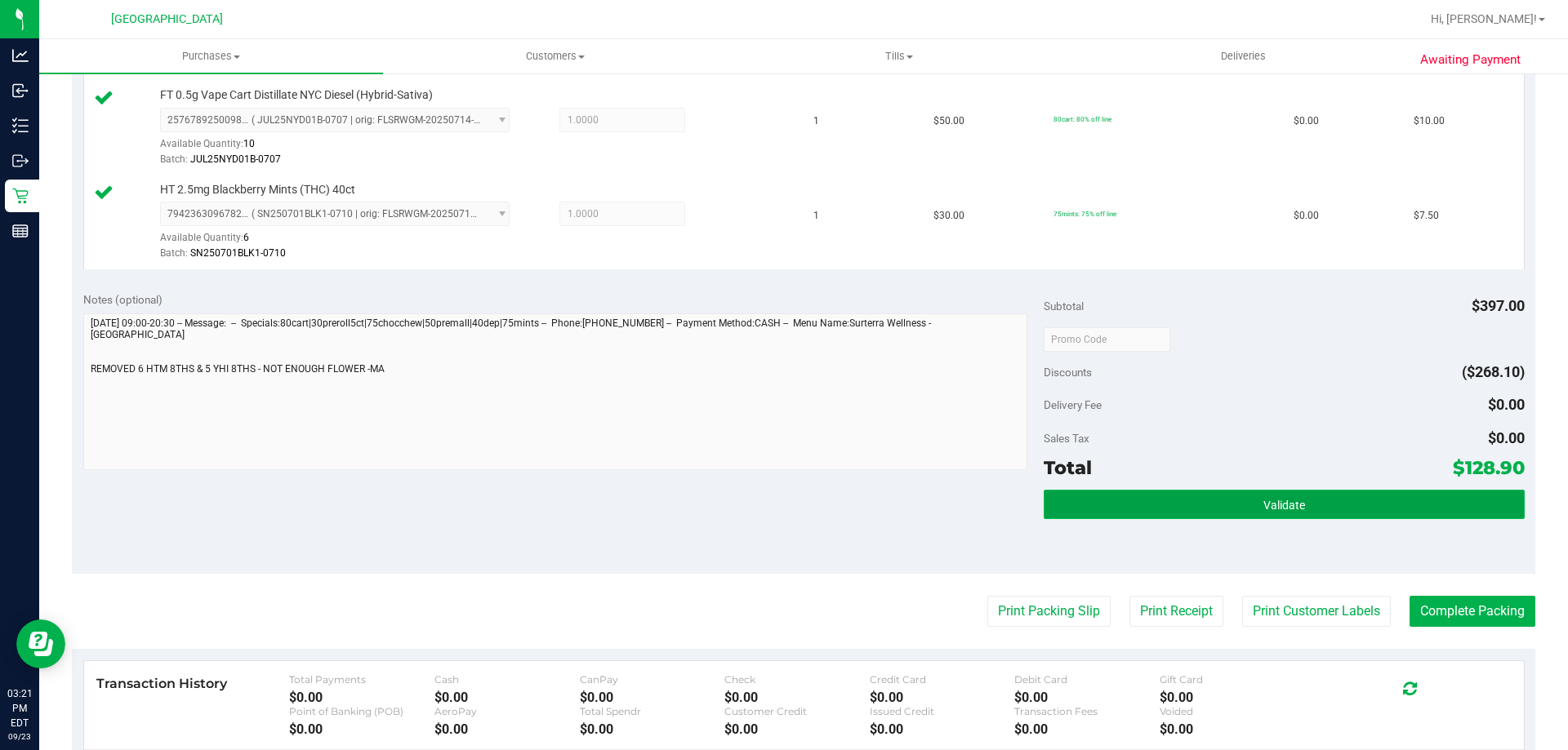
click at [1327, 513] on button "Validate" at bounding box center [1284, 504] width 480 height 29
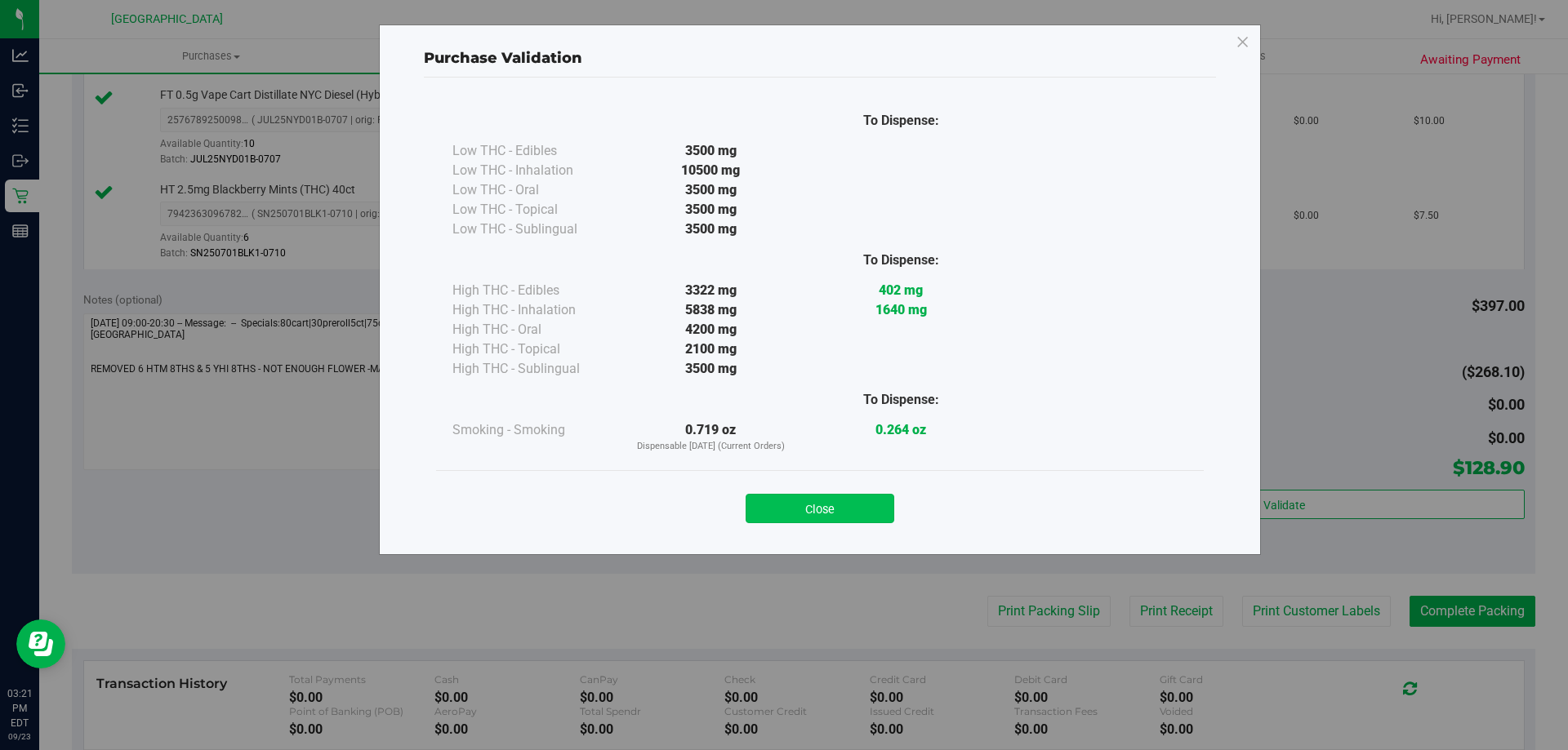
click at [848, 510] on button "Close" at bounding box center [820, 509] width 149 height 29
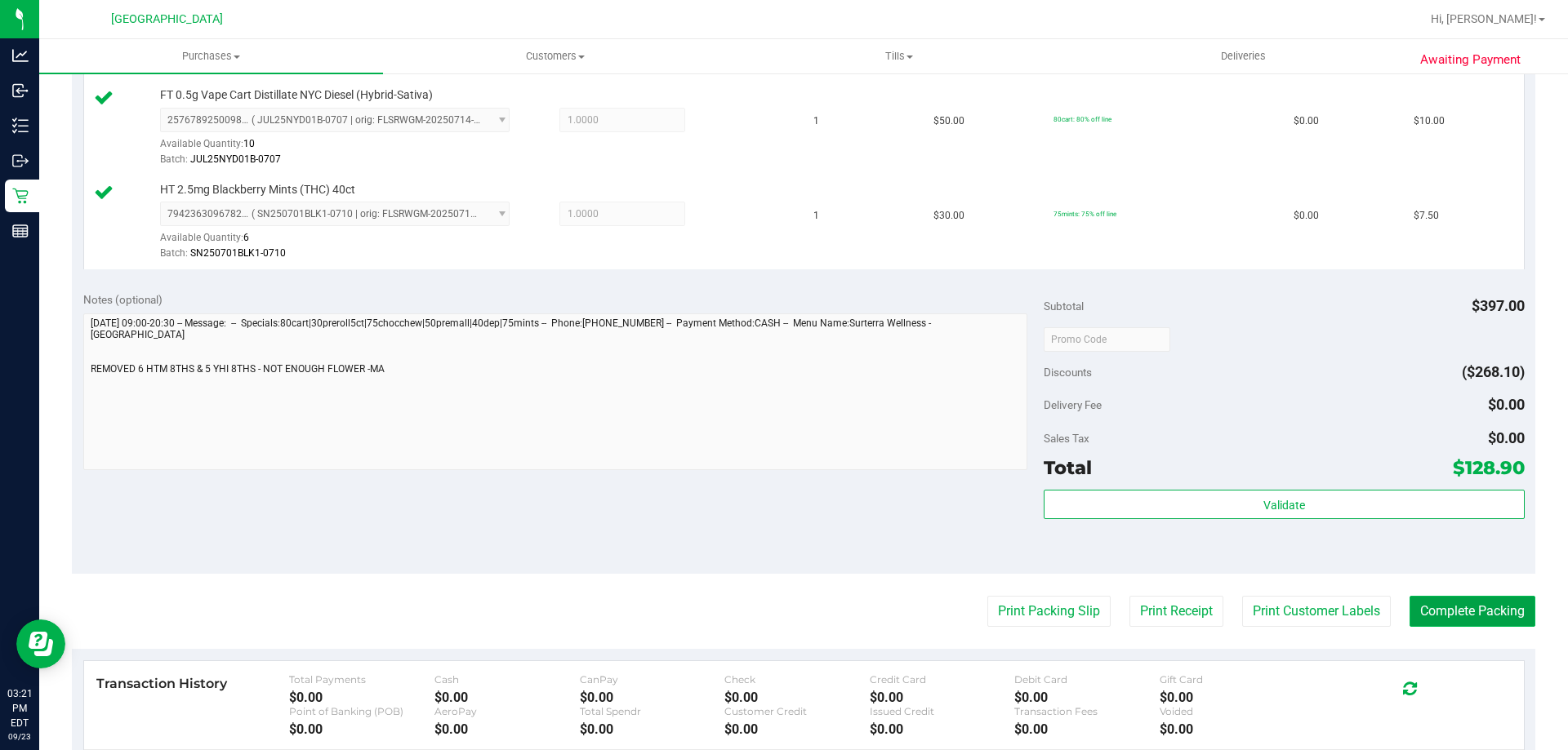
click at [1441, 599] on button "Complete Packing" at bounding box center [1472, 611] width 126 height 31
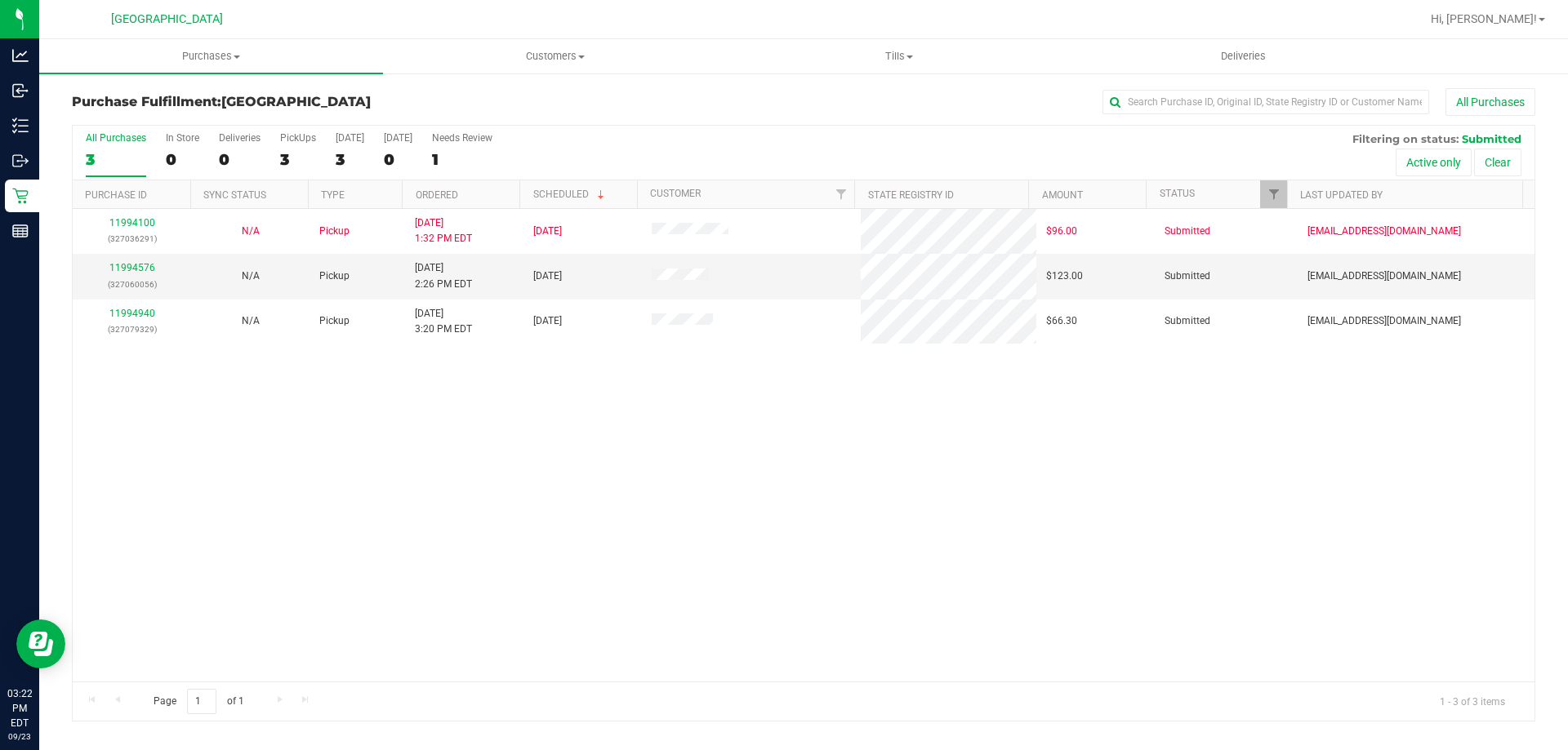
click at [642, 607] on div "11994100 (327036291) N/A Pickup [DATE] 1:32 PM EDT 9/23/2025 $96.00 Submitted […" at bounding box center [804, 445] width 1462 height 473
click at [133, 272] on link "11994576" at bounding box center [132, 267] width 45 height 12
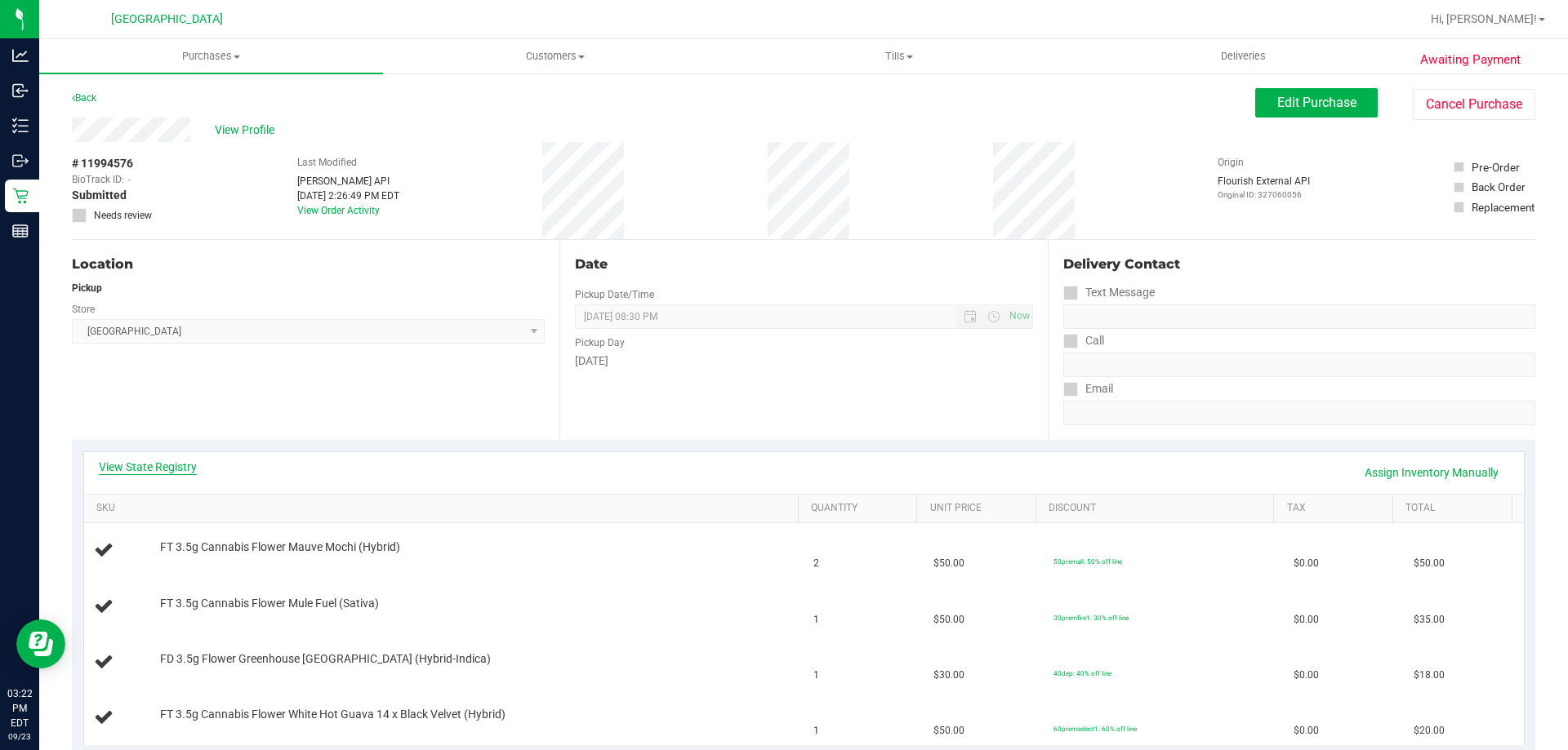
click at [166, 466] on link "View State Registry" at bounding box center [148, 467] width 98 height 16
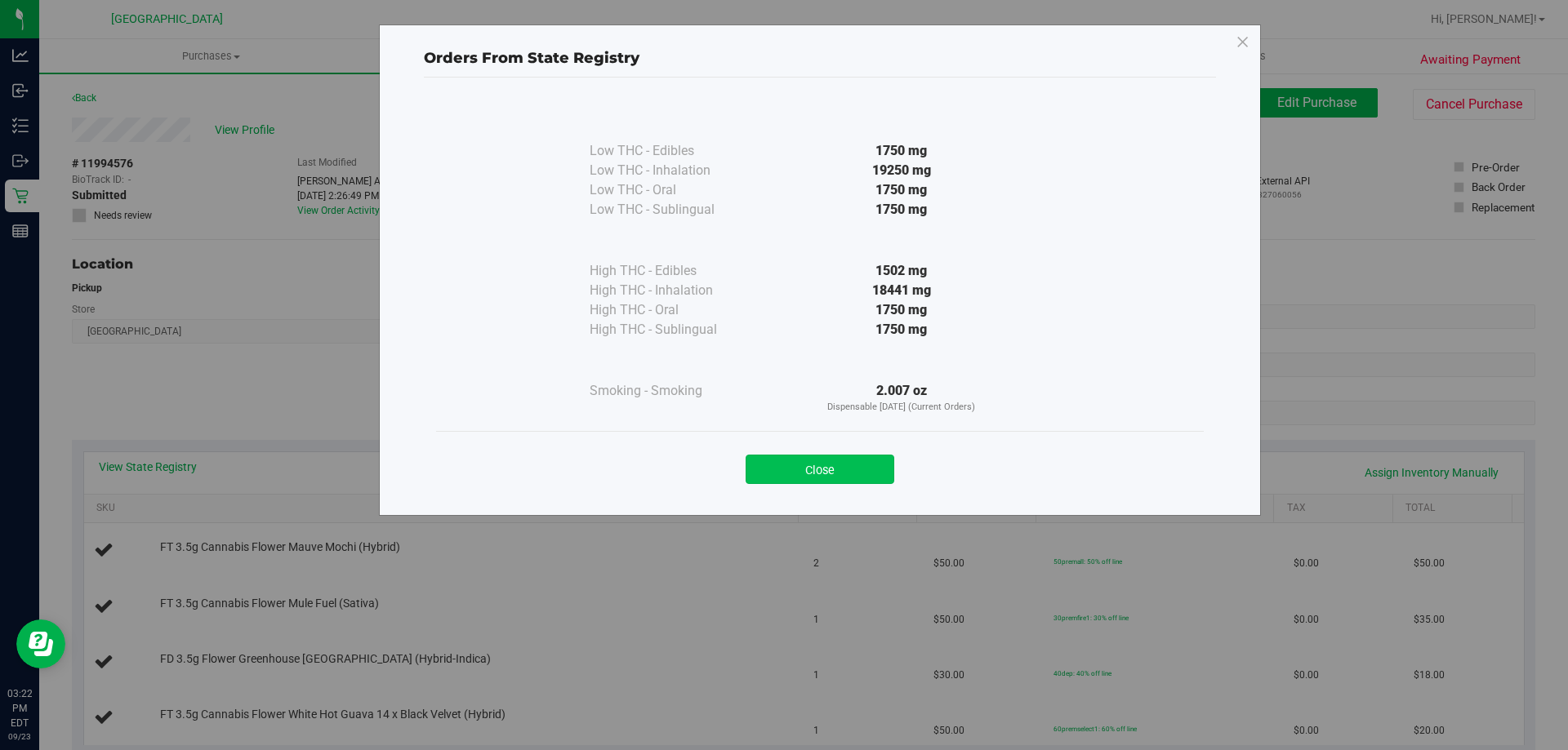
click at [849, 459] on button "Close" at bounding box center [820, 469] width 149 height 29
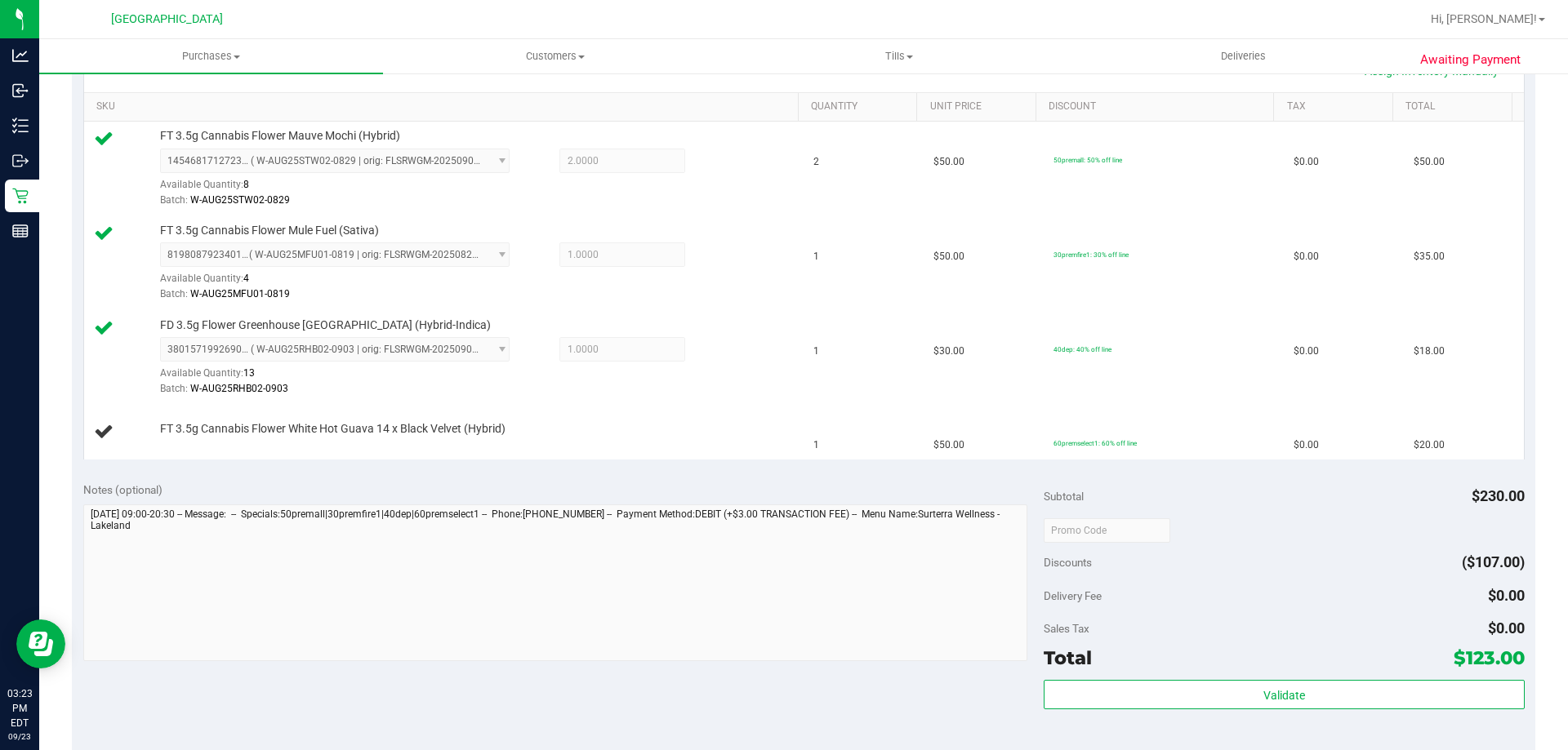
scroll to position [401, 0]
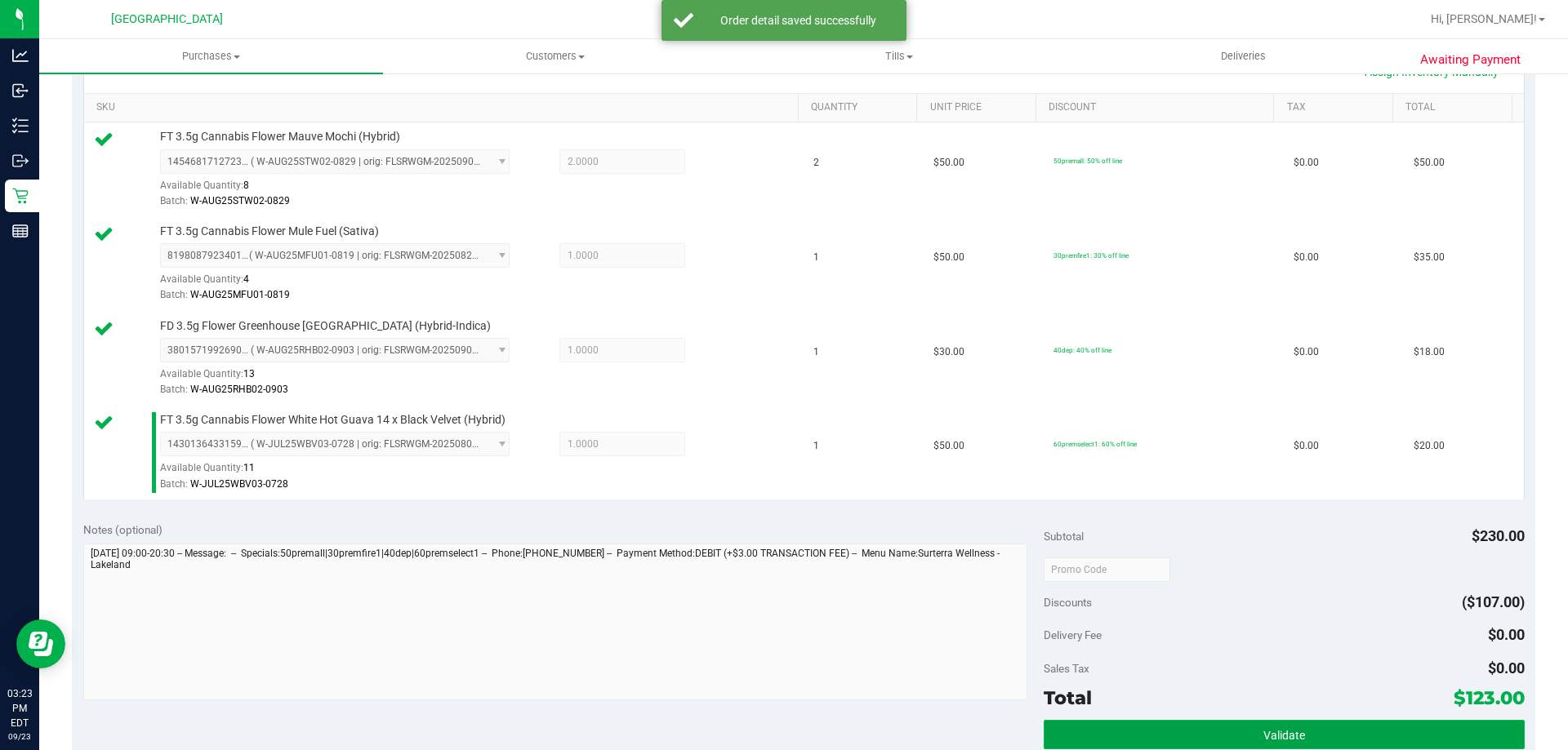
click at [1250, 730] on button "Validate" at bounding box center [1284, 735] width 480 height 29
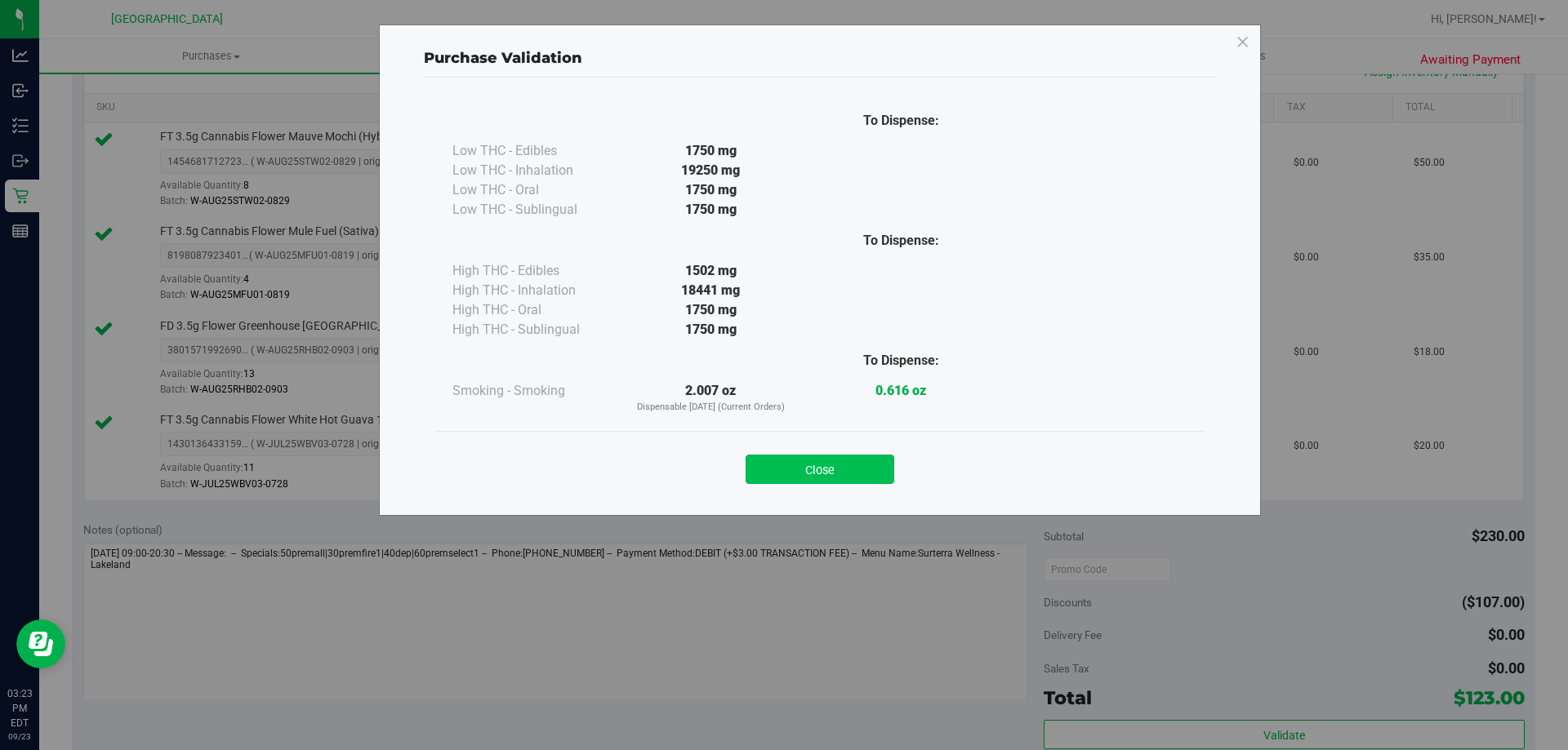
click at [853, 461] on button "Close" at bounding box center [820, 469] width 149 height 29
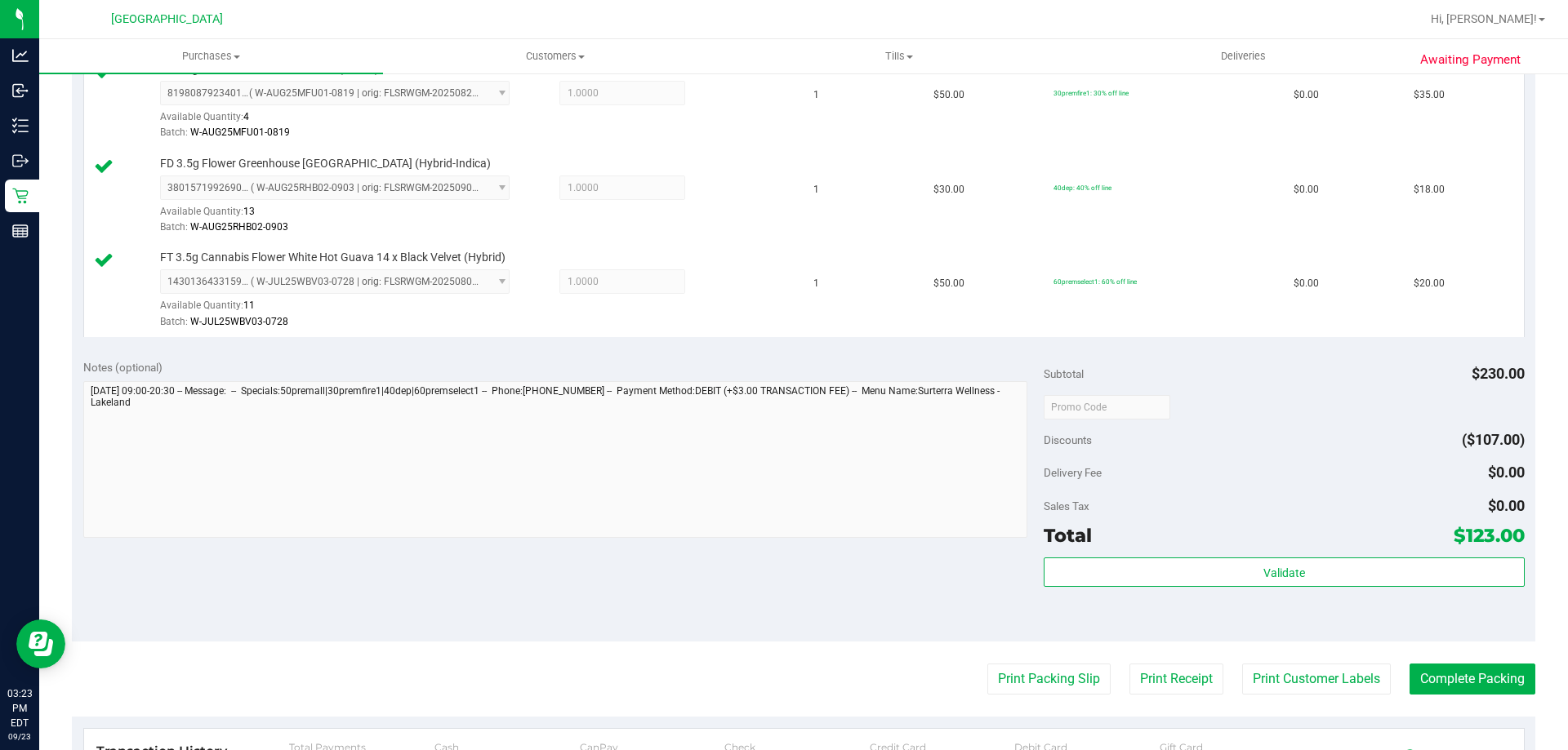
scroll to position [627, 0]
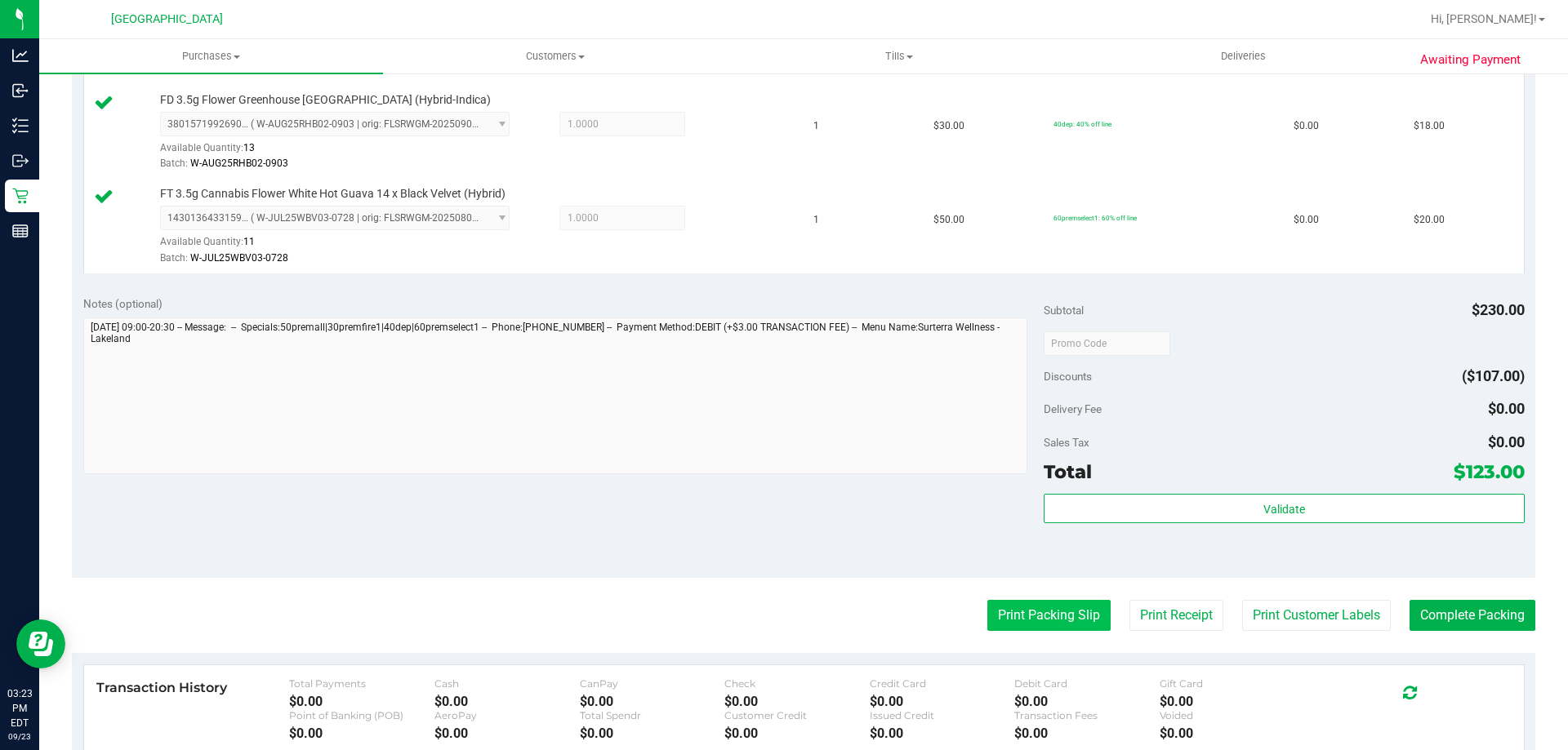
click at [1068, 613] on button "Print Packing Slip" at bounding box center [1049, 615] width 123 height 31
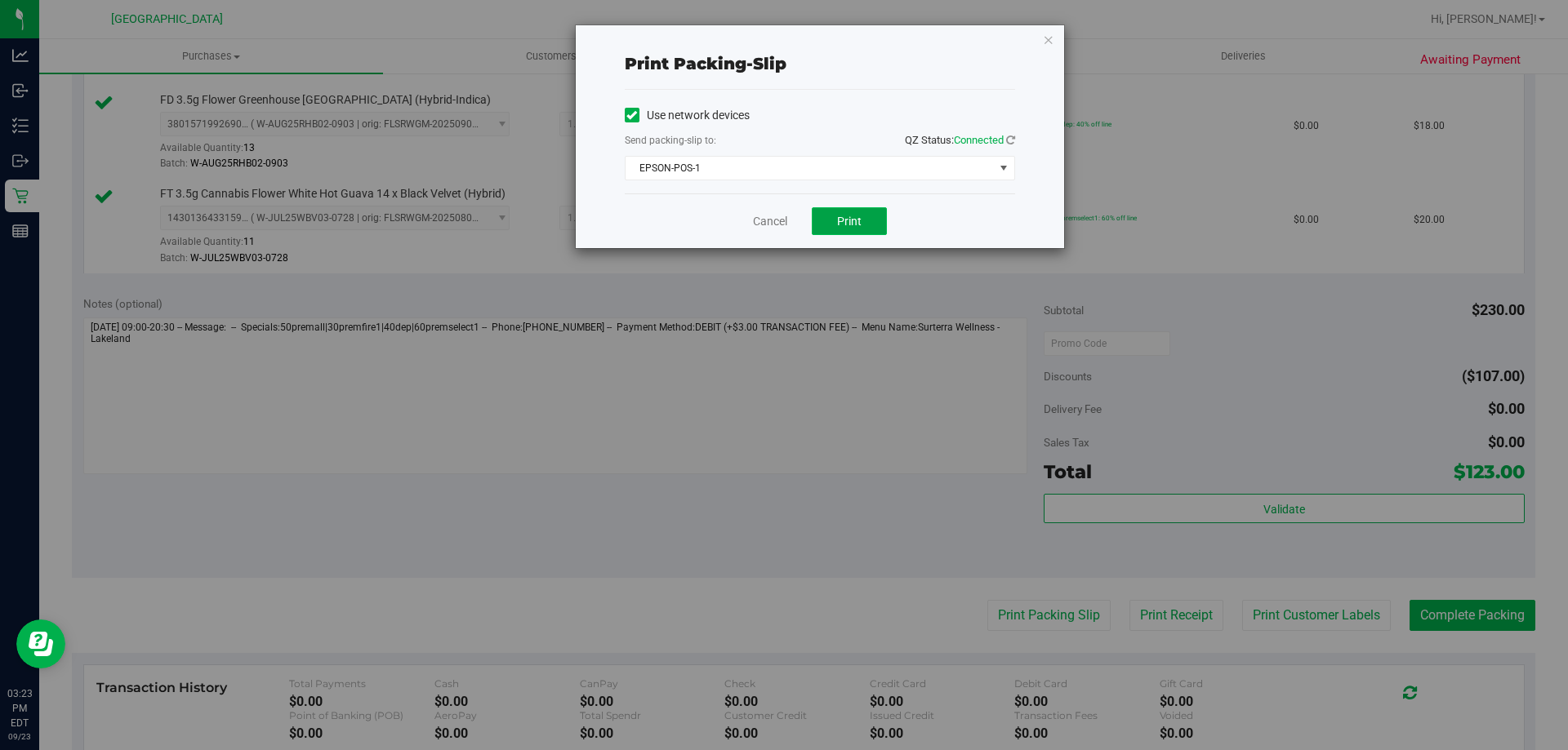
click at [849, 221] on span "Print" at bounding box center [850, 221] width 25 height 13
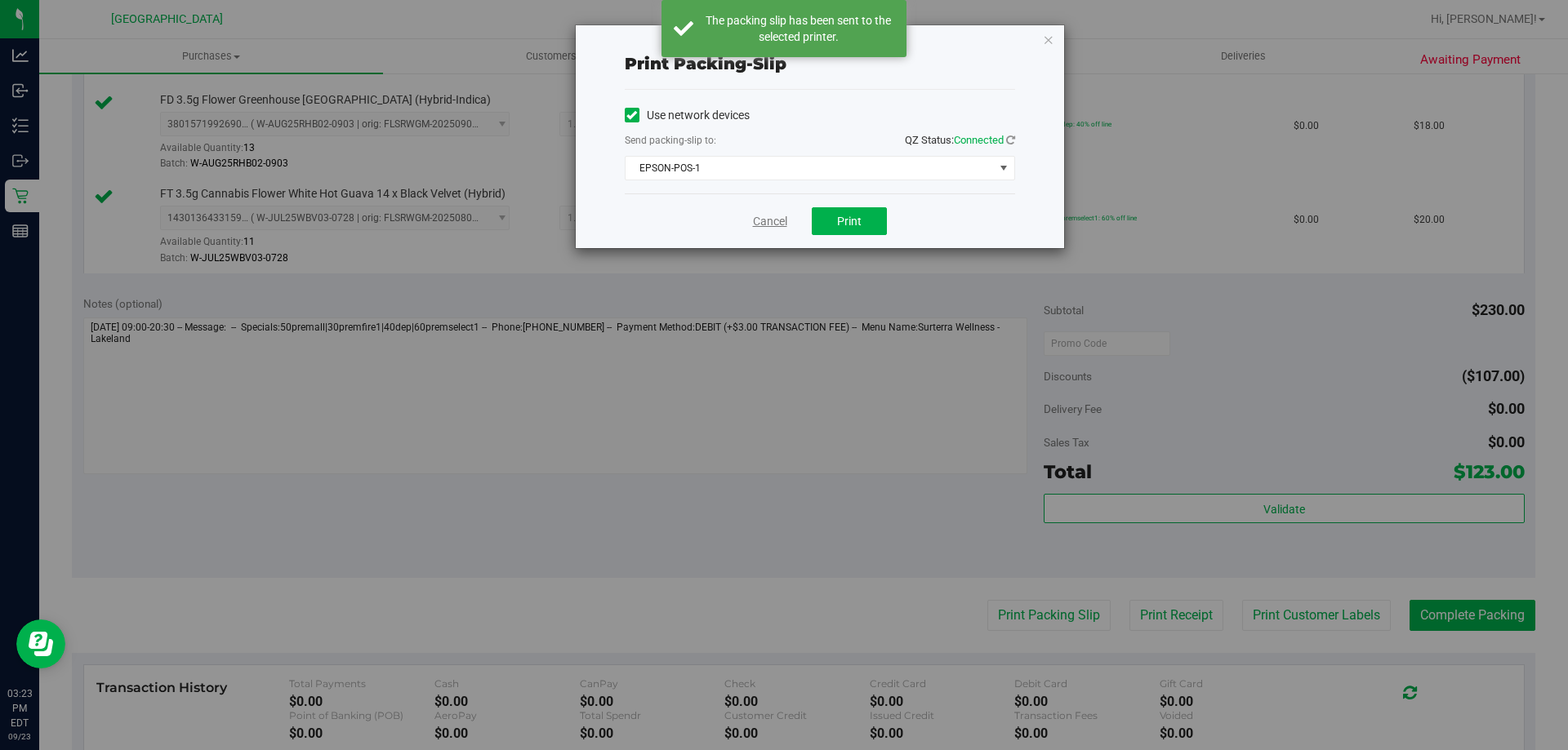
click at [755, 223] on link "Cancel" at bounding box center [770, 221] width 35 height 17
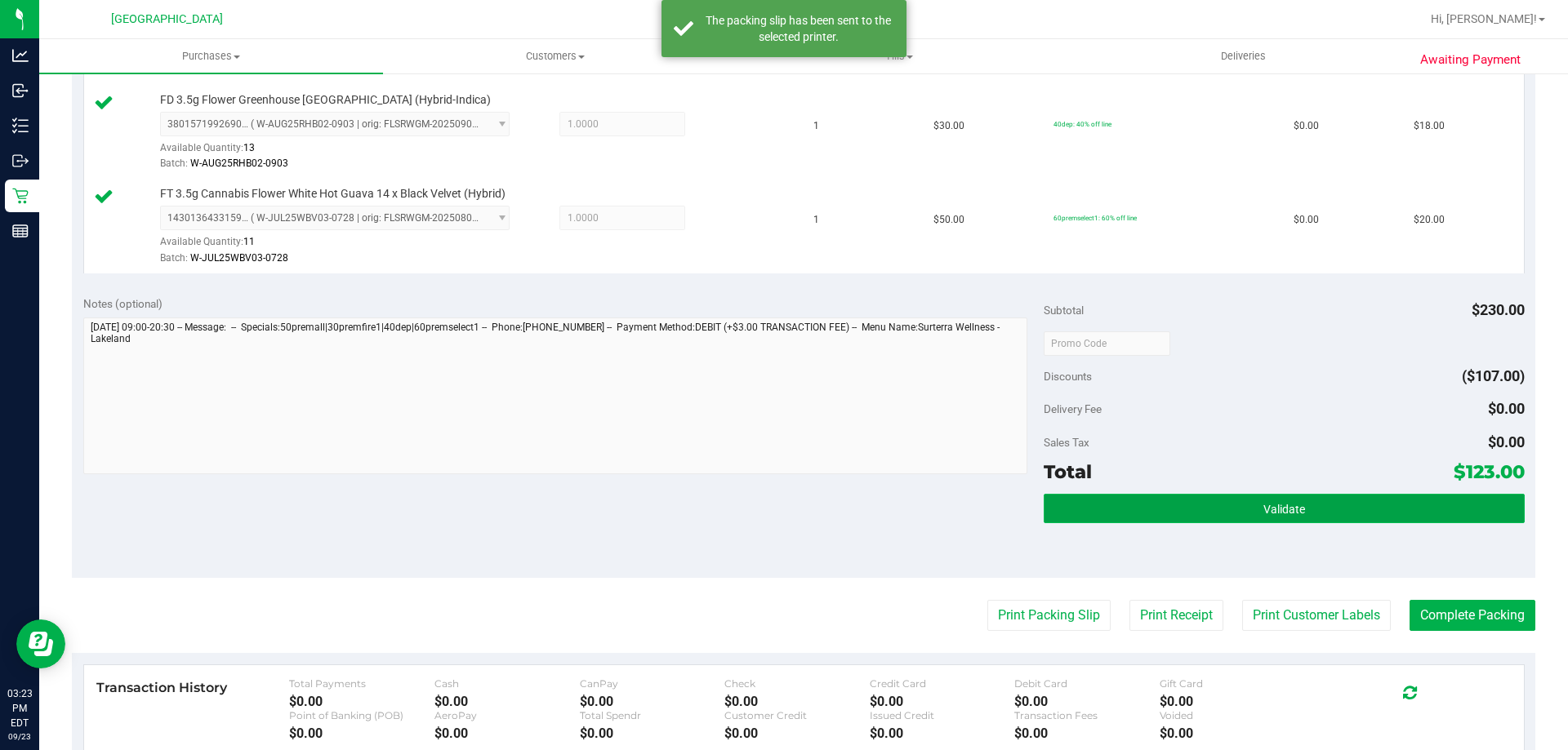
click at [1195, 503] on button "Validate" at bounding box center [1284, 509] width 480 height 29
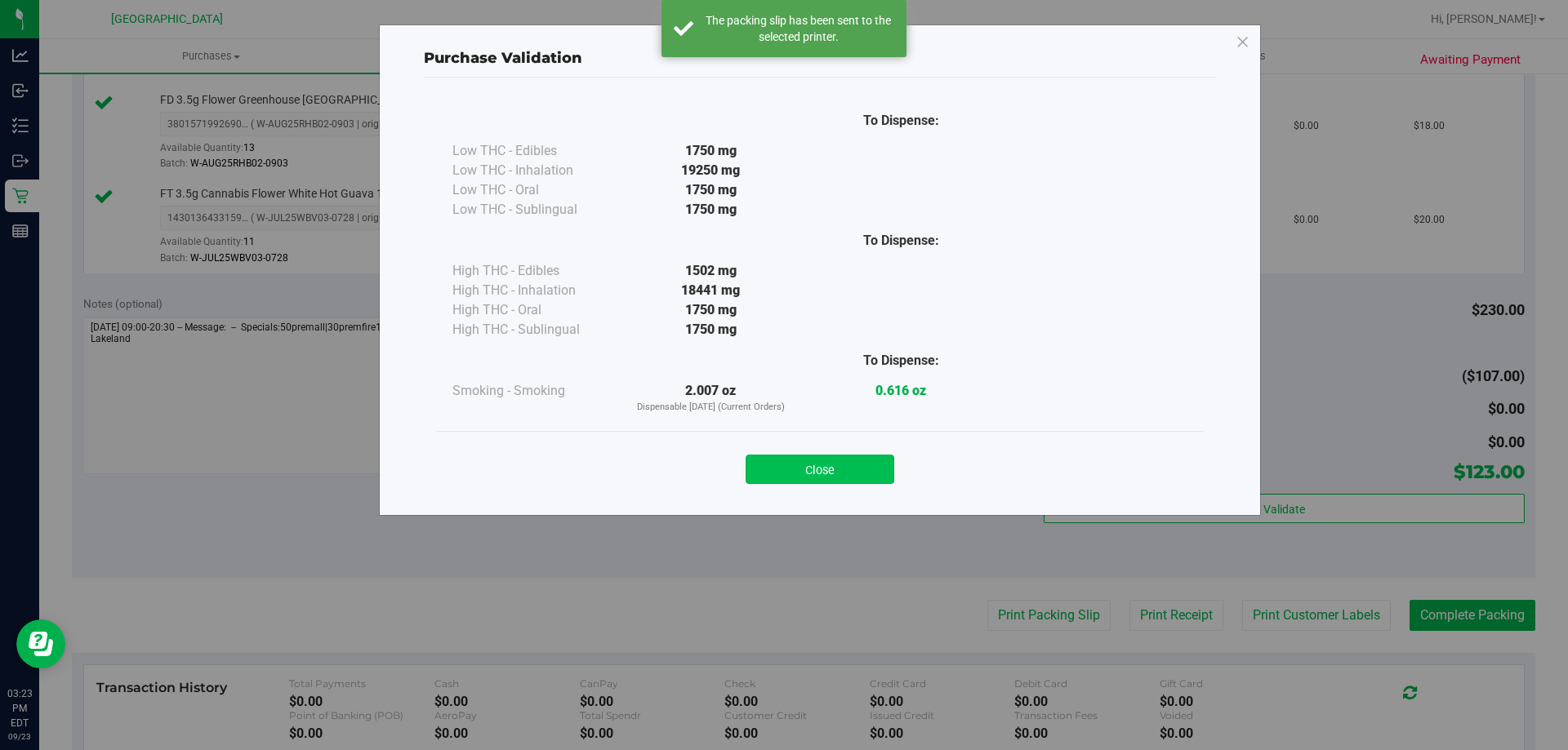
click at [829, 474] on button "Close" at bounding box center [820, 469] width 149 height 29
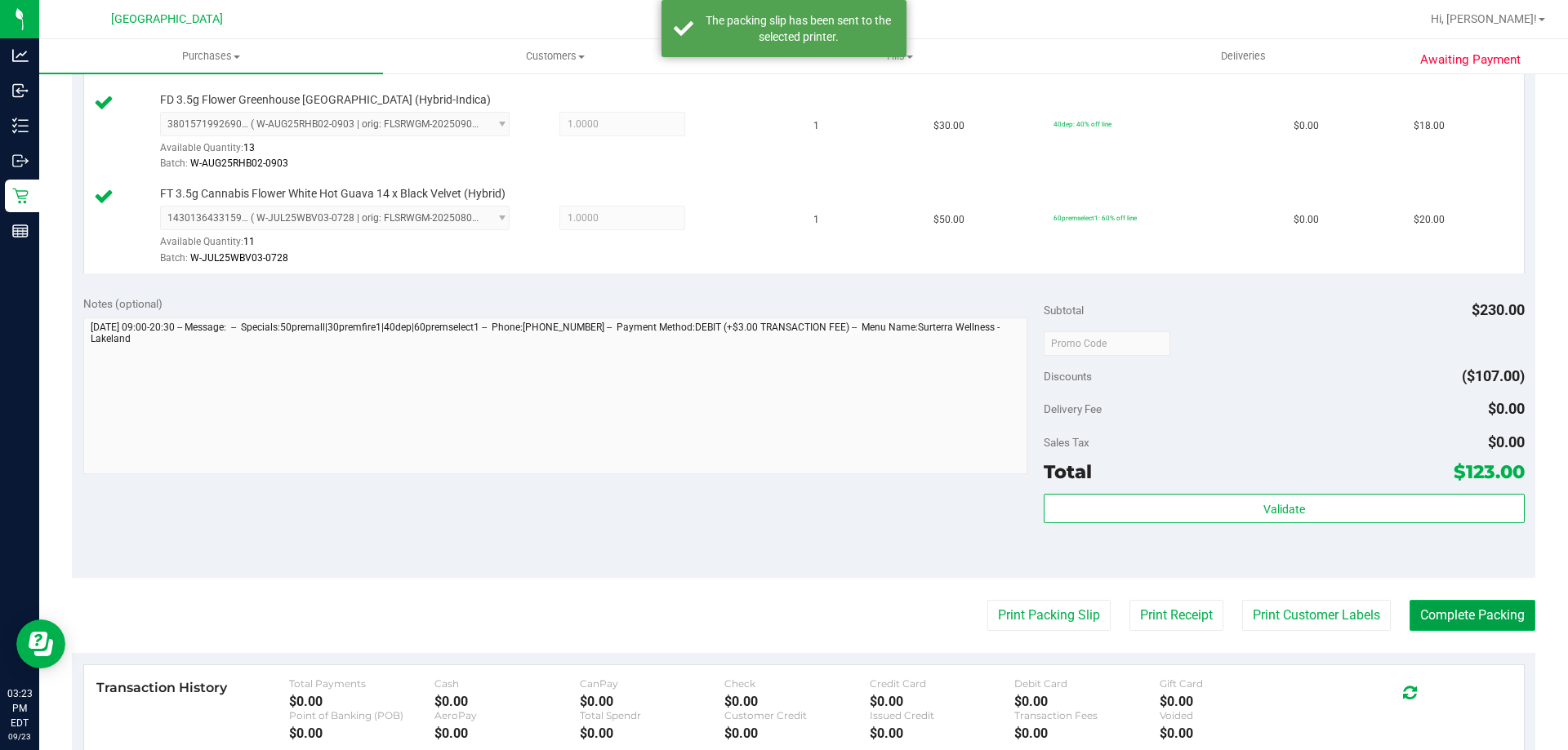
click at [1463, 629] on button "Complete Packing" at bounding box center [1472, 615] width 126 height 31
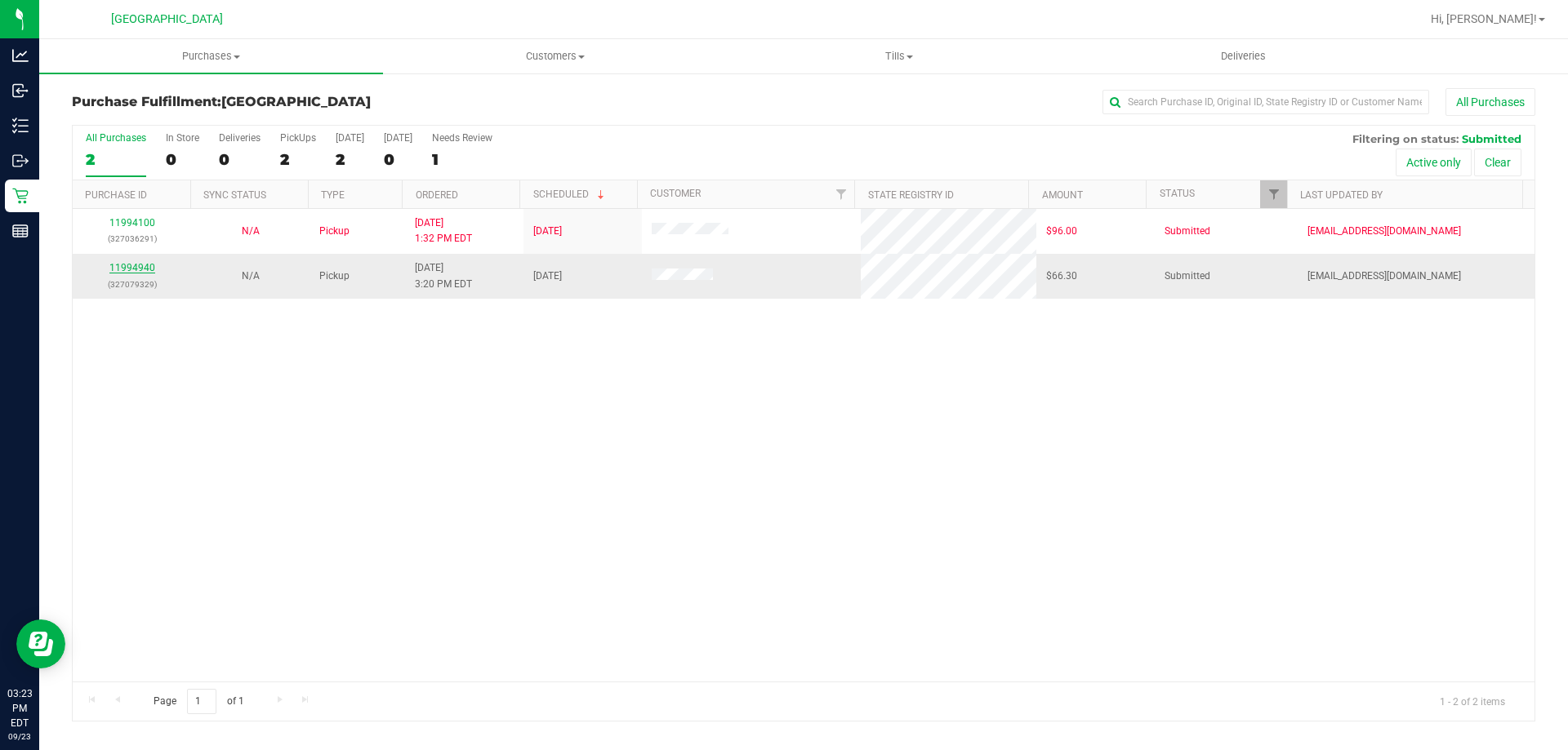
click at [129, 268] on link "11994940" at bounding box center [132, 267] width 45 height 12
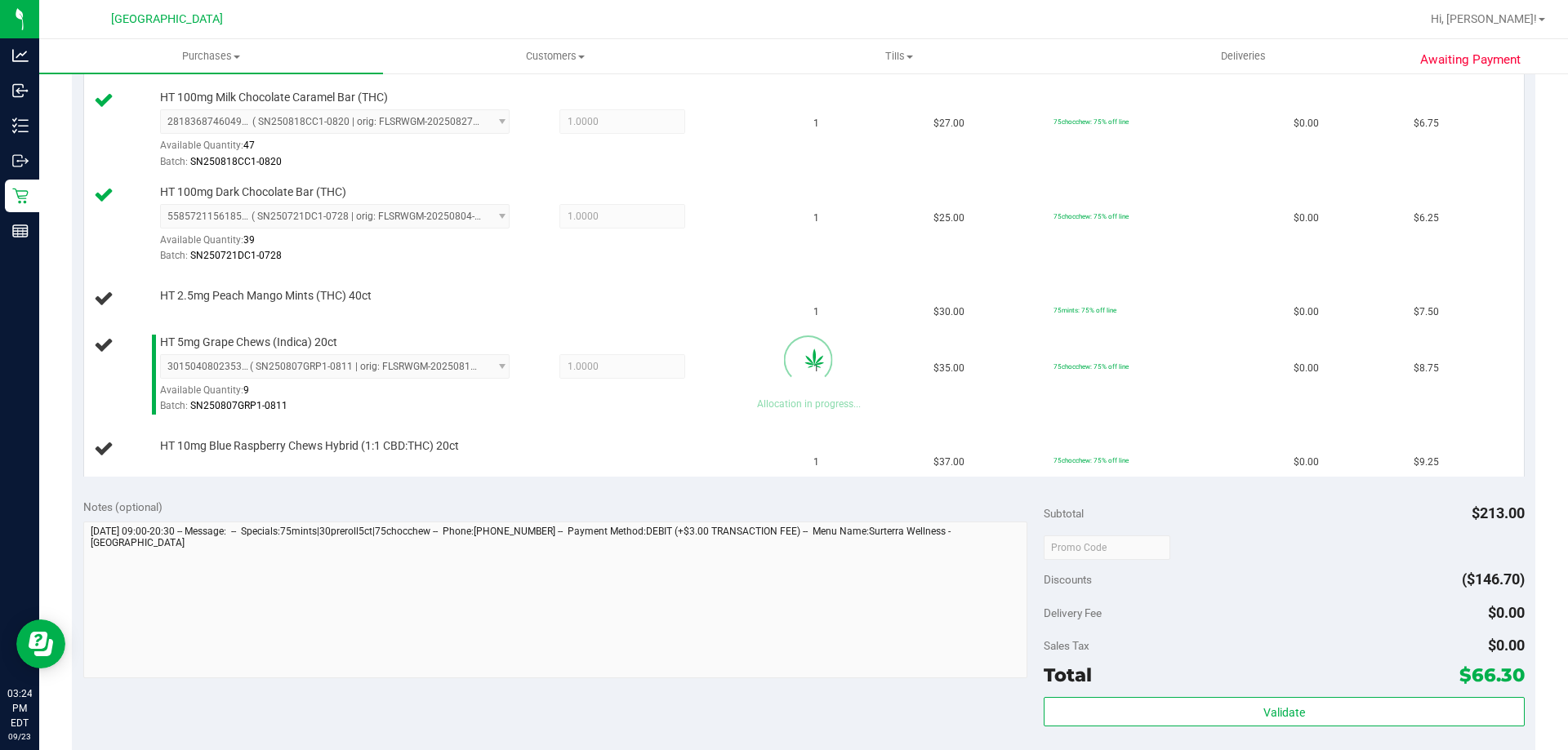
scroll to position [591, 0]
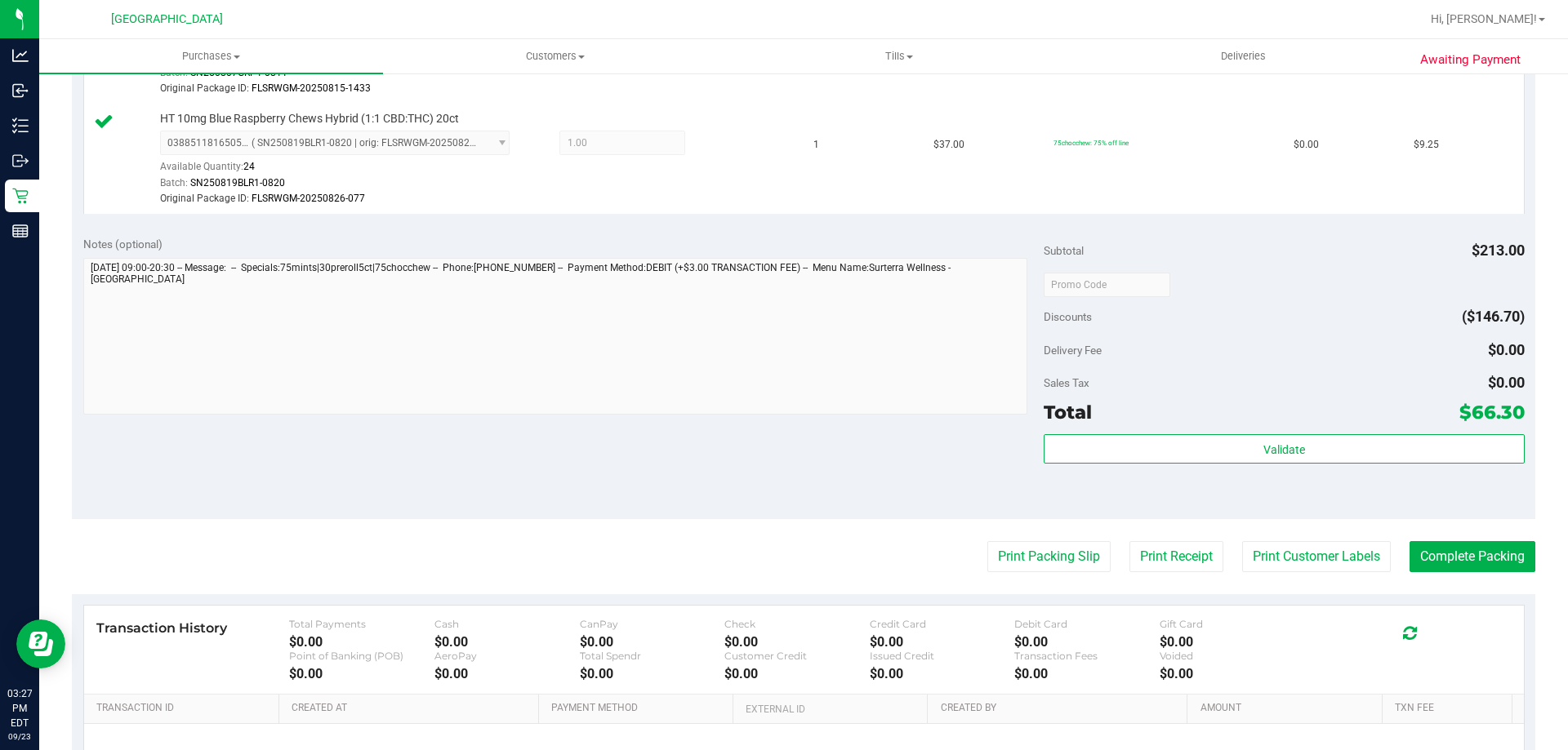
scroll to position [1103, 0]
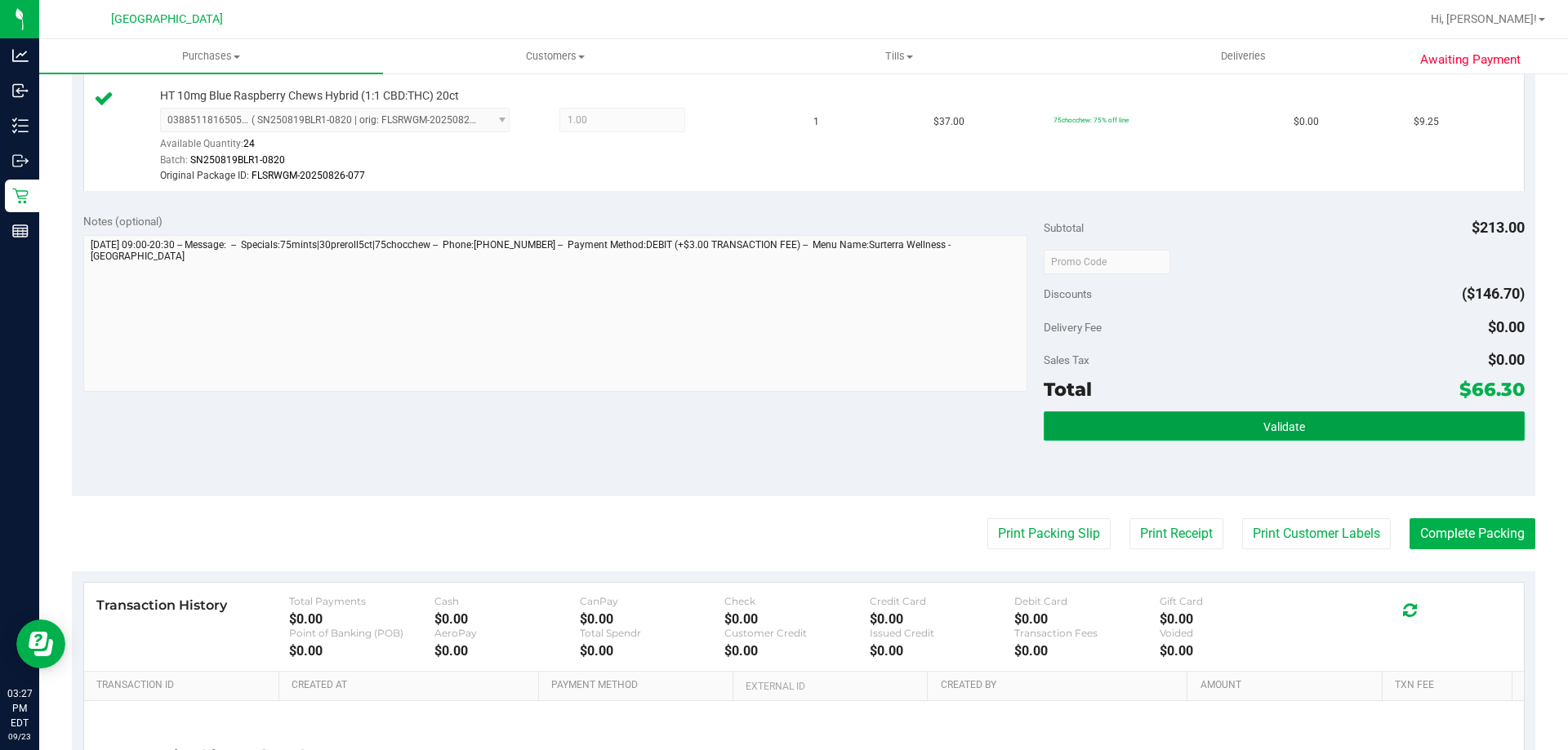
click at [1287, 433] on span "Validate" at bounding box center [1284, 427] width 42 height 13
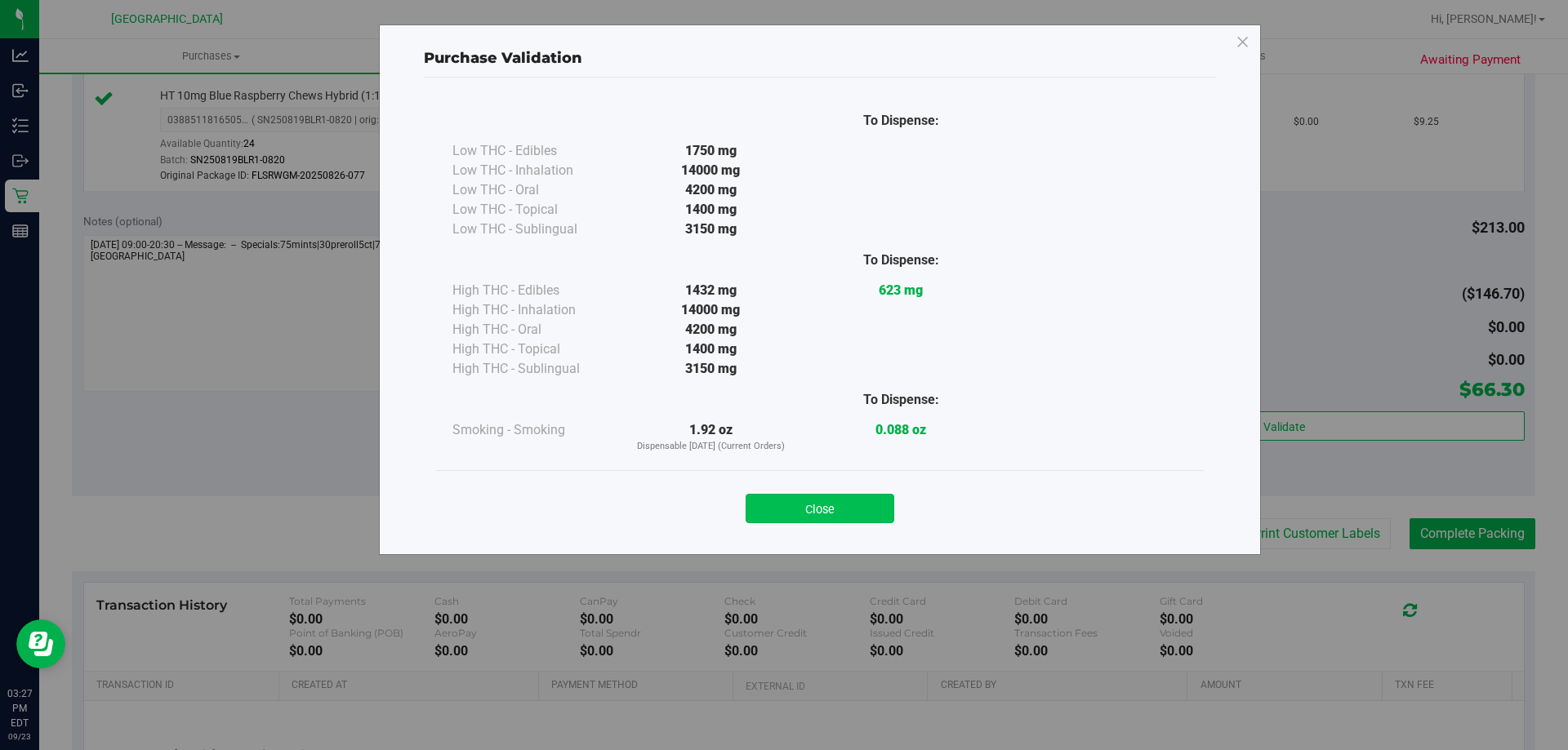
click at [833, 506] on button "Close" at bounding box center [820, 509] width 149 height 29
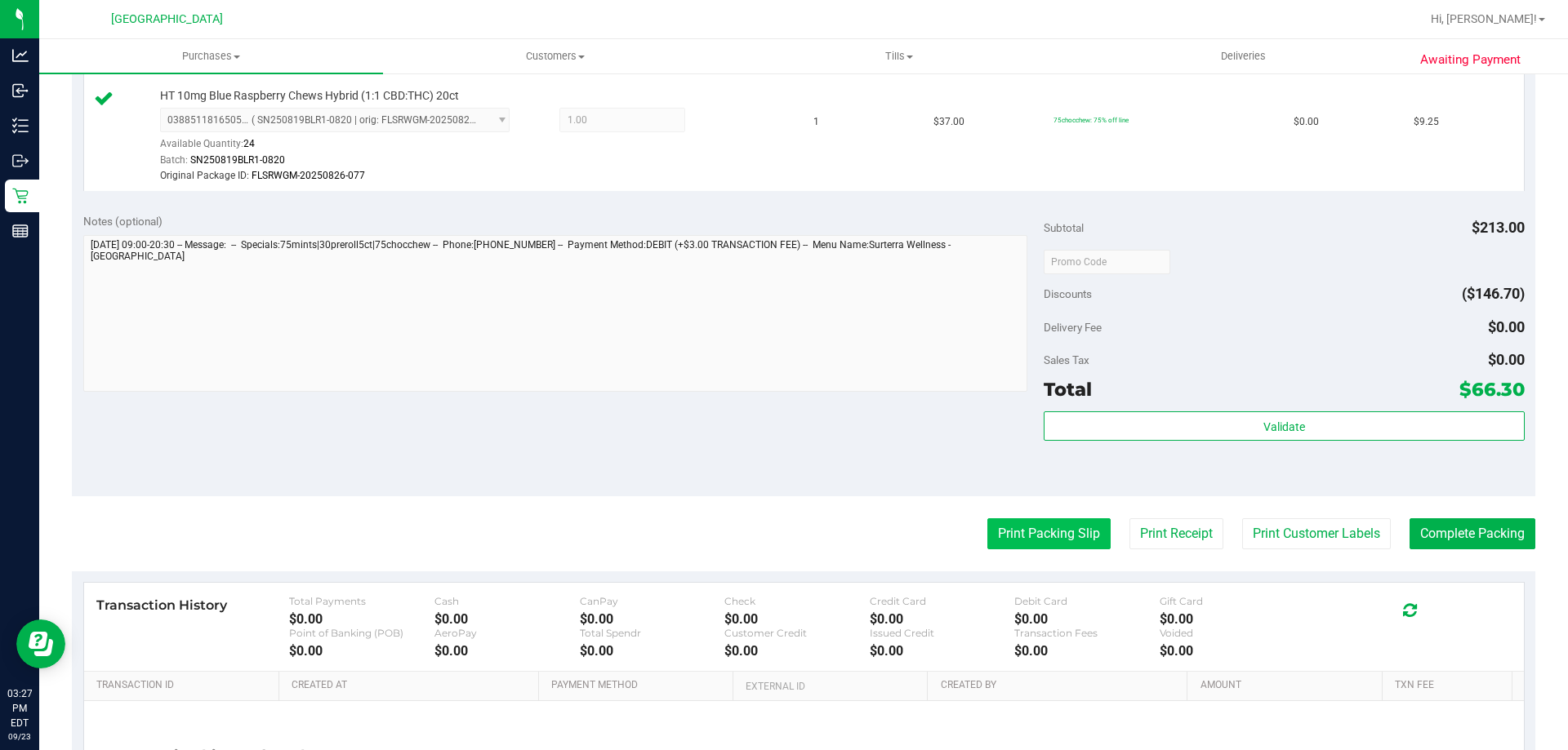
click at [1033, 536] on button "Print Packing Slip" at bounding box center [1049, 534] width 123 height 31
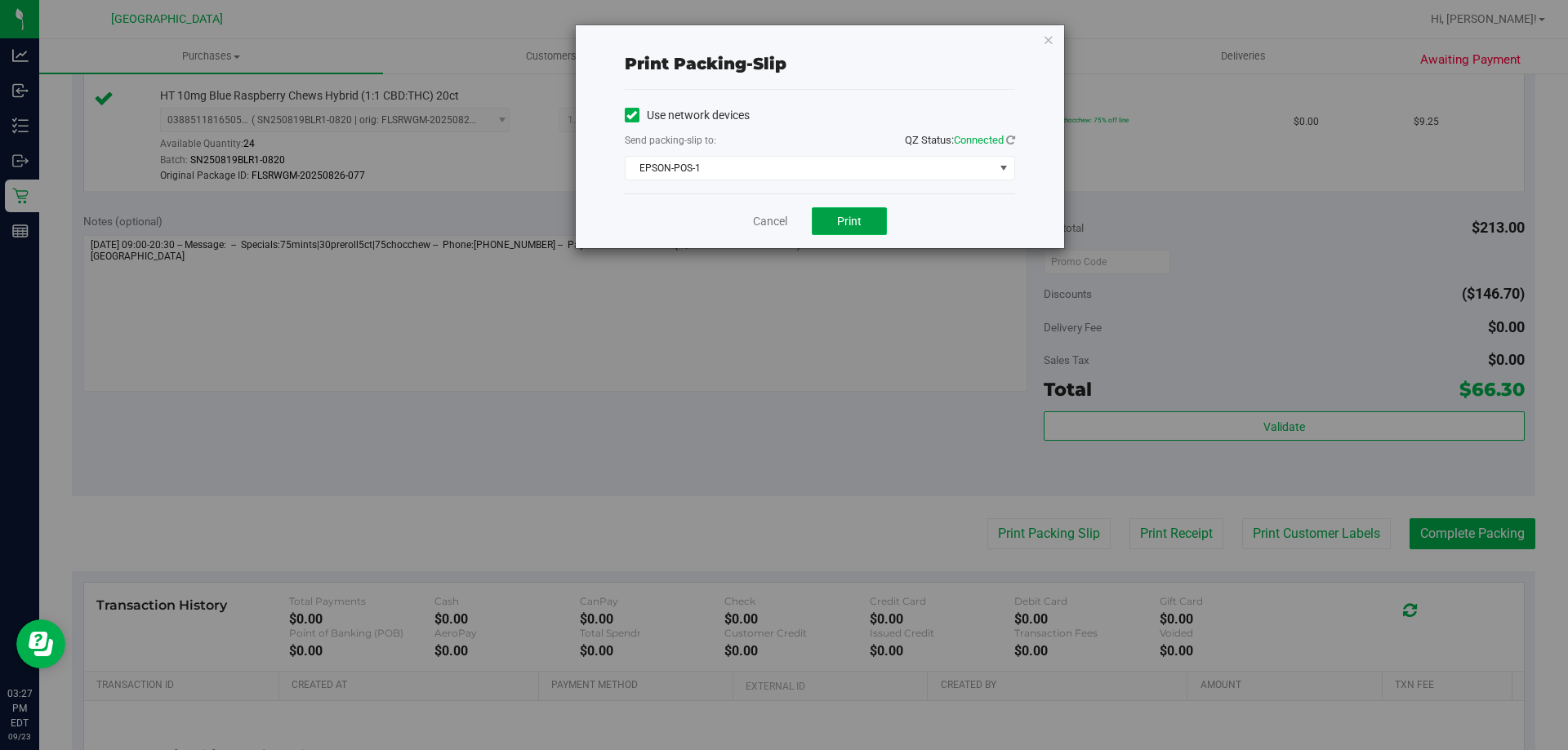
click at [848, 219] on span "Print" at bounding box center [850, 221] width 25 height 13
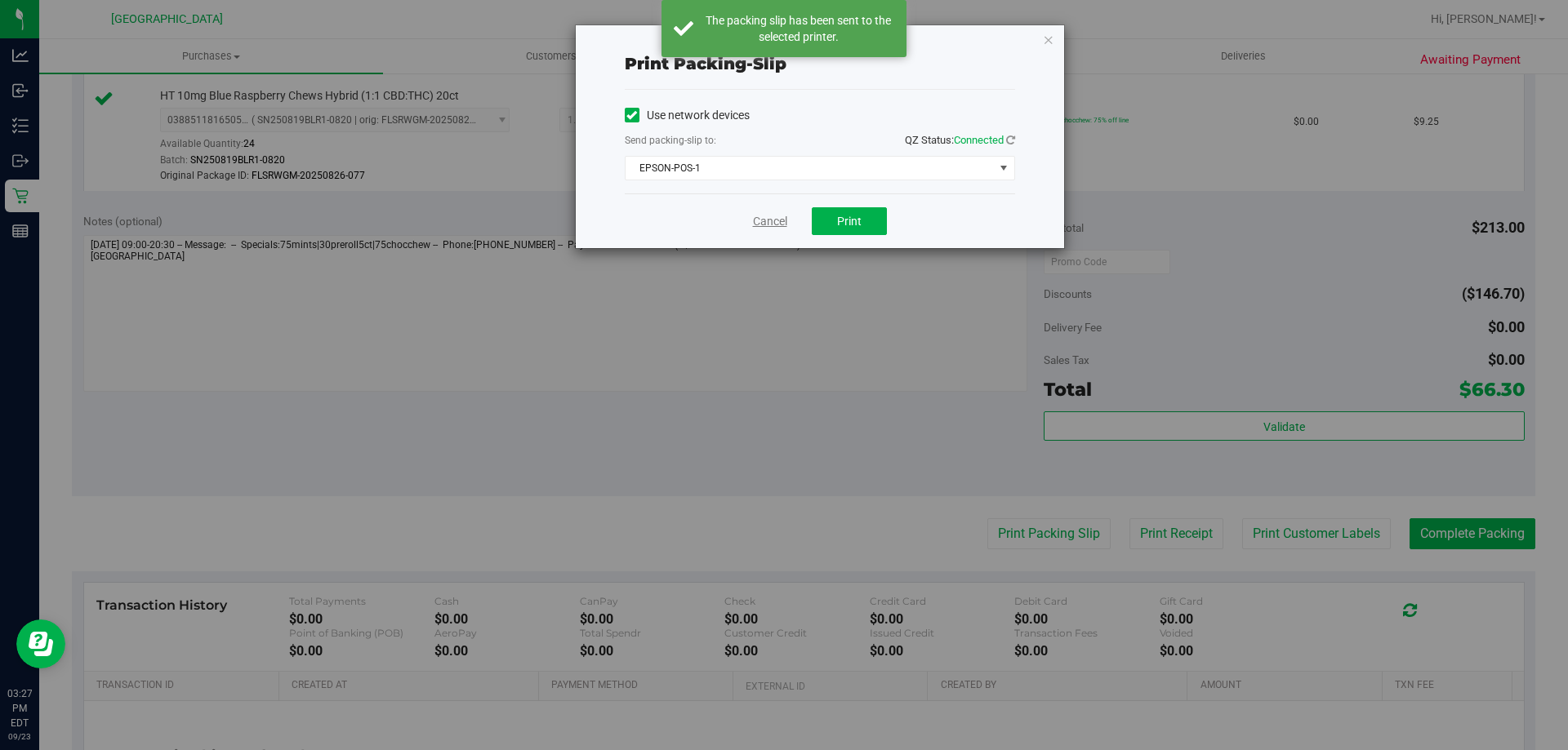
click at [772, 216] on link "Cancel" at bounding box center [770, 221] width 35 height 17
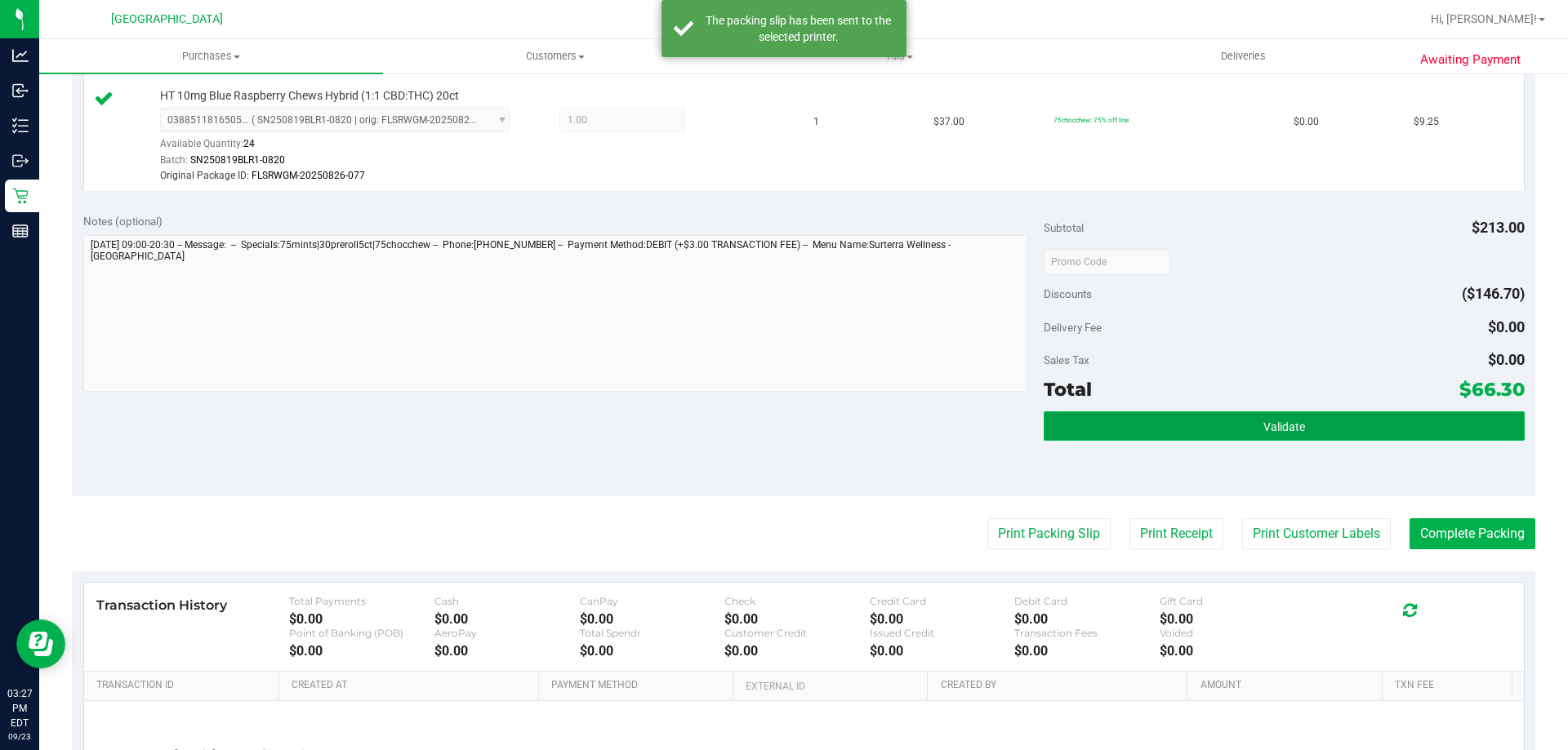
click at [1222, 427] on button "Validate" at bounding box center [1284, 426] width 480 height 29
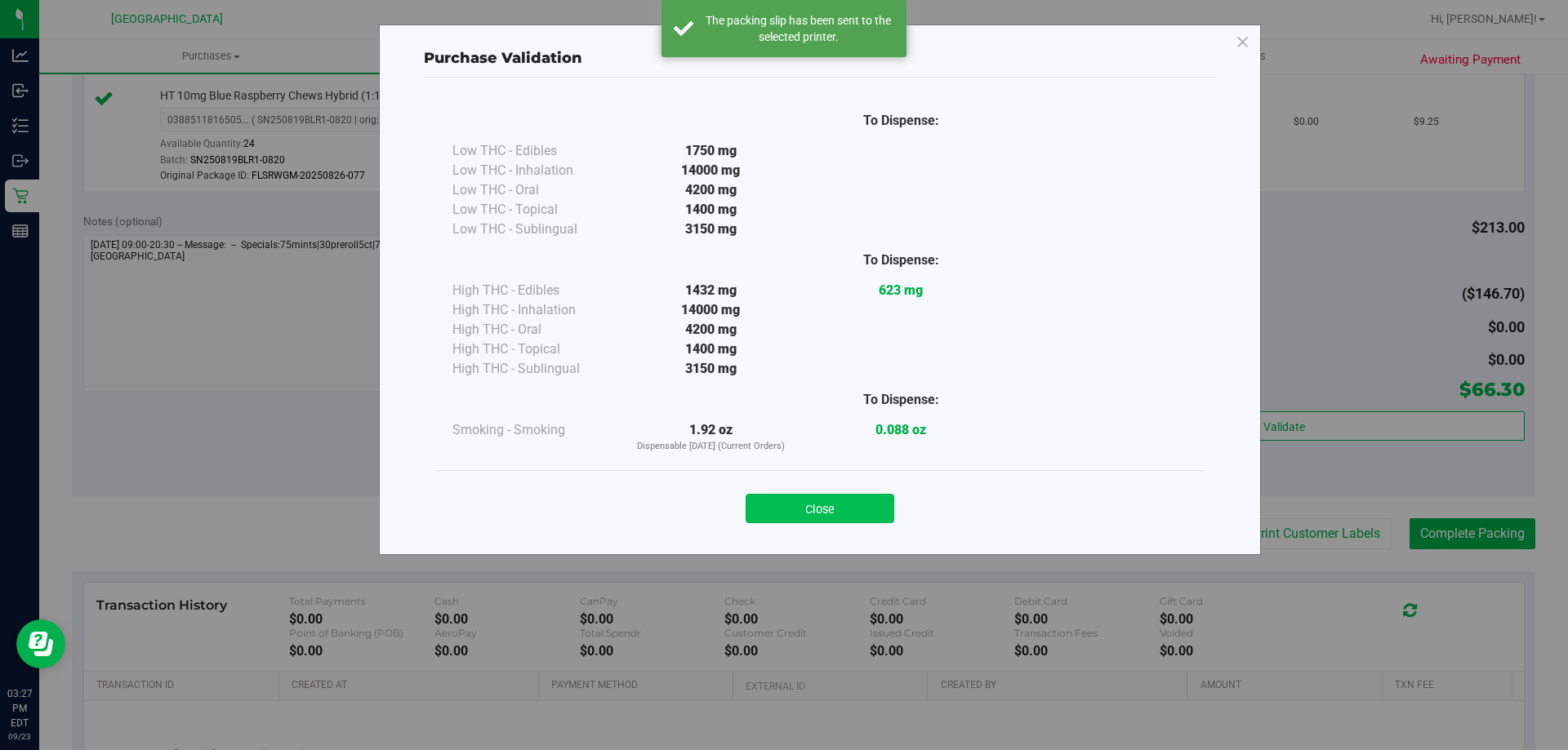
click at [862, 523] on button "Close" at bounding box center [820, 509] width 149 height 29
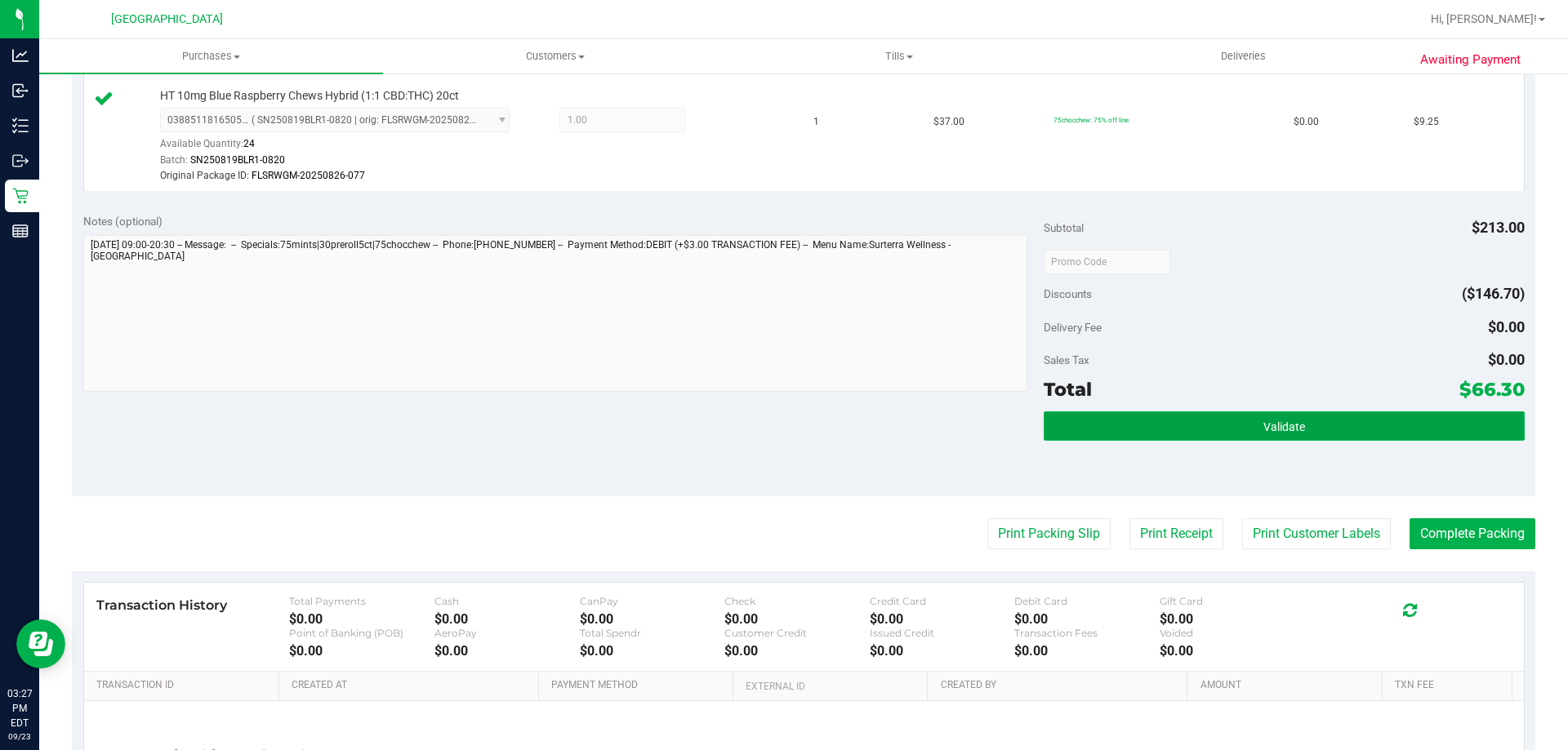
click at [1343, 419] on button "Validate" at bounding box center [1284, 426] width 480 height 29
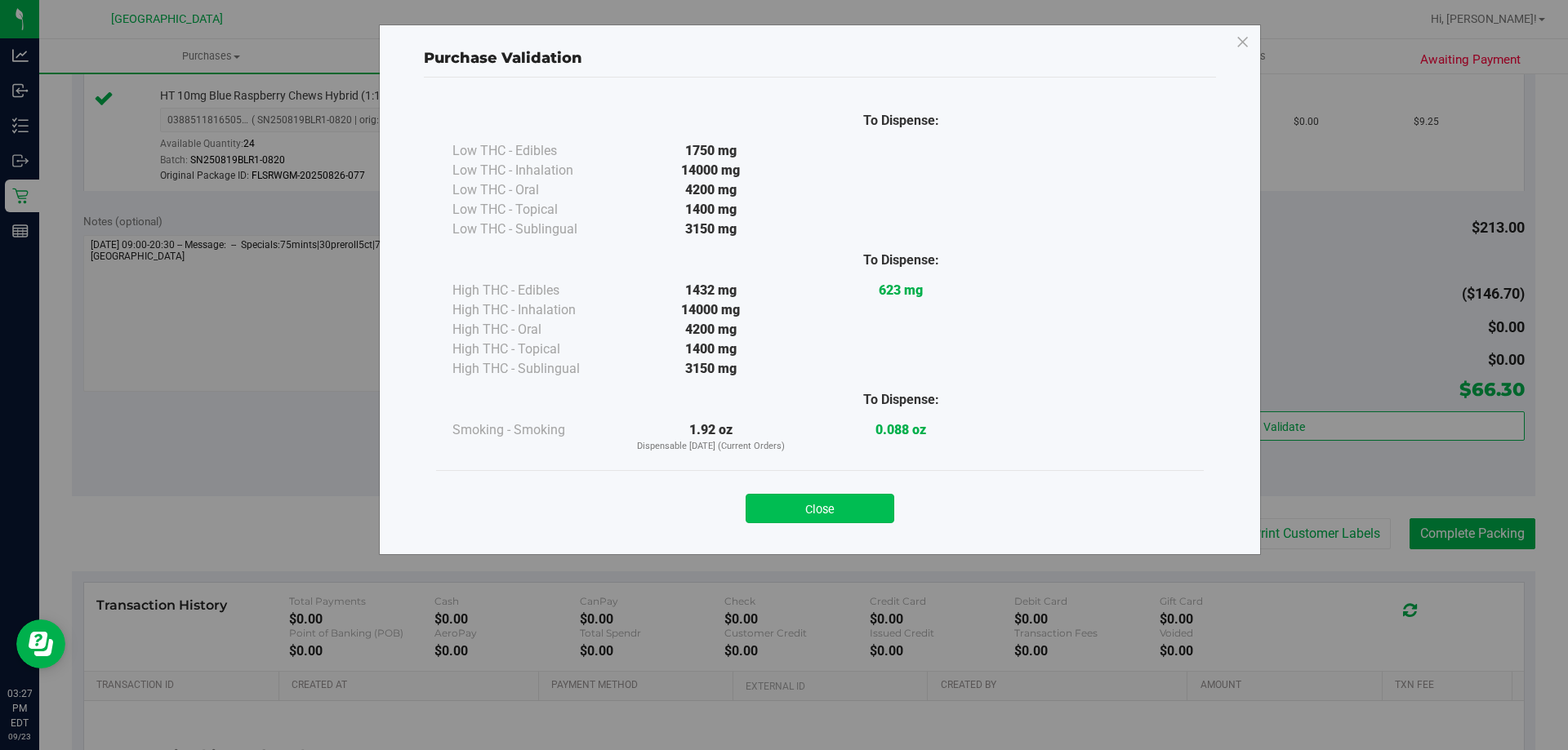
click at [836, 495] on button "Close" at bounding box center [820, 509] width 149 height 29
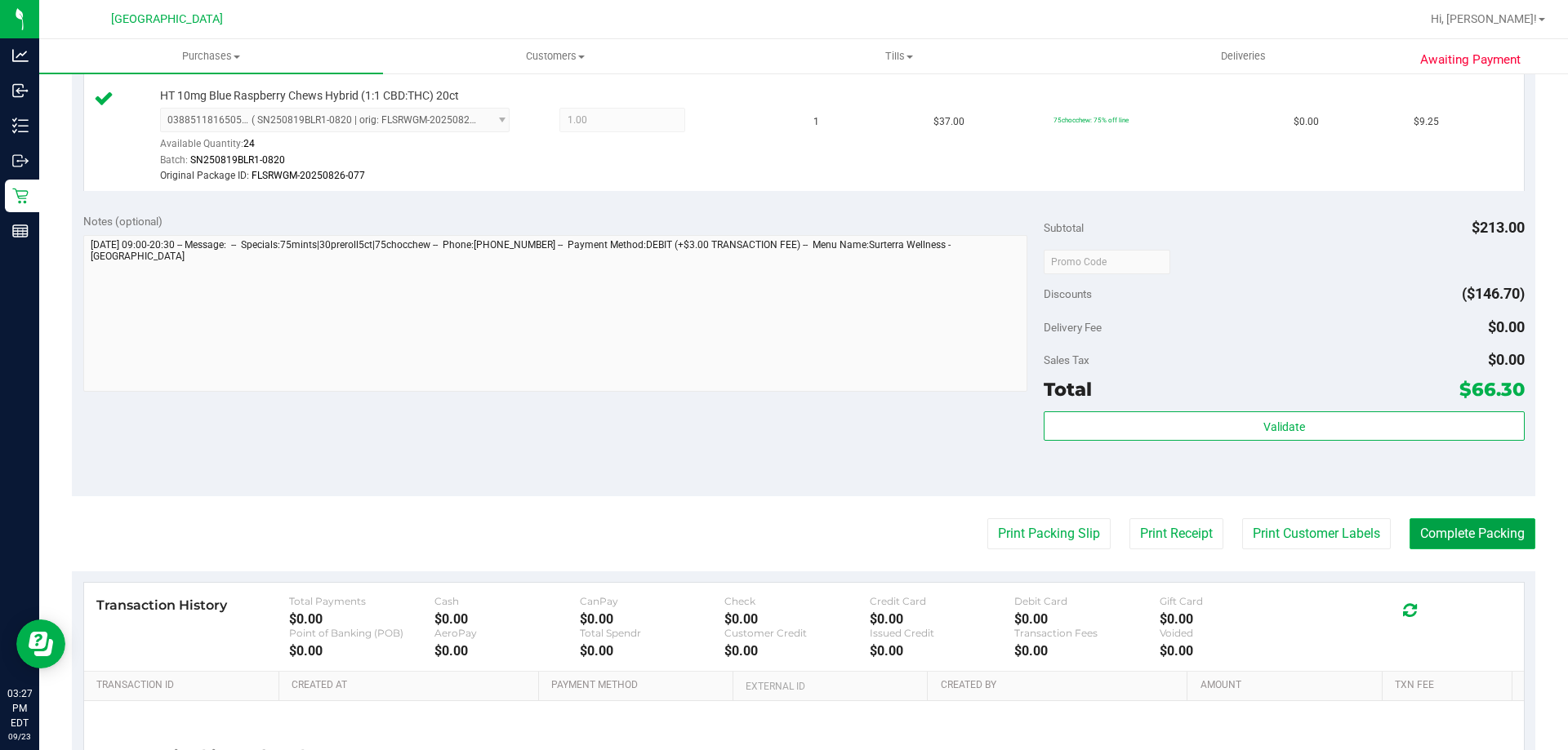
click at [1469, 543] on button "Complete Packing" at bounding box center [1472, 534] width 126 height 31
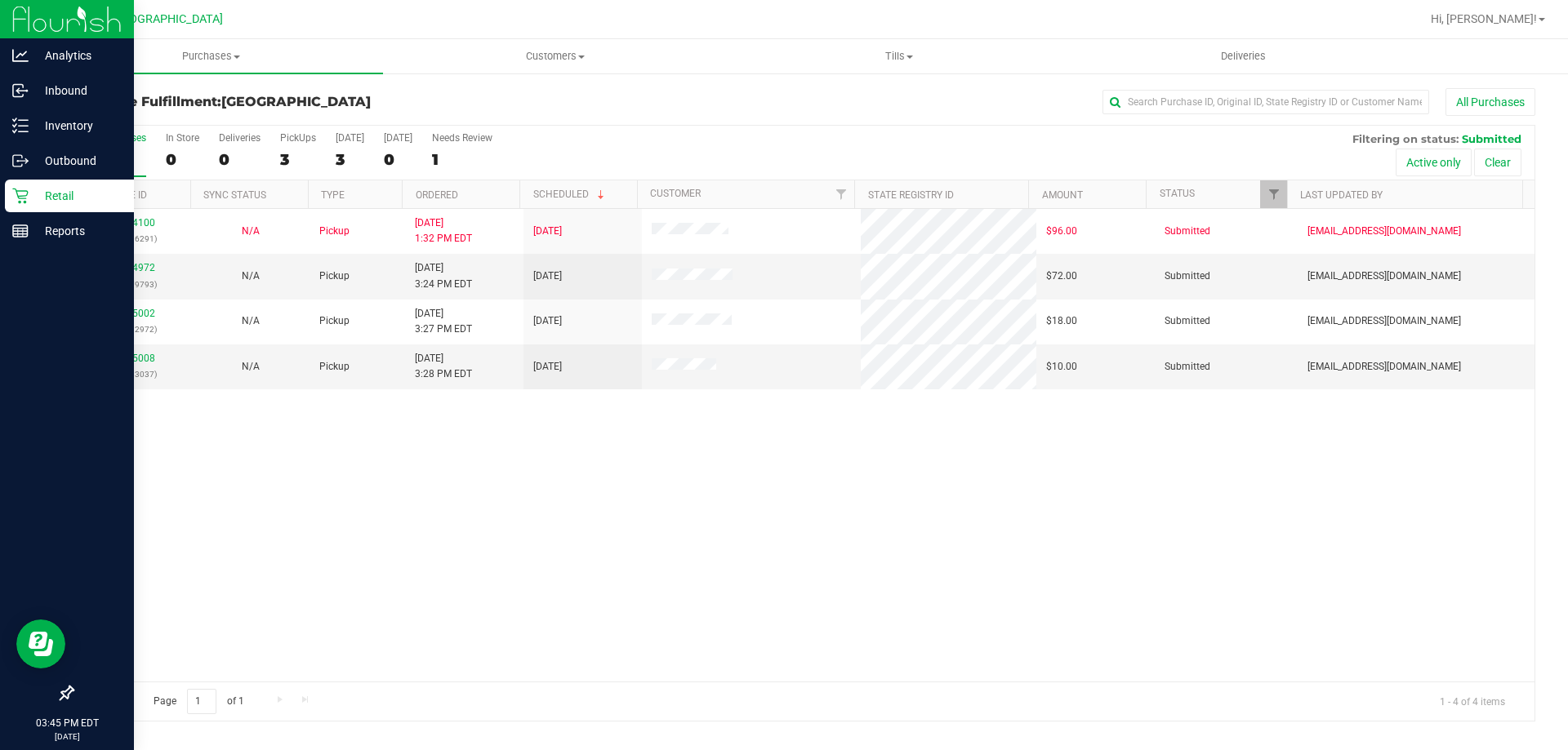
click at [26, 192] on icon at bounding box center [20, 196] width 15 height 15
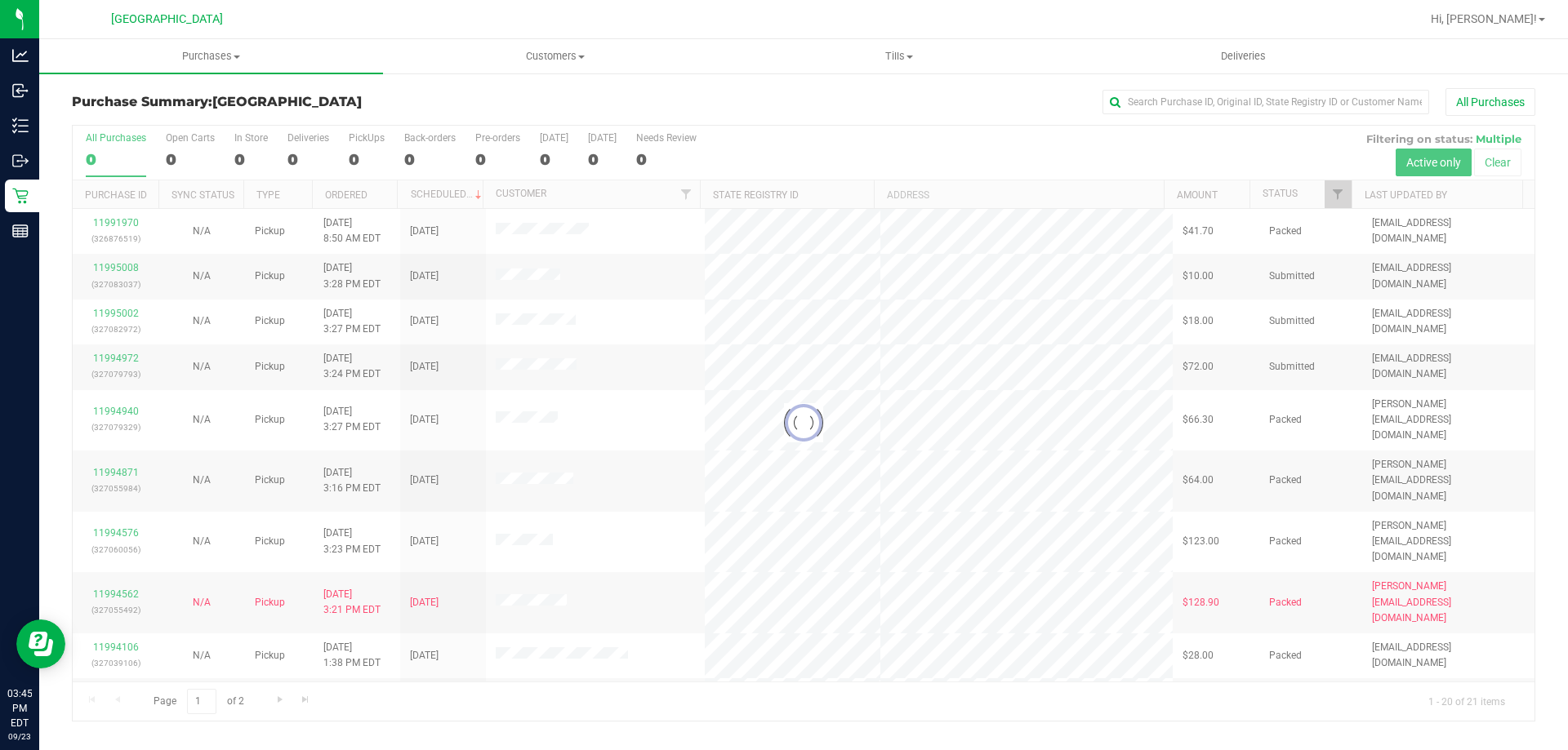
click at [248, 157] on div at bounding box center [804, 423] width 1462 height 595
click at [242, 162] on div at bounding box center [804, 423] width 1462 height 595
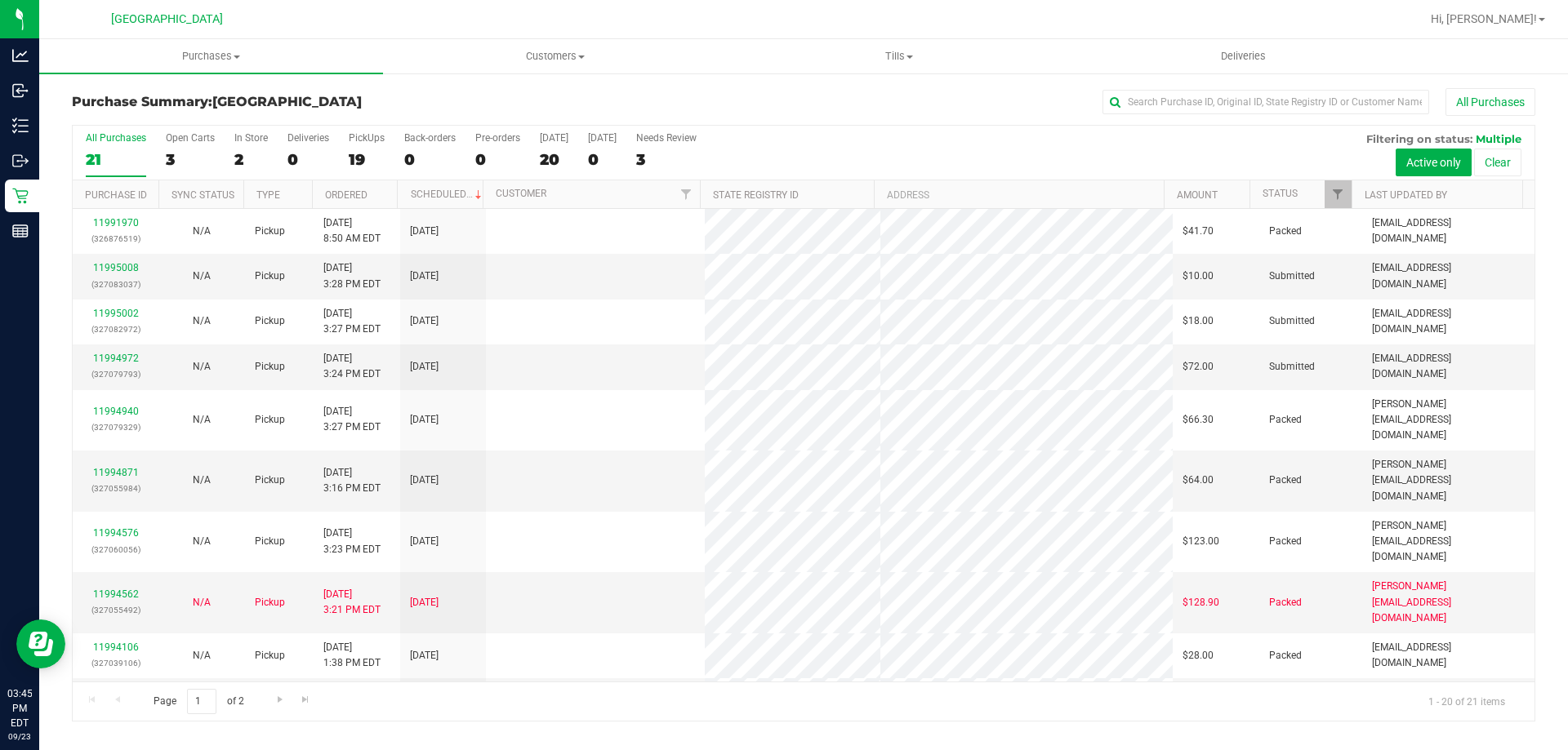
click at [241, 162] on div "2" at bounding box center [251, 159] width 34 height 19
click at [0, 0] on input "In Store 2" at bounding box center [0, 0] width 0 height 0
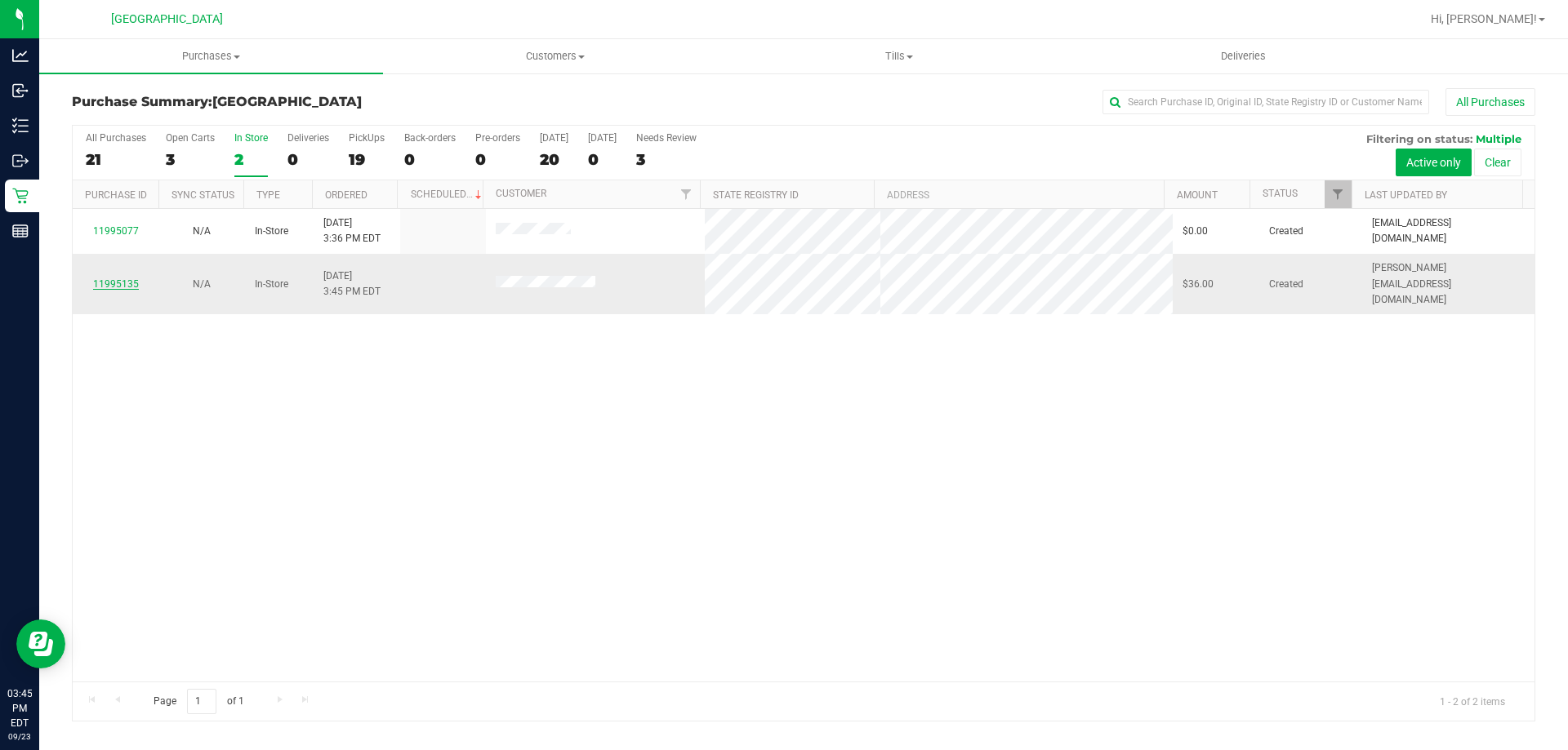
click at [104, 279] on link "11995135" at bounding box center [116, 284] width 45 height 12
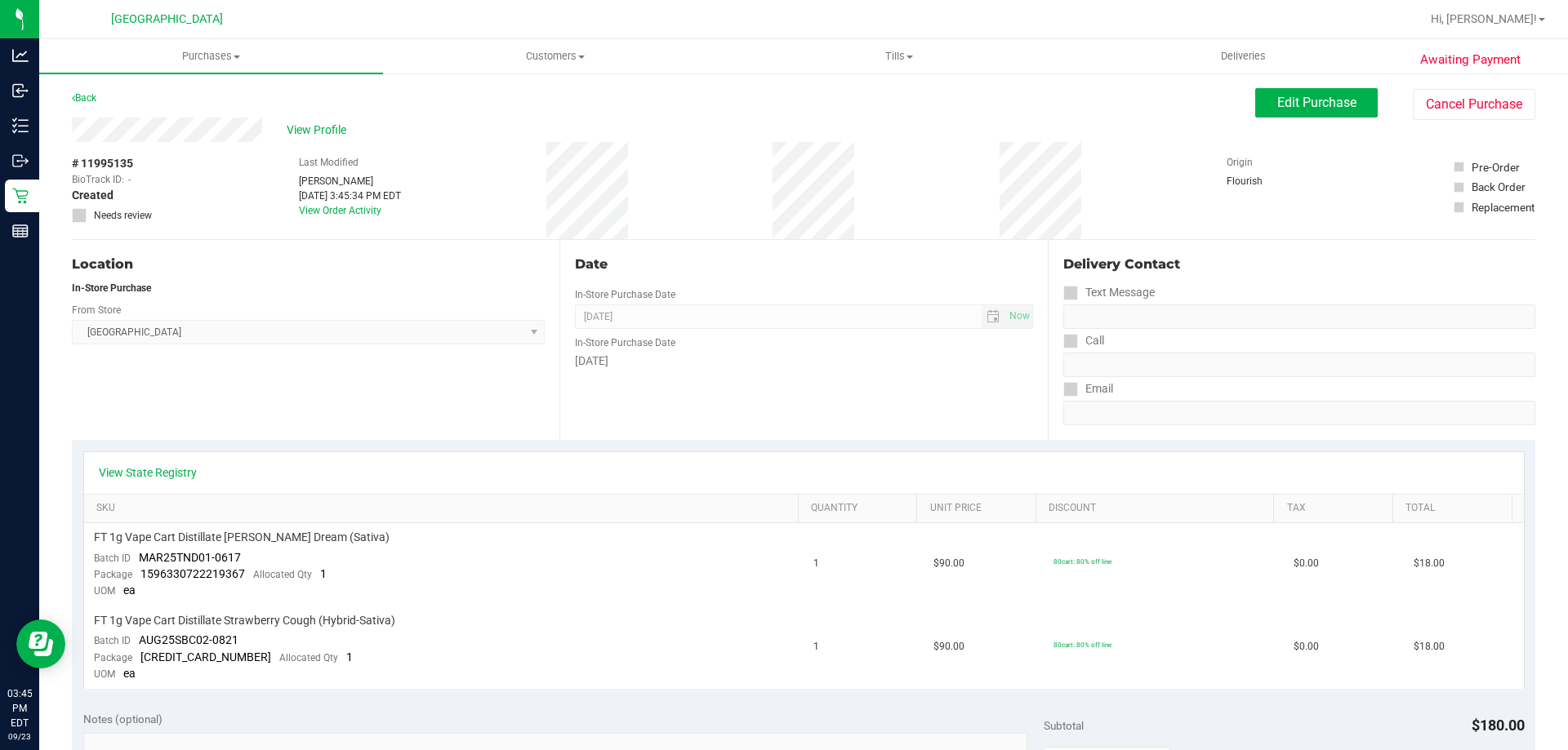
click at [396, 106] on div "Back Edit Purchase Cancel Purchase" at bounding box center [804, 102] width 1464 height 29
click at [328, 123] on span "View Profile" at bounding box center [319, 130] width 65 height 17
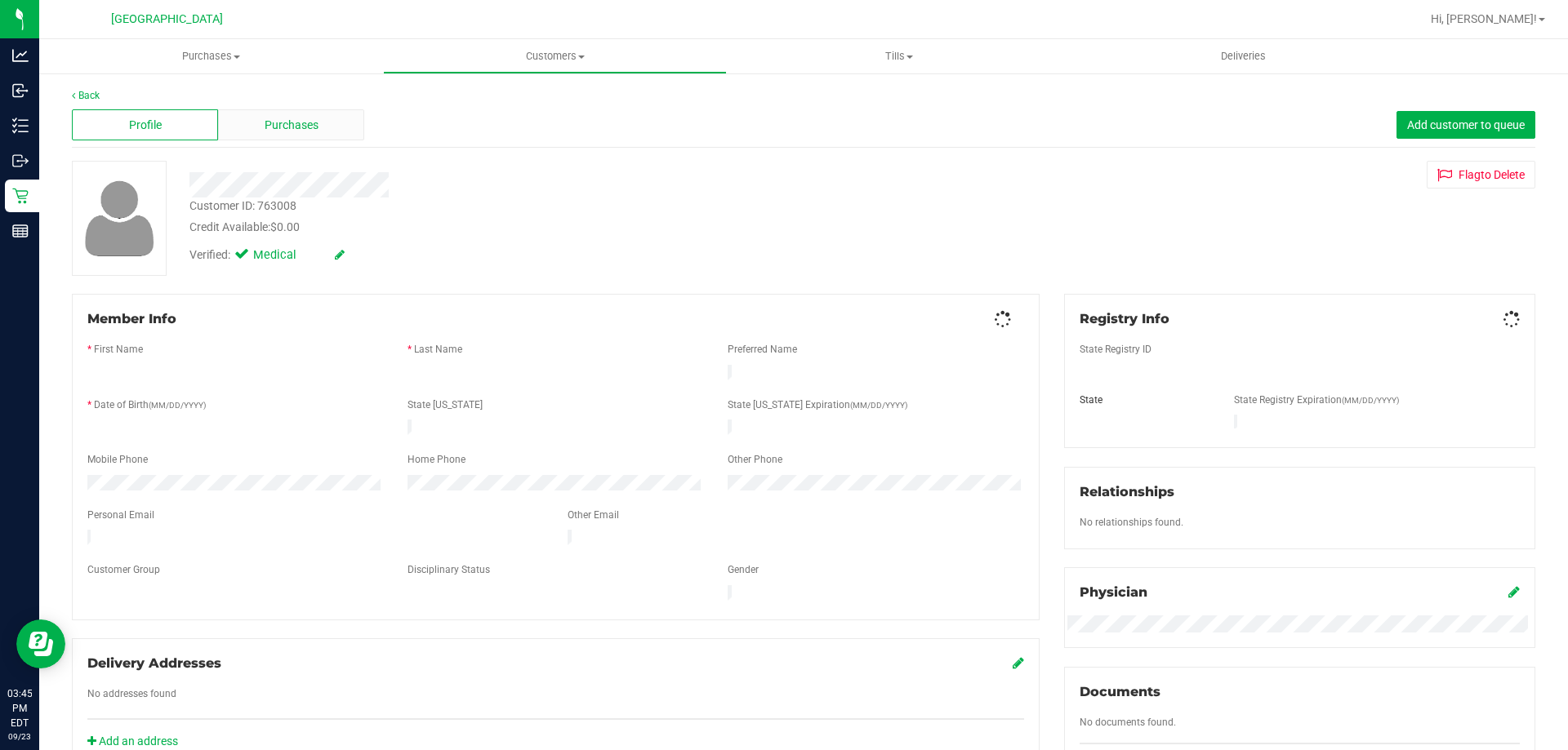
click at [288, 122] on span "Purchases" at bounding box center [291, 125] width 54 height 17
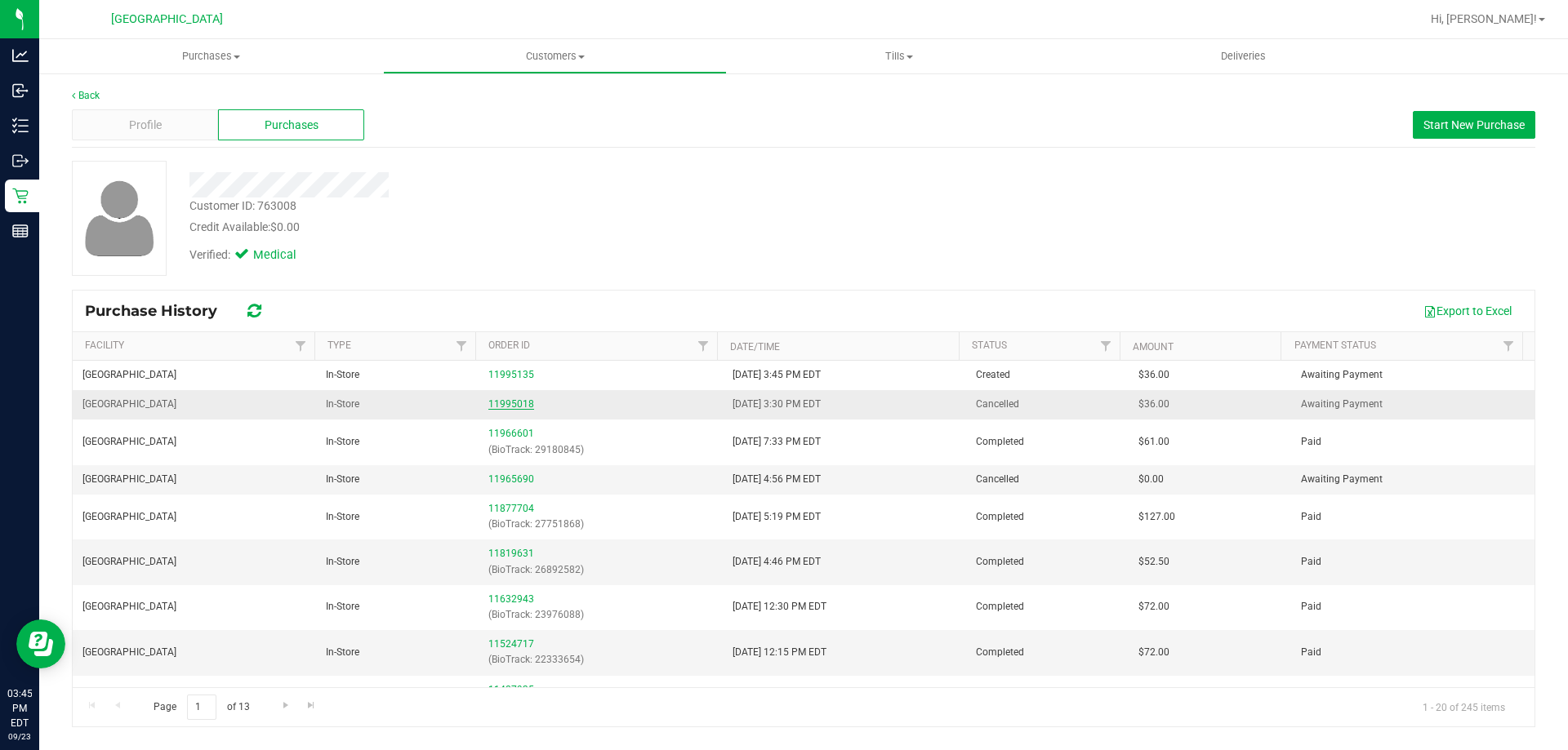
click at [511, 404] on link "11995018" at bounding box center [510, 404] width 45 height 12
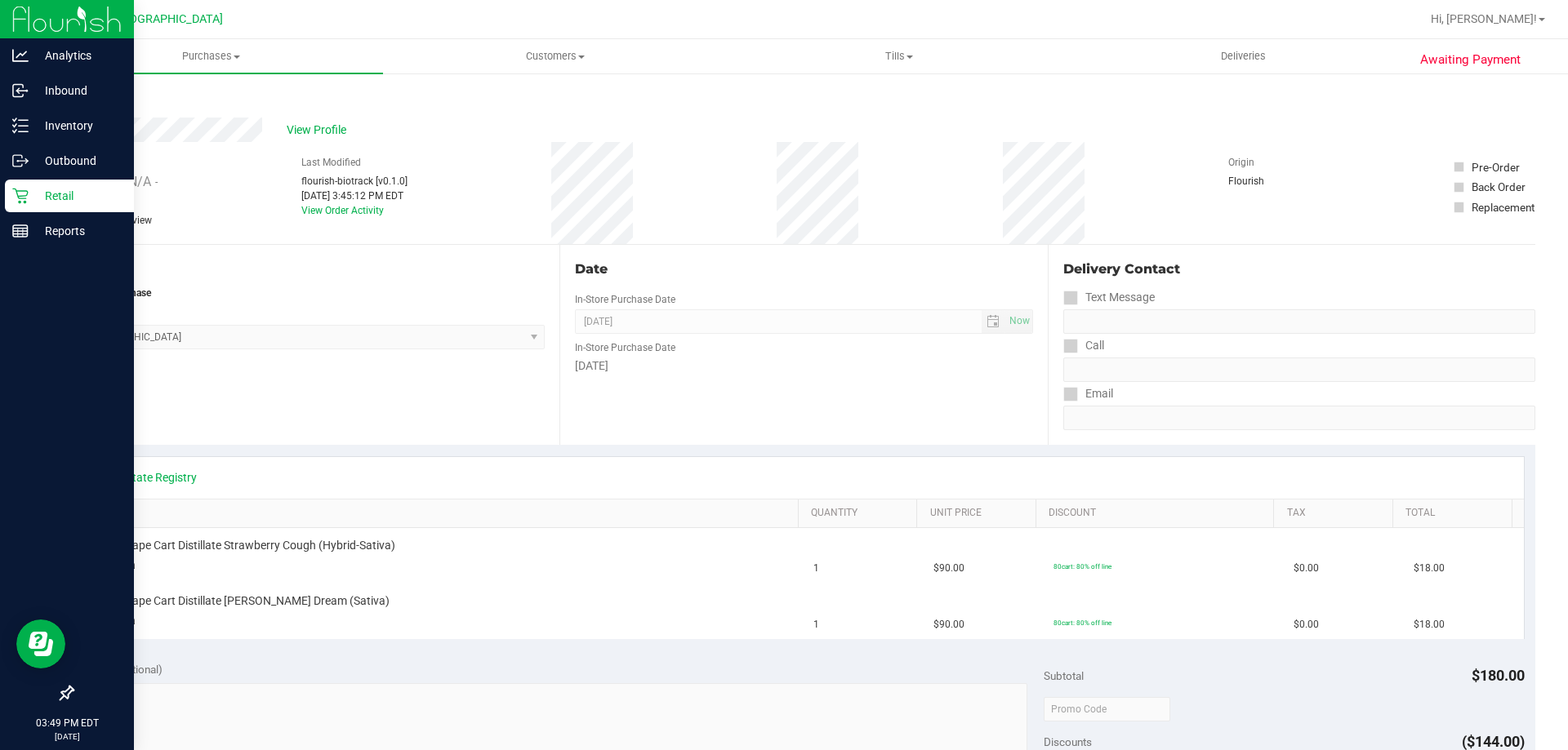
click at [20, 187] on div "Retail" at bounding box center [69, 196] width 129 height 33
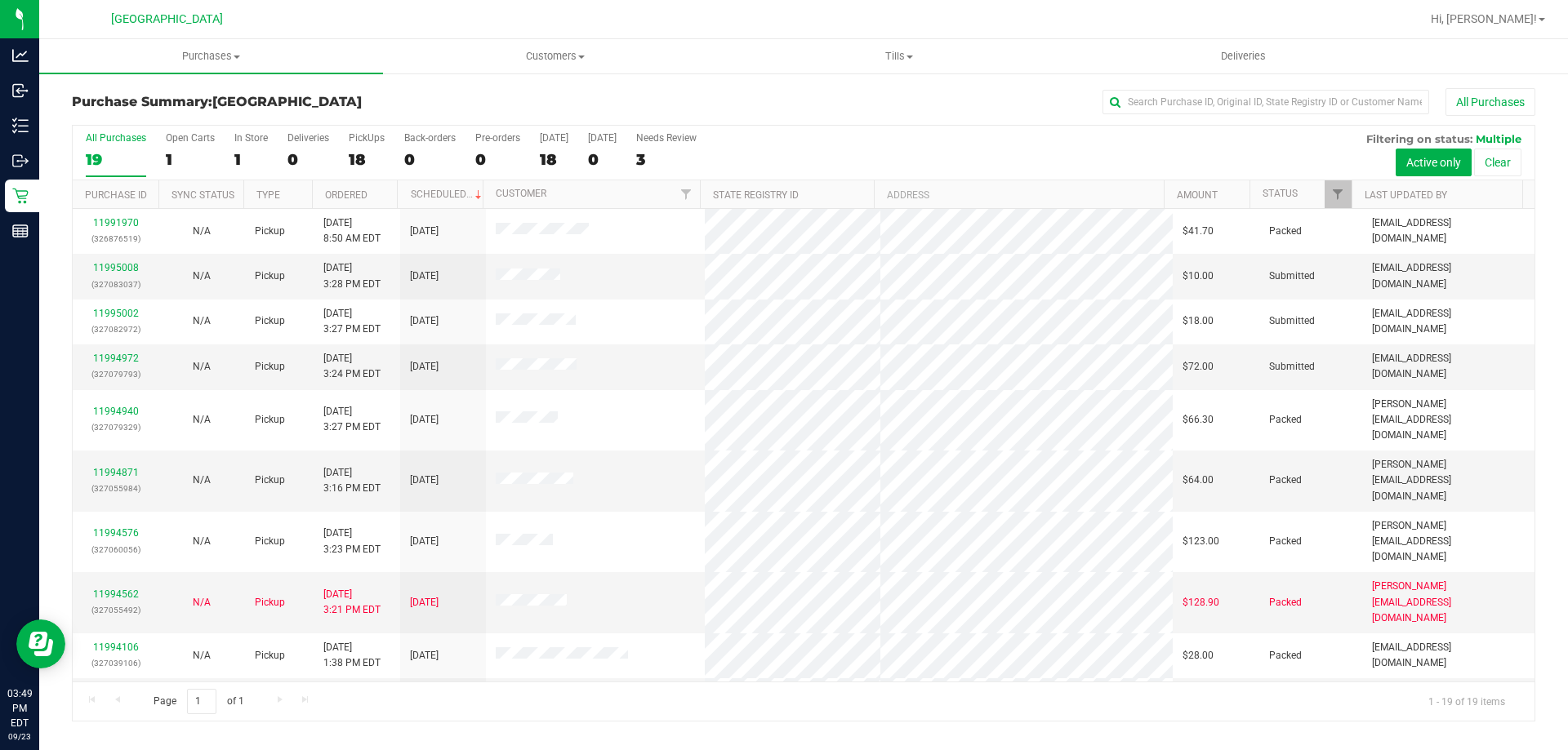
click at [749, 148] on div "All Purchases 19 Open Carts 1 In Store 1 Deliveries 0 PickUps 18 Back-orders 0 …" at bounding box center [804, 152] width 1462 height 54
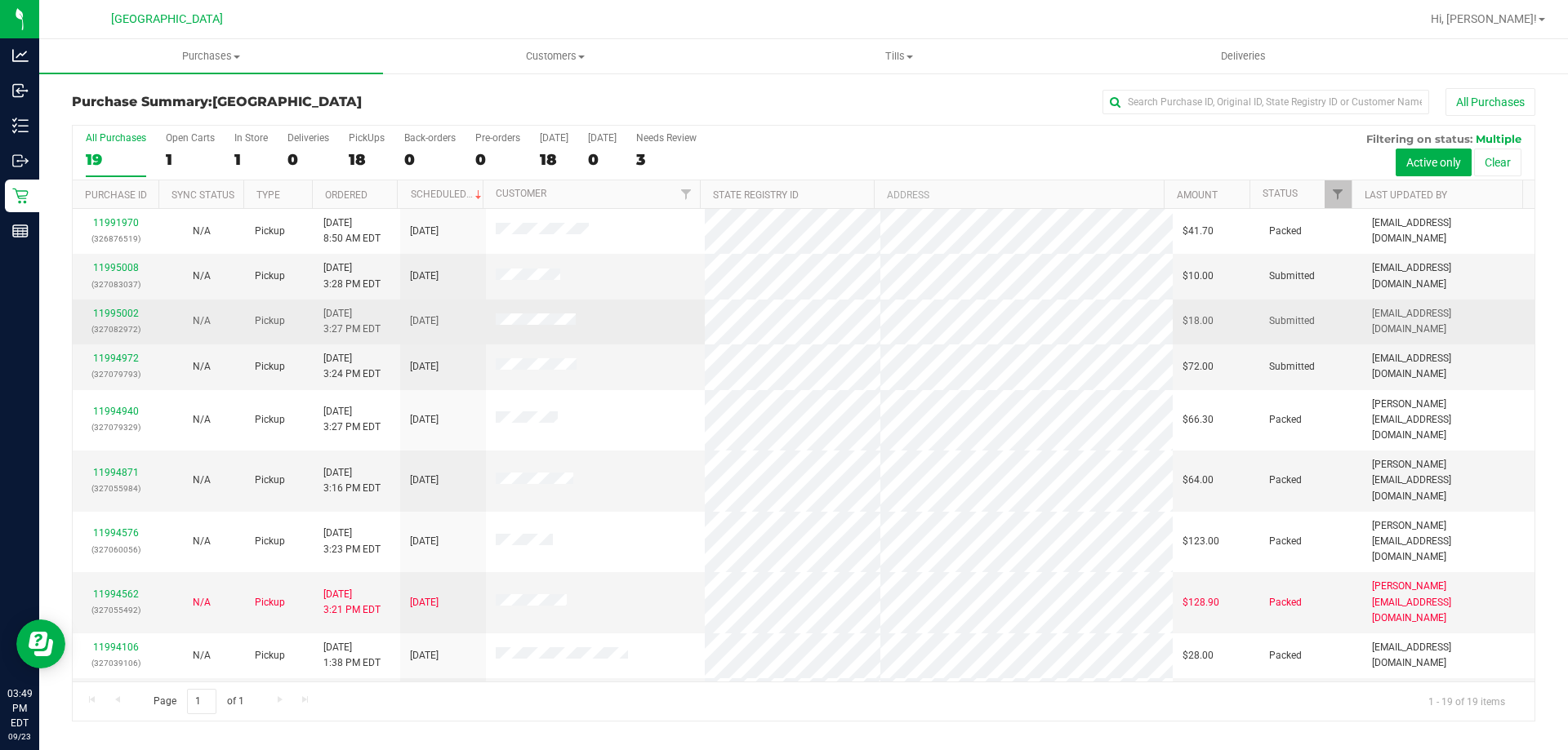
click at [127, 322] on p "(327082972)" at bounding box center [116, 329] width 66 height 15
click at [123, 319] on div "11995002 (327082972)" at bounding box center [116, 322] width 66 height 31
click at [122, 314] on link "11995002" at bounding box center [116, 314] width 45 height 12
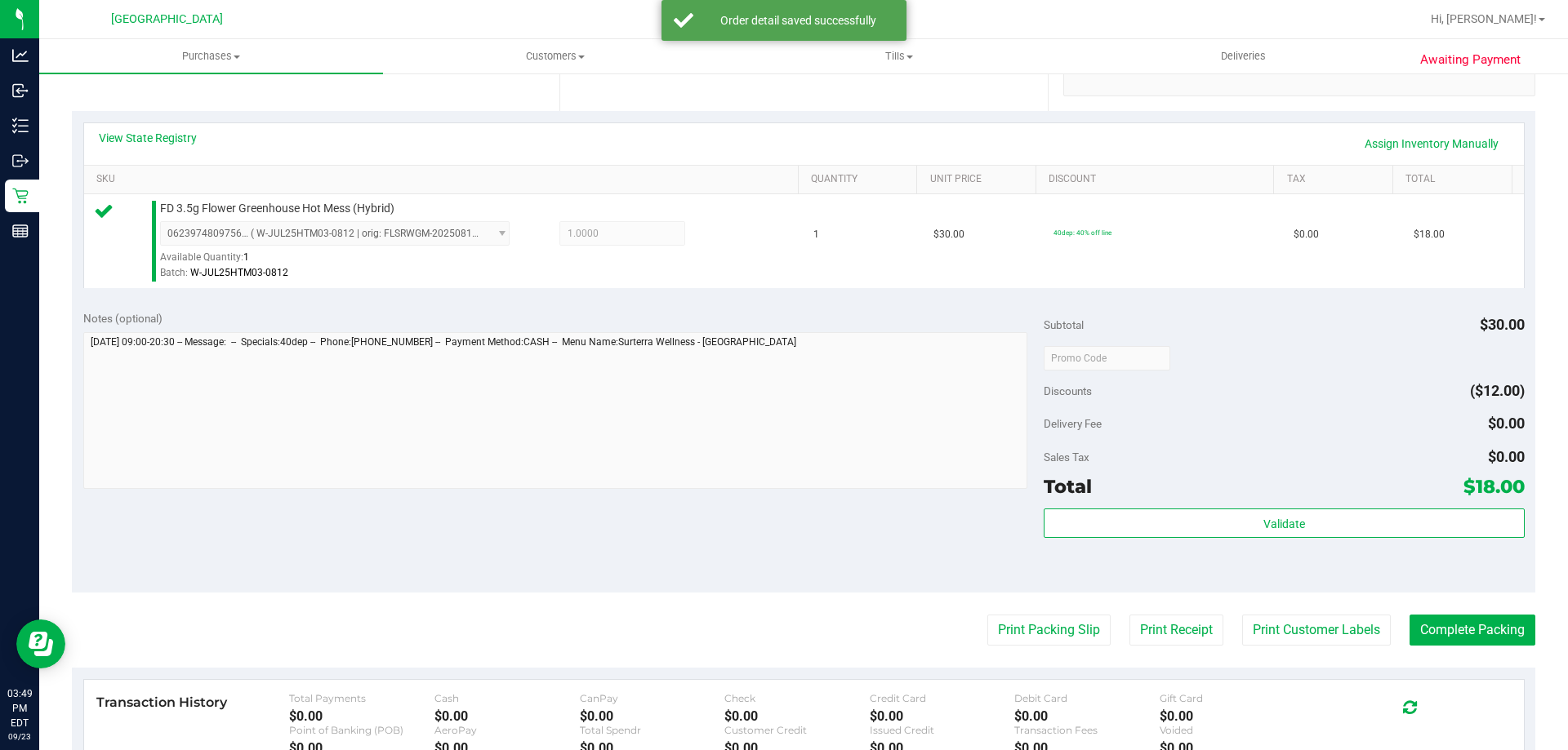
scroll to position [356, 0]
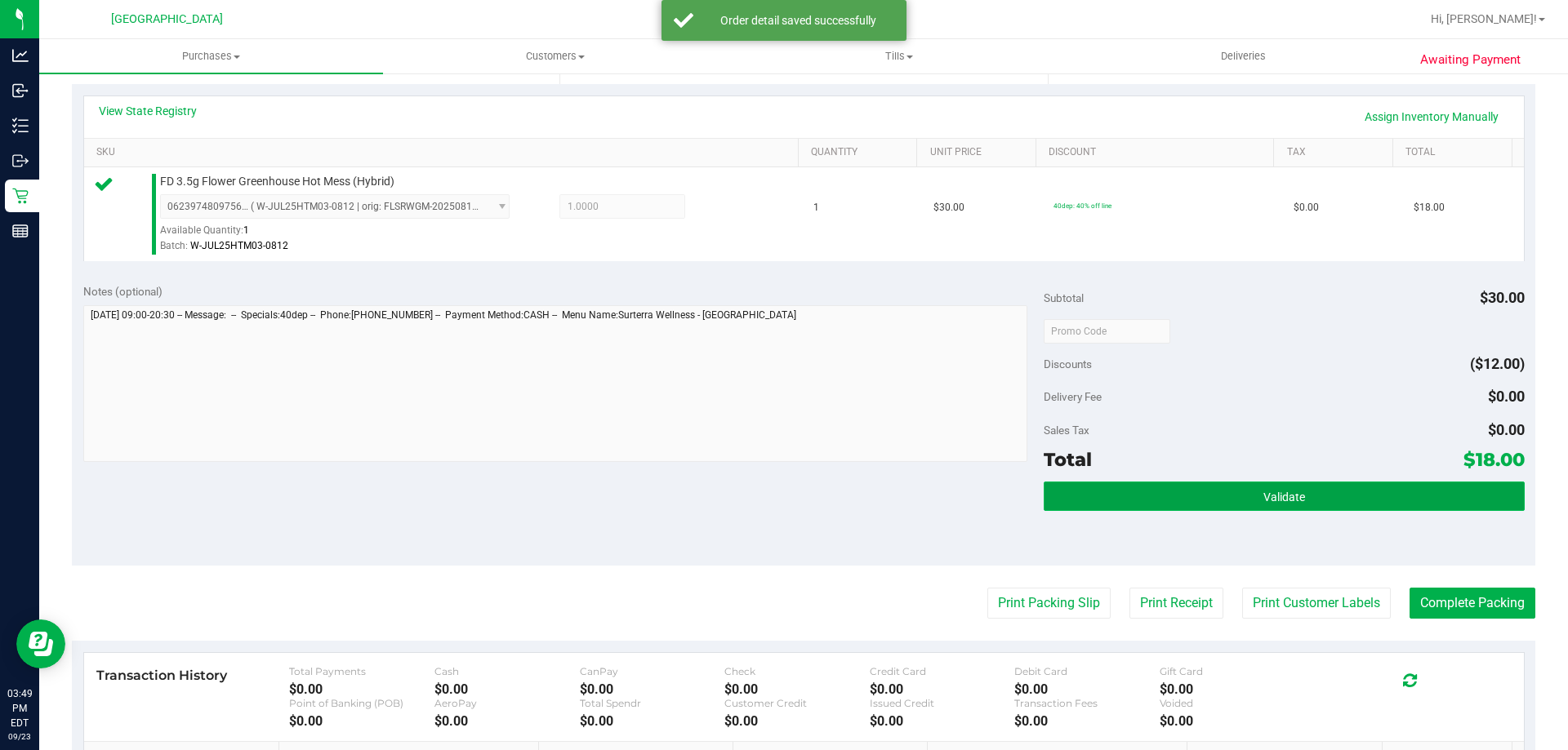
click at [1339, 504] on button "Validate" at bounding box center [1284, 496] width 480 height 29
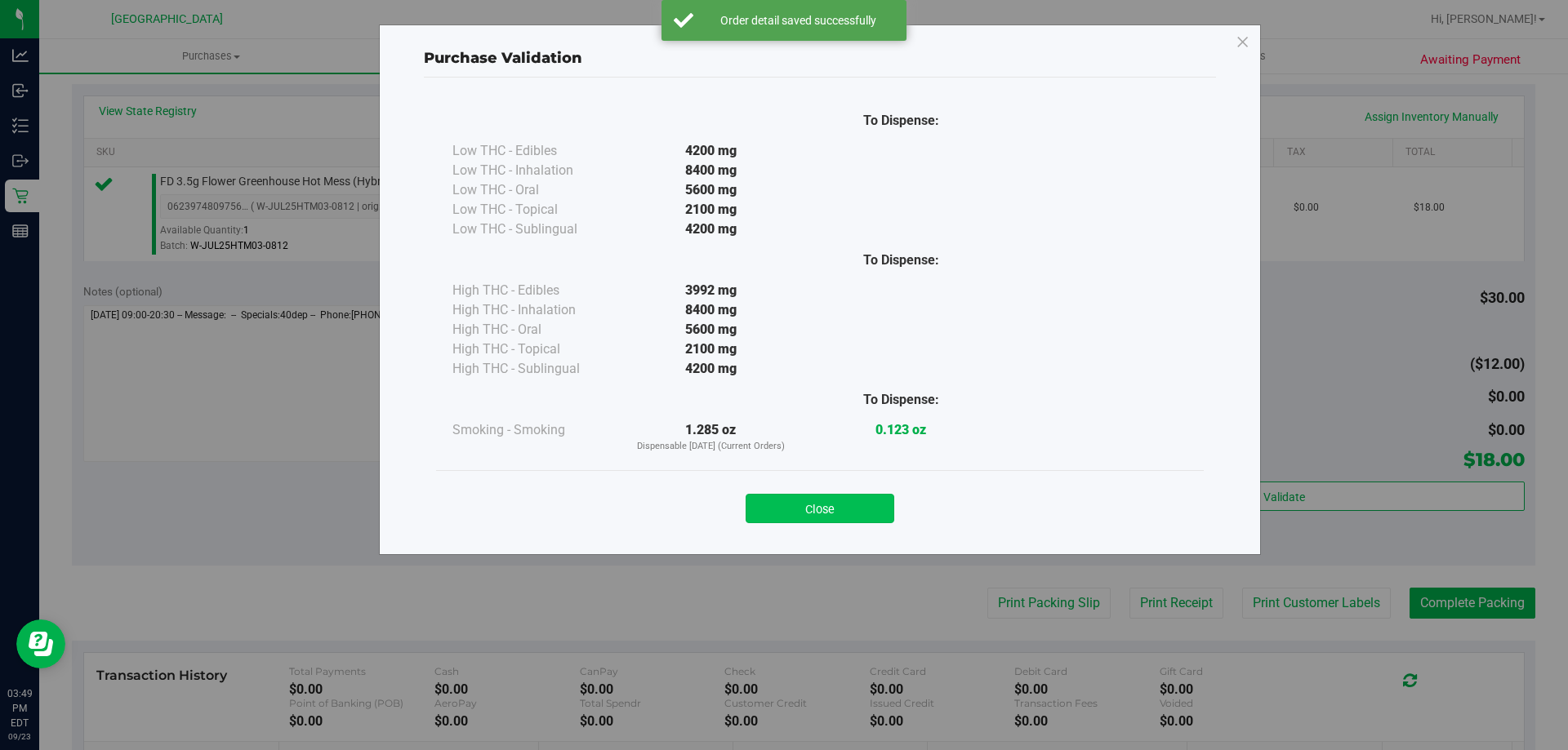
click at [813, 499] on button "Close" at bounding box center [820, 509] width 149 height 29
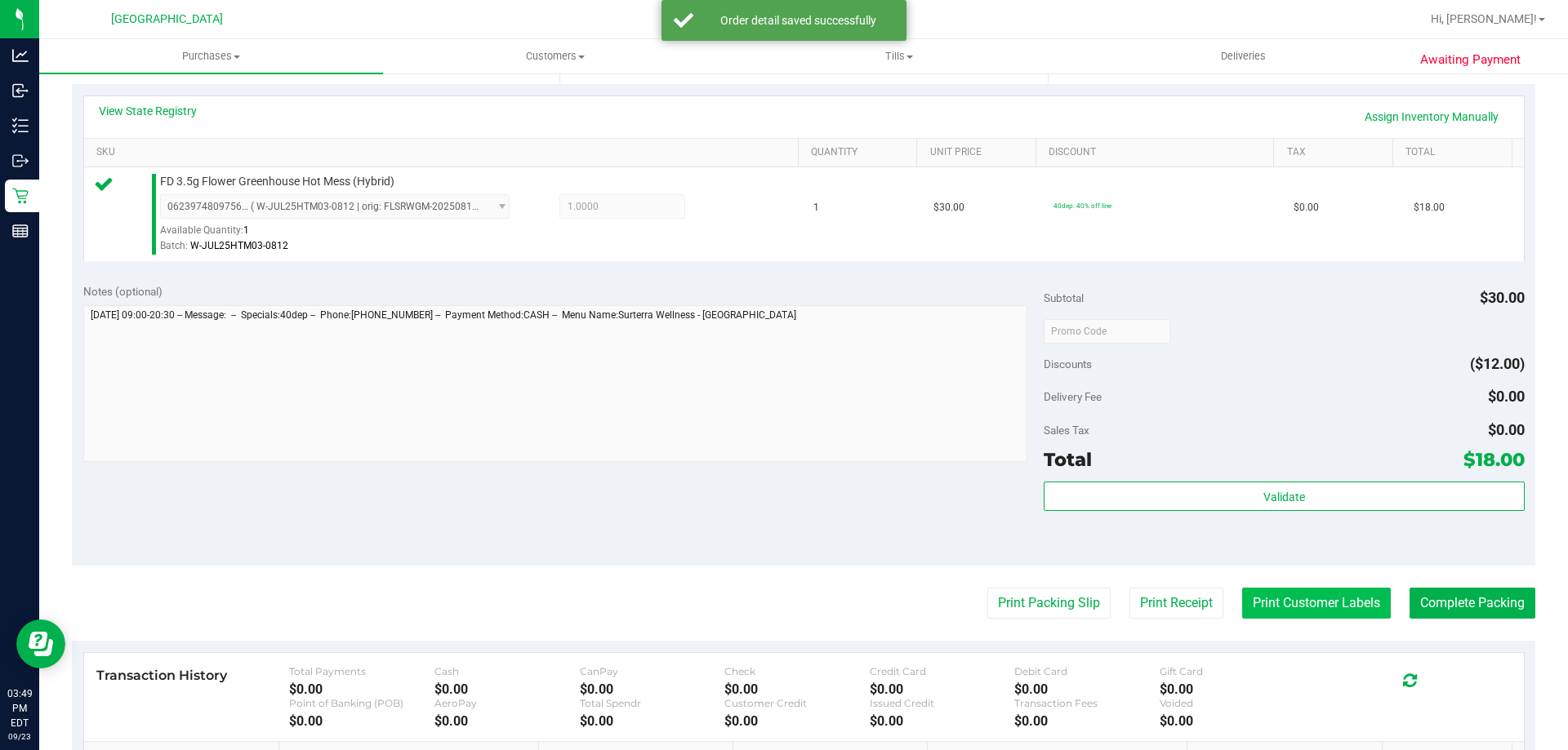
click at [1286, 606] on button "Print Customer Labels" at bounding box center [1316, 603] width 149 height 31
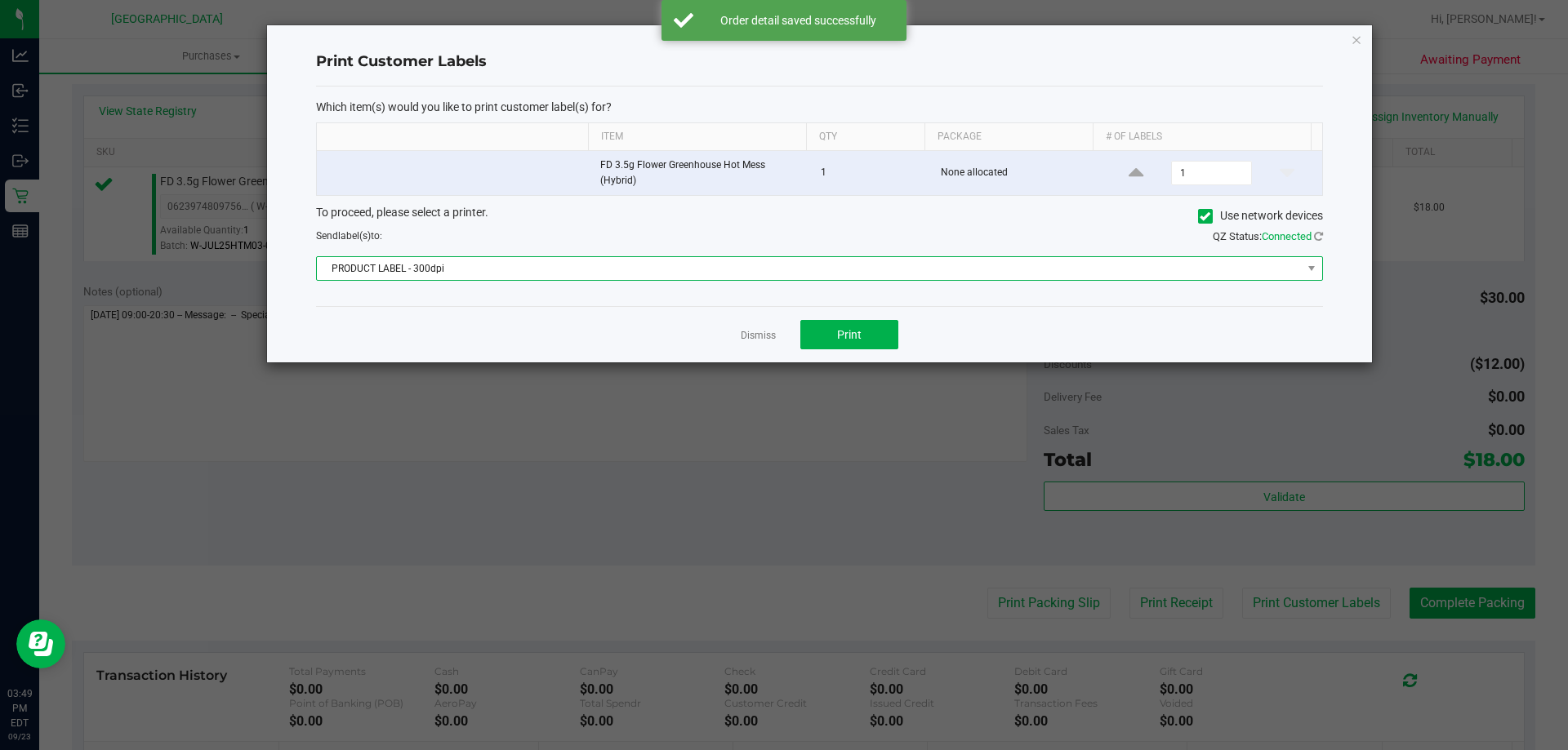
click at [723, 260] on span "PRODUCT LABEL - 300dpi" at bounding box center [810, 269] width 985 height 23
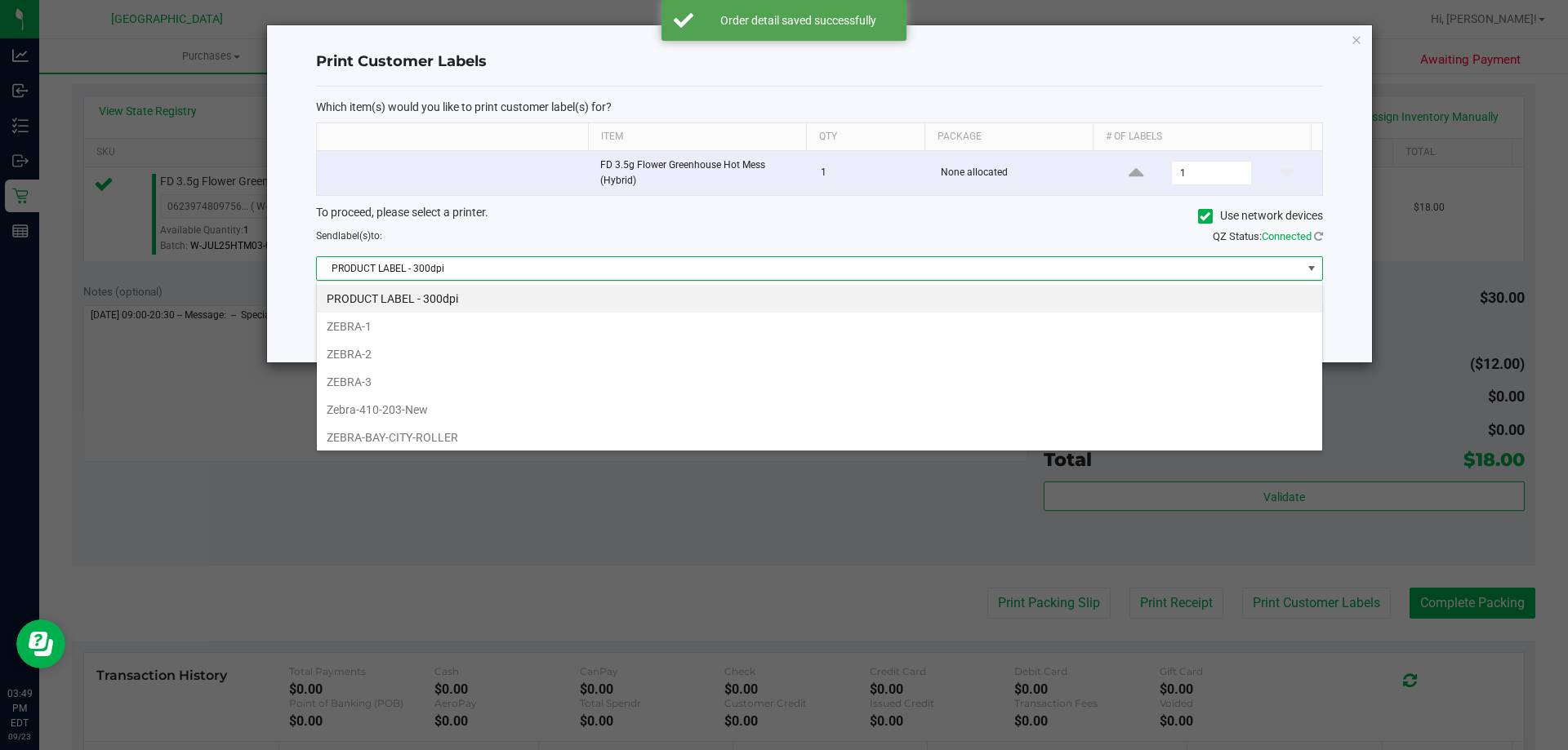
scroll to position [59, 0]
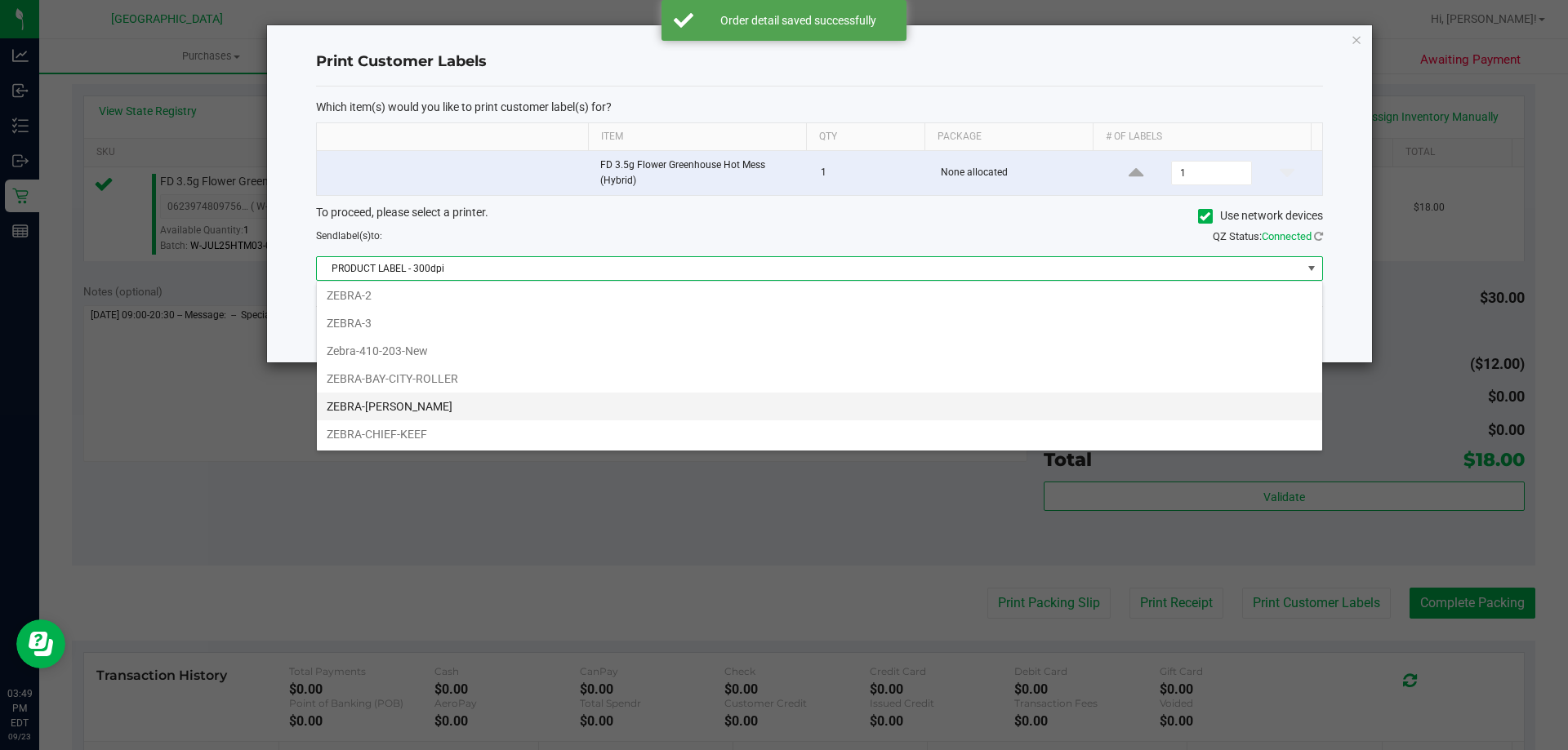
click at [432, 406] on li "ZEBRA-BOBBY" at bounding box center [820, 406] width 1005 height 28
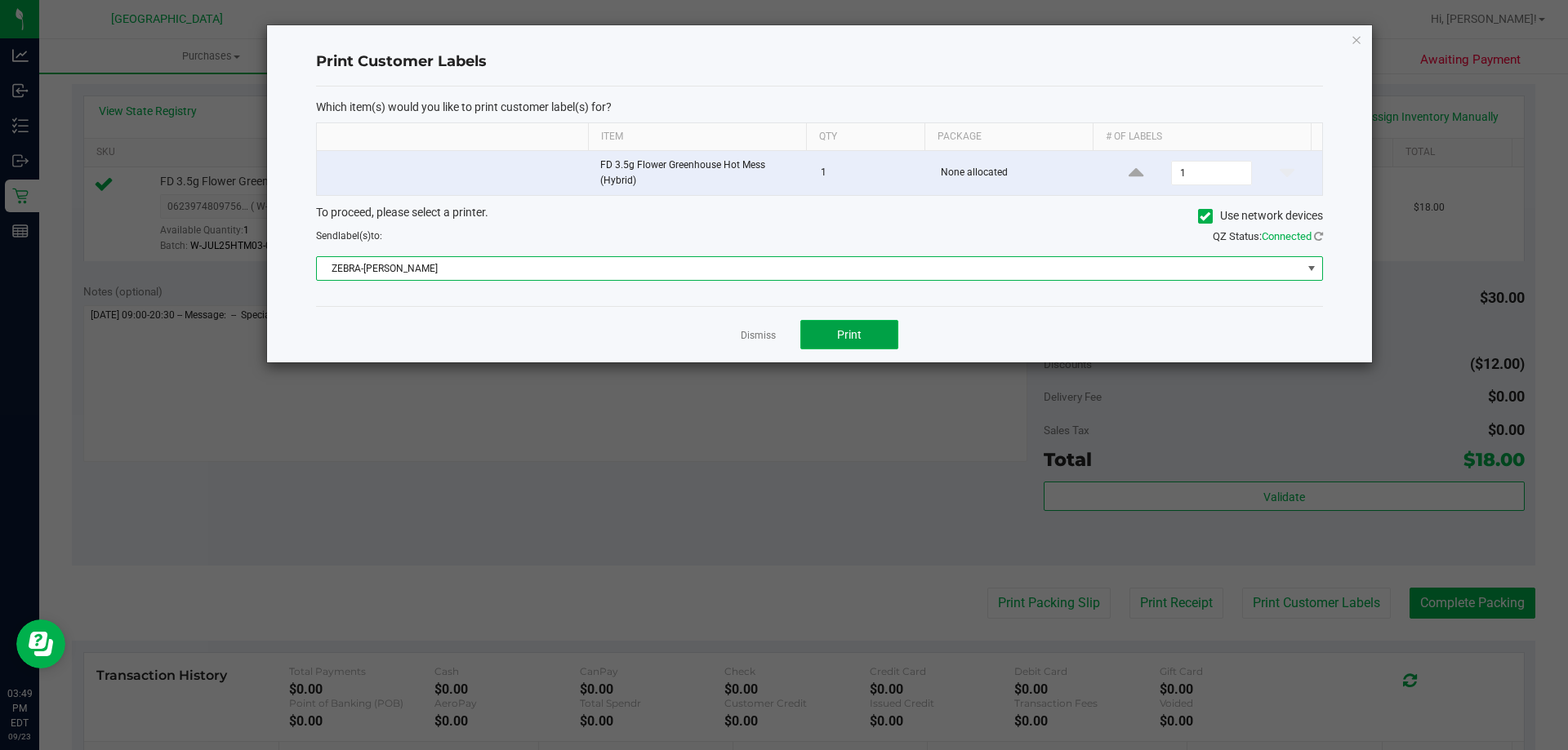
click at [870, 340] on button "Print" at bounding box center [849, 334] width 98 height 29
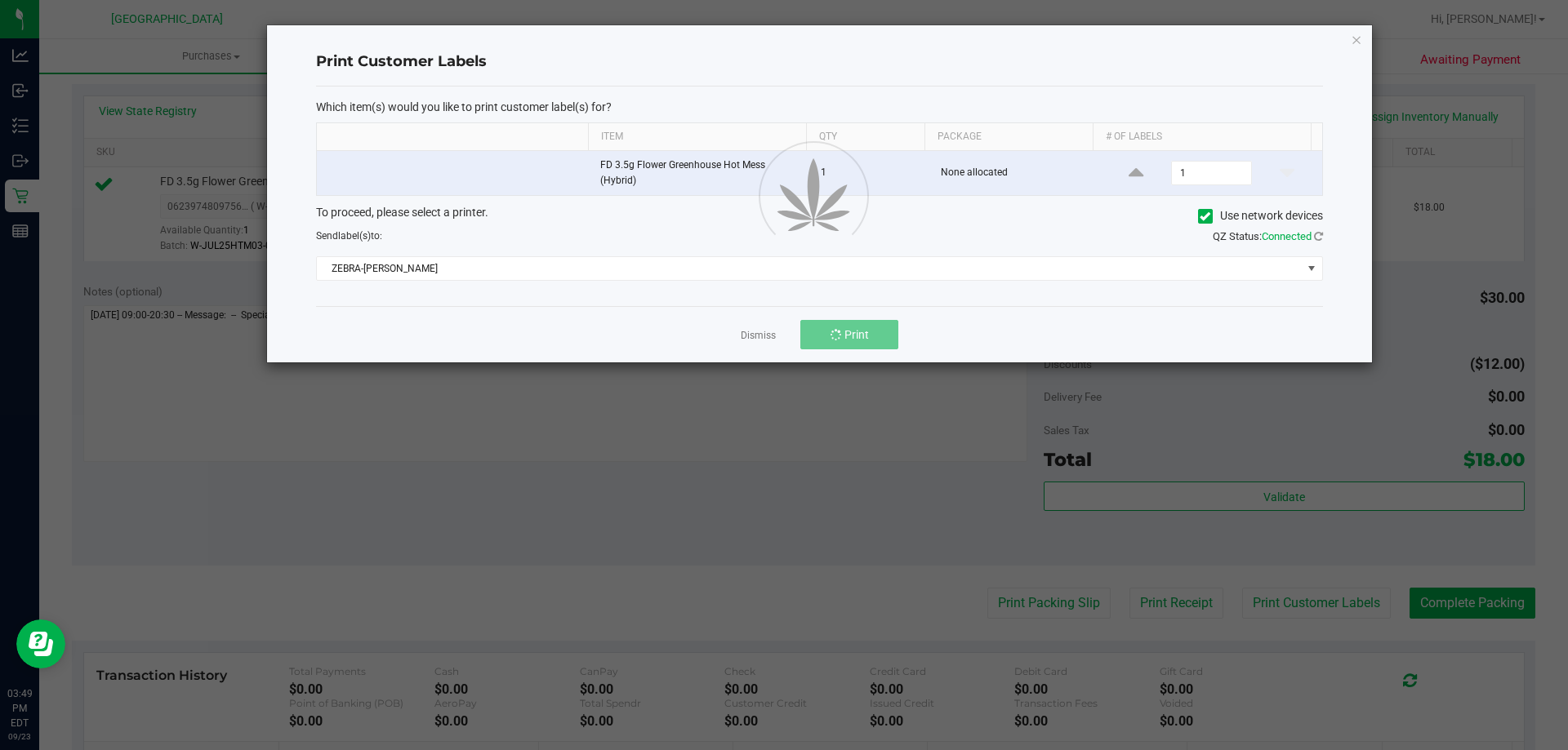
click at [738, 335] on div at bounding box center [820, 193] width 1105 height 338
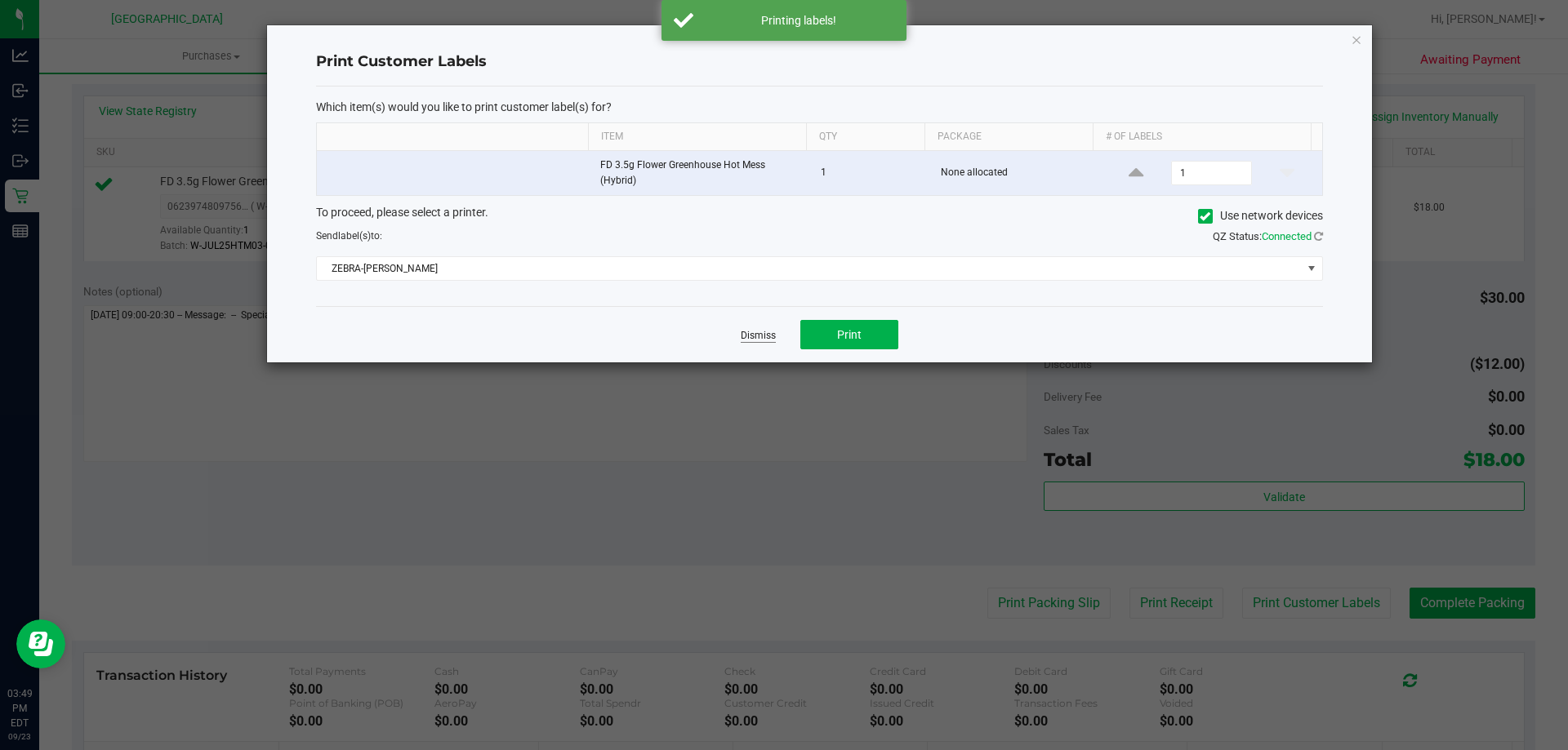
click at [764, 335] on link "Dismiss" at bounding box center [757, 336] width 35 height 14
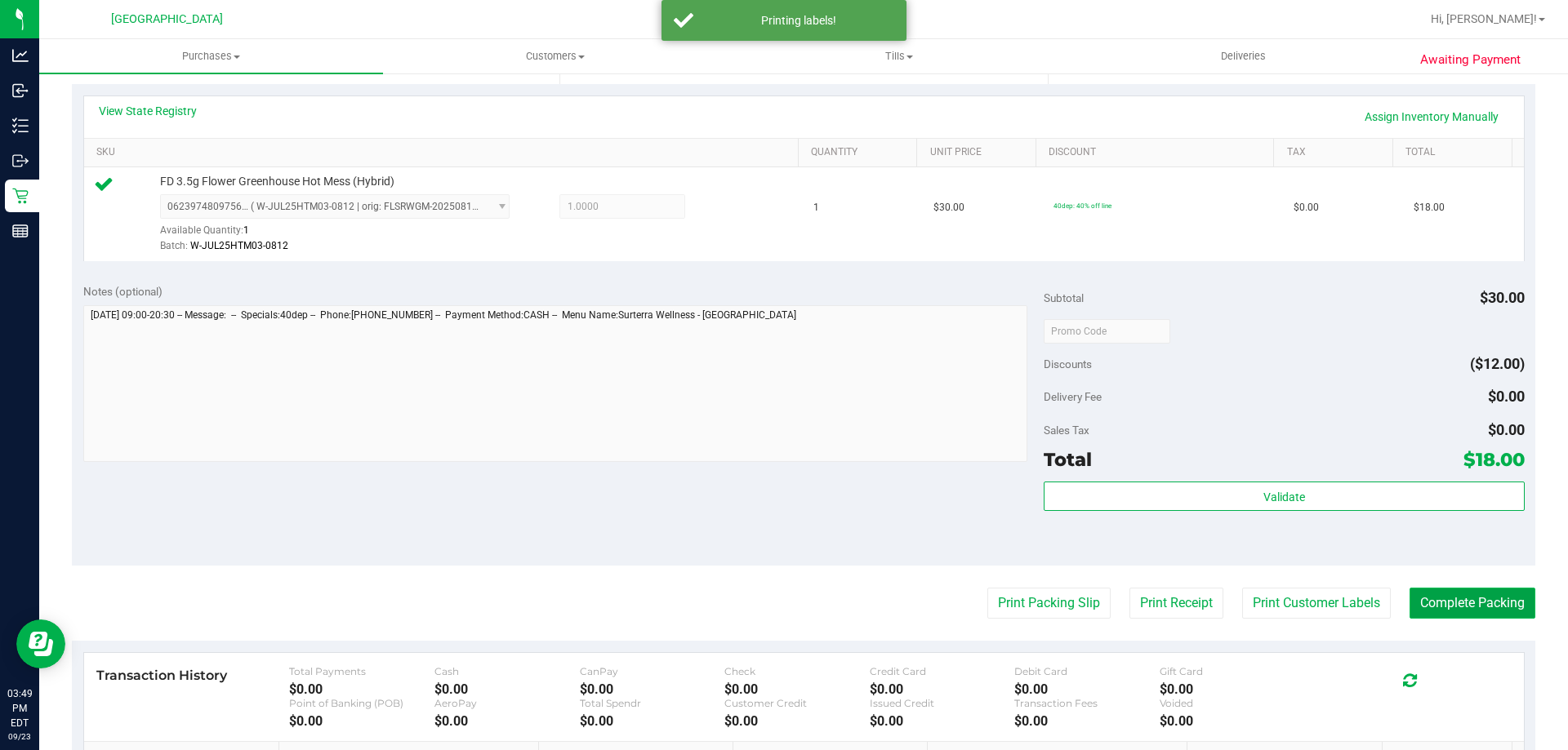
click at [1482, 603] on button "Complete Packing" at bounding box center [1472, 603] width 126 height 31
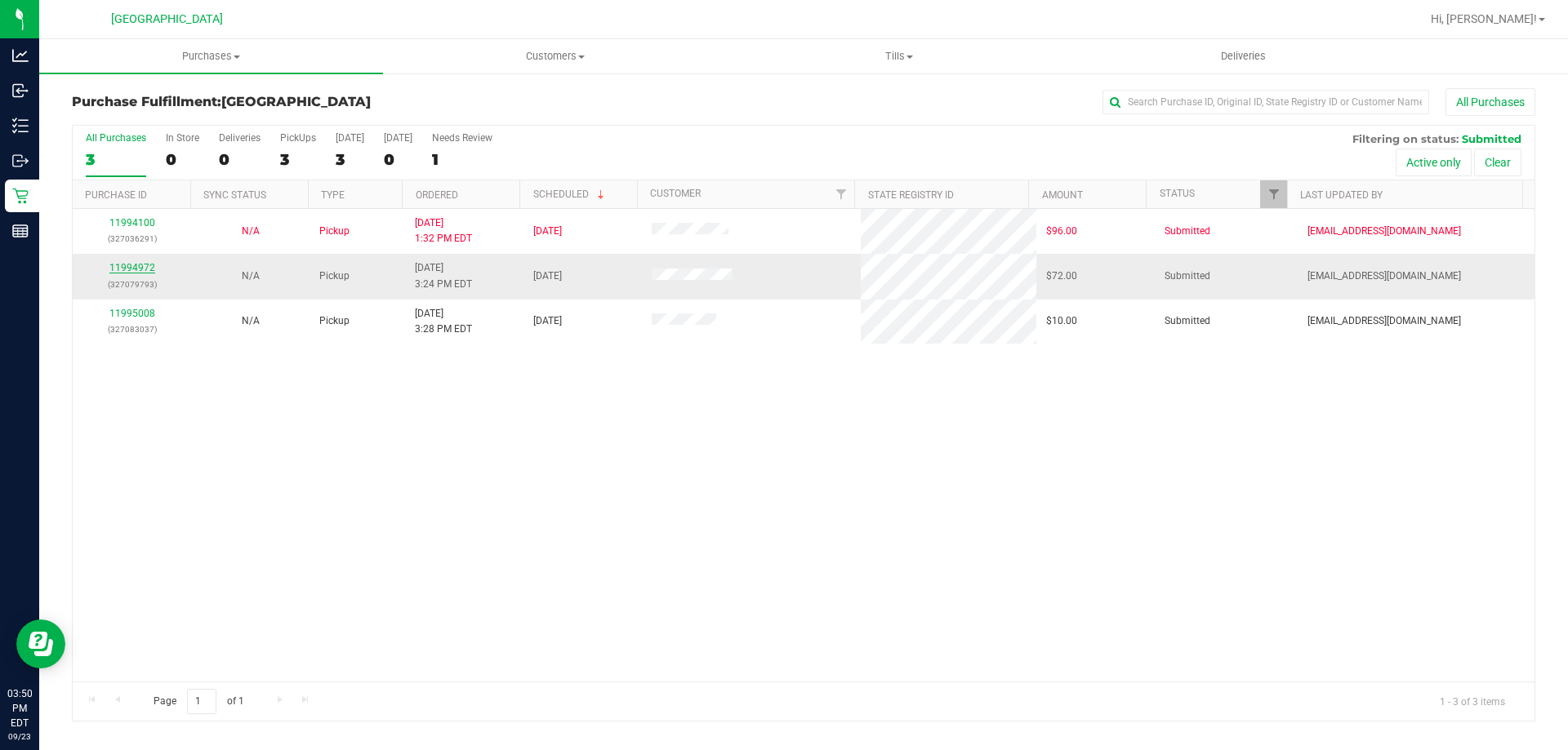
click at [143, 263] on link "11994972" at bounding box center [132, 267] width 45 height 12
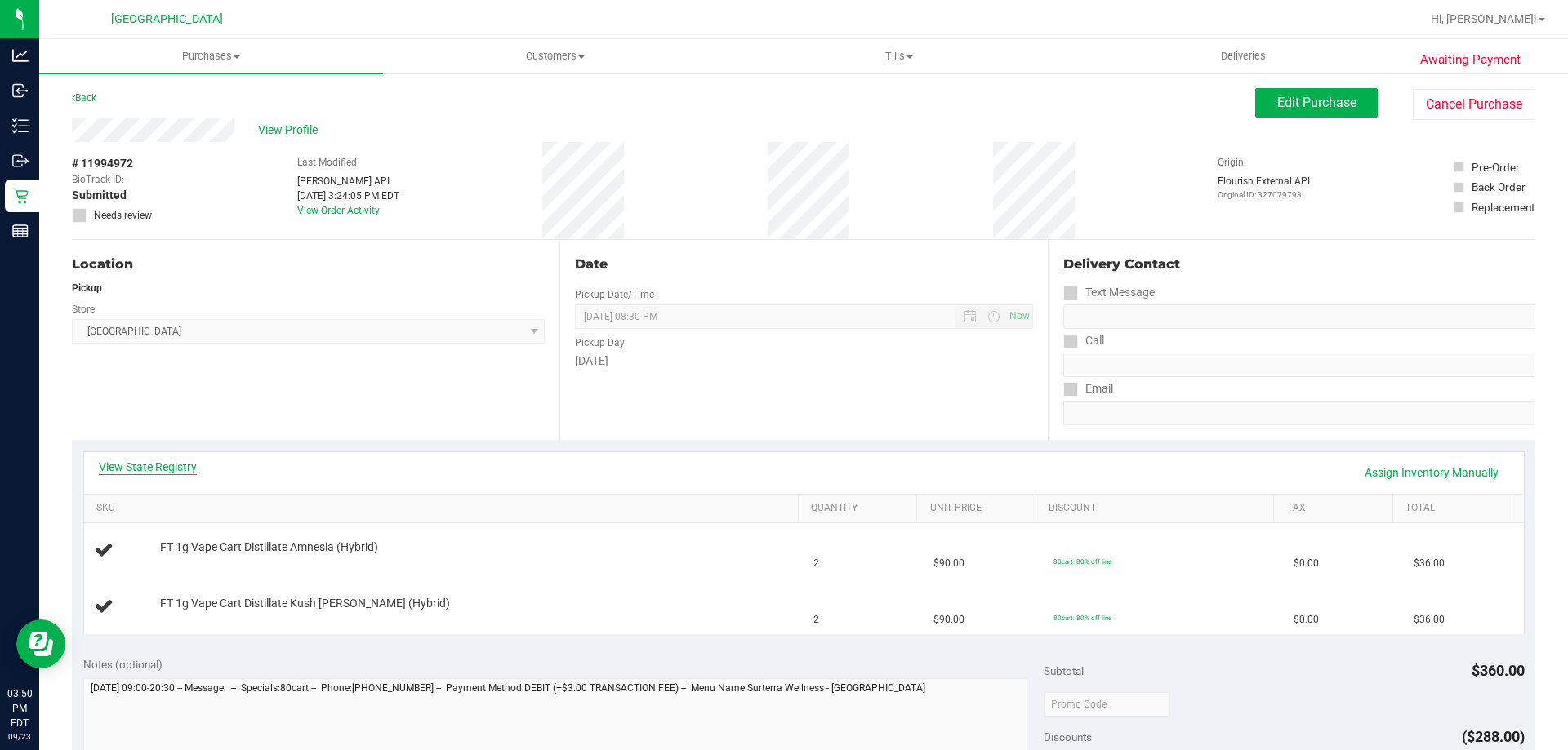
click at [184, 464] on link "View State Registry" at bounding box center [148, 467] width 98 height 16
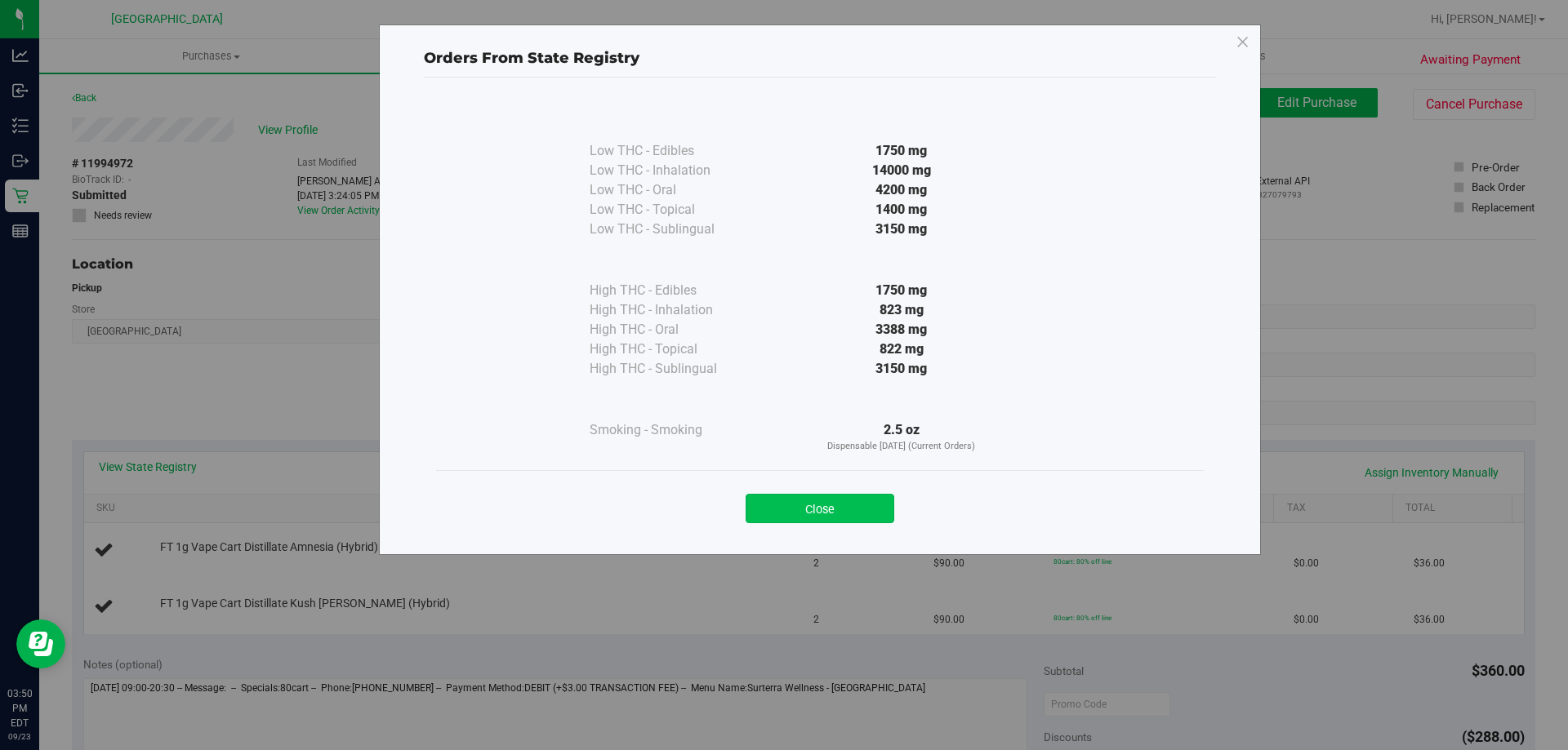
click at [843, 497] on button "Close" at bounding box center [820, 509] width 149 height 29
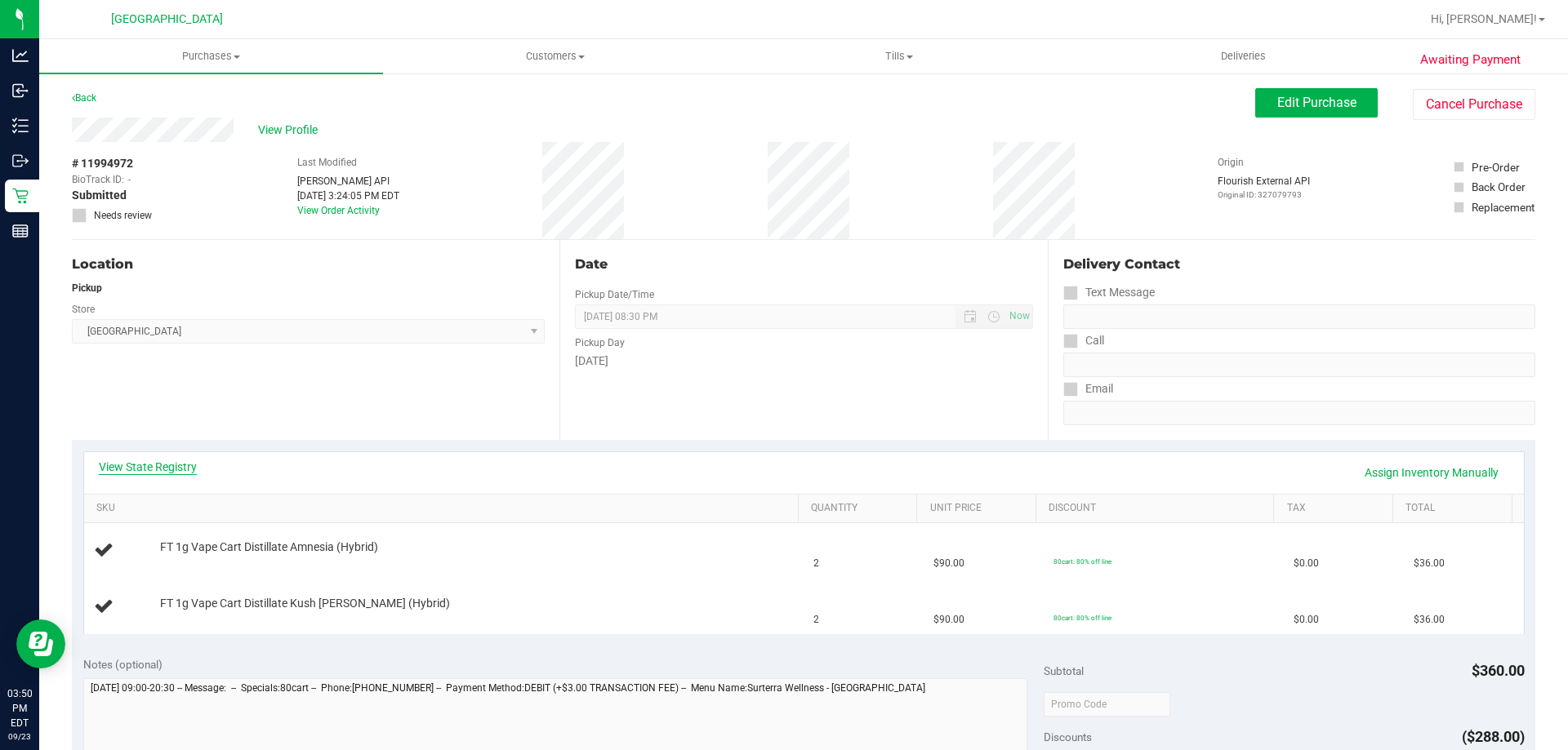
click at [172, 459] on link "View State Registry" at bounding box center [148, 467] width 98 height 16
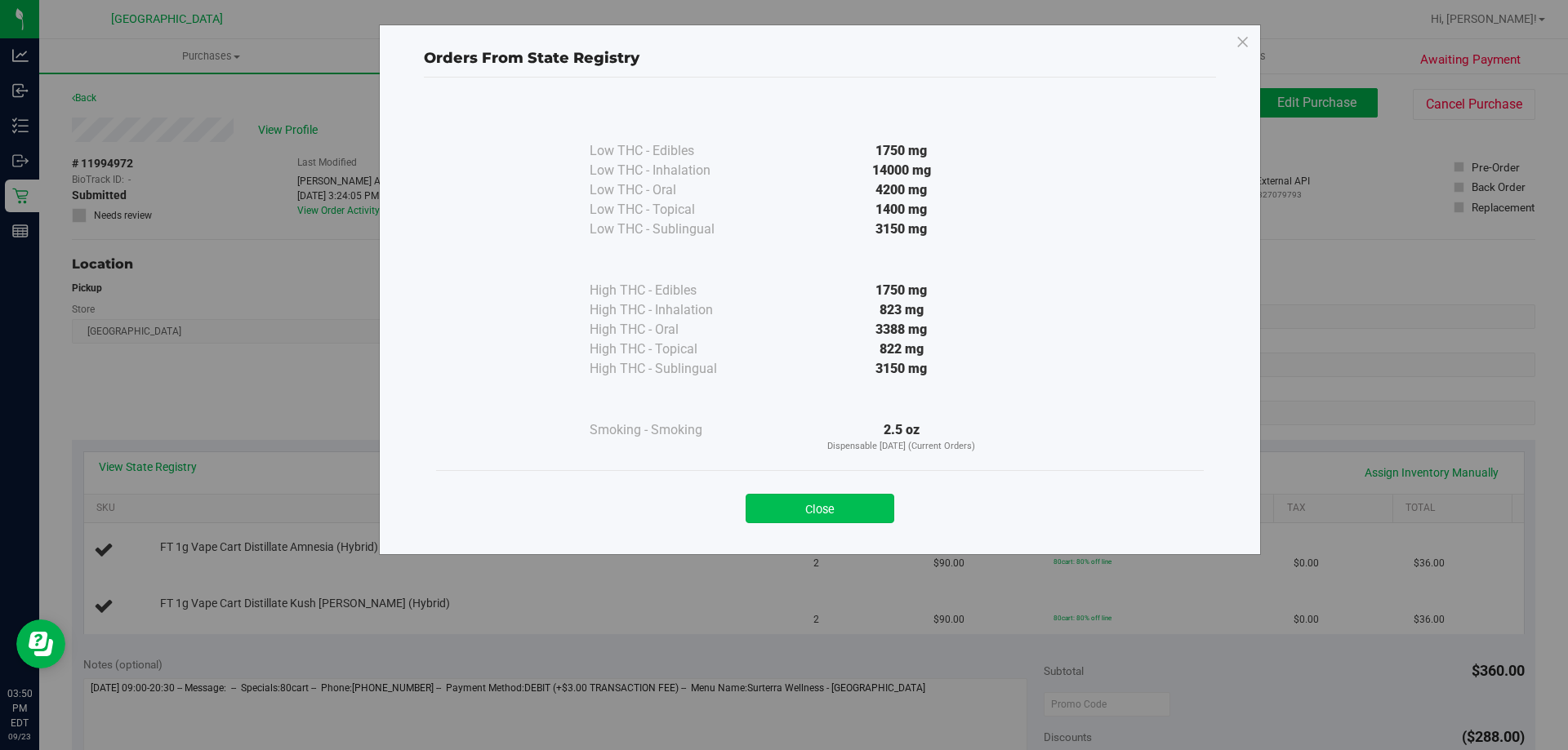
click at [797, 517] on button "Close" at bounding box center [820, 509] width 149 height 29
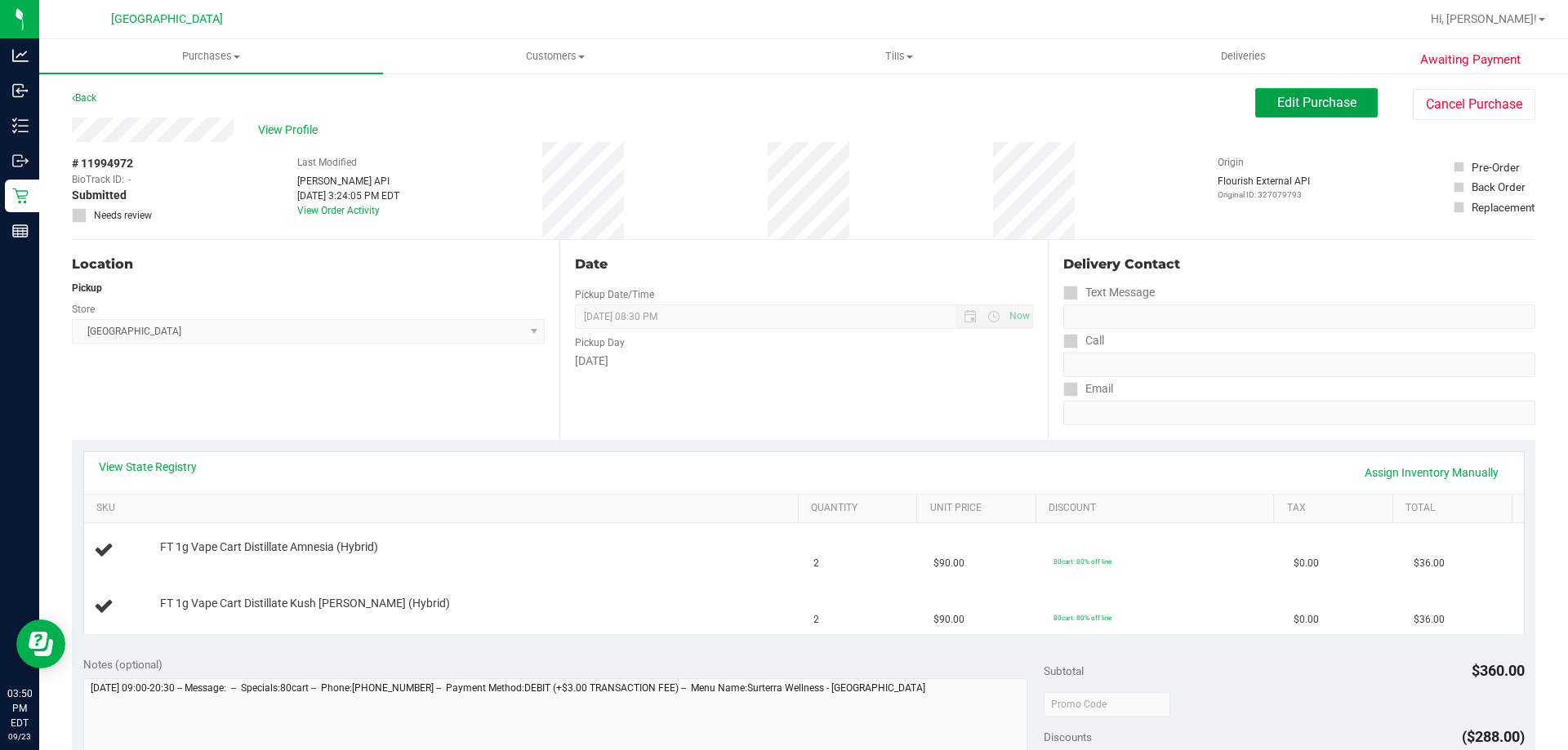
click at [1270, 113] on button "Edit Purchase" at bounding box center [1317, 102] width 123 height 29
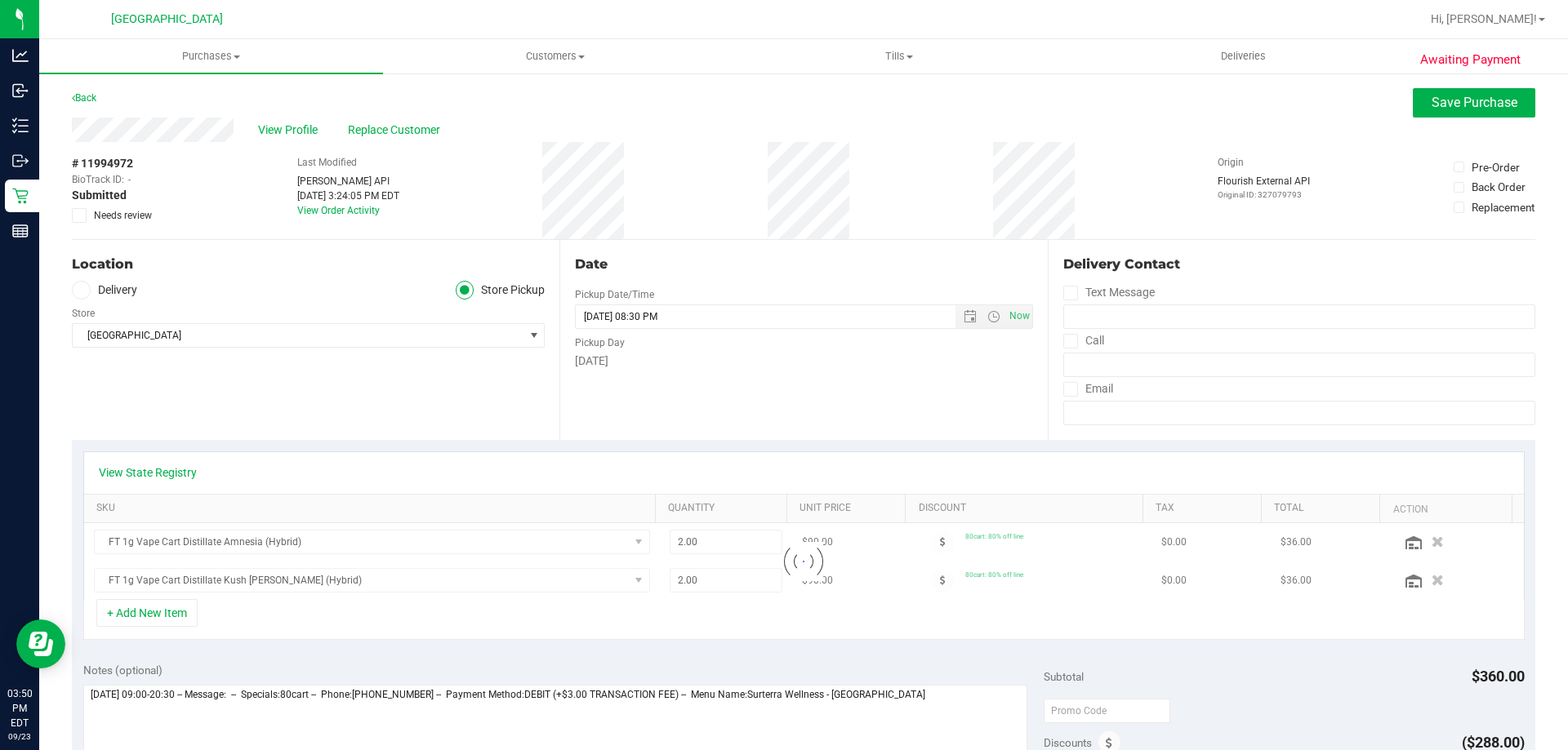
click at [96, 221] on span "Needs review" at bounding box center [122, 216] width 58 height 15
click at [0, 0] on input "Needs review" at bounding box center [0, 0] width 0 height 0
click at [946, 693] on textarea at bounding box center [556, 763] width 945 height 157
type textarea "Tuesday 09/23/2025 09:00-20:30 -- Message: -- Specials:80cart -- Phone:86320953…"
click at [1439, 102] on span "Save Purchase" at bounding box center [1474, 102] width 86 height 15
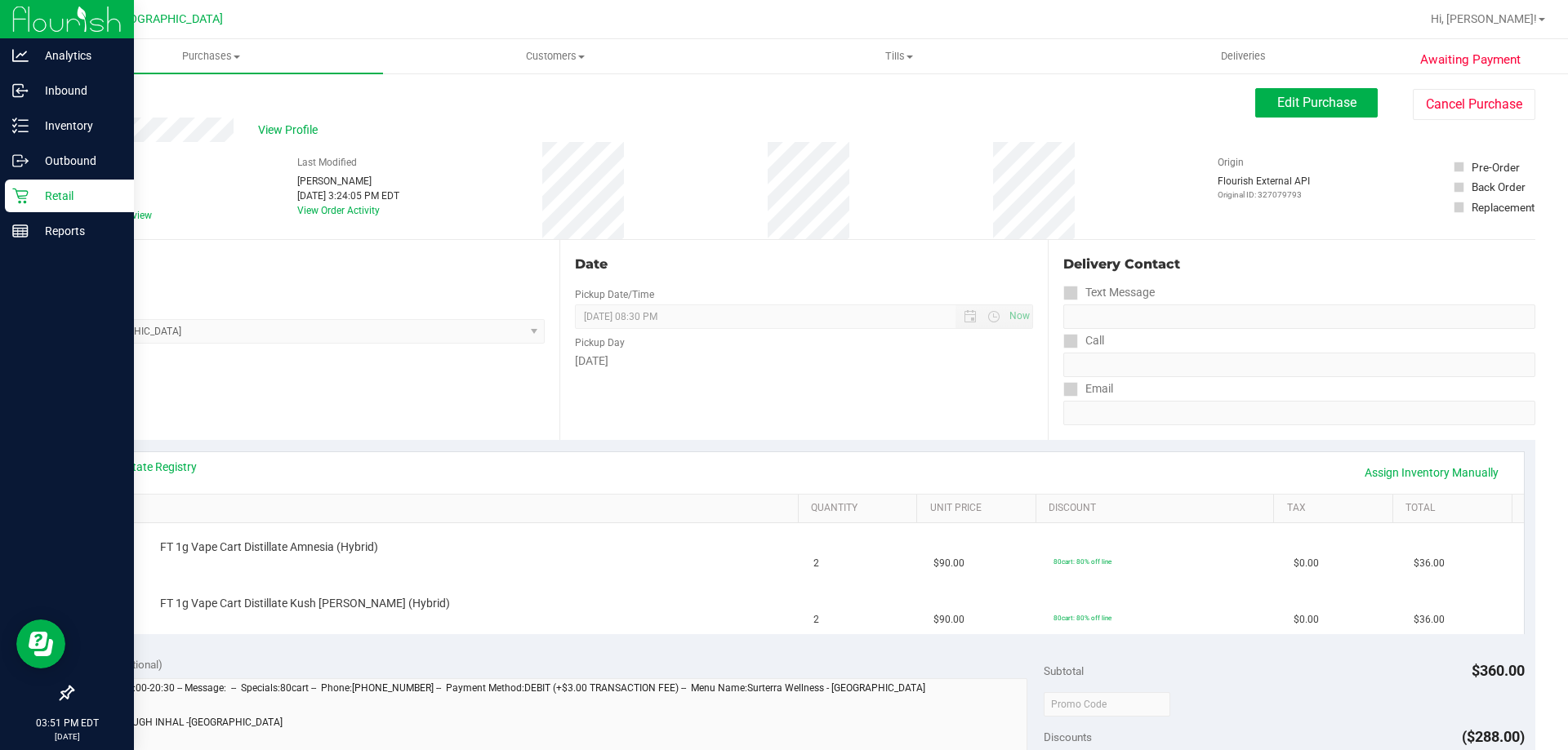
click at [58, 200] on p "Retail" at bounding box center [78, 196] width 98 height 20
